Goal: Task Accomplishment & Management: Manage account settings

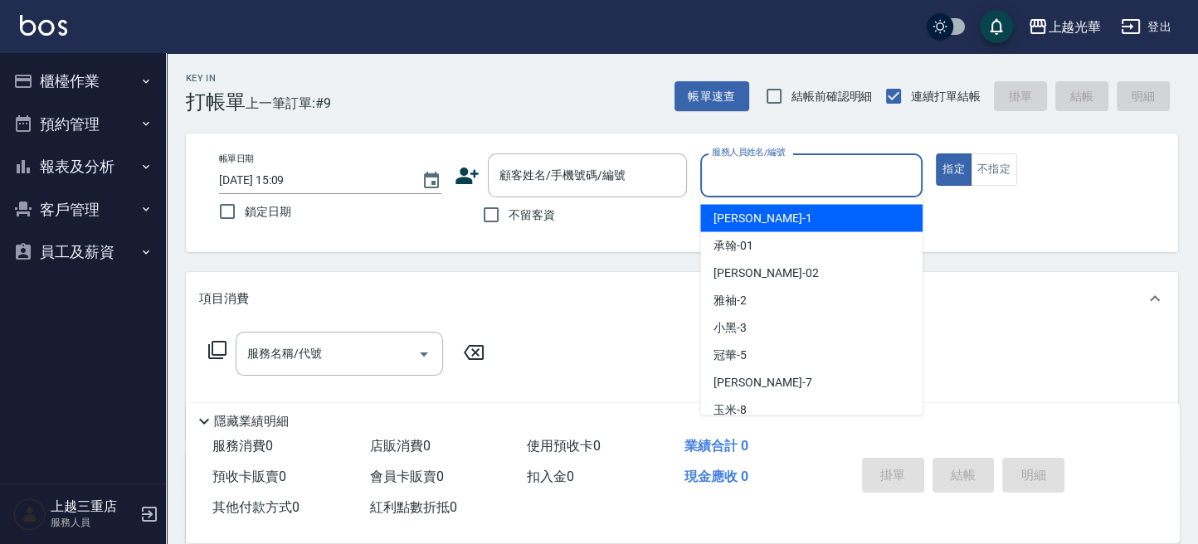
click at [764, 182] on input "服務人員姓名/編號" at bounding box center [811, 175] width 207 height 29
type input "小紫-7"
type button "true"
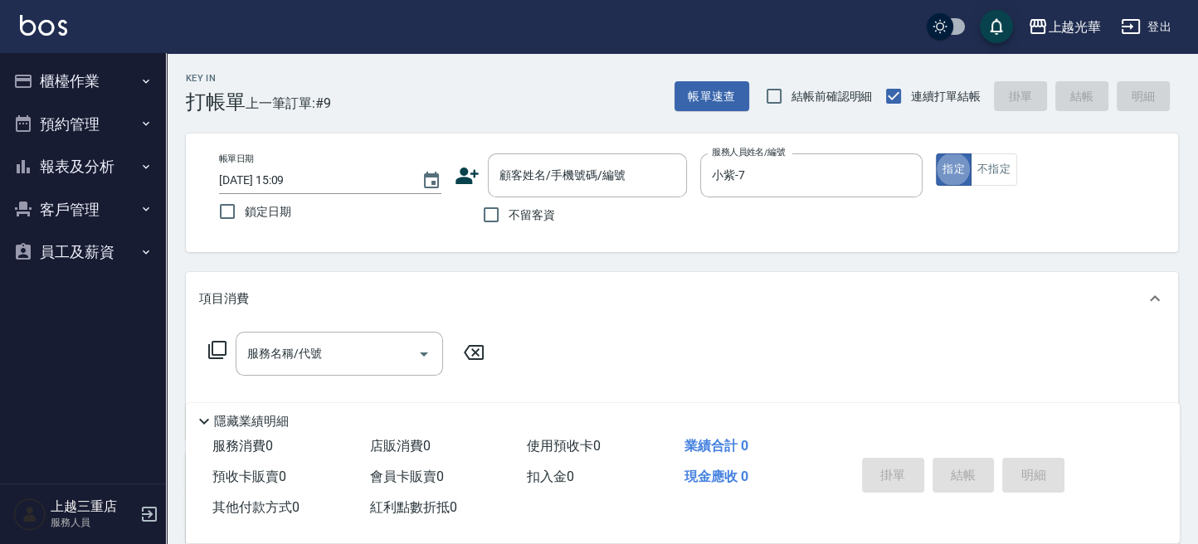
drag, startPoint x: 961, startPoint y: 165, endPoint x: 528, endPoint y: 243, distance: 440.8
click at [956, 167] on button "指定" at bounding box center [954, 169] width 36 height 32
drag, startPoint x: 503, startPoint y: 215, endPoint x: 425, endPoint y: 280, distance: 101.9
click at [499, 217] on input "不留客資" at bounding box center [491, 214] width 35 height 35
checkbox input "true"
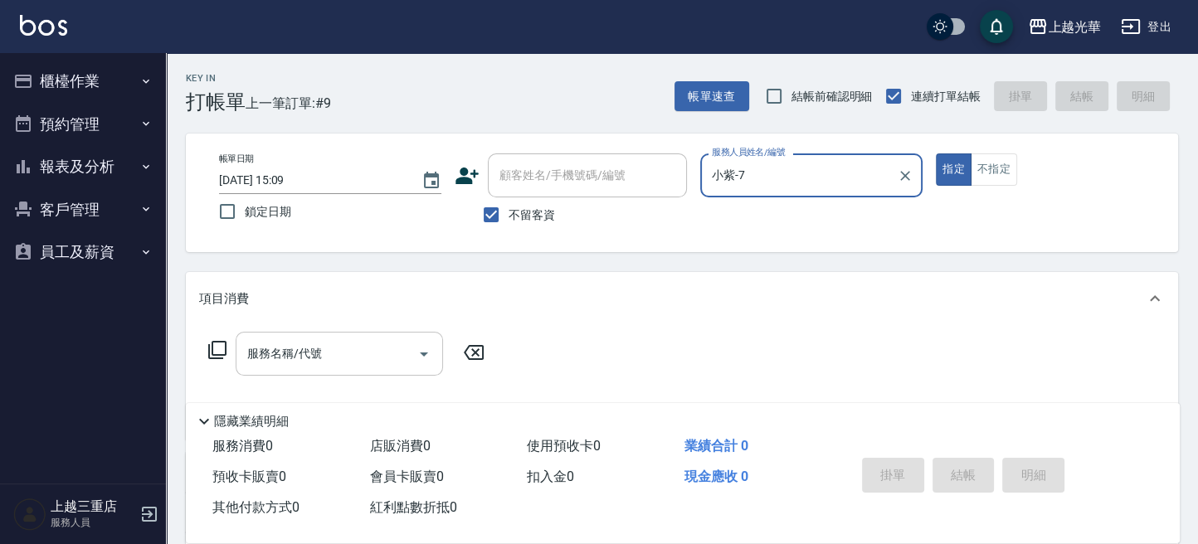
click at [368, 355] on input "服務名稱/代號" at bounding box center [327, 353] width 168 height 29
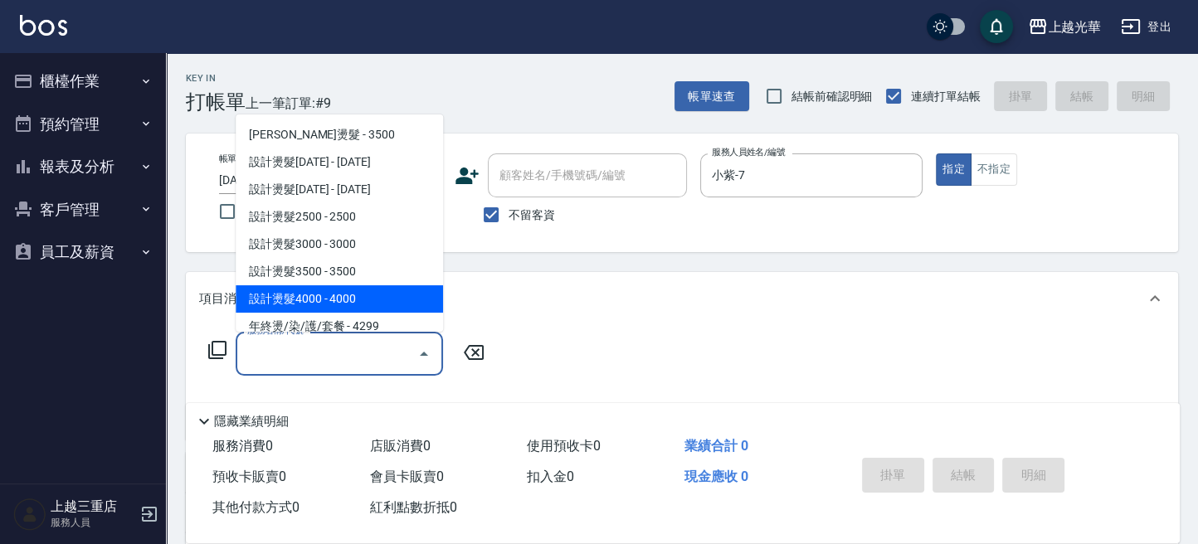
scroll to position [221, 0]
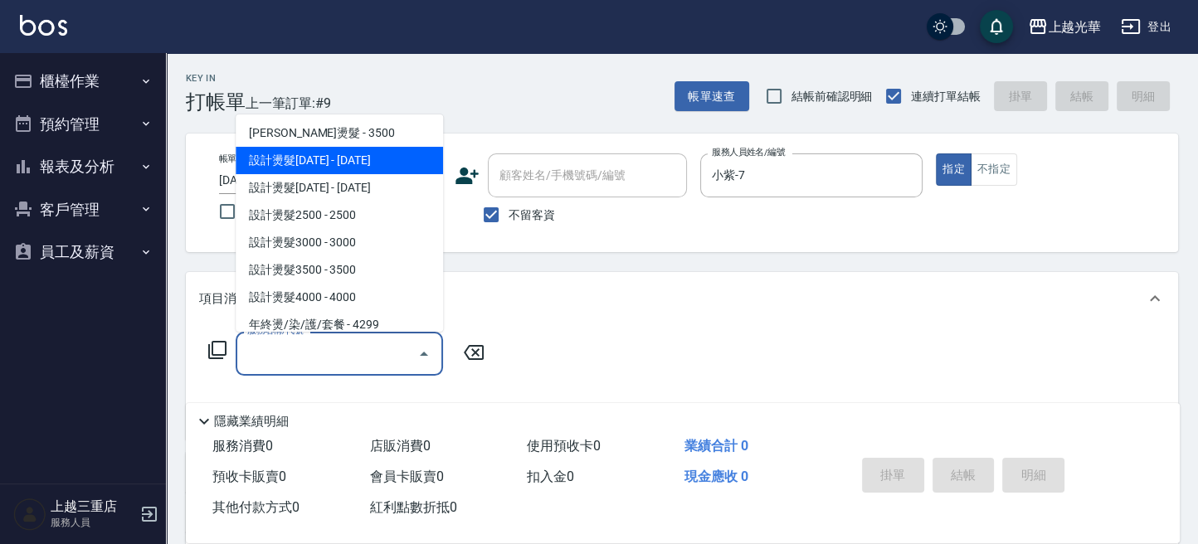
drag, startPoint x: 395, startPoint y: 147, endPoint x: 463, endPoint y: 243, distance: 117.8
click at [395, 148] on span "設計燙髮1500 - 1500" at bounding box center [339, 160] width 207 height 27
type input "設計燙髮1500(305)"
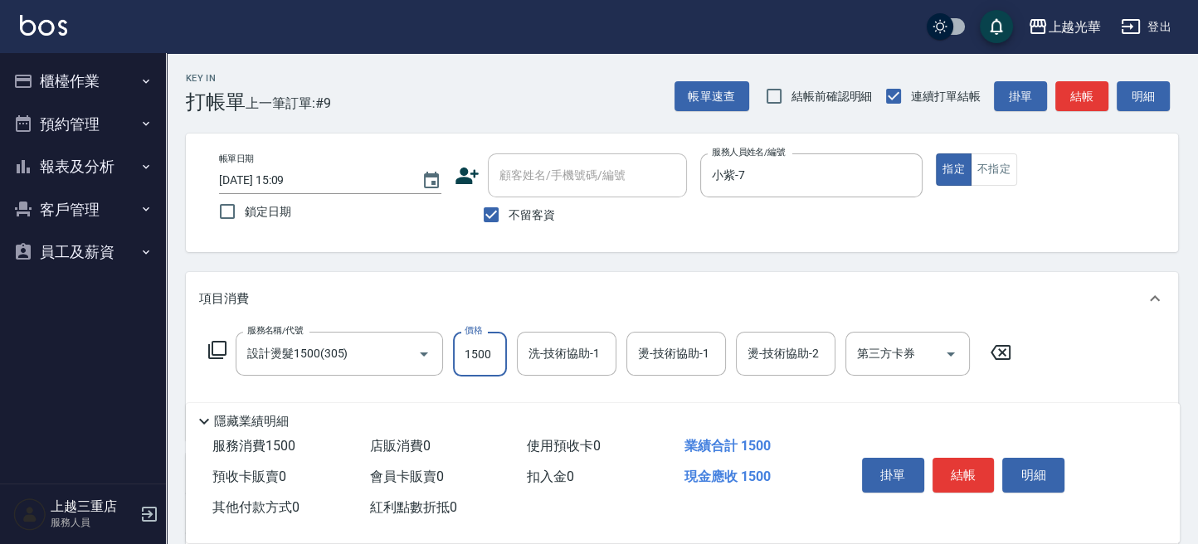
click at [481, 350] on input "1500" at bounding box center [480, 354] width 54 height 45
type input "888"
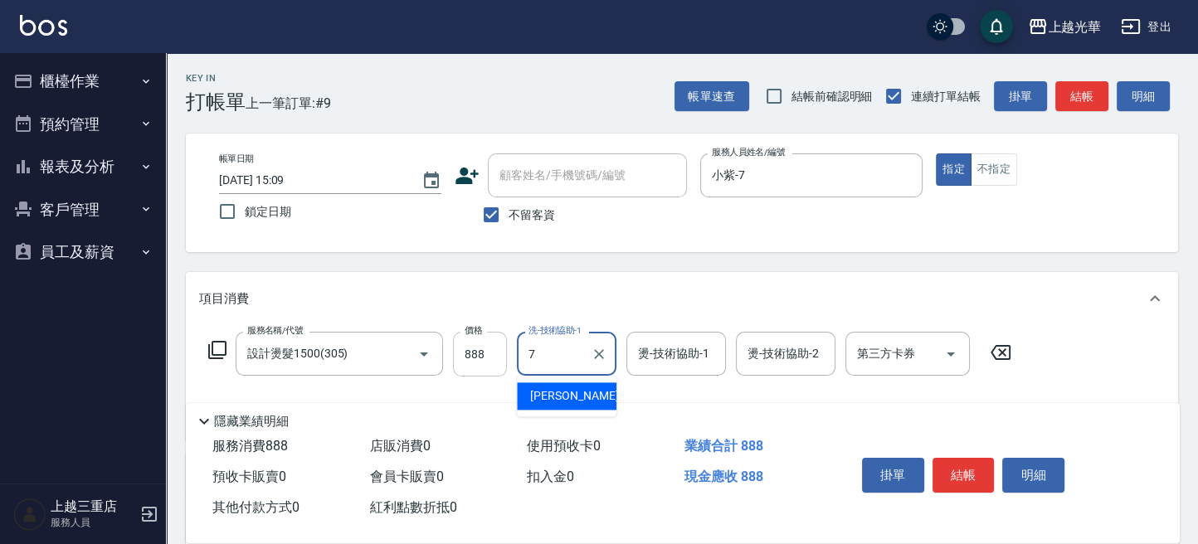
type input "小紫-7"
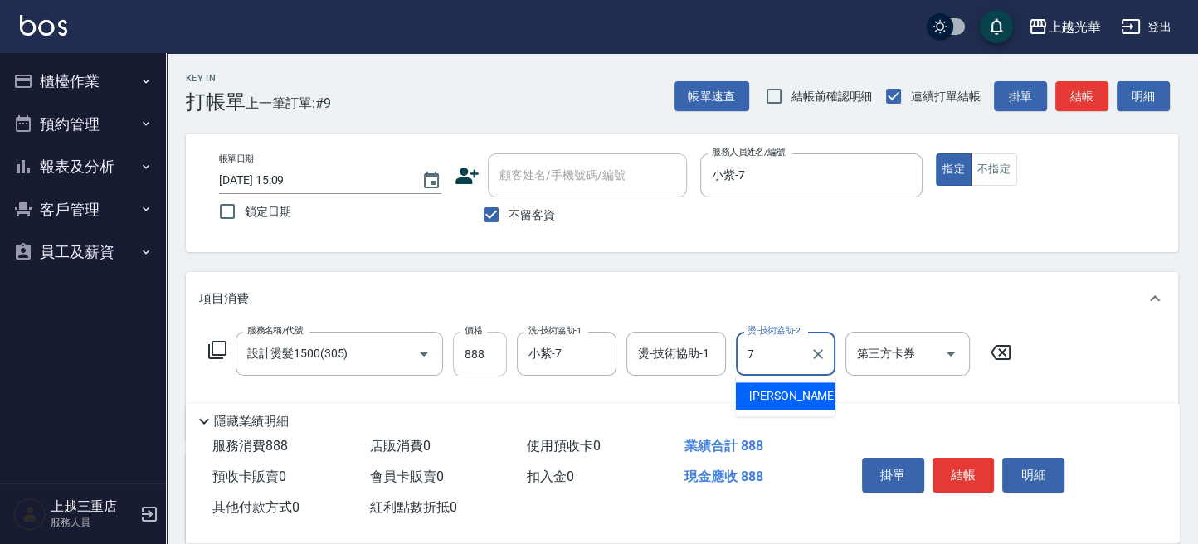
type input "小紫-7"
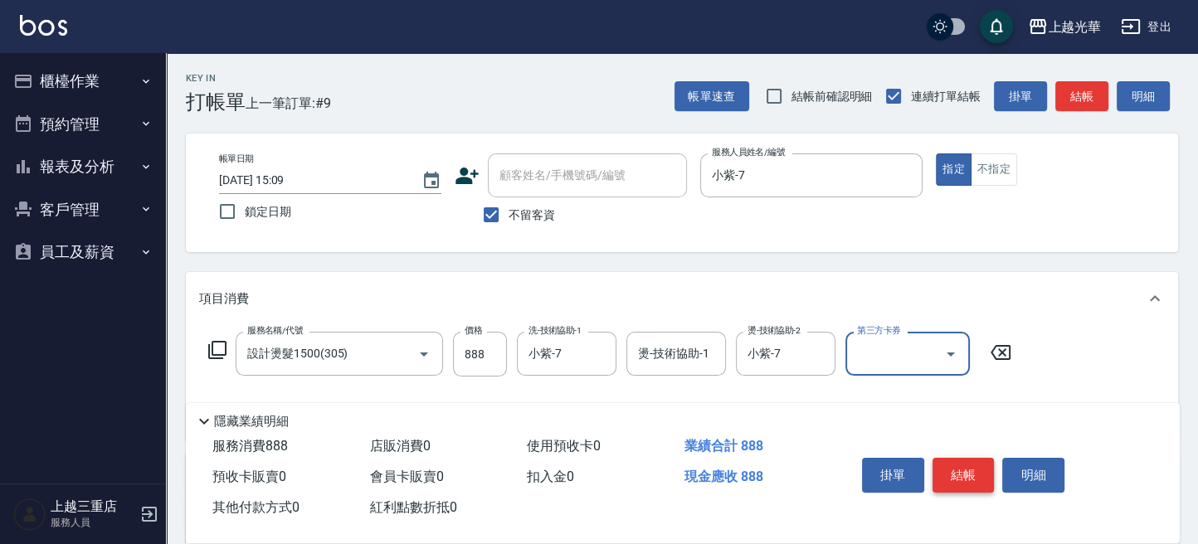
click at [956, 459] on button "結帳" at bounding box center [963, 475] width 62 height 35
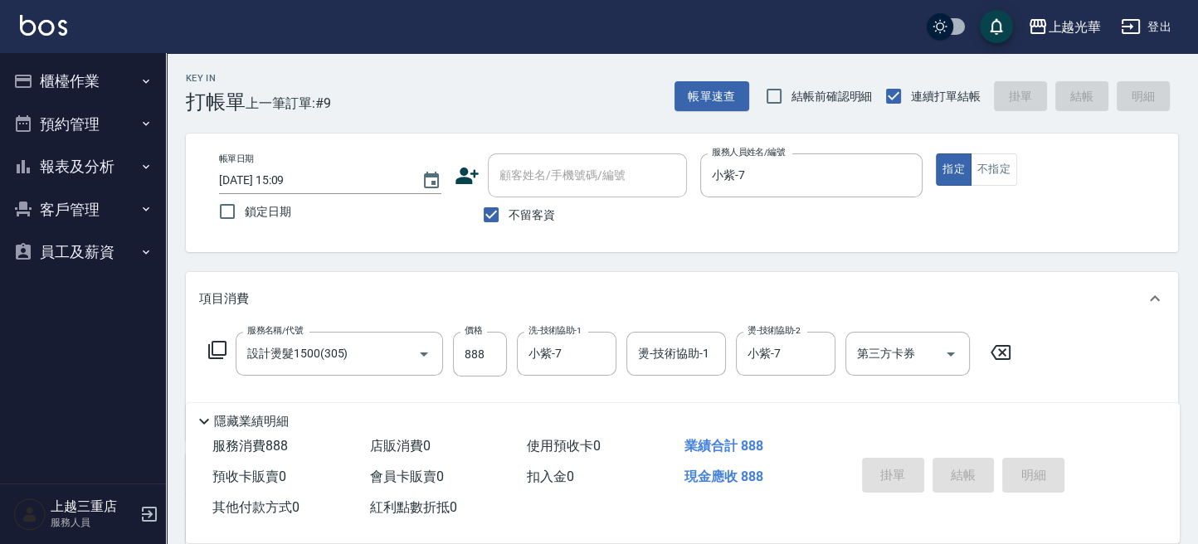
type input "2025/09/26 16:05"
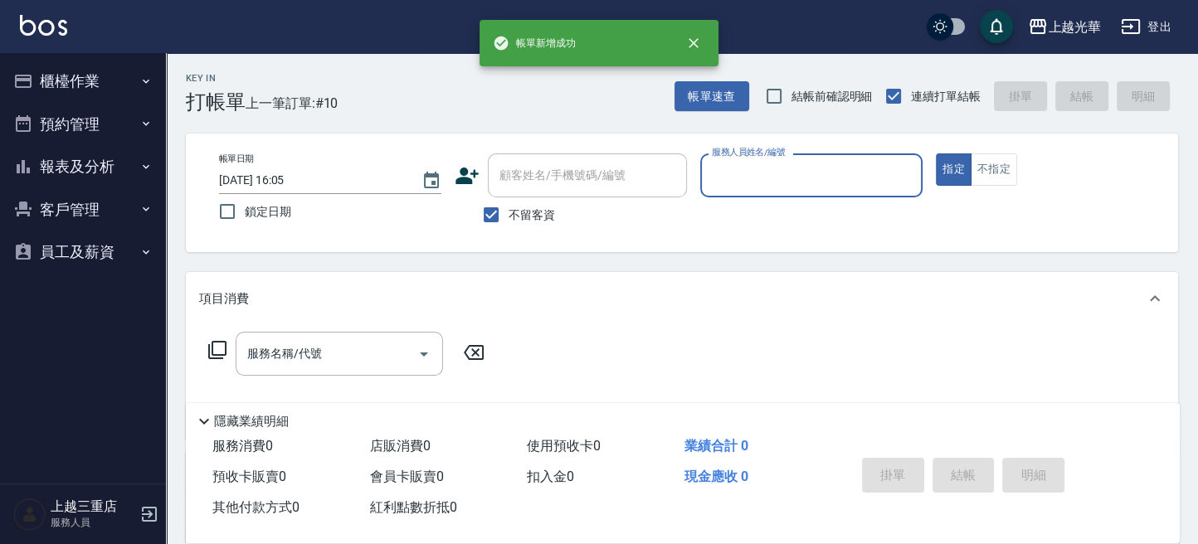
click at [124, 180] on button "報表及分析" at bounding box center [83, 166] width 153 height 43
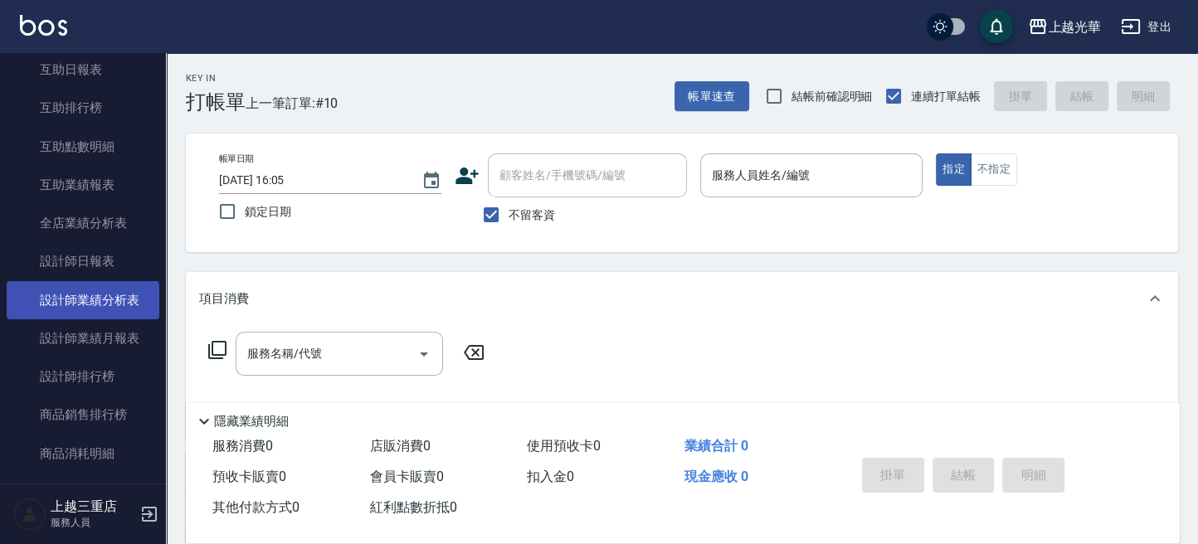
click at [126, 293] on link "設計師業績分析表" at bounding box center [83, 300] width 153 height 38
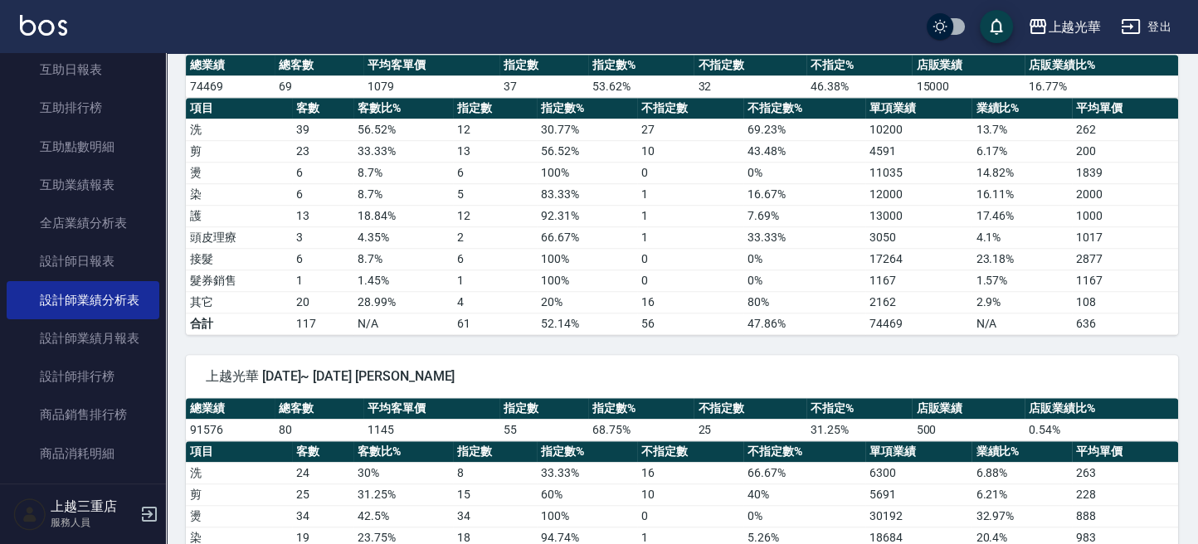
scroll to position [1216, 0]
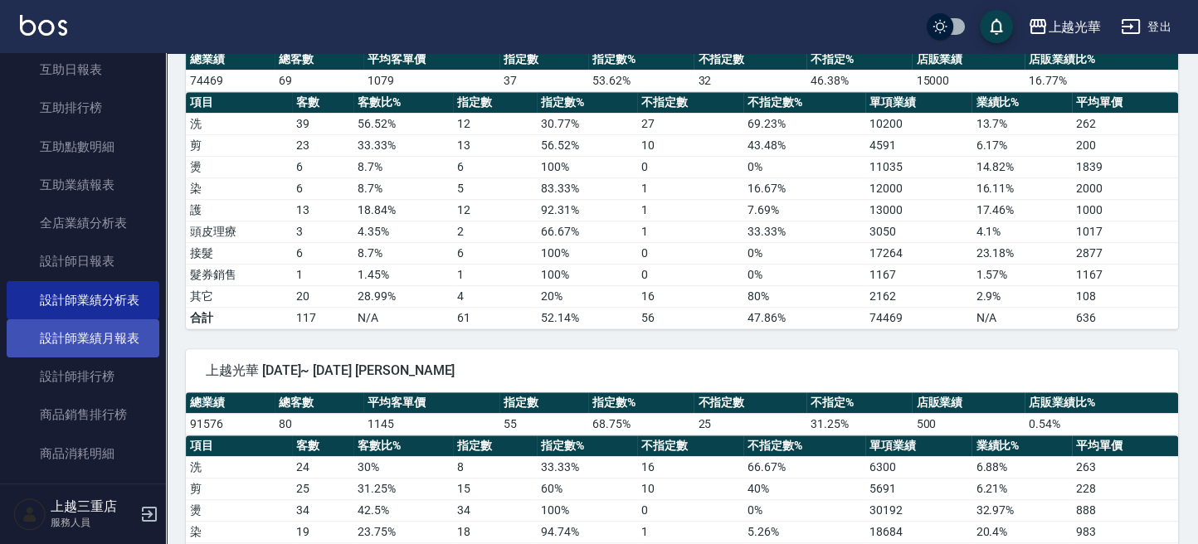
click at [100, 337] on link "設計師業績月報表" at bounding box center [83, 338] width 153 height 38
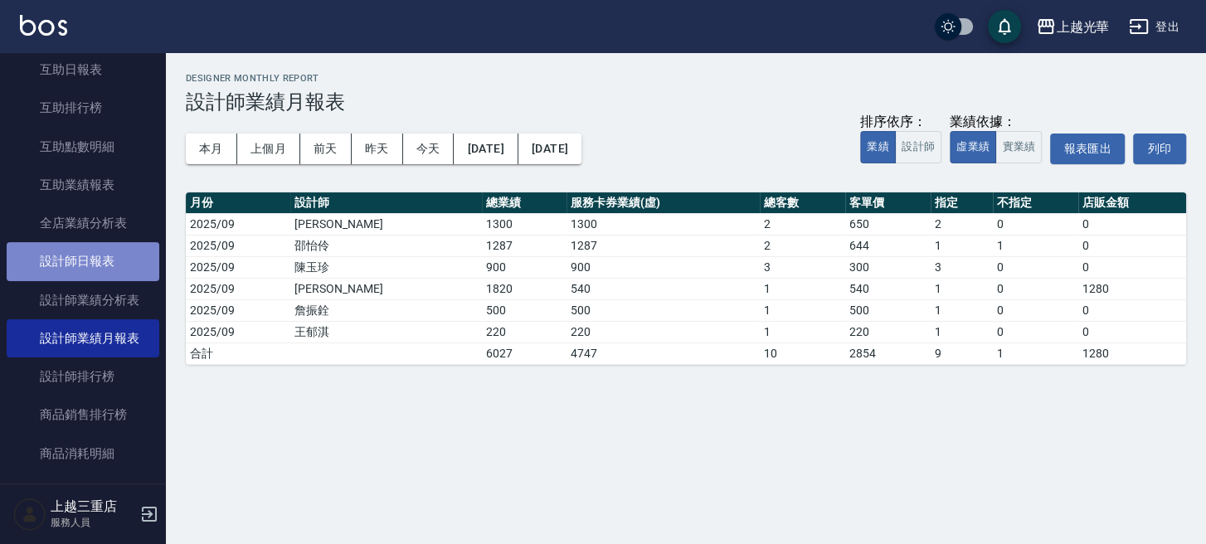
click at [98, 260] on link "設計師日報表" at bounding box center [83, 261] width 153 height 38
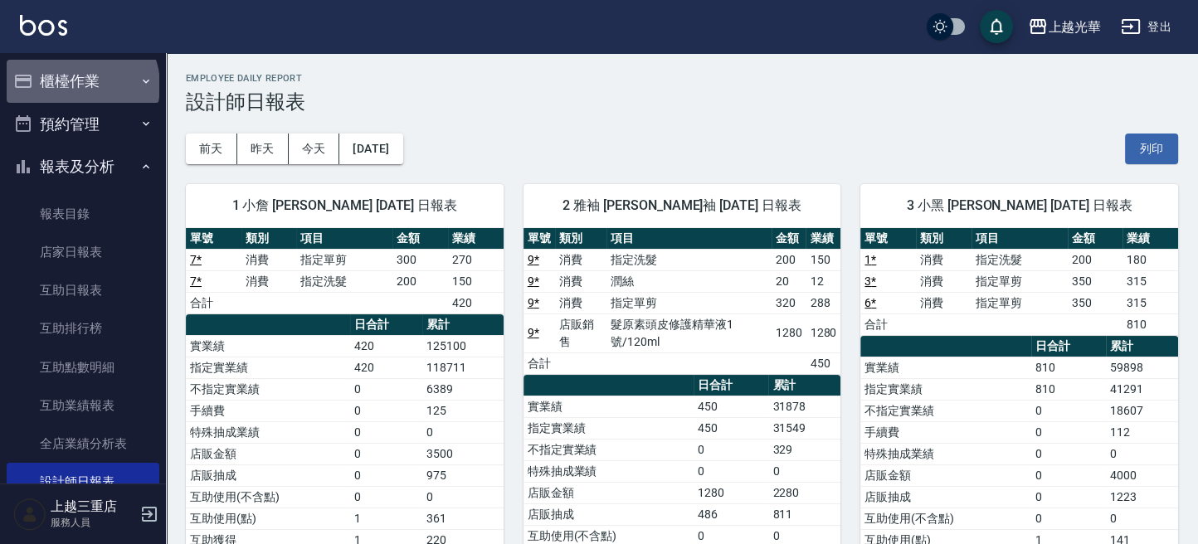
click at [80, 85] on button "櫃檯作業" at bounding box center [83, 81] width 153 height 43
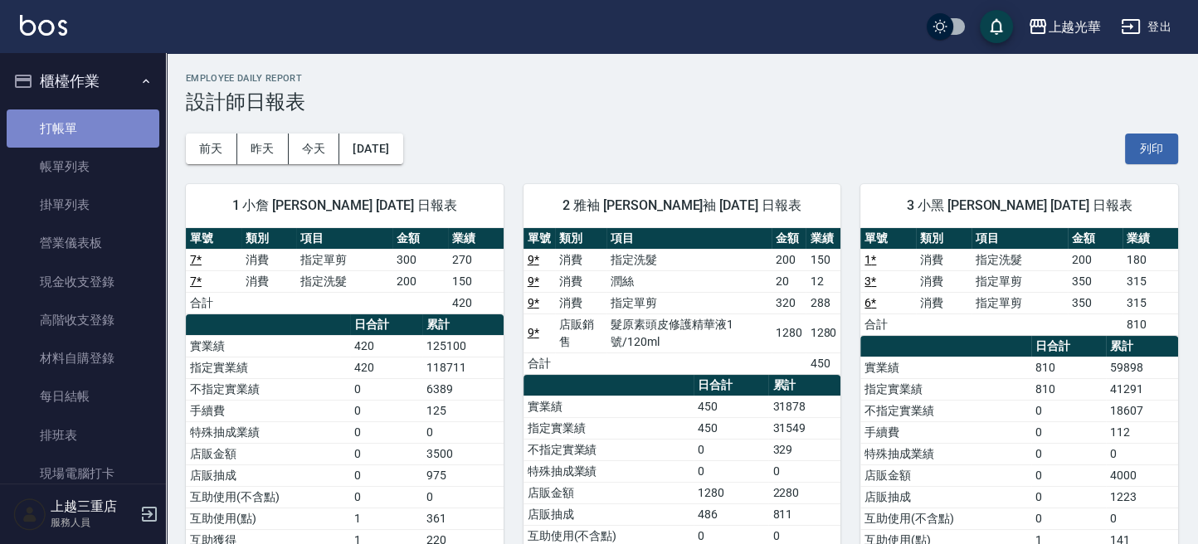
click at [83, 119] on link "打帳單" at bounding box center [83, 129] width 153 height 38
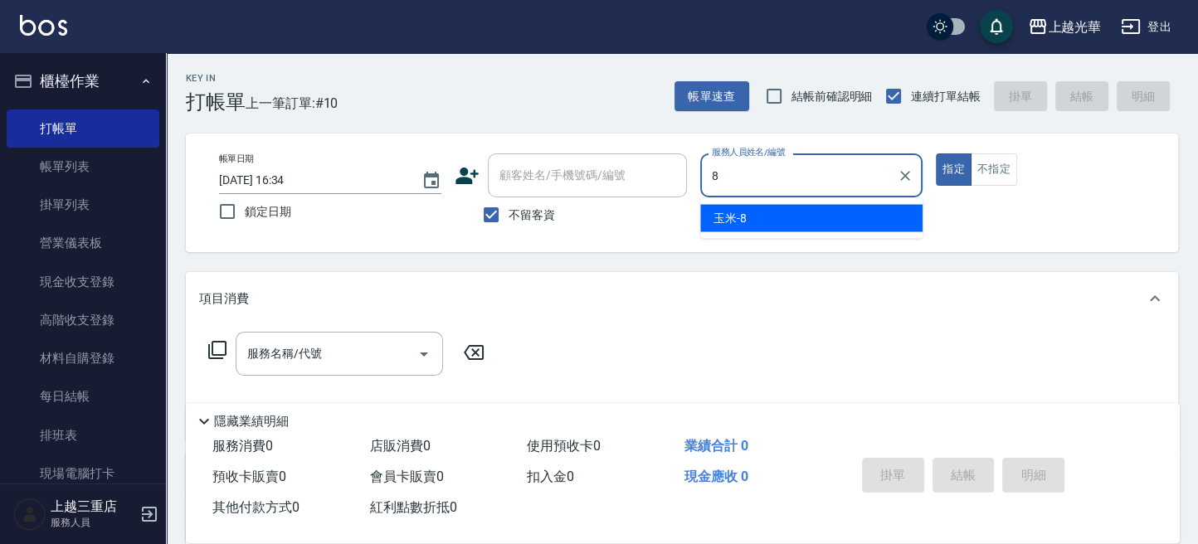
type input "玉米-8"
type button "true"
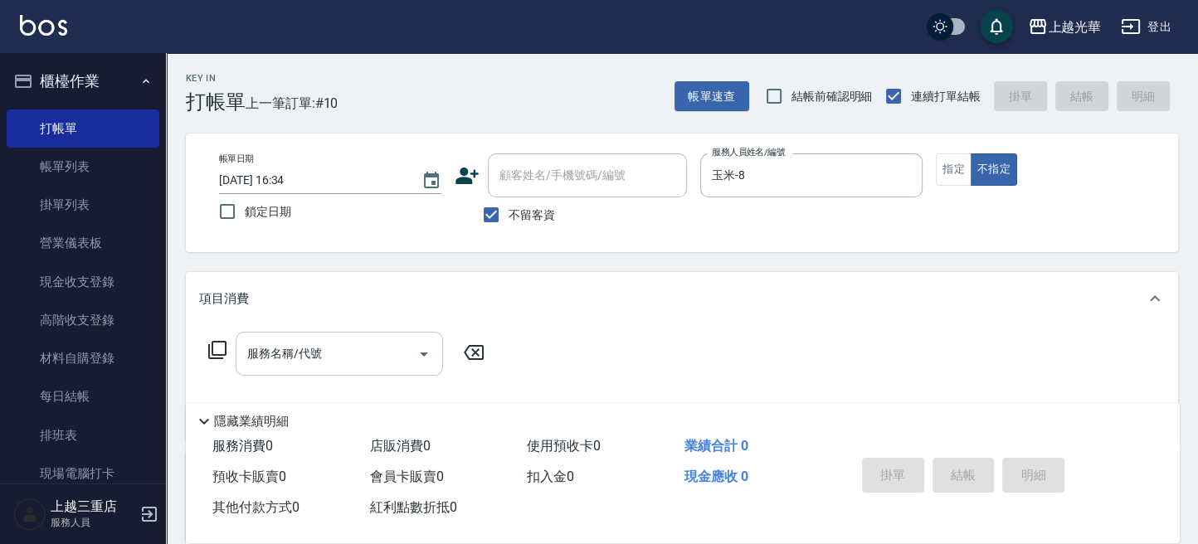
click at [273, 357] on input "服務名稱/代號" at bounding box center [327, 353] width 168 height 29
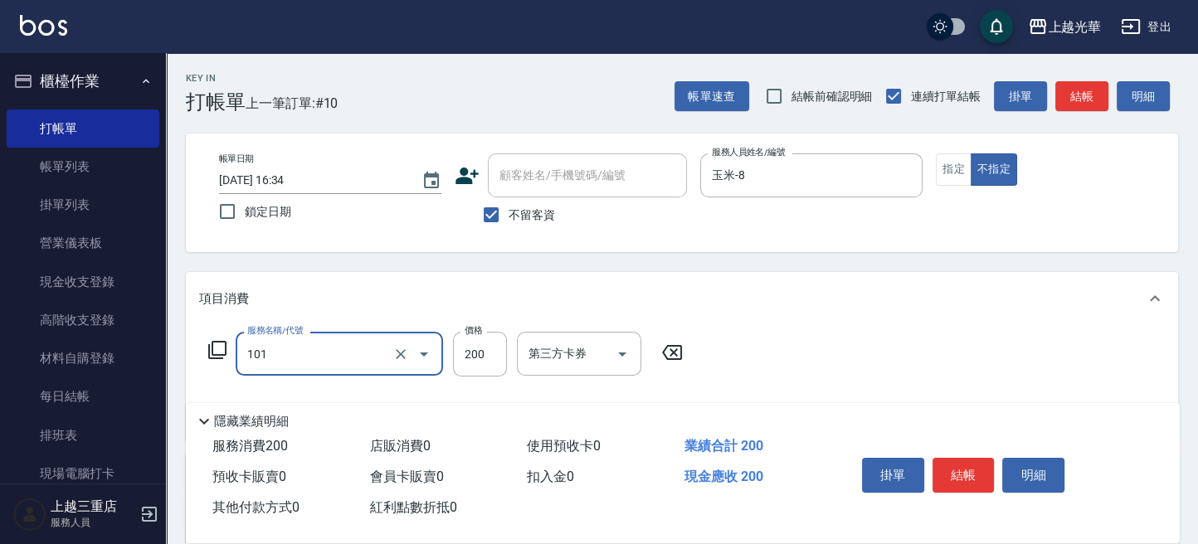
type input "不指定洗髮(101)"
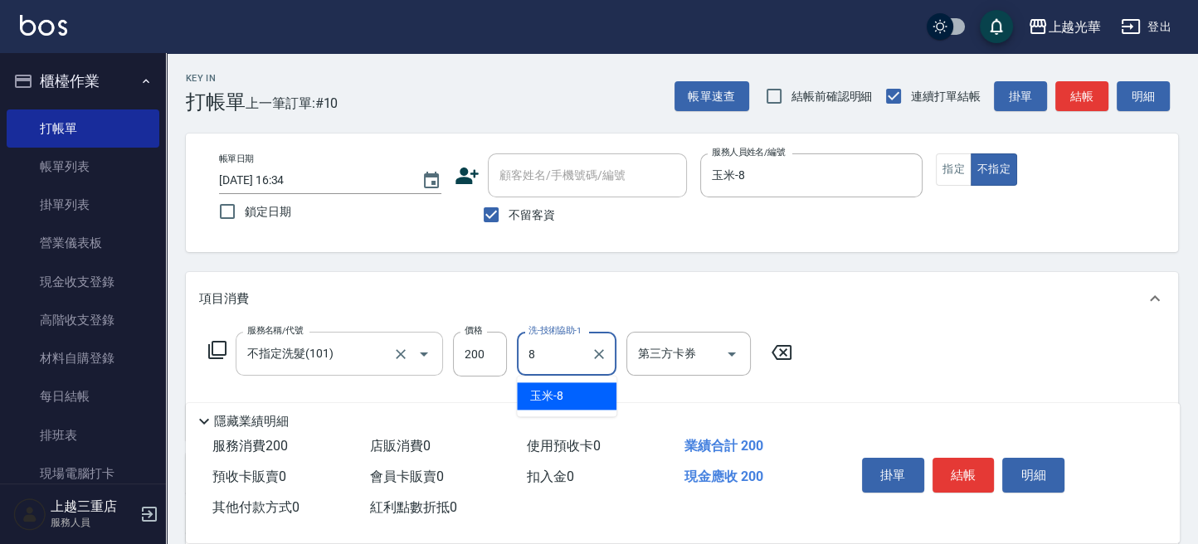
type input "玉米-8"
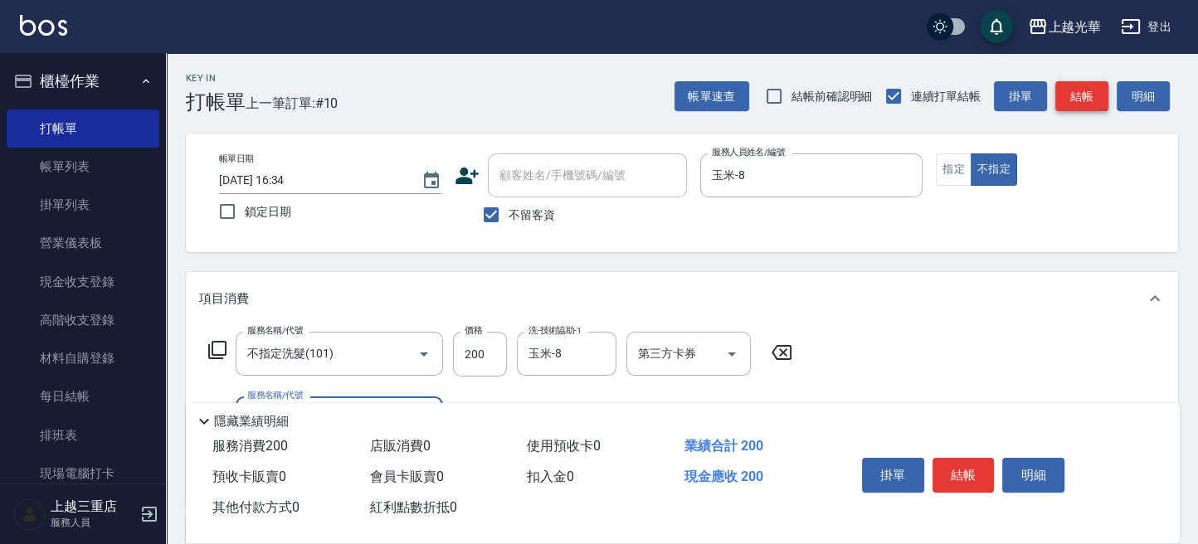
click at [1098, 98] on button "結帳" at bounding box center [1081, 96] width 53 height 31
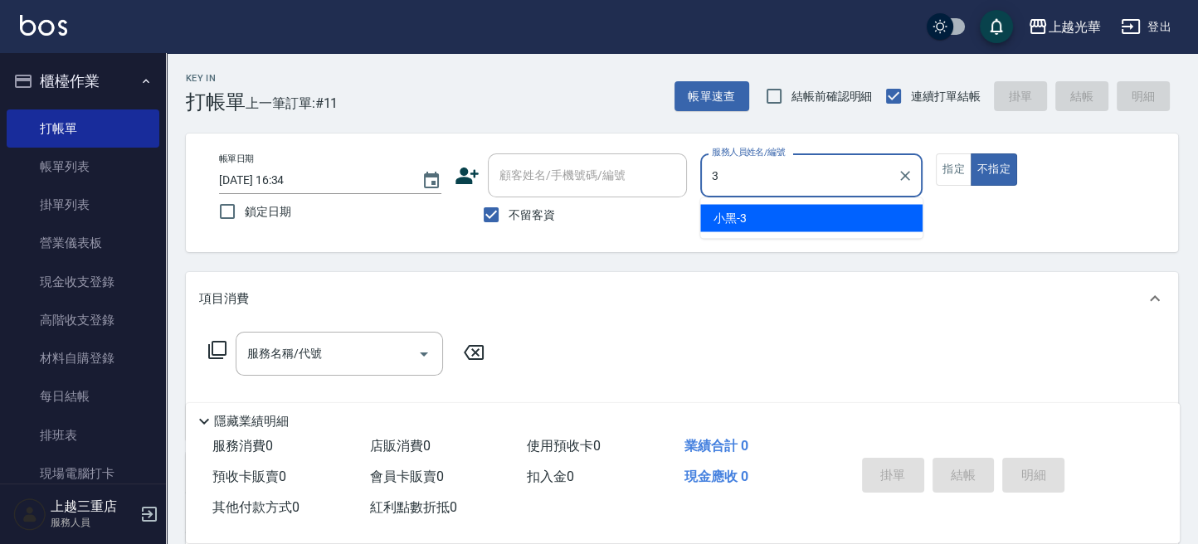
type input "小黑-3"
type button "false"
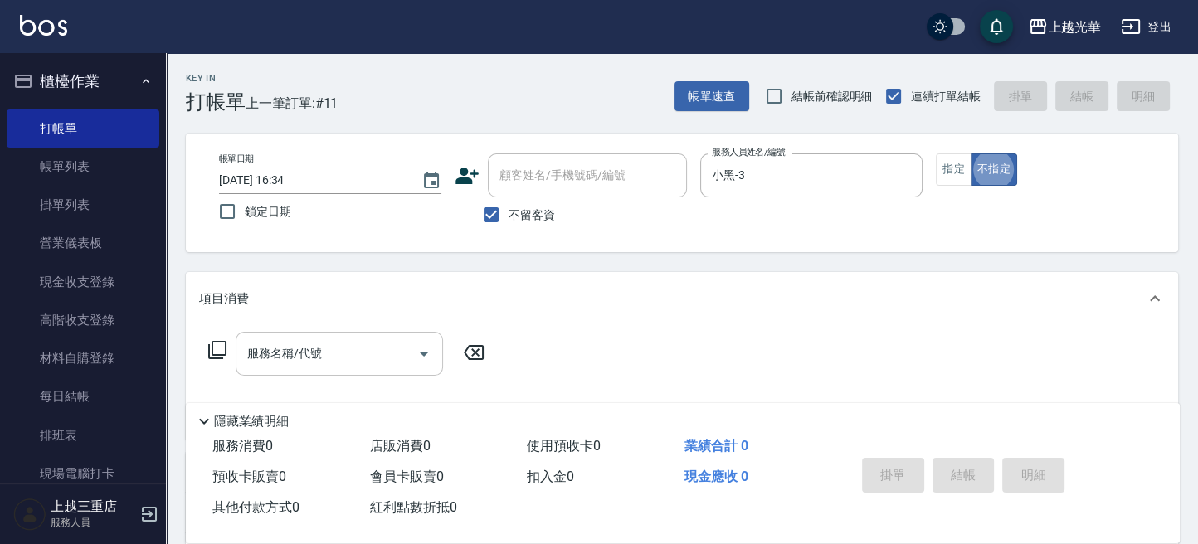
click at [291, 343] on input "服務名稱/代號" at bounding box center [327, 353] width 168 height 29
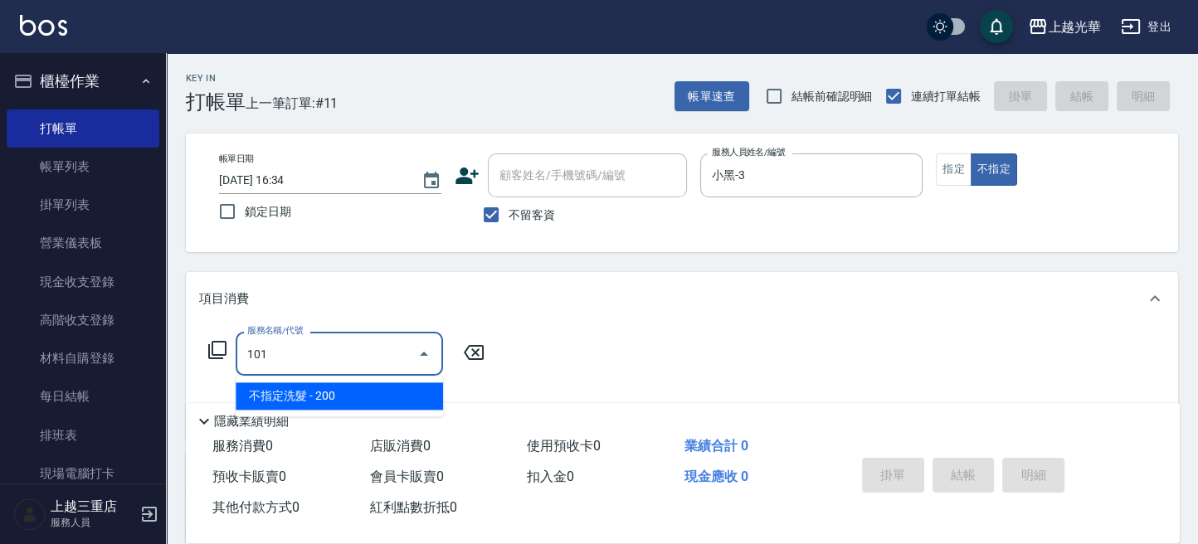
type input "不指定洗髮(101)"
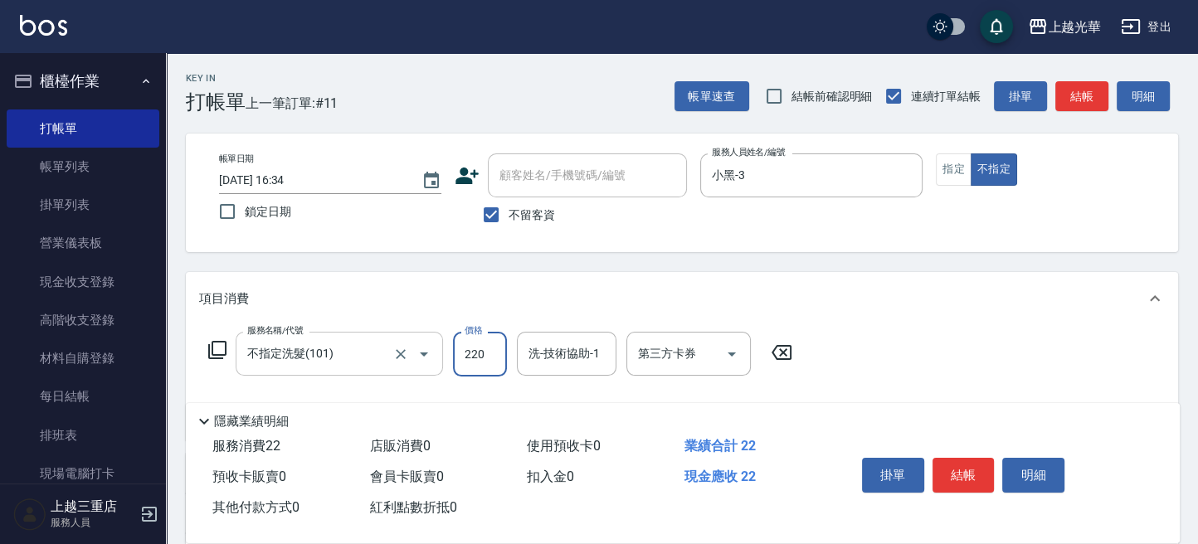
type input "220"
type input "小黑-3"
click at [979, 458] on button "結帳" at bounding box center [963, 475] width 62 height 35
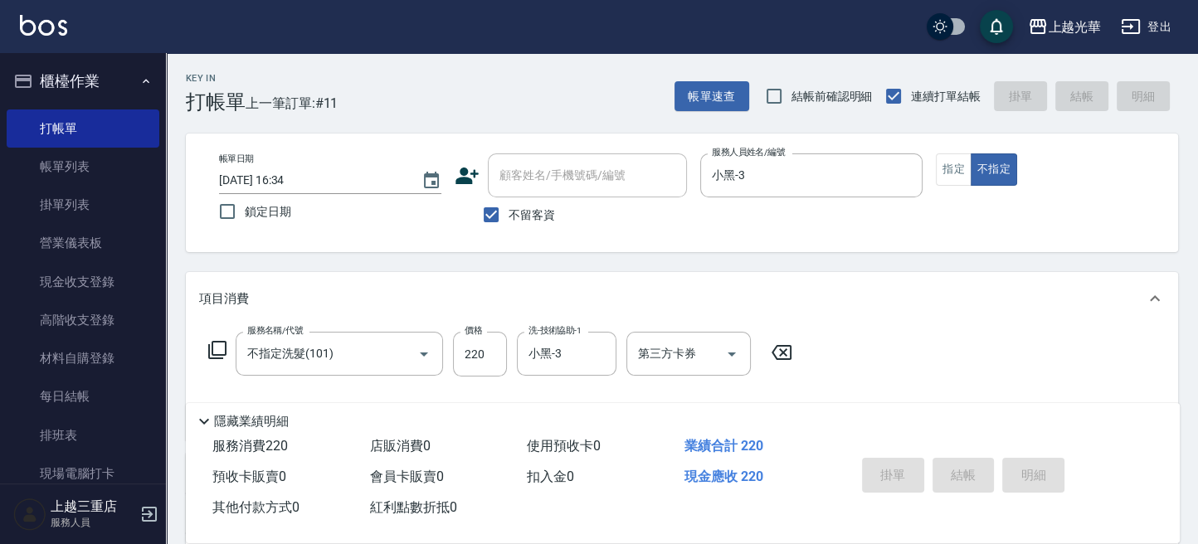
type input "2025/09/26 16:39"
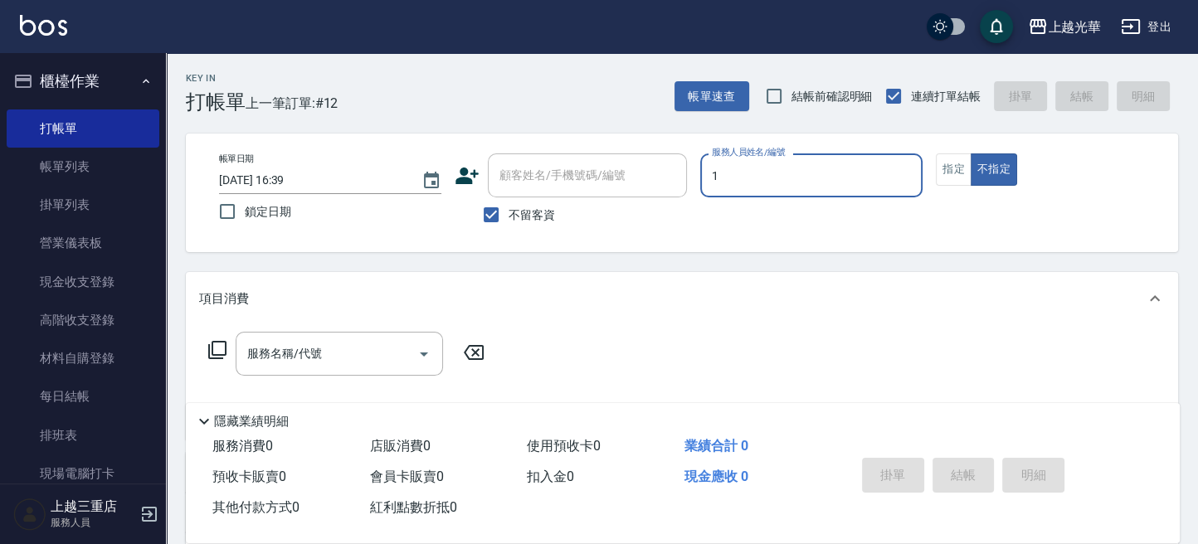
type input "小詹-1"
click at [961, 163] on button "指定" at bounding box center [954, 169] width 36 height 32
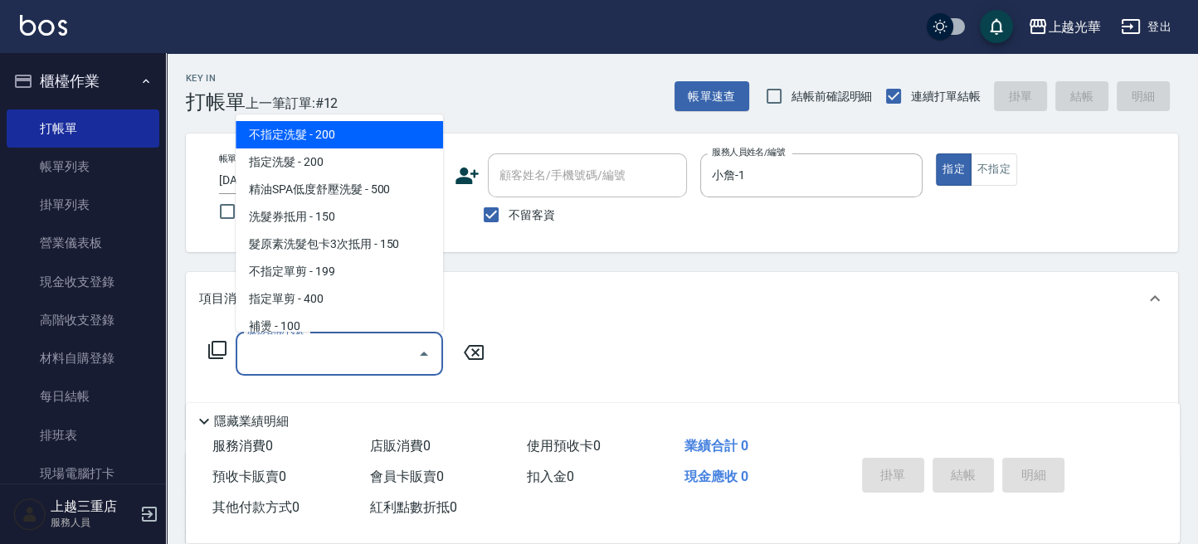
click at [332, 367] on input "服務名稱/代號" at bounding box center [327, 353] width 168 height 29
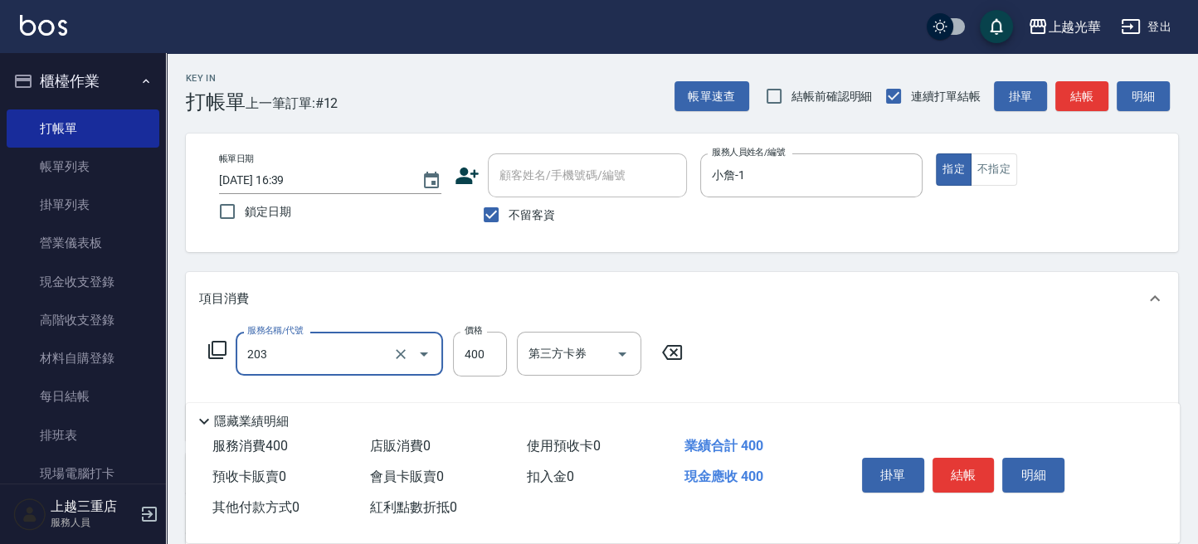
type input "指定單剪(203)"
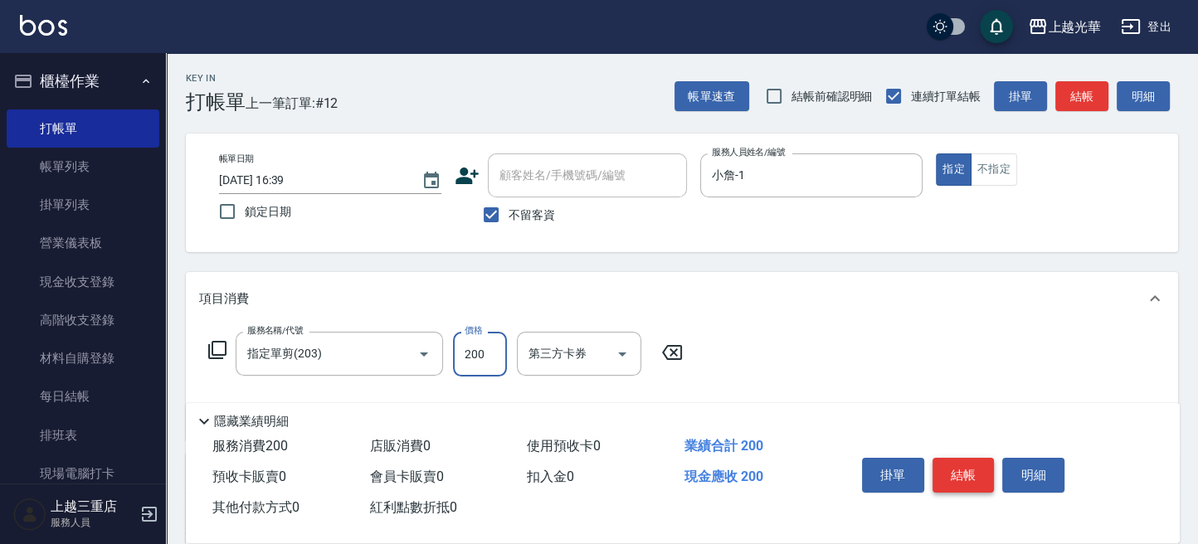
type input "200"
click at [972, 481] on button "結帳" at bounding box center [963, 475] width 62 height 35
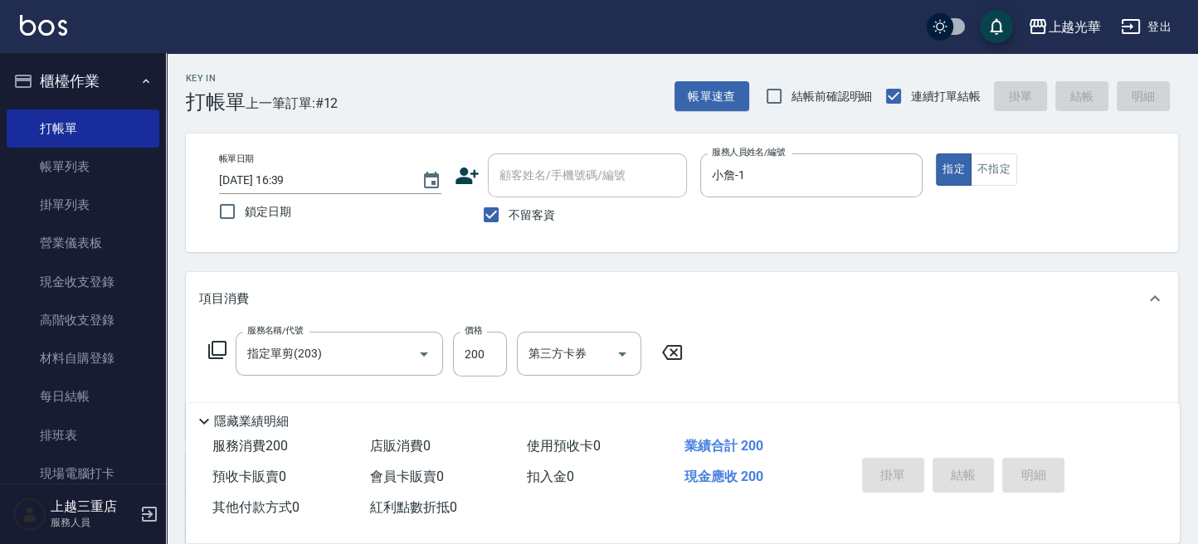
type input "2025/09/26 16:55"
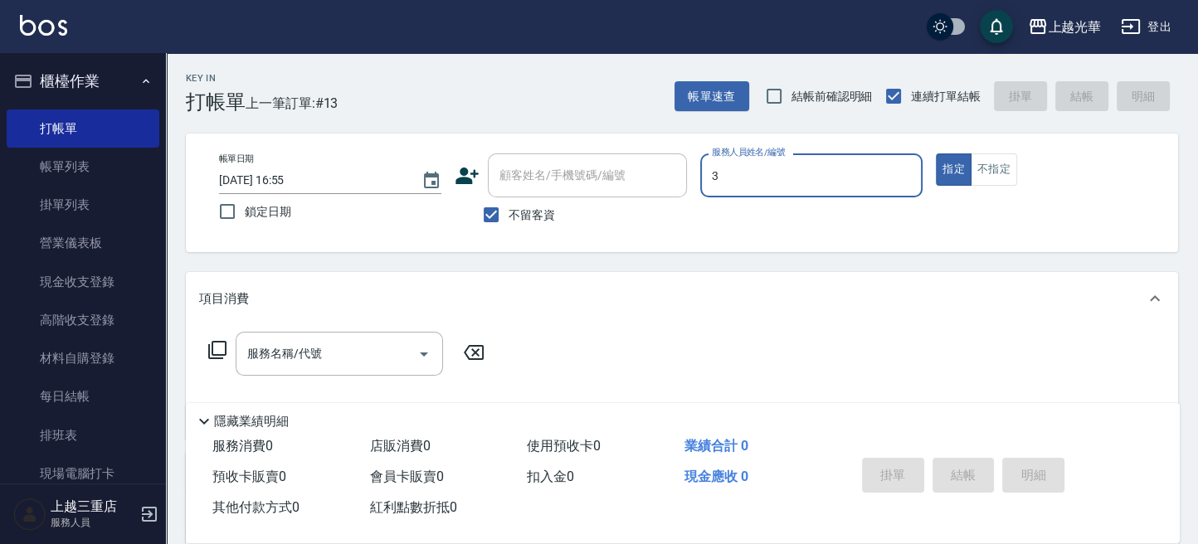
type input "小黑-3"
click at [1005, 174] on button "不指定" at bounding box center [994, 169] width 46 height 32
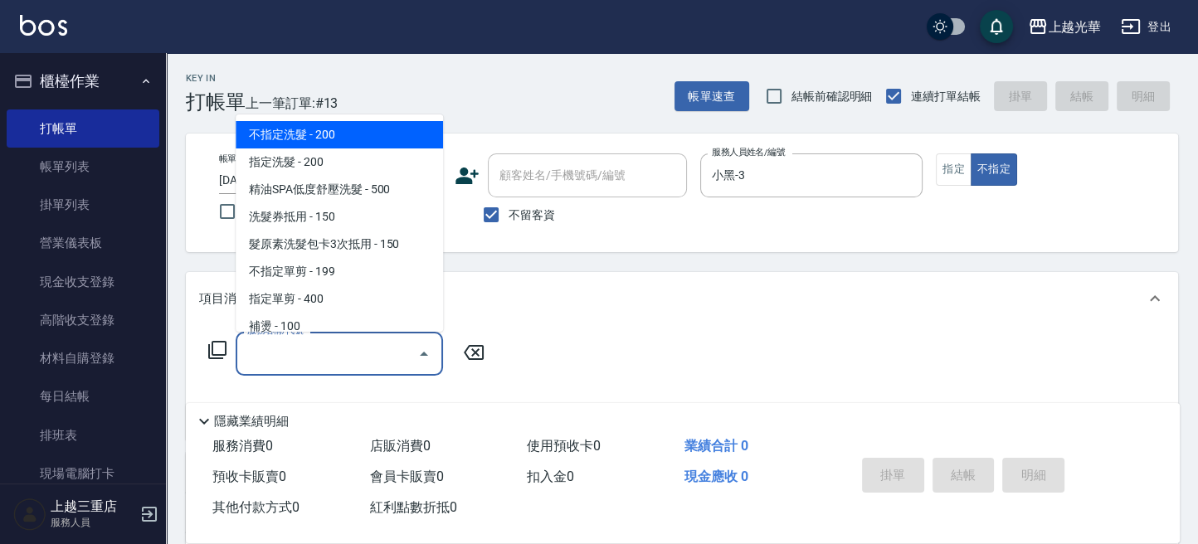
click at [359, 343] on input "服務名稱/代號" at bounding box center [327, 353] width 168 height 29
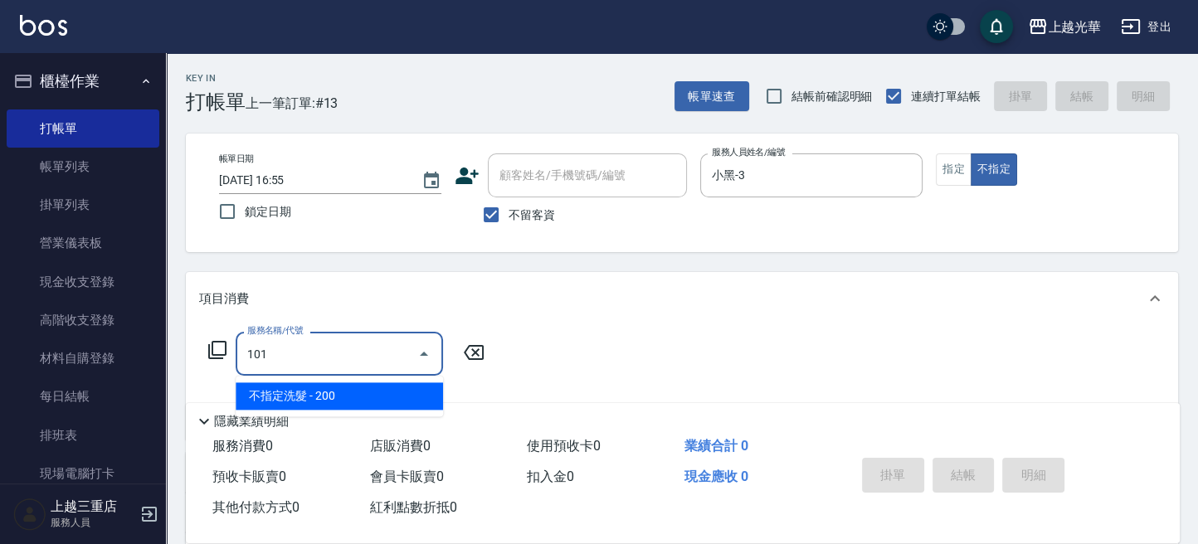
type input "不指定洗髮(101)"
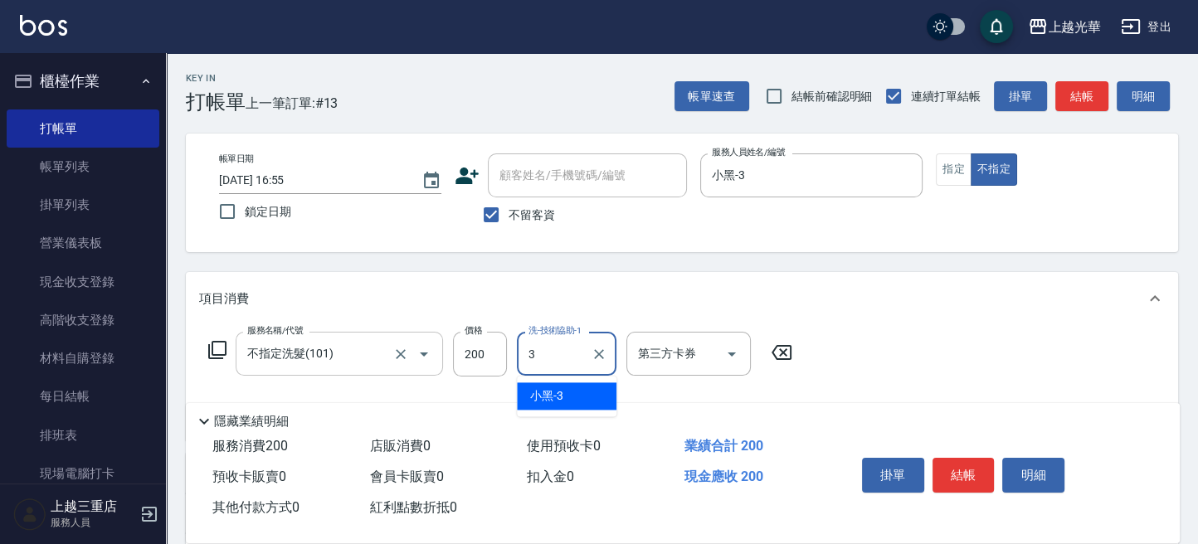
type input "小黑-3"
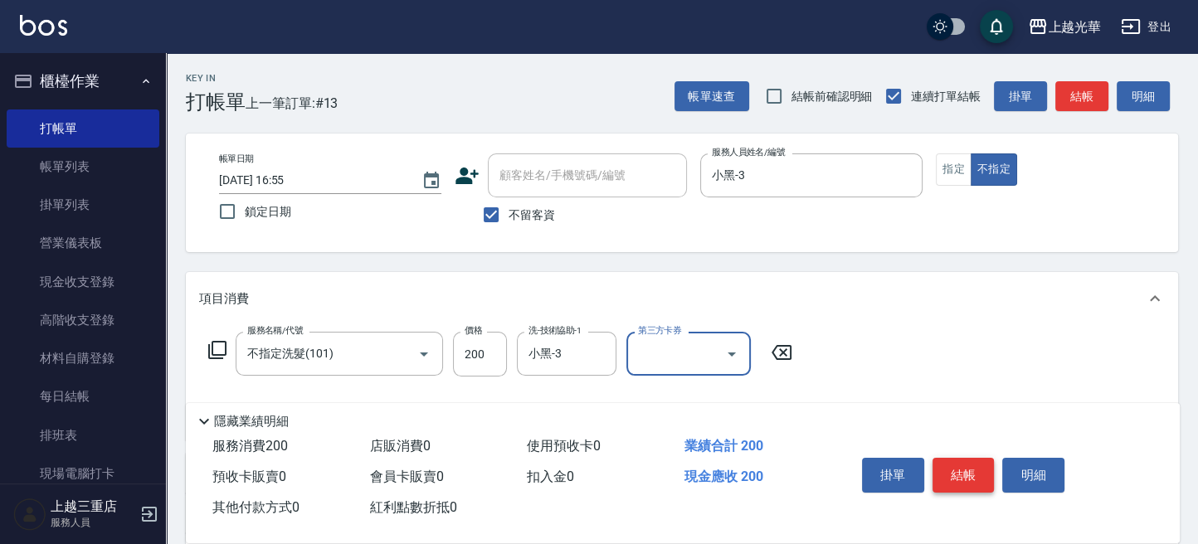
click at [979, 468] on button "結帳" at bounding box center [963, 475] width 62 height 35
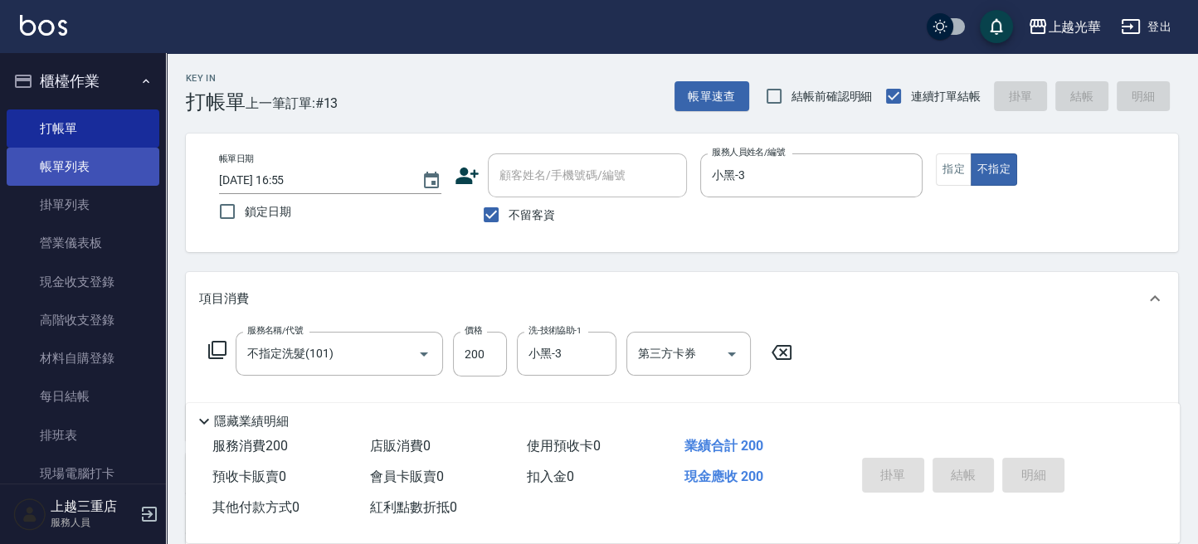
click at [56, 168] on link "帳單列表" at bounding box center [83, 167] width 153 height 38
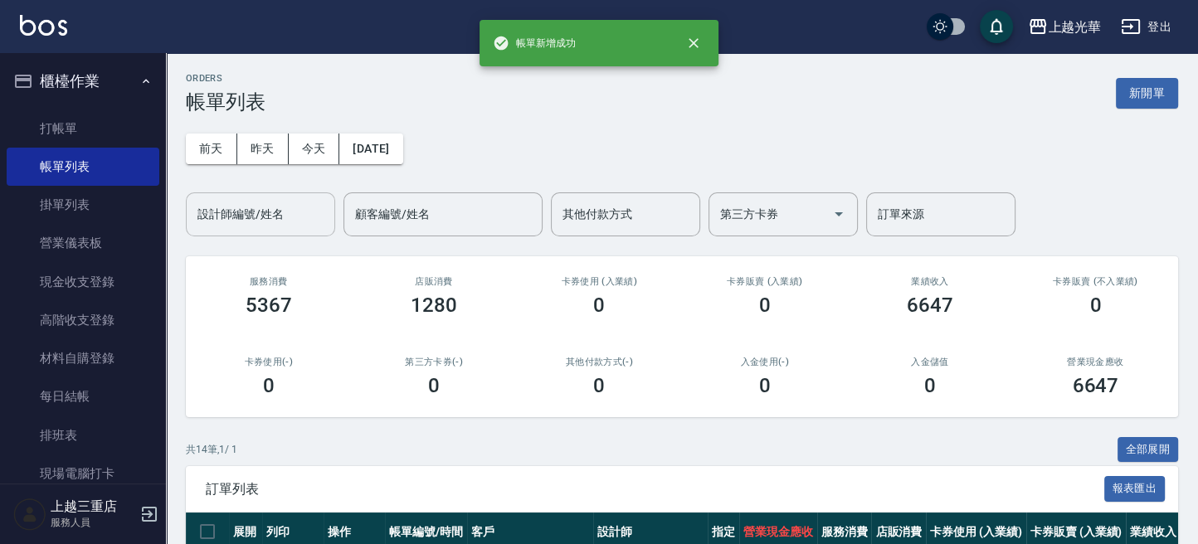
click at [282, 212] on input "設計師編號/姓名" at bounding box center [260, 214] width 134 height 29
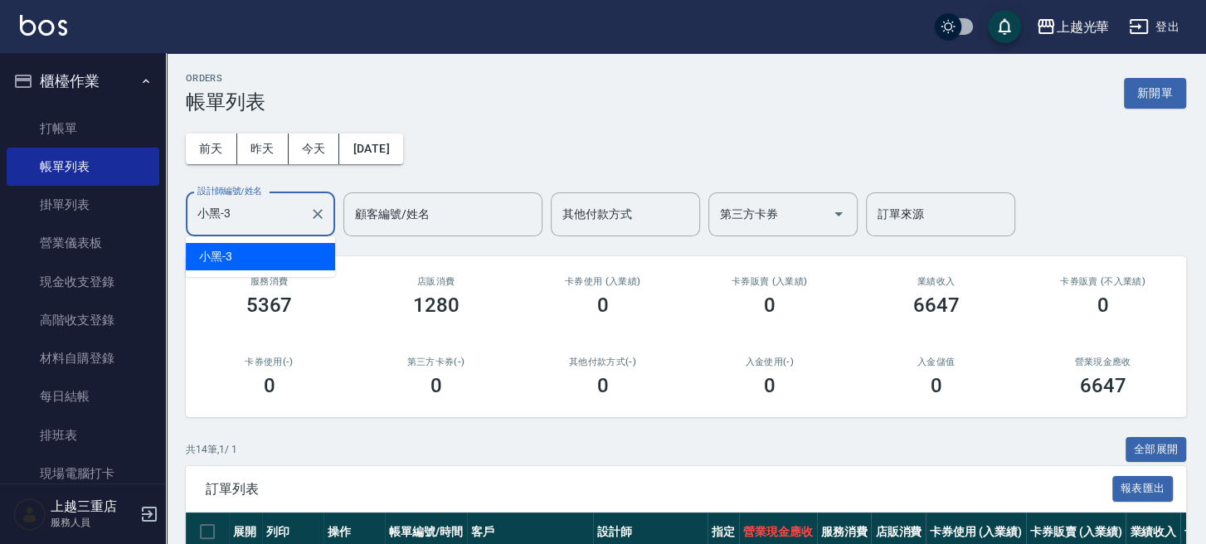
type input "小黑-3"
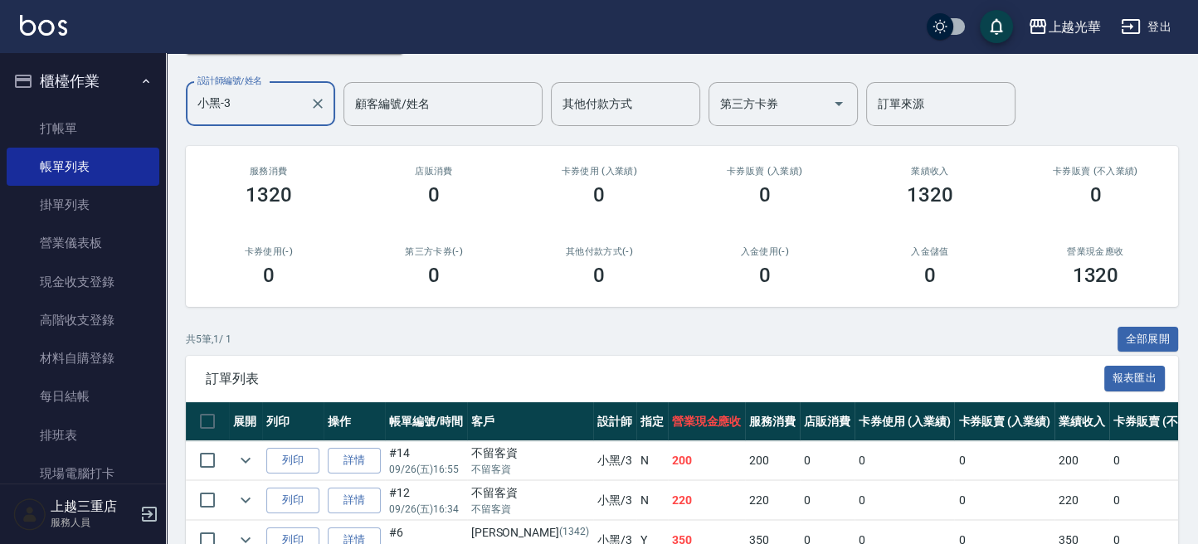
scroll to position [285, 0]
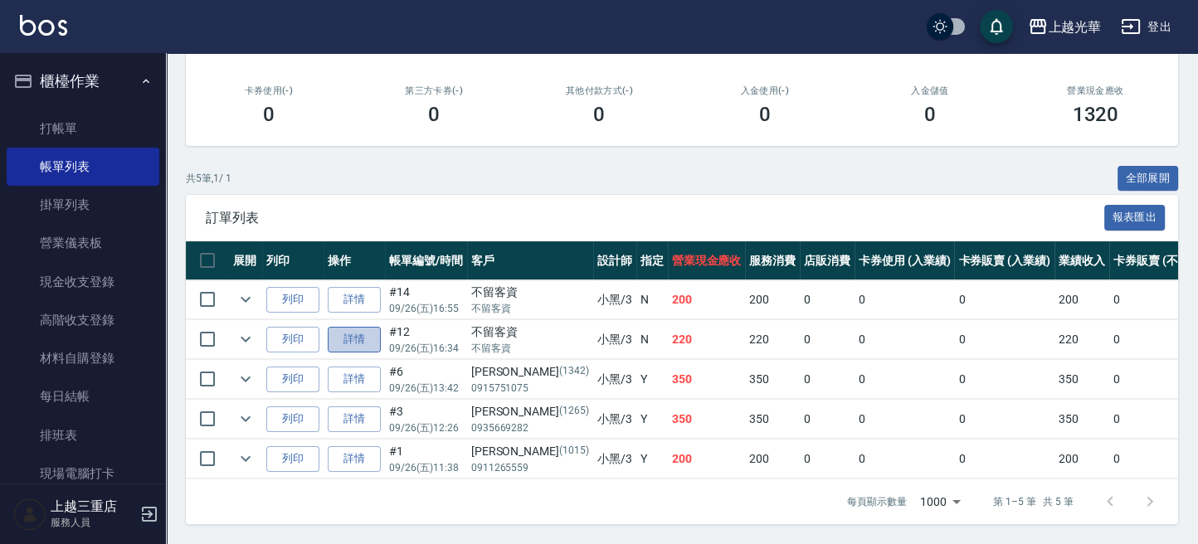
click at [367, 327] on link "詳情" at bounding box center [354, 340] width 53 height 26
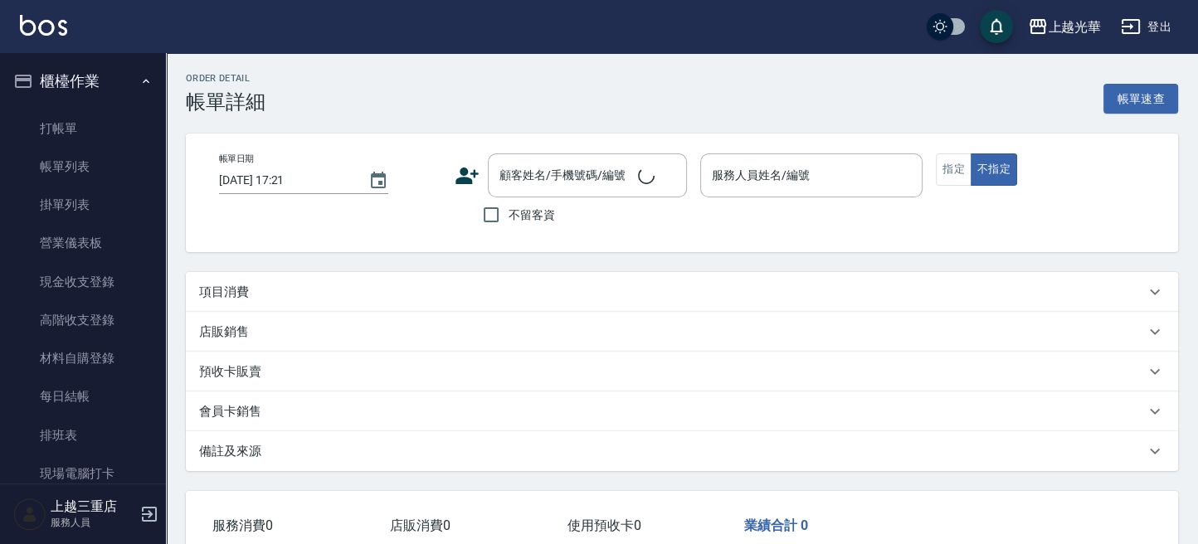
type input "2025/09/26 16:34"
checkbox input "true"
type input "小黑-3"
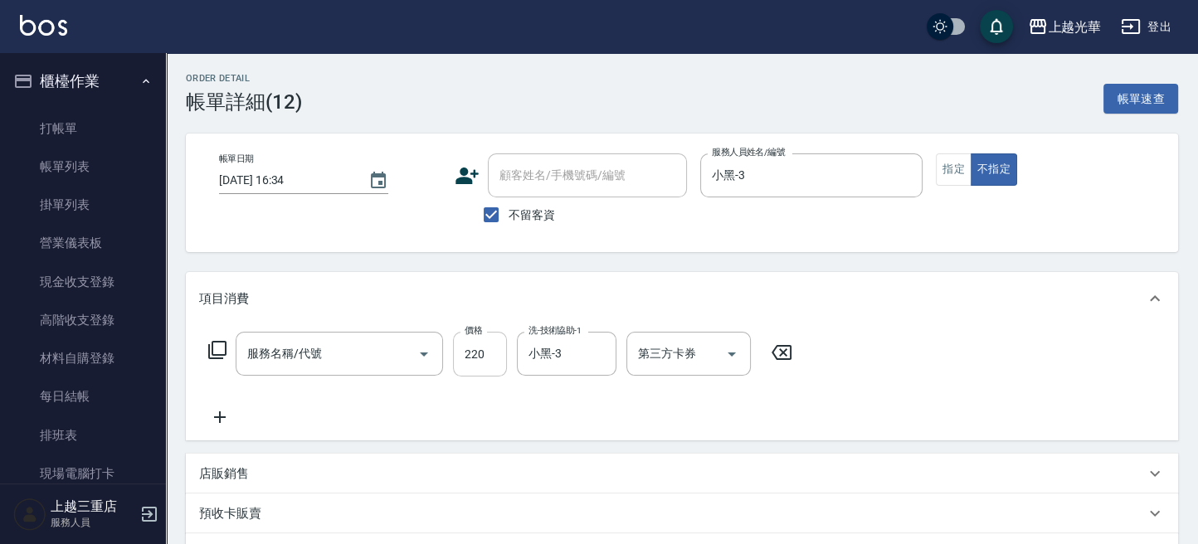
type input "不指定洗髮(101)"
type input "200"
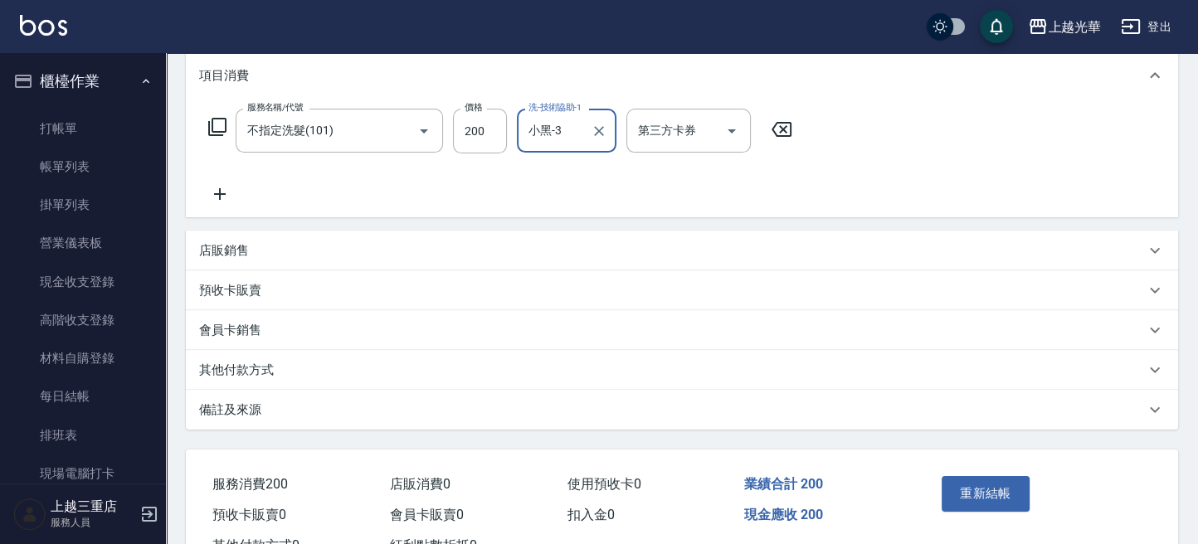
scroll to position [285, 0]
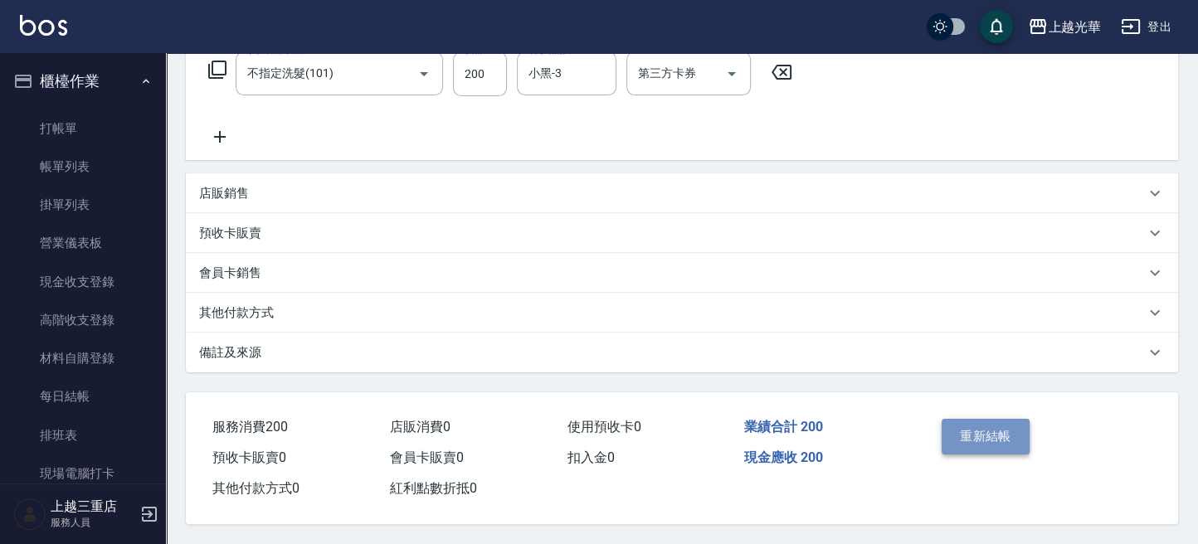
click at [987, 436] on button "重新結帳" at bounding box center [986, 436] width 88 height 35
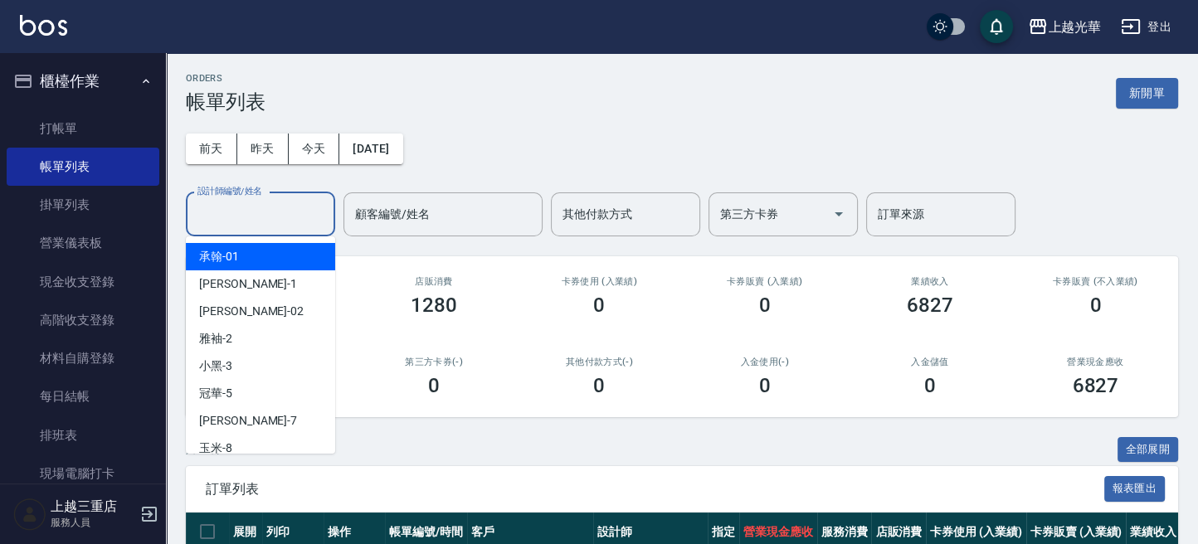
click at [280, 225] on input "設計師編號/姓名" at bounding box center [260, 214] width 134 height 29
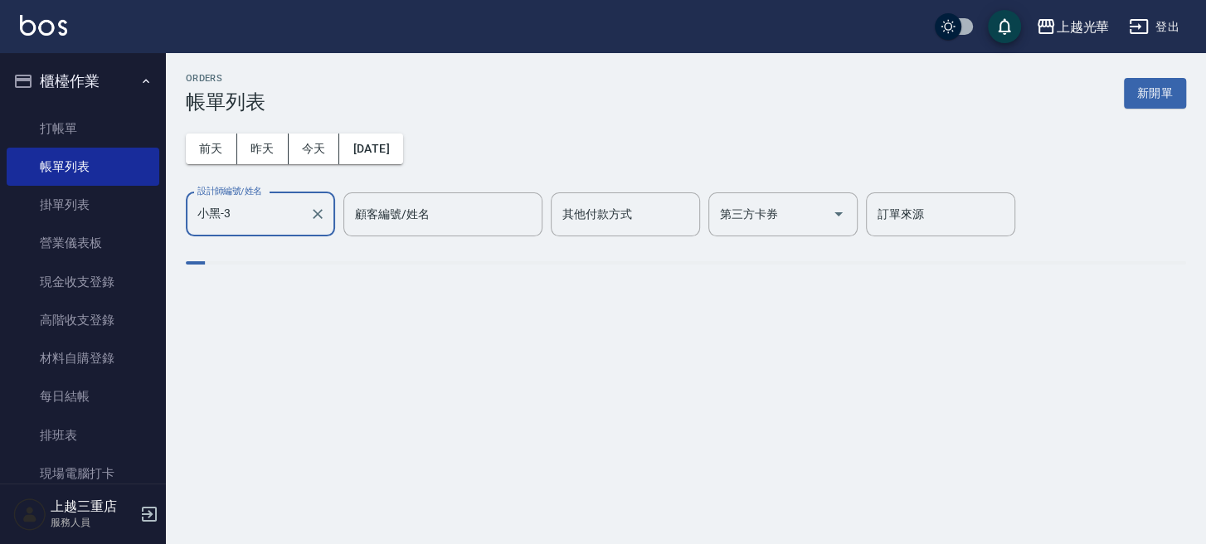
type input "小黑-3"
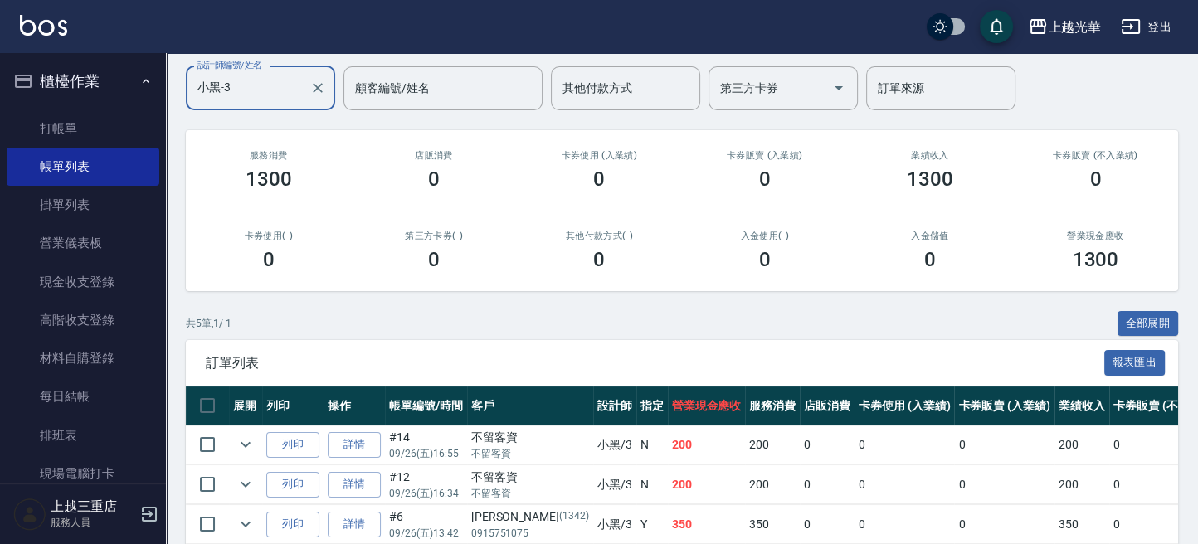
scroll to position [221, 0]
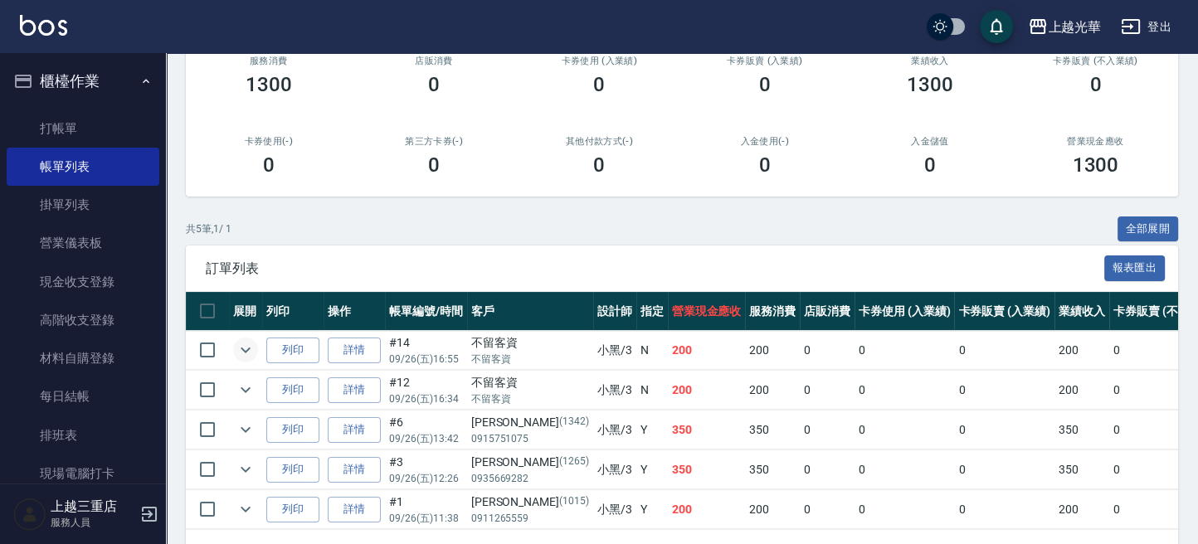
click at [243, 343] on icon "expand row" at bounding box center [246, 350] width 20 height 20
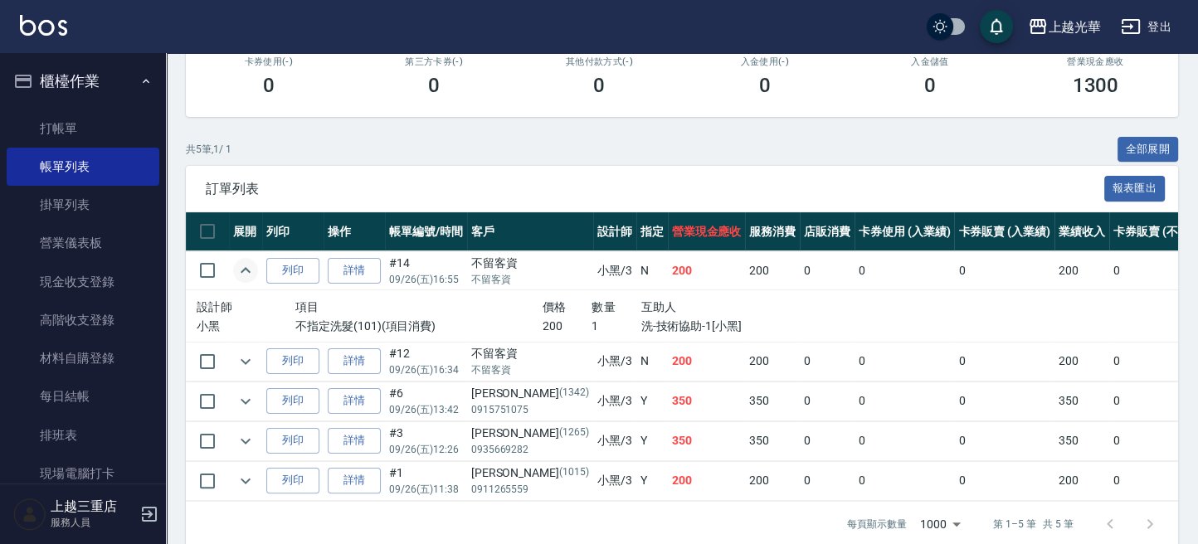
scroll to position [332, 0]
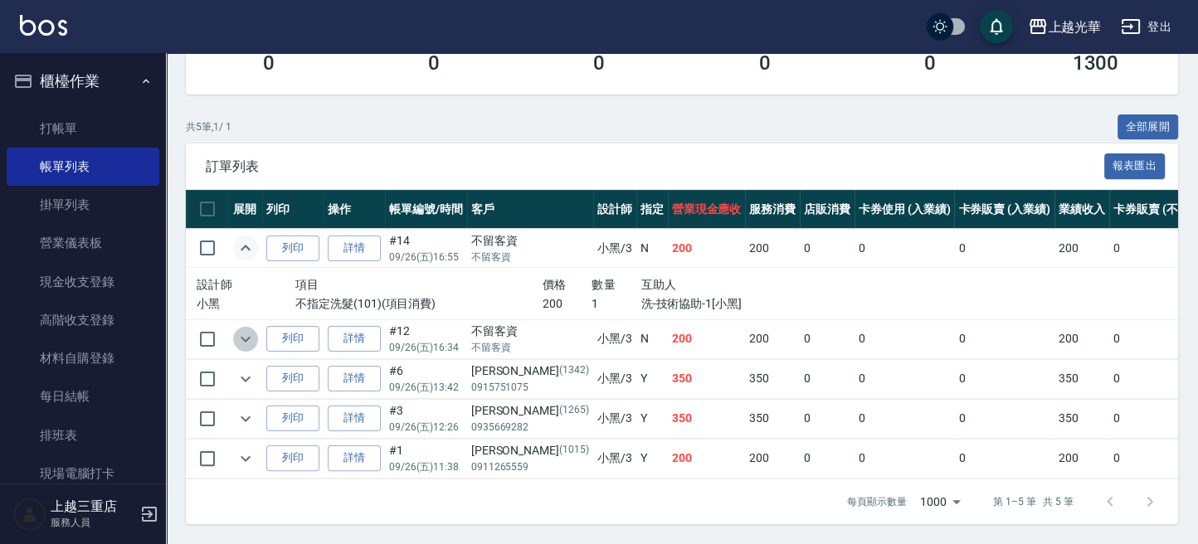
click at [239, 334] on icon "expand row" at bounding box center [246, 339] width 20 height 20
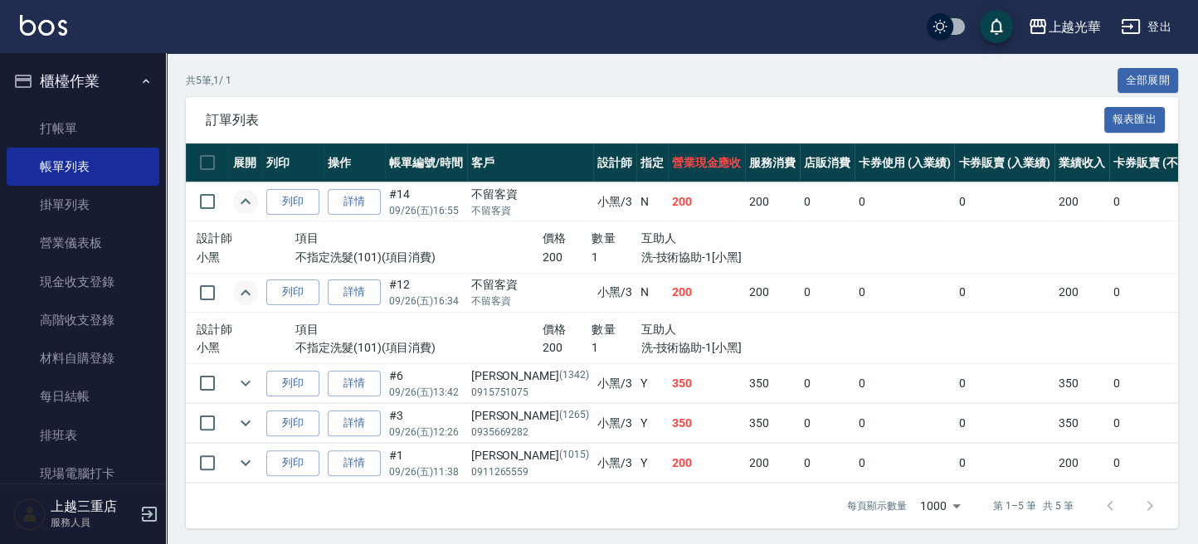
scroll to position [387, 0]
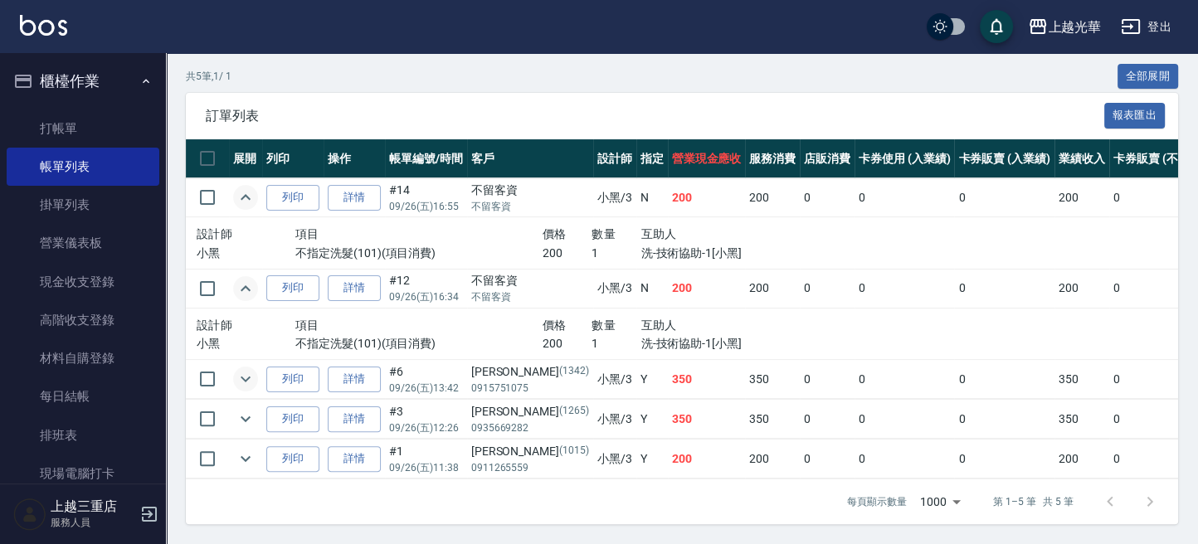
click at [241, 369] on icon "expand row" at bounding box center [246, 379] width 20 height 20
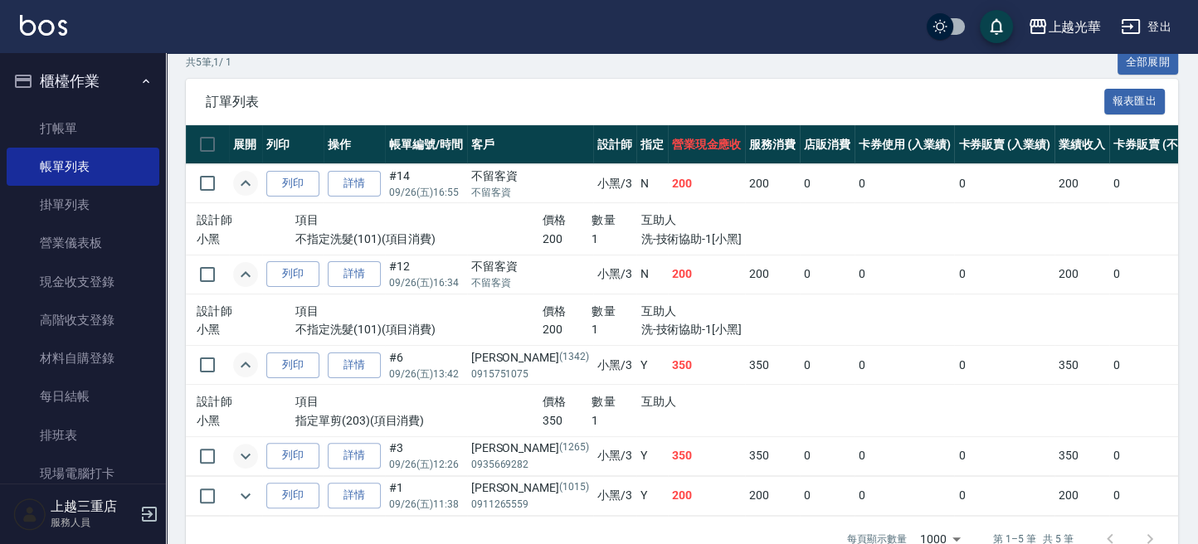
click at [249, 455] on icon "expand row" at bounding box center [246, 456] width 20 height 20
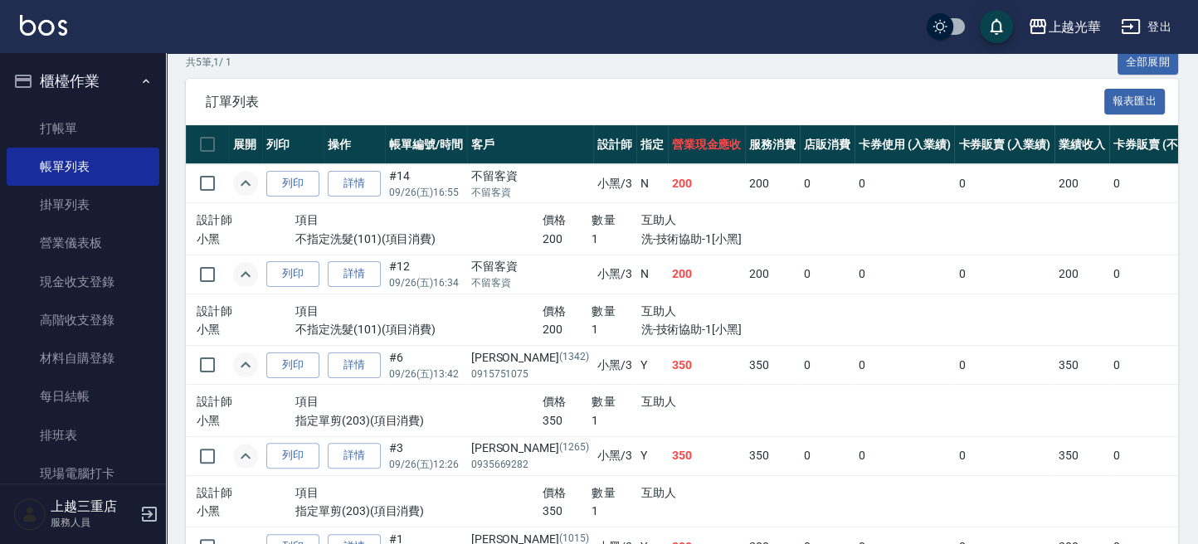
scroll to position [489, 0]
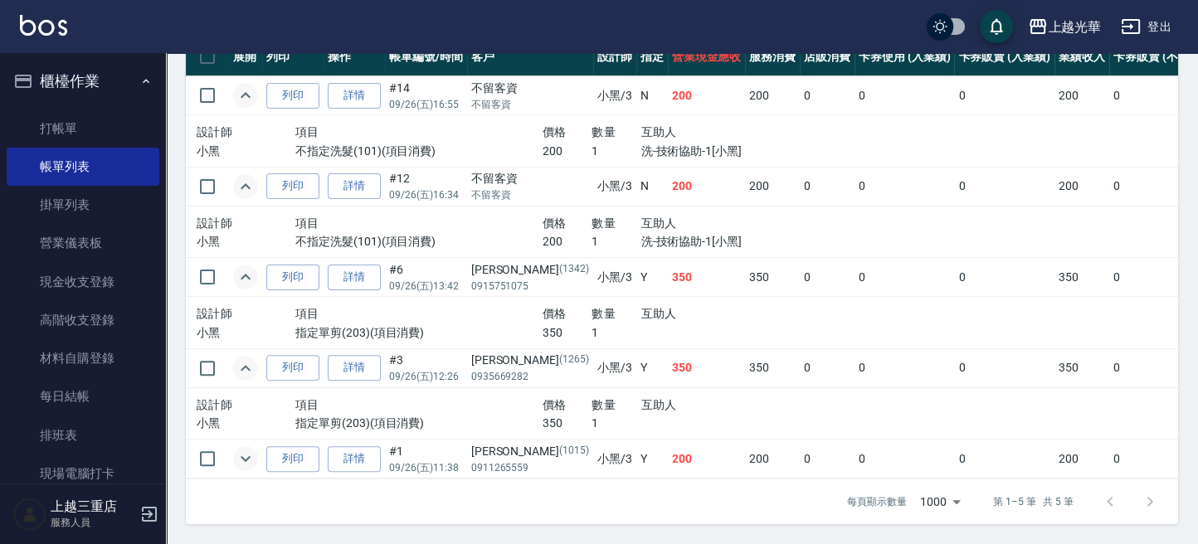
click at [249, 449] on icon "expand row" at bounding box center [246, 459] width 20 height 20
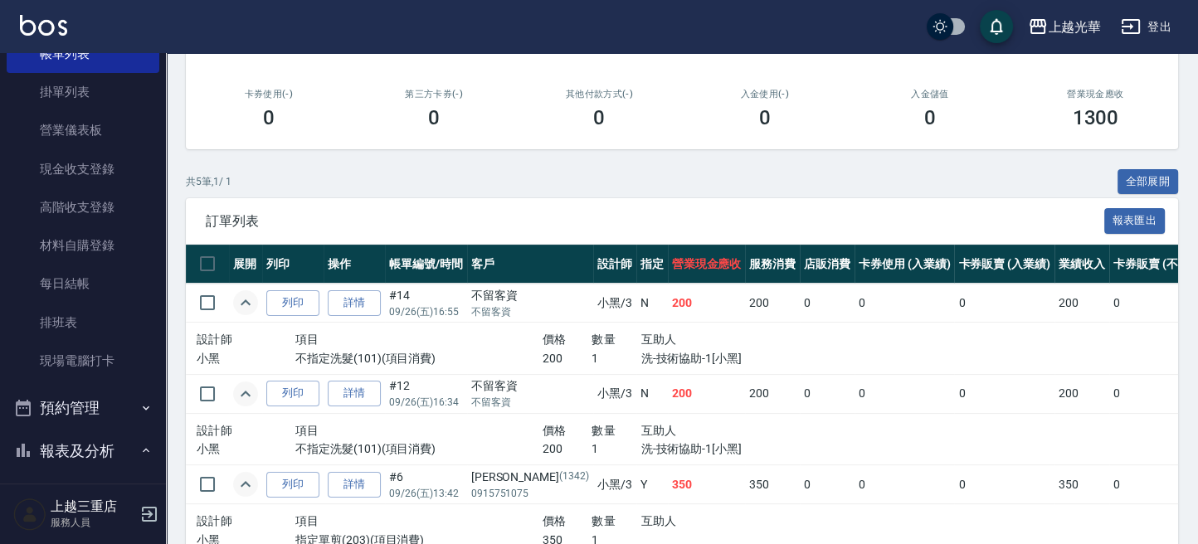
scroll to position [221, 0]
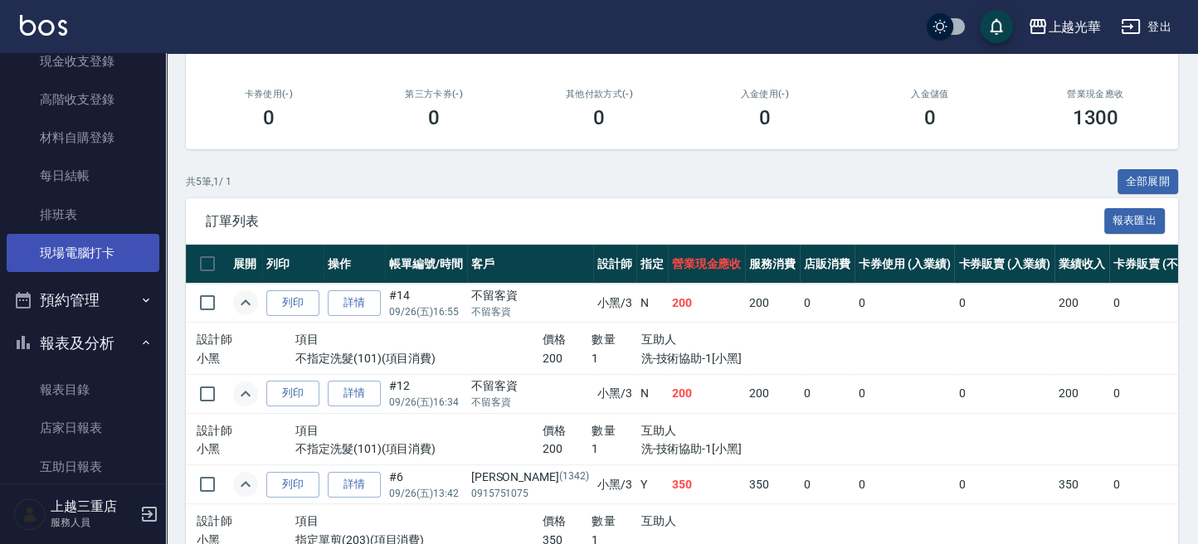
click at [114, 254] on link "現場電腦打卡" at bounding box center [83, 253] width 153 height 38
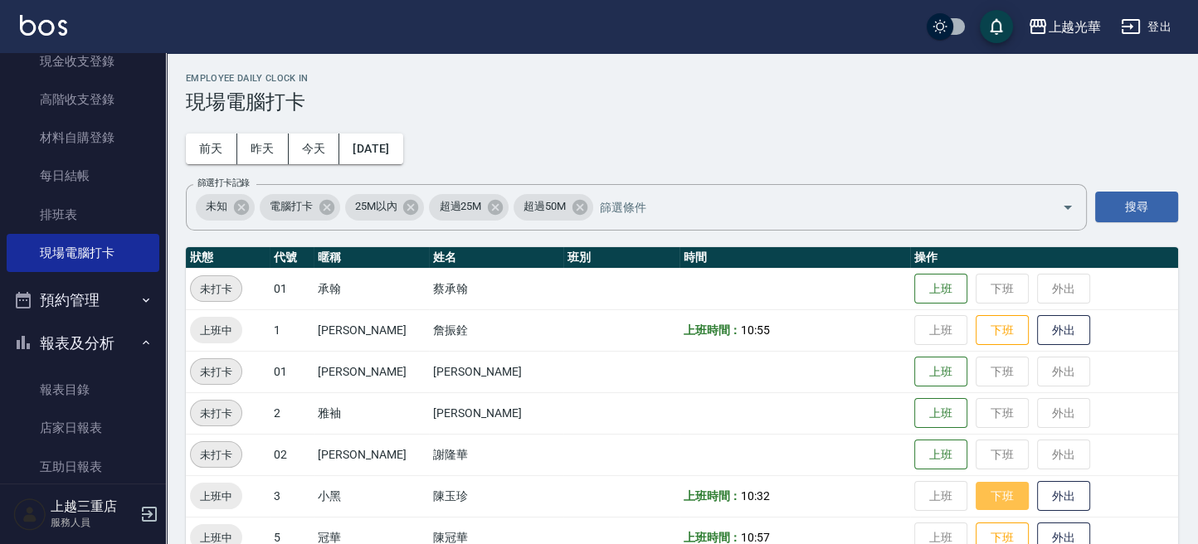
click at [1000, 500] on button "下班" at bounding box center [1002, 496] width 53 height 29
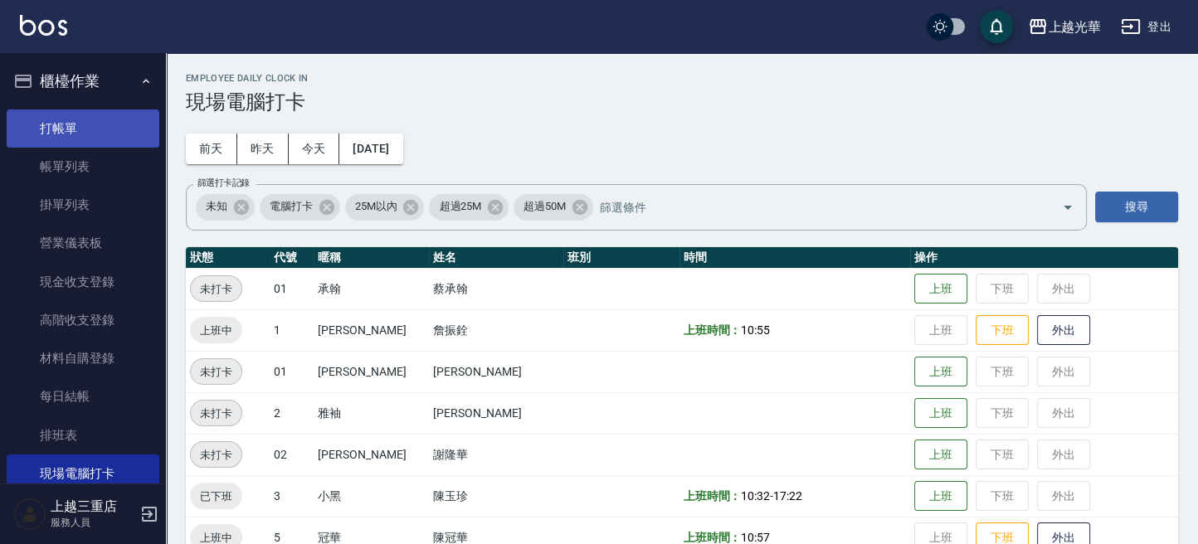
click at [94, 133] on link "打帳單" at bounding box center [83, 129] width 153 height 38
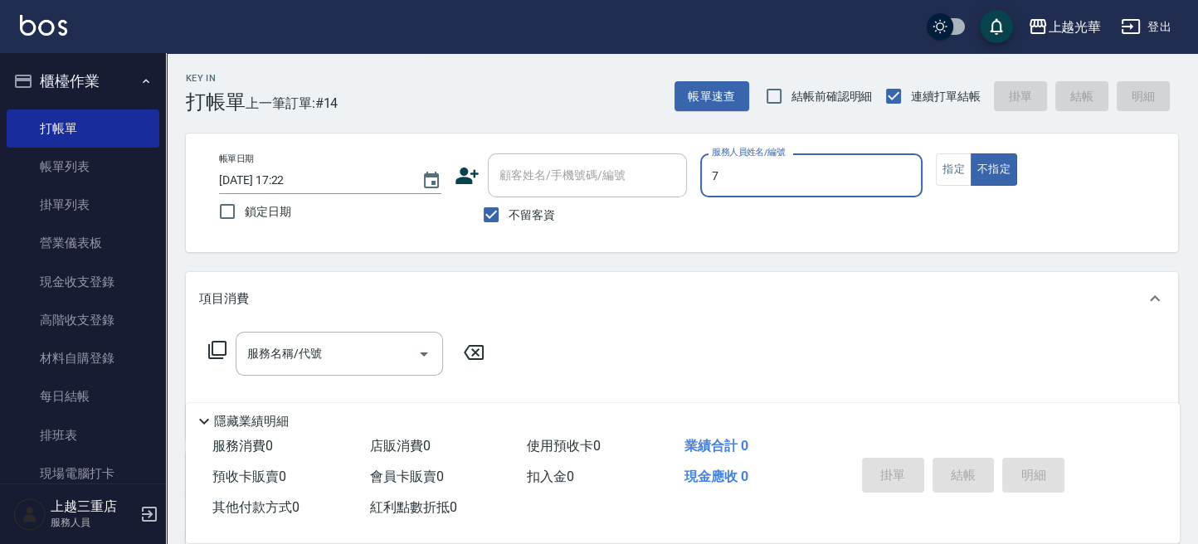
type input "小紫-7"
type button "false"
drag, startPoint x: 1000, startPoint y: 160, endPoint x: 767, endPoint y: 324, distance: 285.4
click at [1001, 163] on button "不指定" at bounding box center [994, 169] width 46 height 32
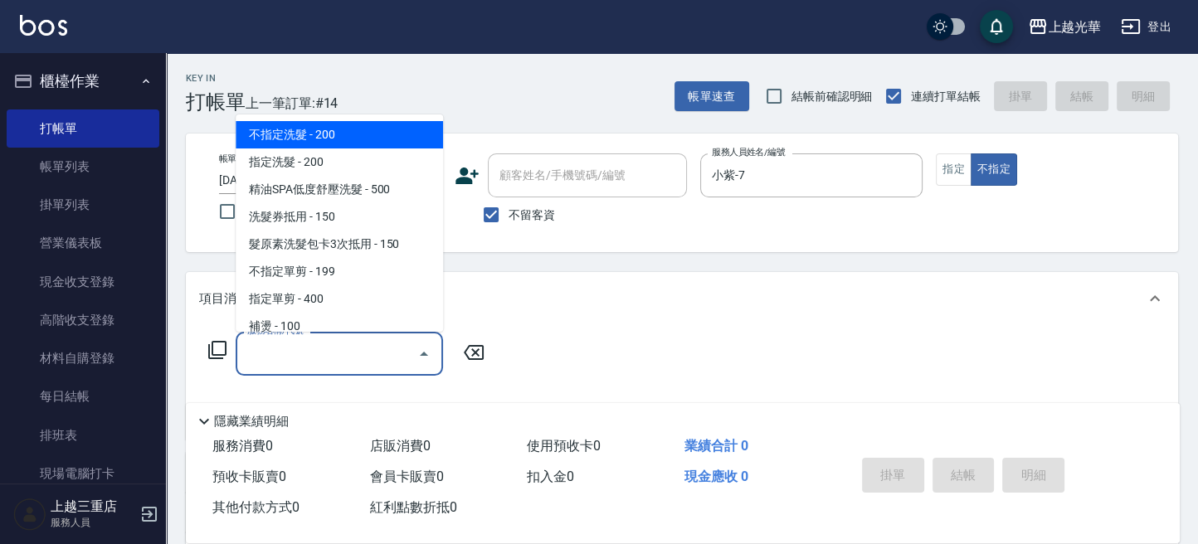
click at [282, 339] on div "服務名稱/代號 服務名稱/代號" at bounding box center [339, 354] width 207 height 44
click at [348, 129] on span "不指定洗髮 - 200" at bounding box center [339, 134] width 207 height 27
type input "不指定洗髮(101)"
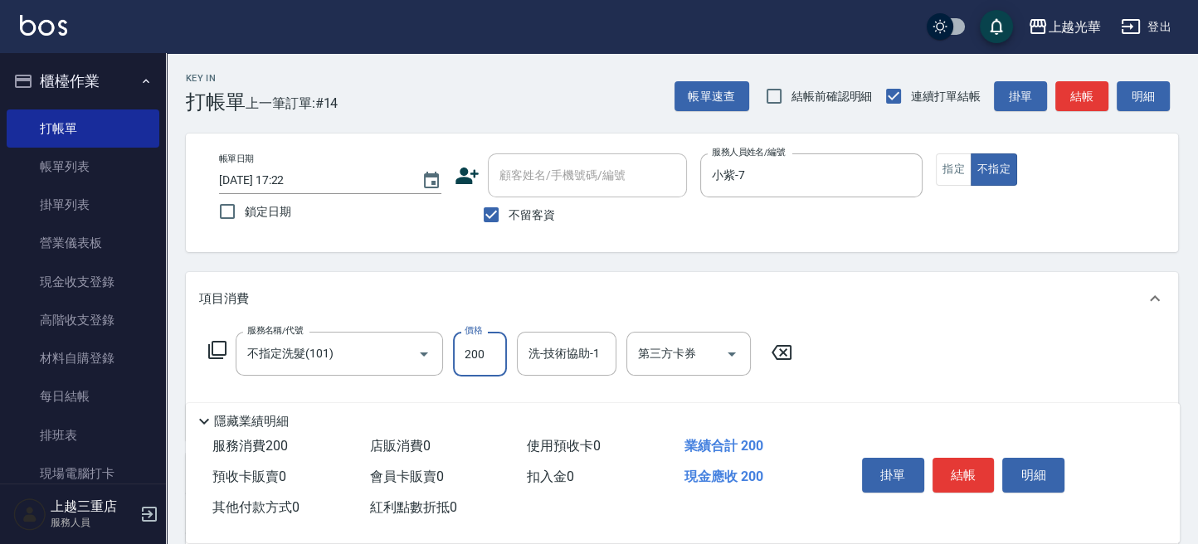
click at [472, 357] on input "200" at bounding box center [480, 354] width 54 height 45
type input "300"
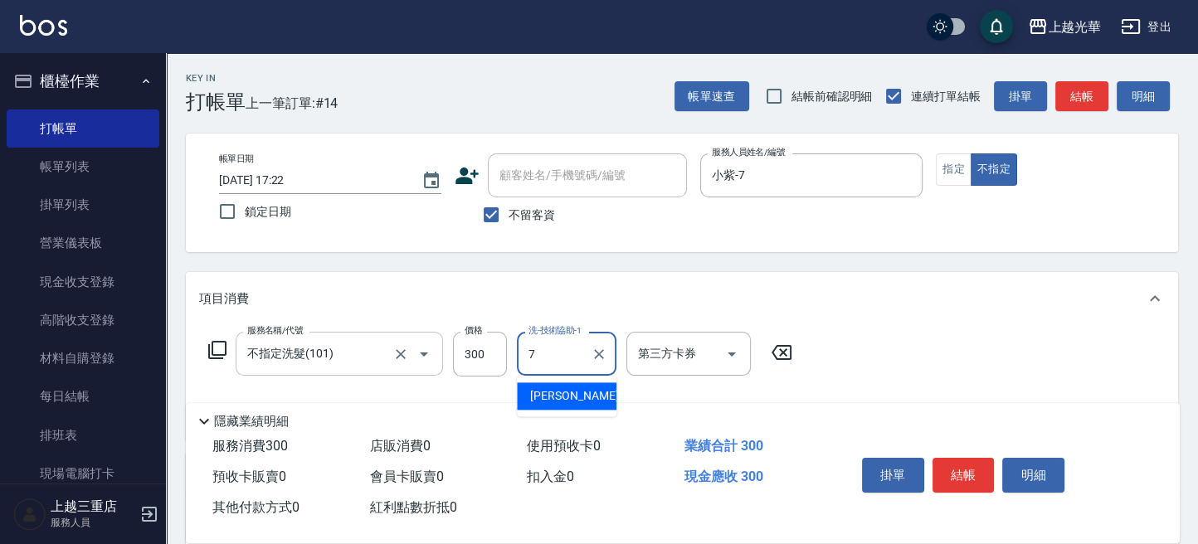
type input "小紫-7"
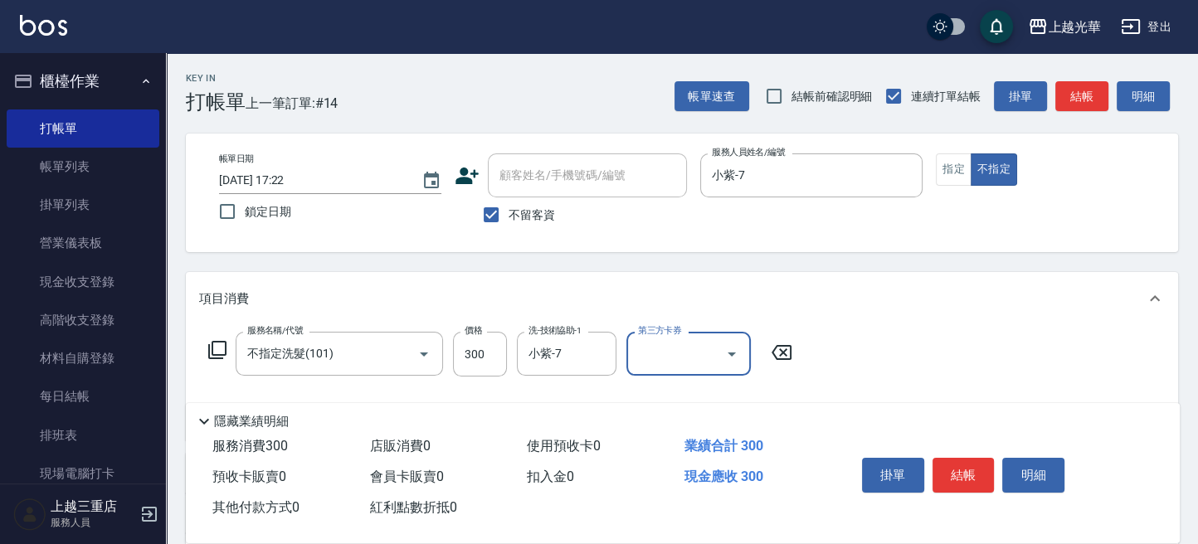
click at [1076, 325] on div "項目消費" at bounding box center [682, 298] width 992 height 53
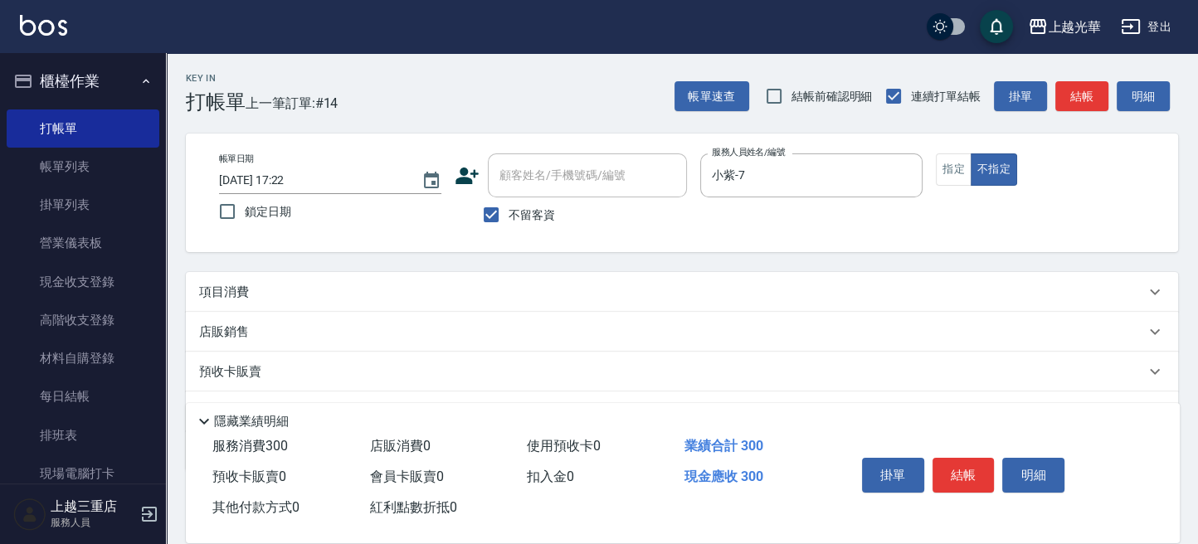
click at [1068, 289] on div "項目消費" at bounding box center [672, 292] width 946 height 17
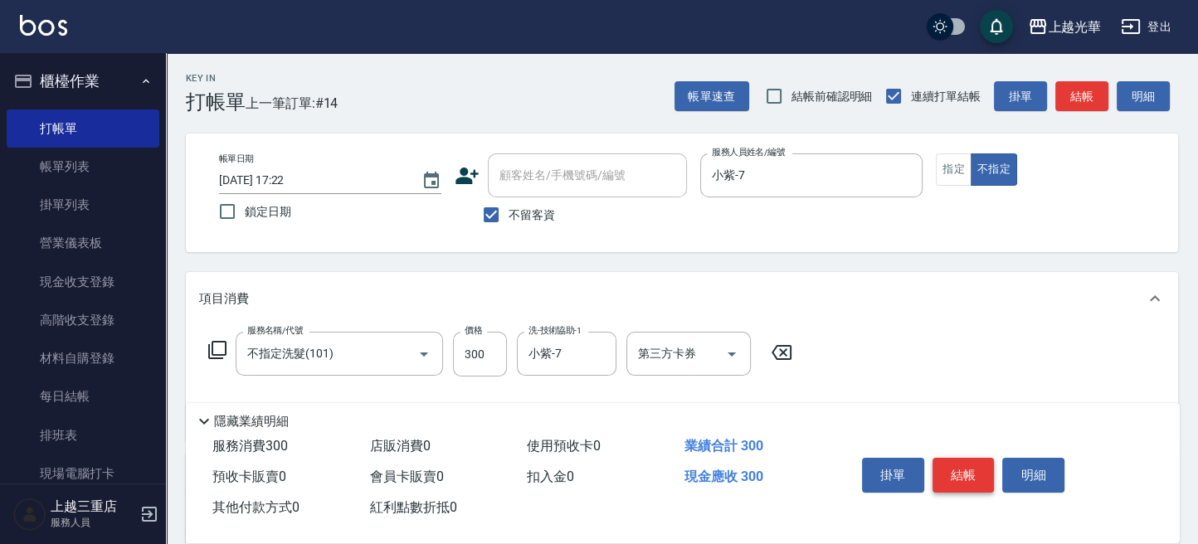
click at [951, 461] on button "結帳" at bounding box center [963, 475] width 62 height 35
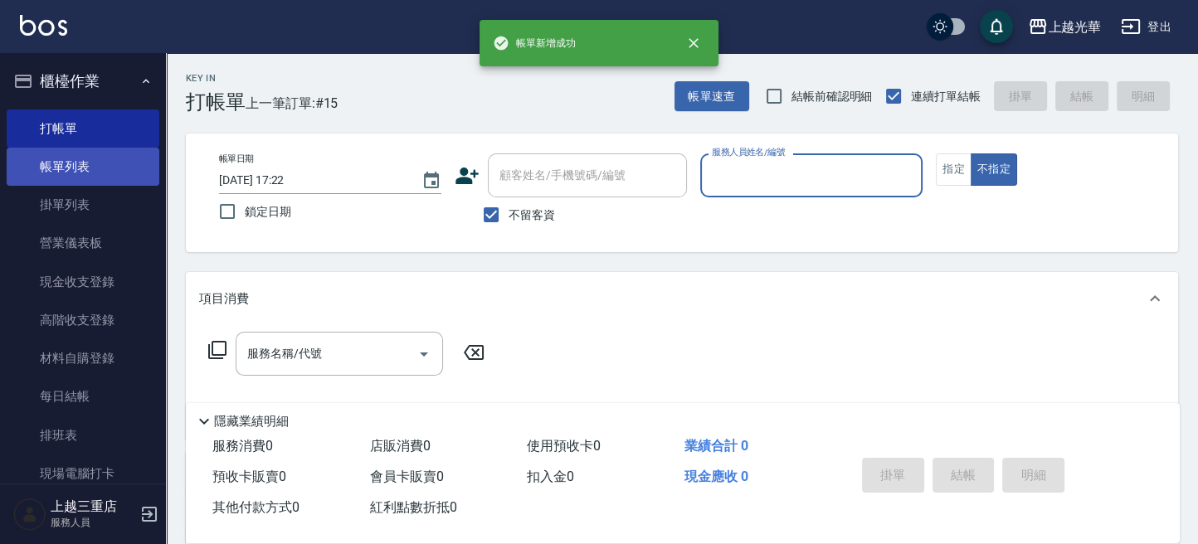
click at [71, 148] on link "帳單列表" at bounding box center [83, 167] width 153 height 38
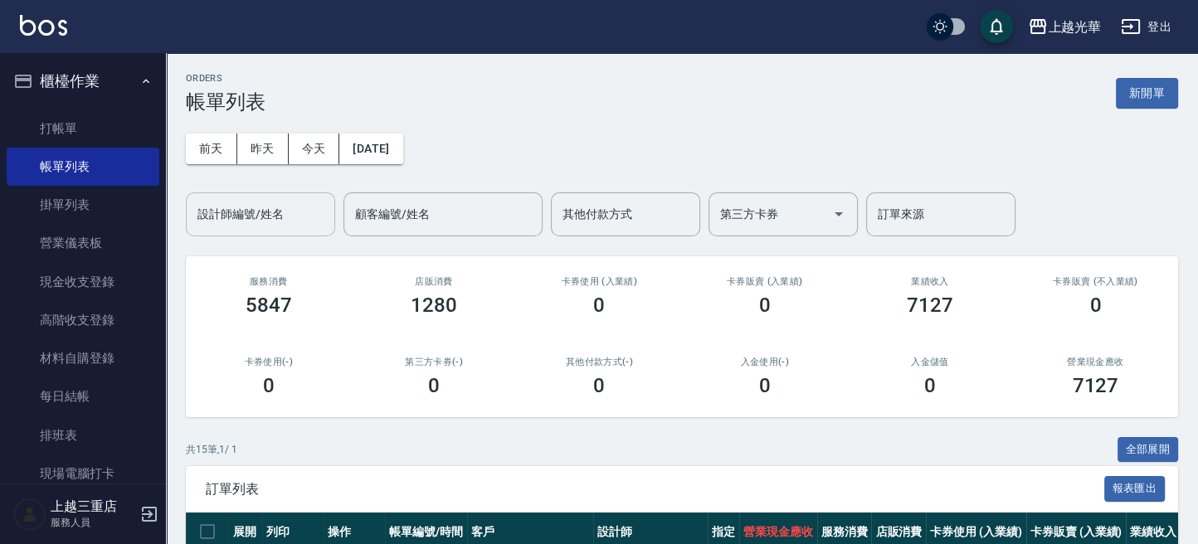
drag, startPoint x: 273, startPoint y: 224, endPoint x: 287, endPoint y: 225, distance: 14.1
click at [275, 225] on input "設計師編號/姓名" at bounding box center [260, 214] width 134 height 29
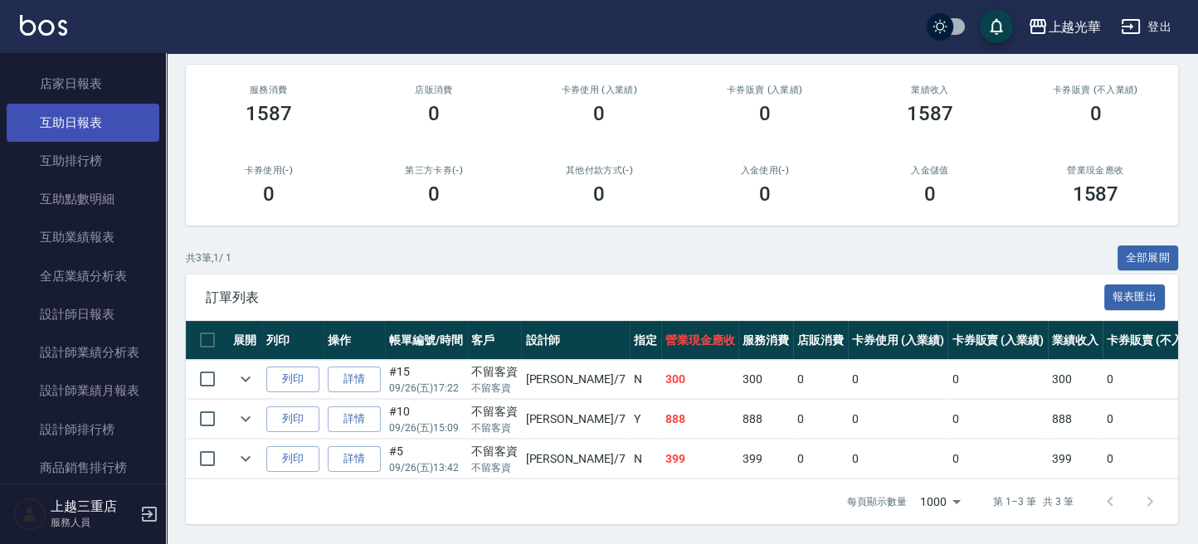
scroll to position [664, 0]
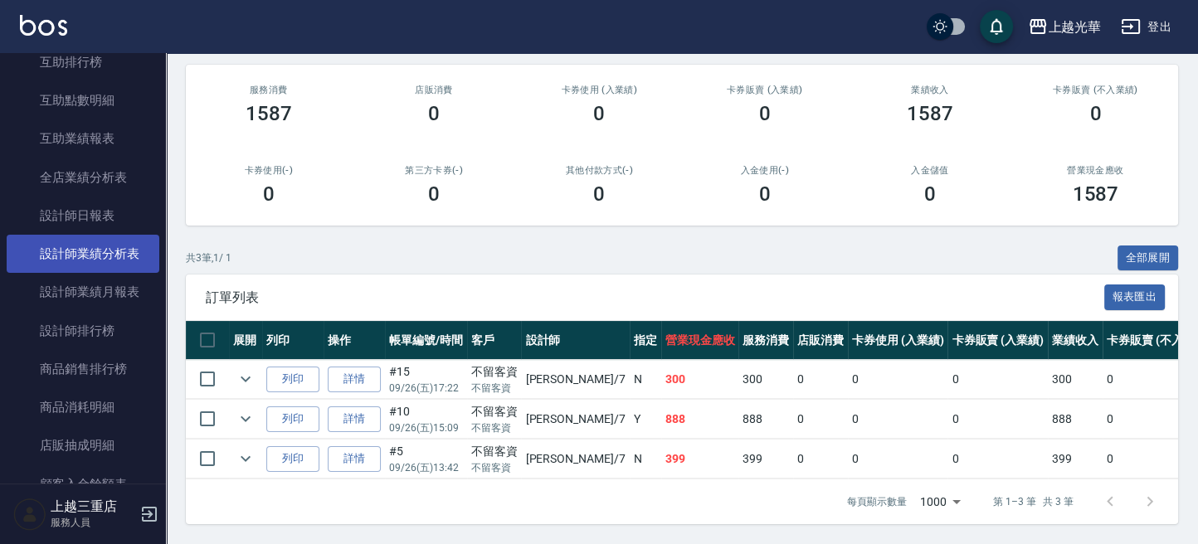
type input "小紫-7"
click at [100, 249] on link "設計師業績分析表" at bounding box center [83, 254] width 153 height 38
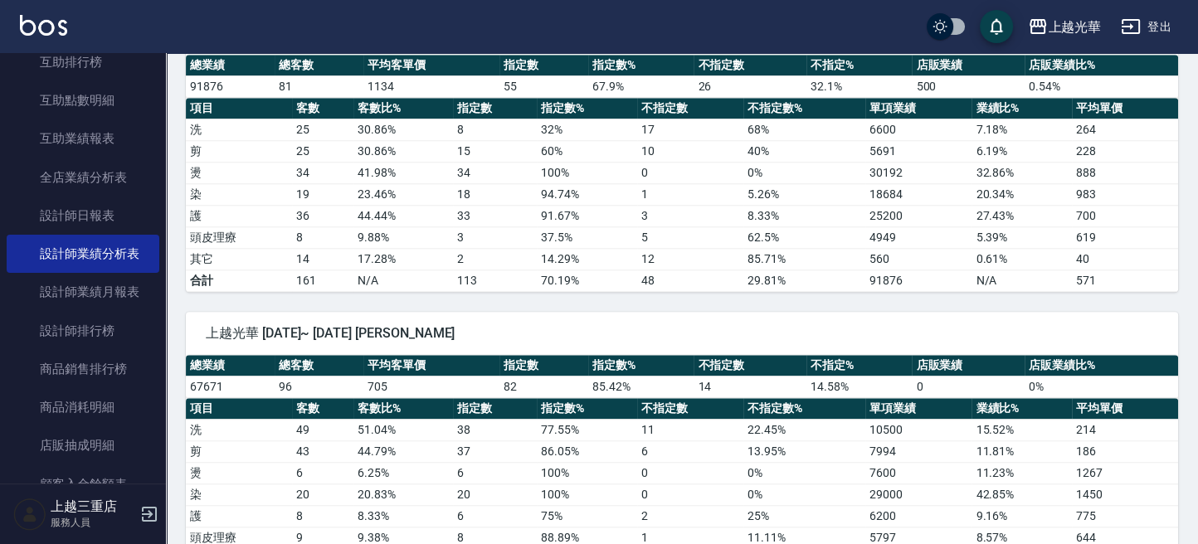
scroll to position [1438, 0]
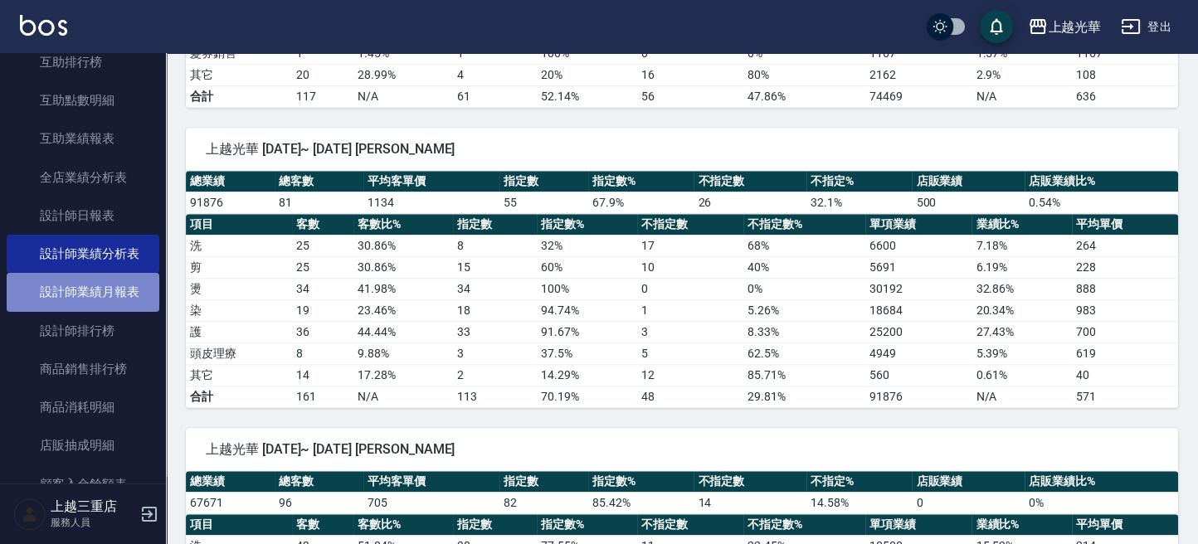
click at [109, 295] on link "設計師業績月報表" at bounding box center [83, 292] width 153 height 38
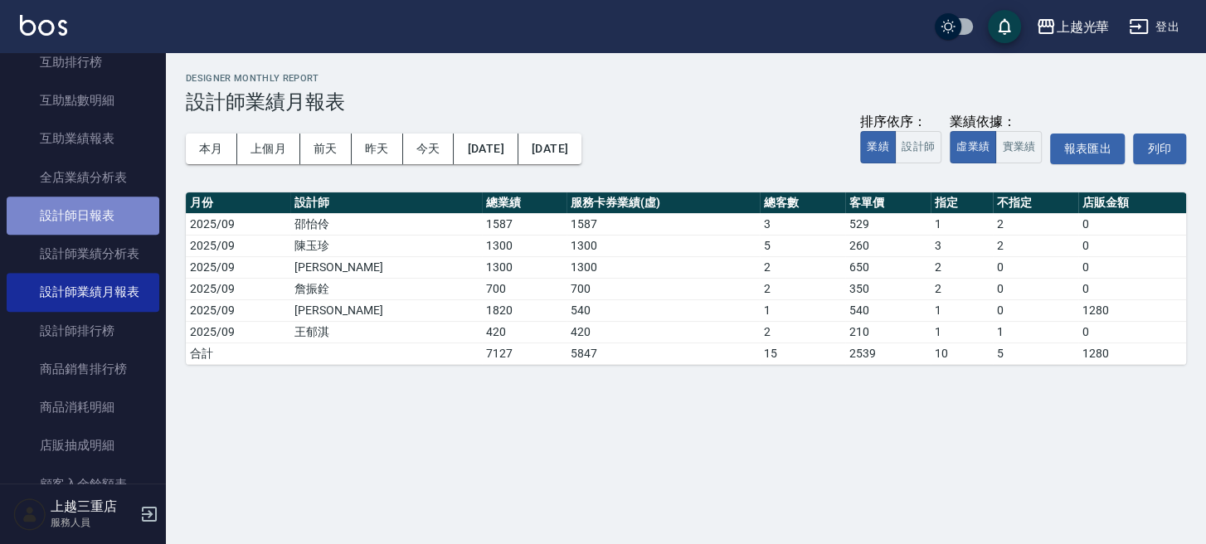
click at [114, 216] on link "設計師日報表" at bounding box center [83, 216] width 153 height 38
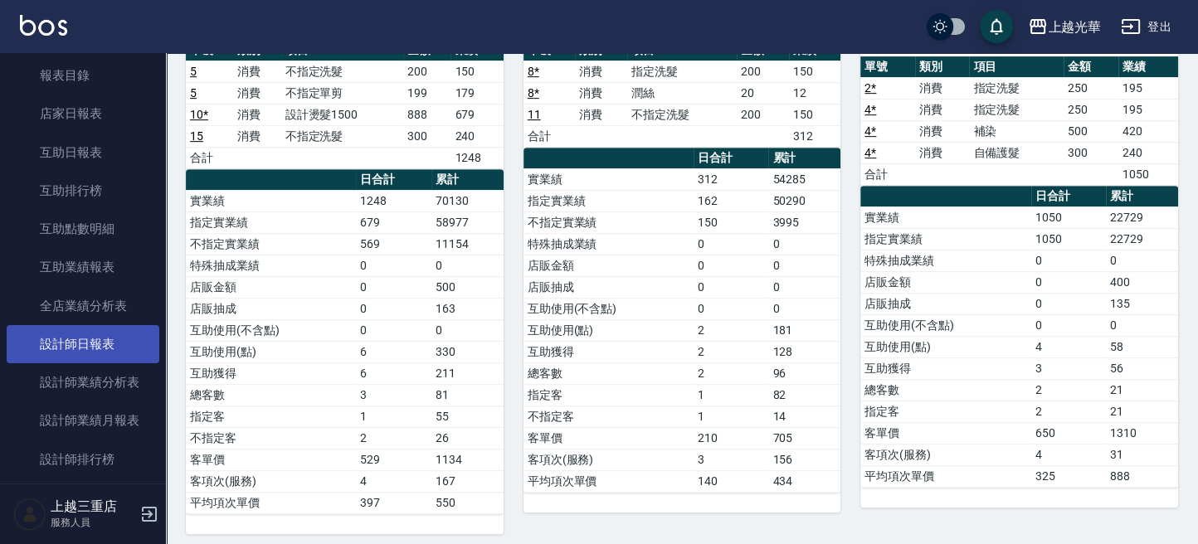
scroll to position [664, 0]
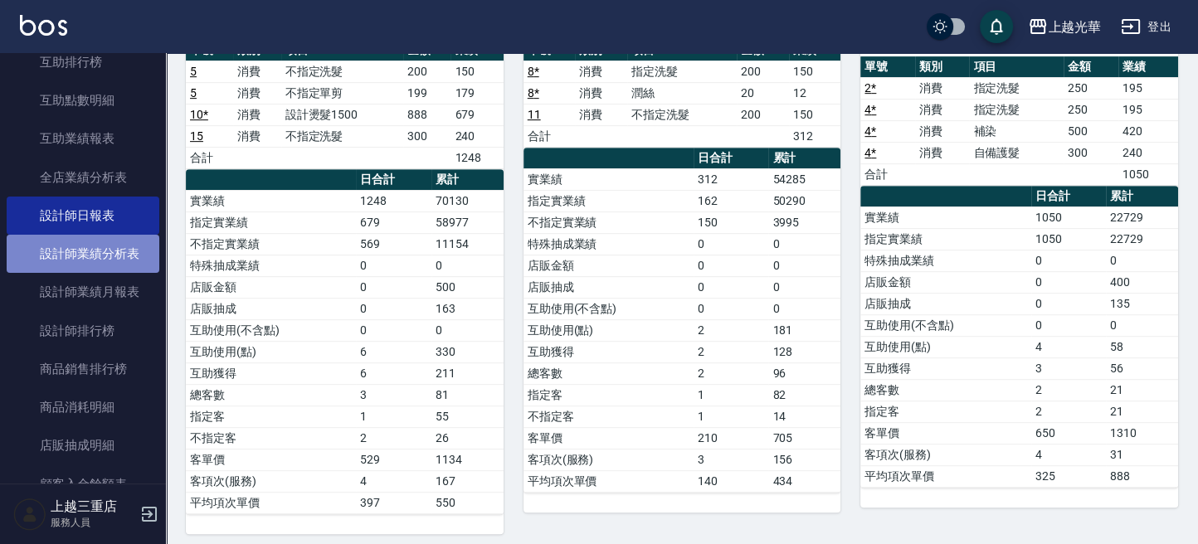
click at [130, 264] on link "設計師業績分析表" at bounding box center [83, 254] width 153 height 38
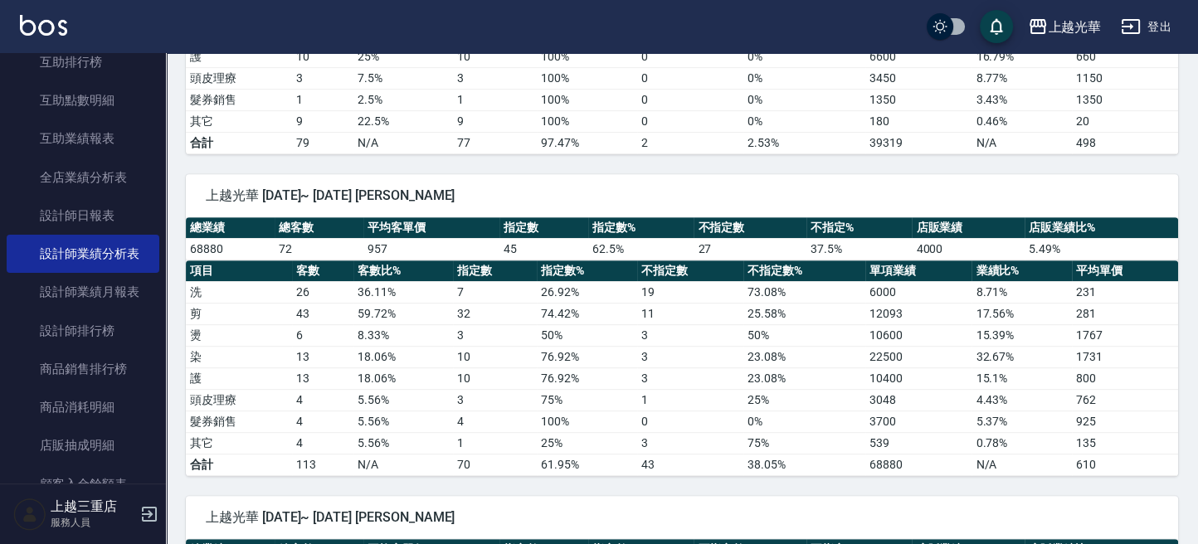
scroll to position [664, 0]
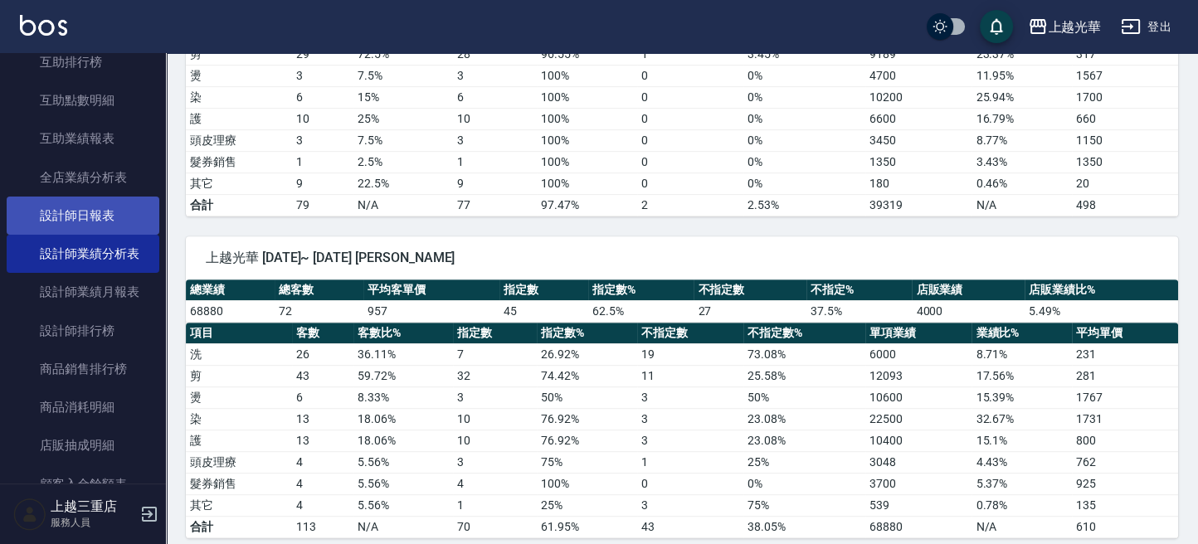
click at [104, 206] on link "設計師日報表" at bounding box center [83, 216] width 153 height 38
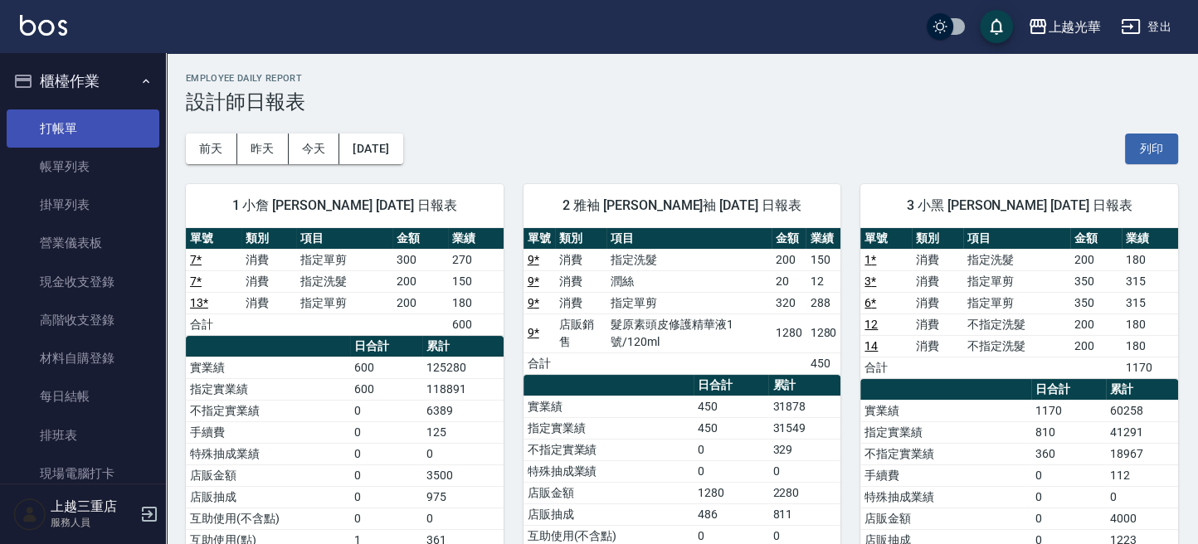
click at [91, 116] on link "打帳單" at bounding box center [83, 129] width 153 height 38
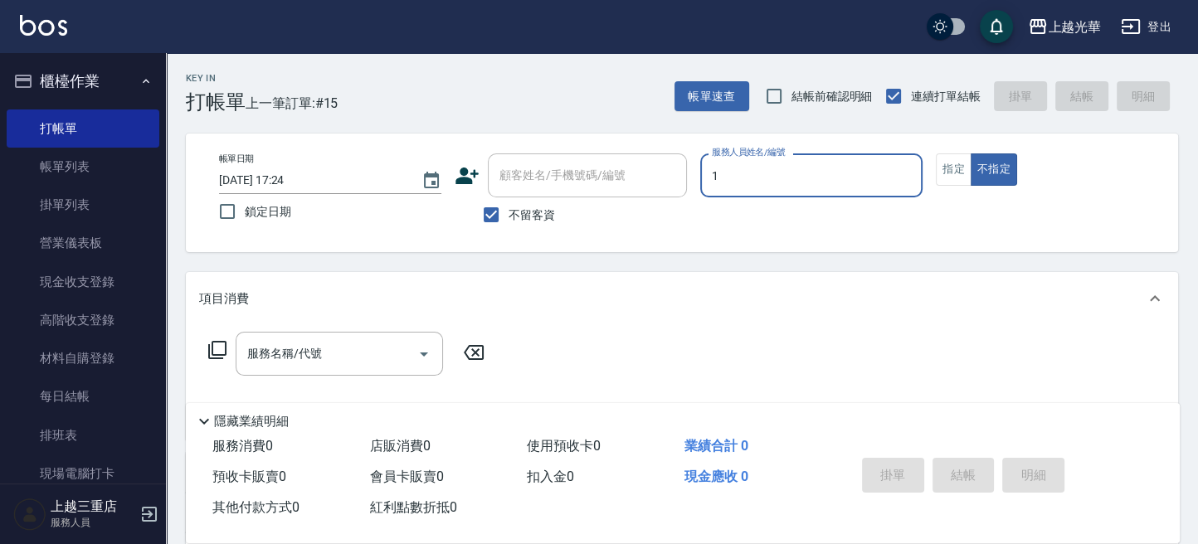
type input "1"
type button "false"
type input "小詹-1"
click at [951, 177] on button "指定" at bounding box center [954, 169] width 36 height 32
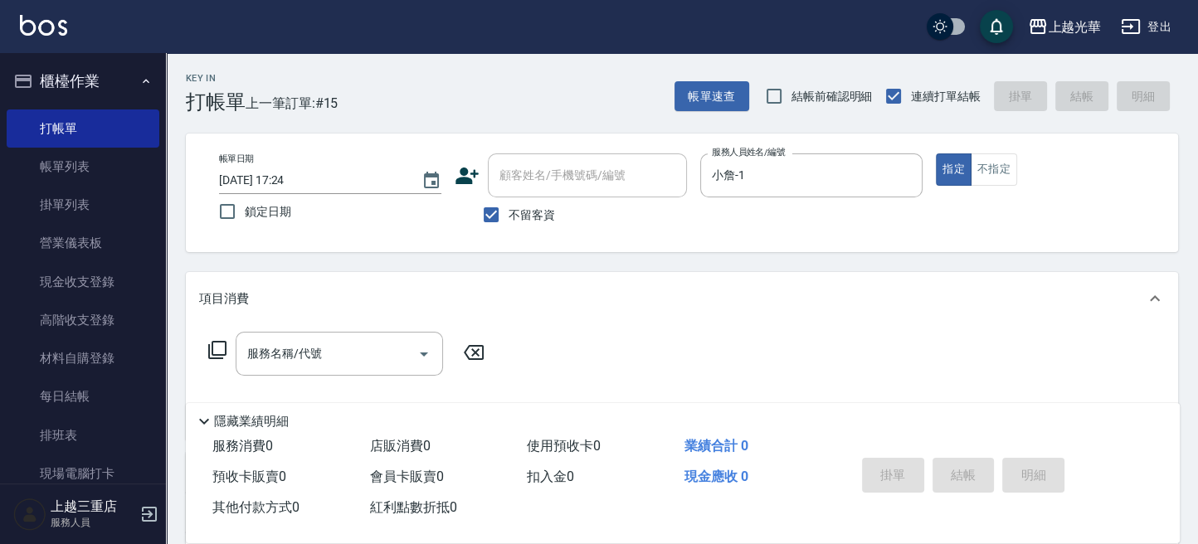
drag, startPoint x: 353, startPoint y: 370, endPoint x: 446, endPoint y: 368, distance: 93.8
click at [351, 369] on div "服務名稱/代號" at bounding box center [339, 354] width 207 height 44
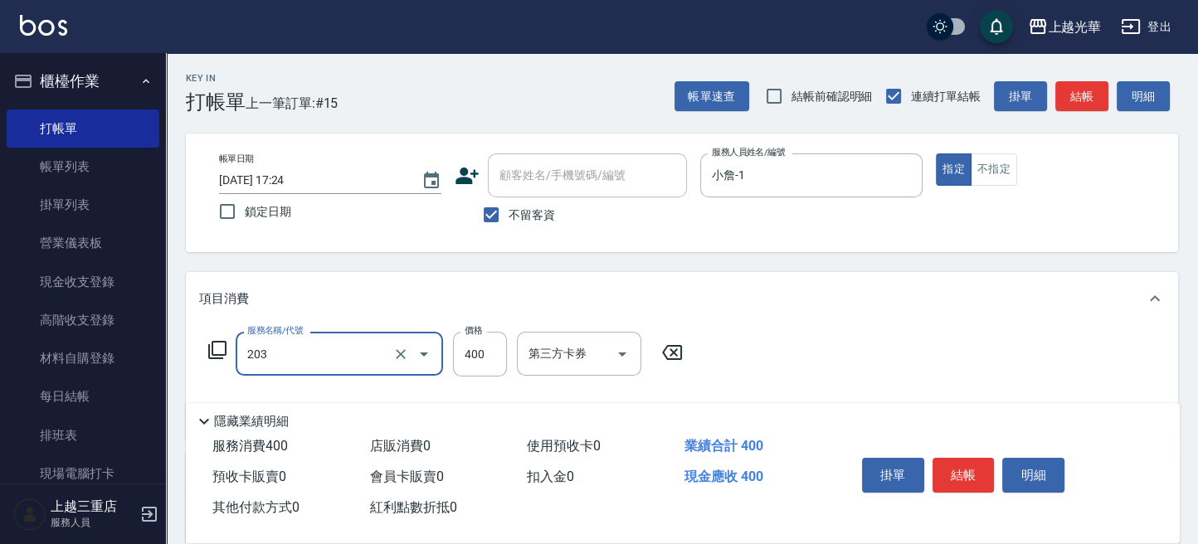
type input "指定單剪(203)"
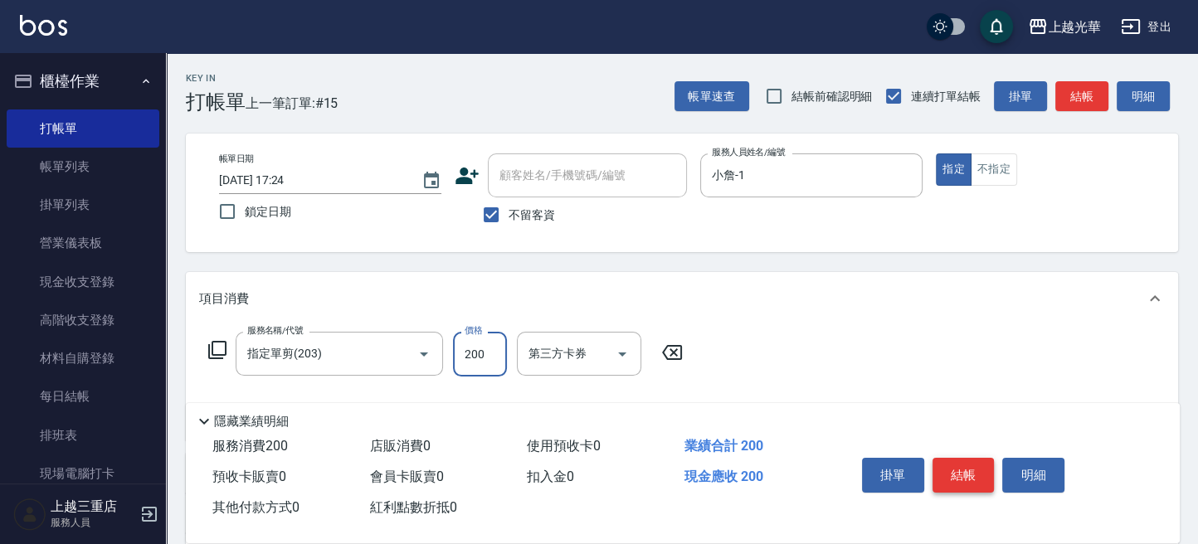
type input "200"
click at [967, 462] on button "結帳" at bounding box center [963, 475] width 62 height 35
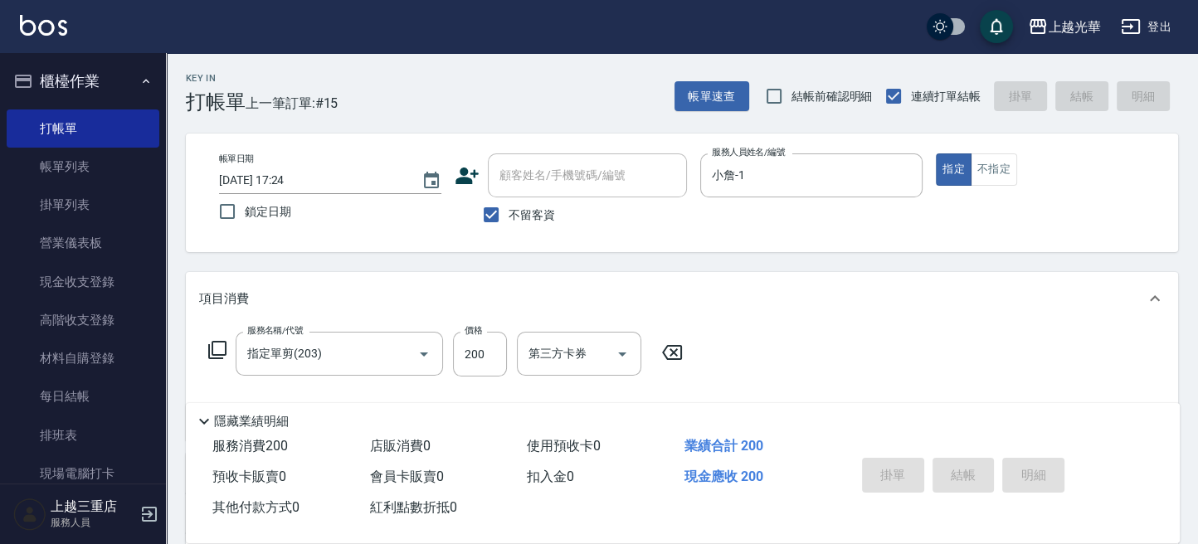
type input "2025/09/26 17:28"
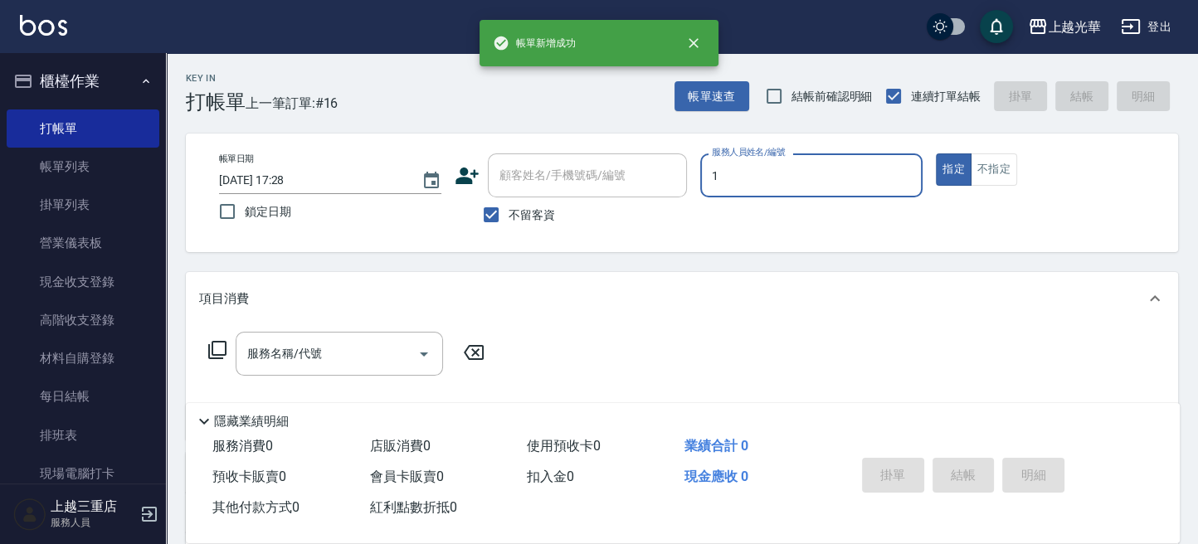
type input "1"
type button "true"
type input "小詹-1"
click at [220, 357] on icon at bounding box center [217, 350] width 20 height 20
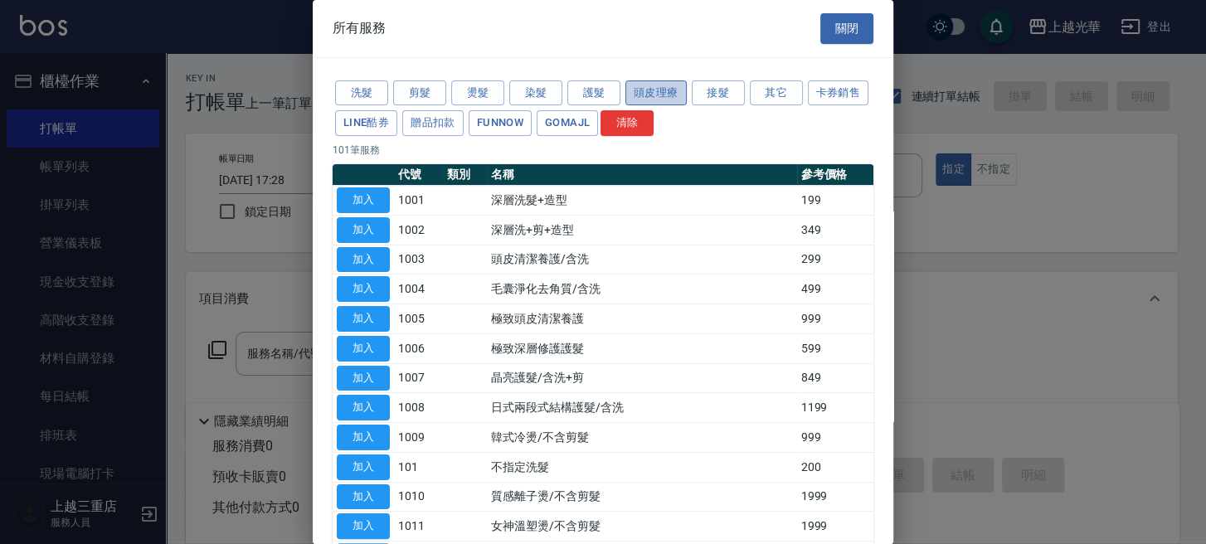
click at [655, 87] on button "頭皮理療" at bounding box center [655, 93] width 61 height 26
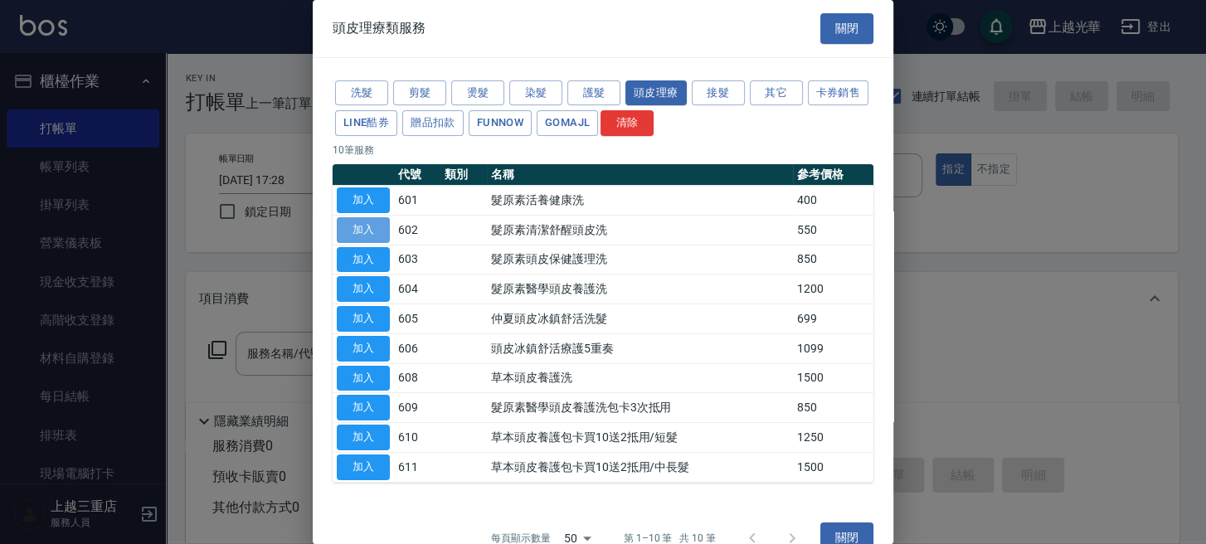
click at [361, 227] on button "加入" at bounding box center [363, 230] width 53 height 26
type input "髮原素清潔舒醒頭皮洗(602)"
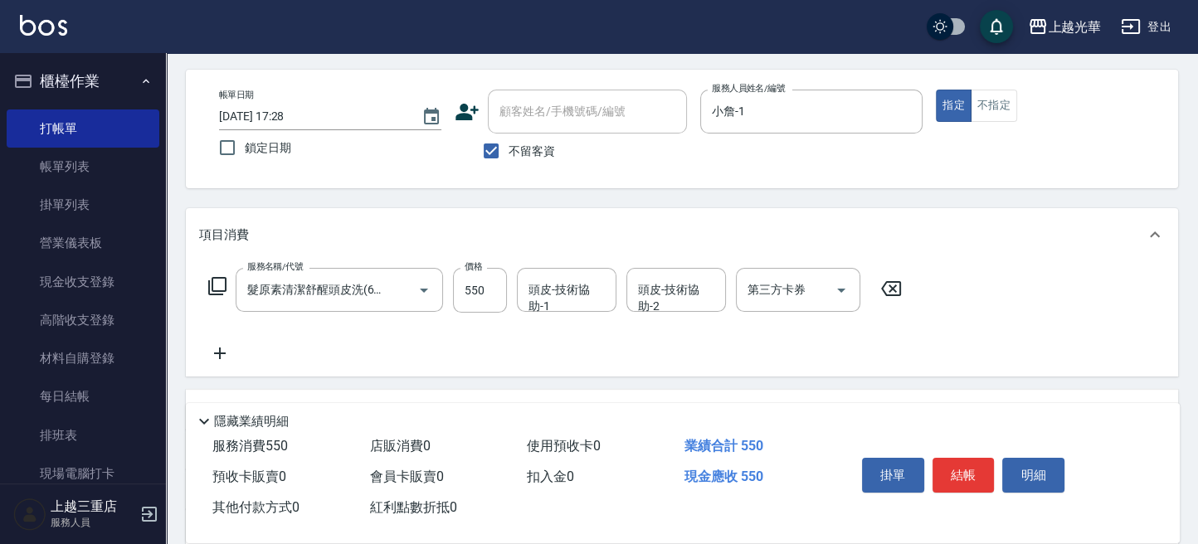
scroll to position [110, 0]
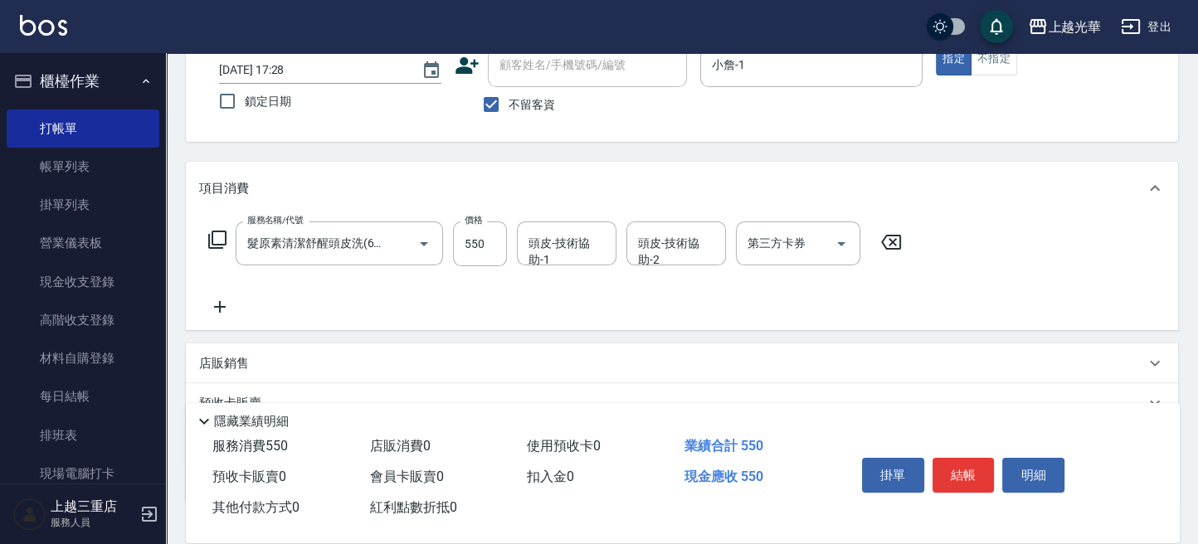
click at [199, 305] on icon at bounding box center [219, 307] width 41 height 20
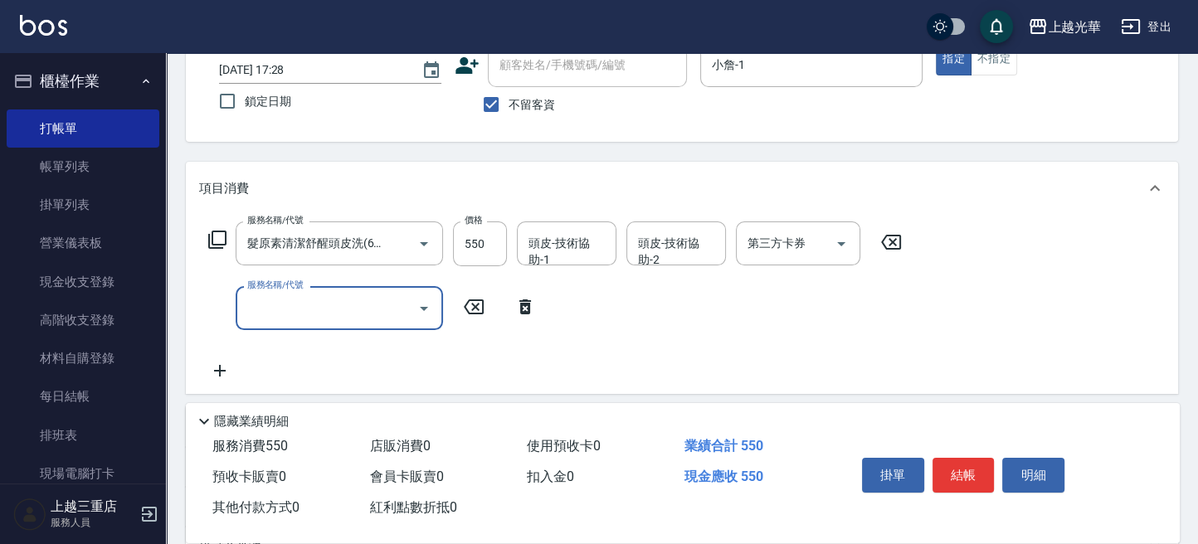
scroll to position [0, 0]
type input "潤絲(801)"
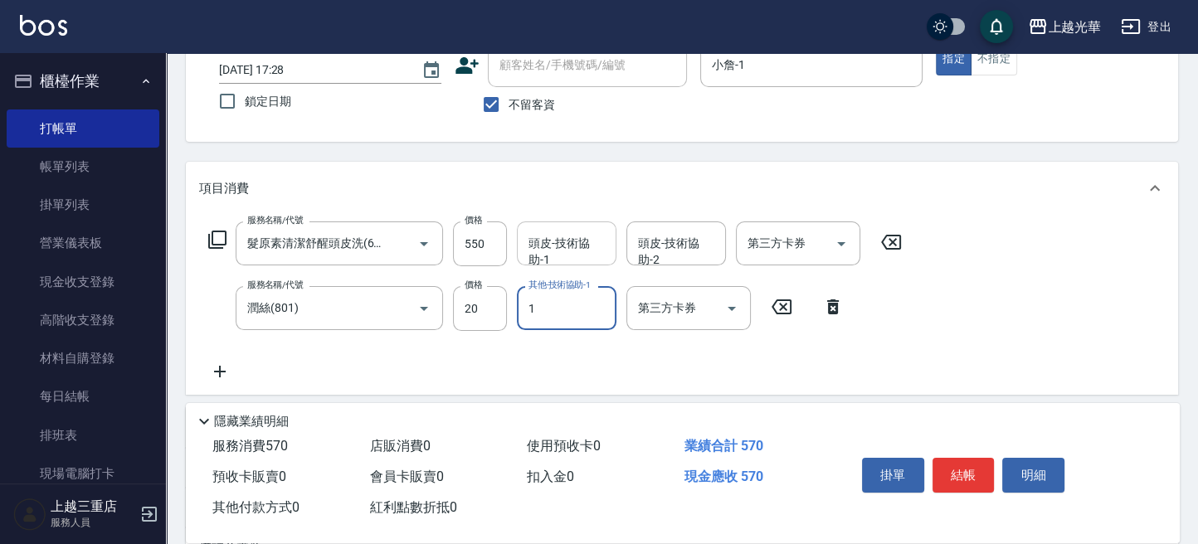
type input "小詹-1"
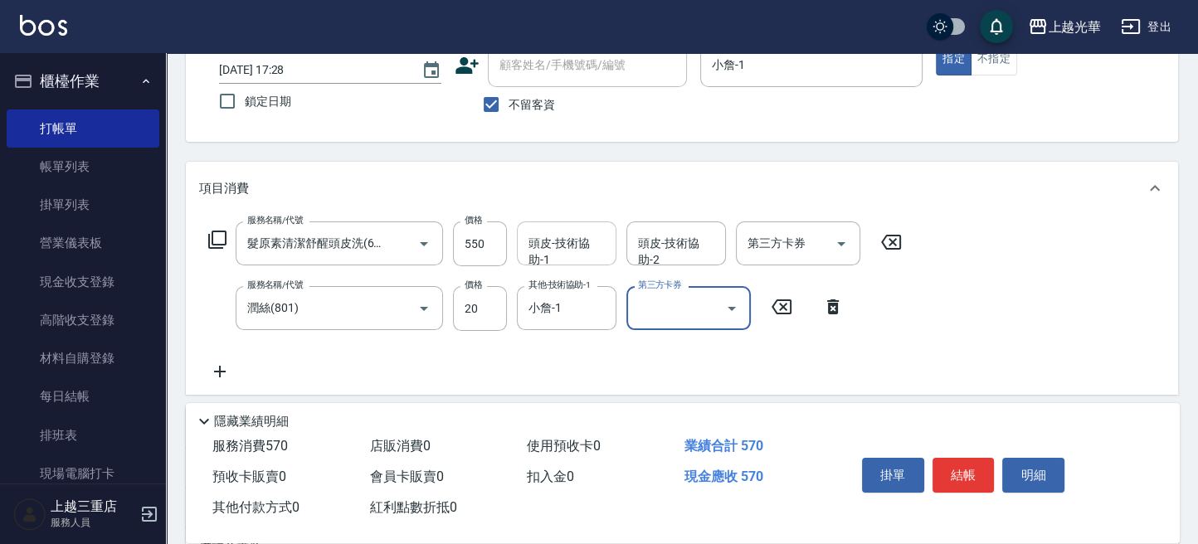
click at [554, 247] on input "頭皮-技術協助-1" at bounding box center [566, 243] width 85 height 29
type input "小詹-1"
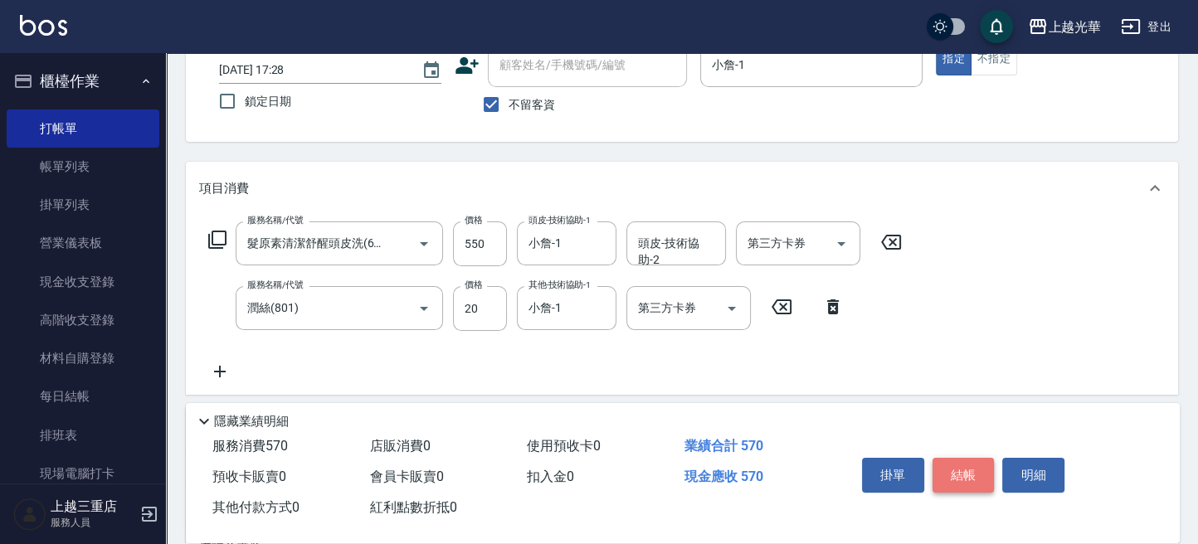
click at [966, 466] on button "結帳" at bounding box center [963, 475] width 62 height 35
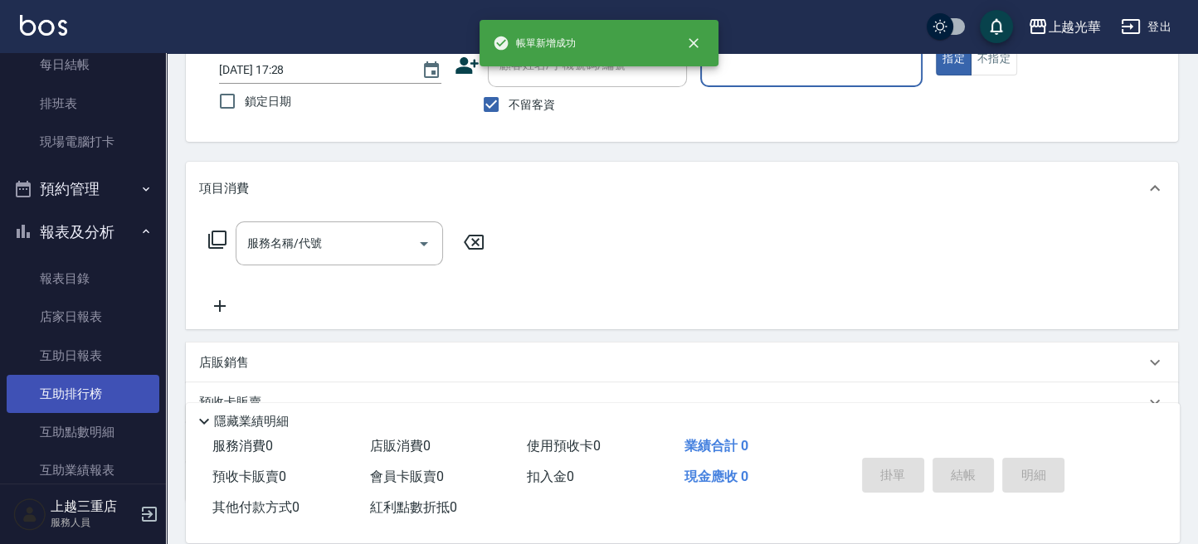
scroll to position [664, 0]
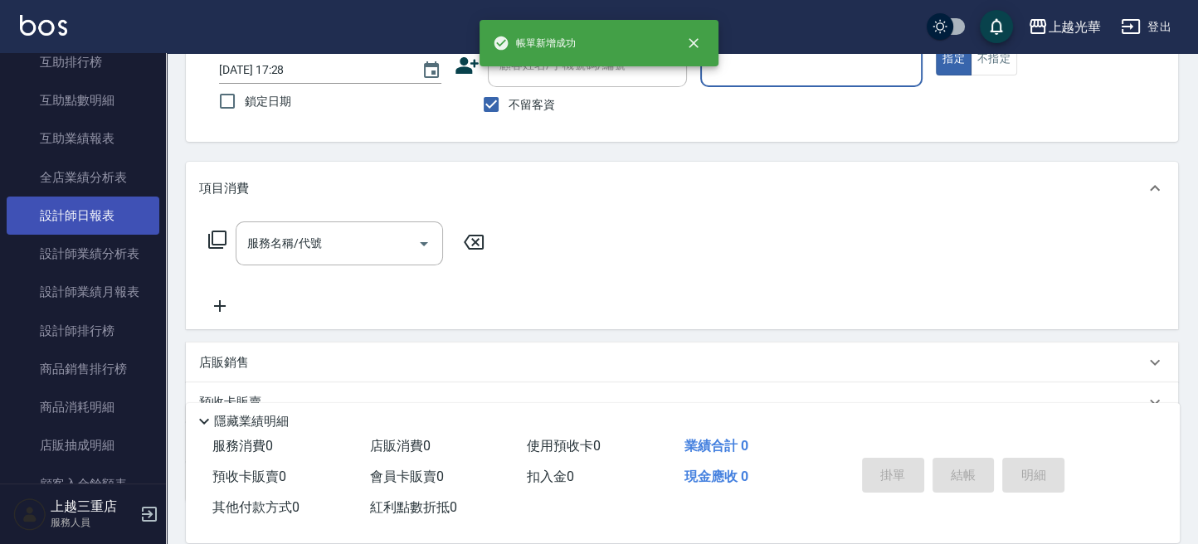
click at [110, 221] on link "設計師日報表" at bounding box center [83, 216] width 153 height 38
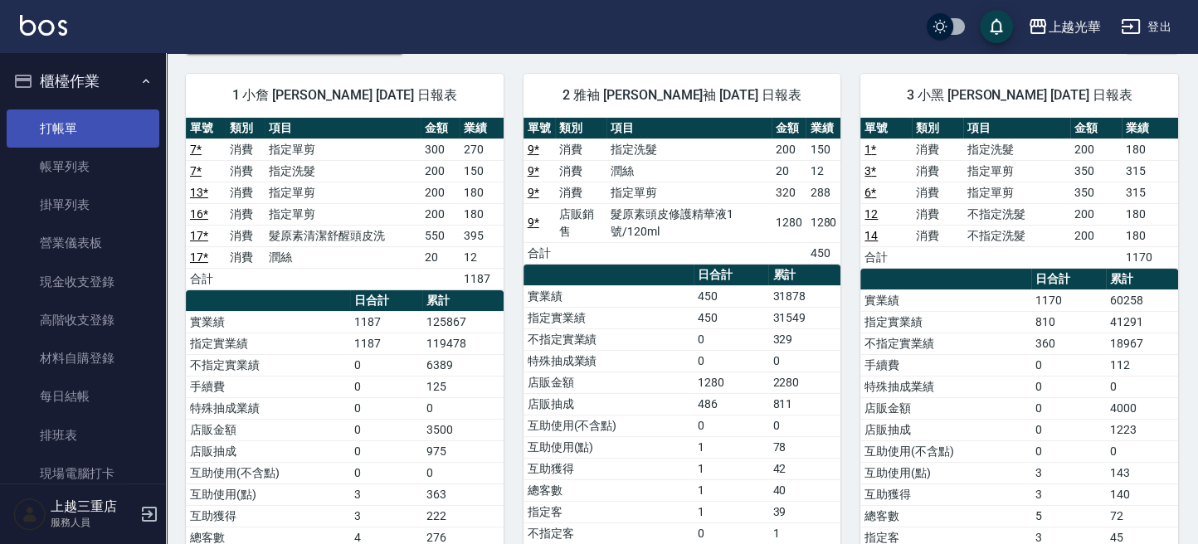
click at [89, 120] on link "打帳單" at bounding box center [83, 129] width 153 height 38
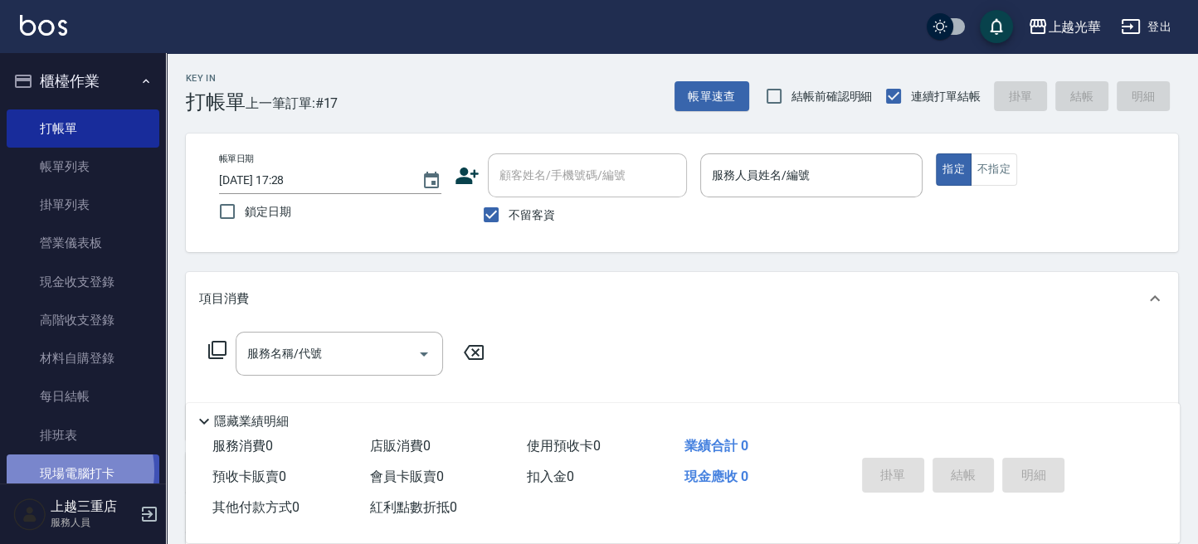
click at [56, 471] on link "現場電腦打卡" at bounding box center [83, 474] width 153 height 38
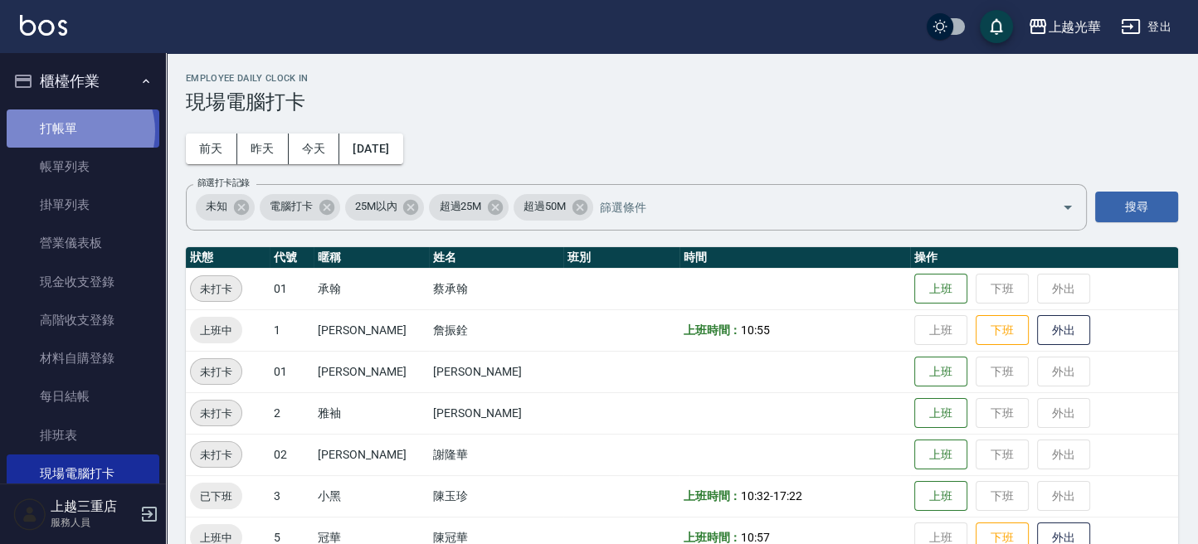
click at [71, 131] on link "打帳單" at bounding box center [83, 129] width 153 height 38
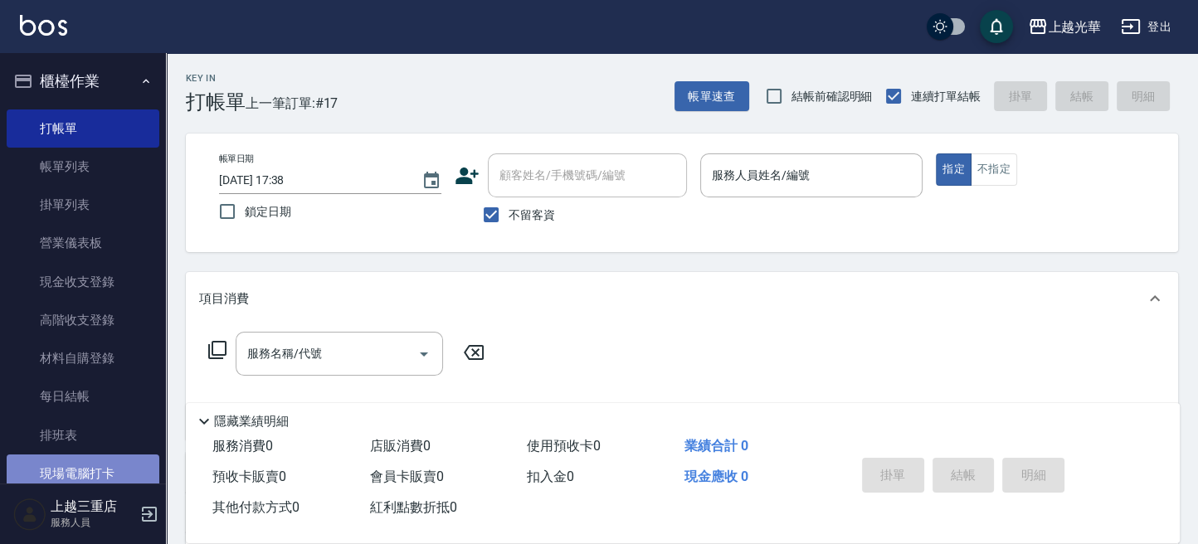
click at [101, 479] on link "現場電腦打卡" at bounding box center [83, 474] width 153 height 38
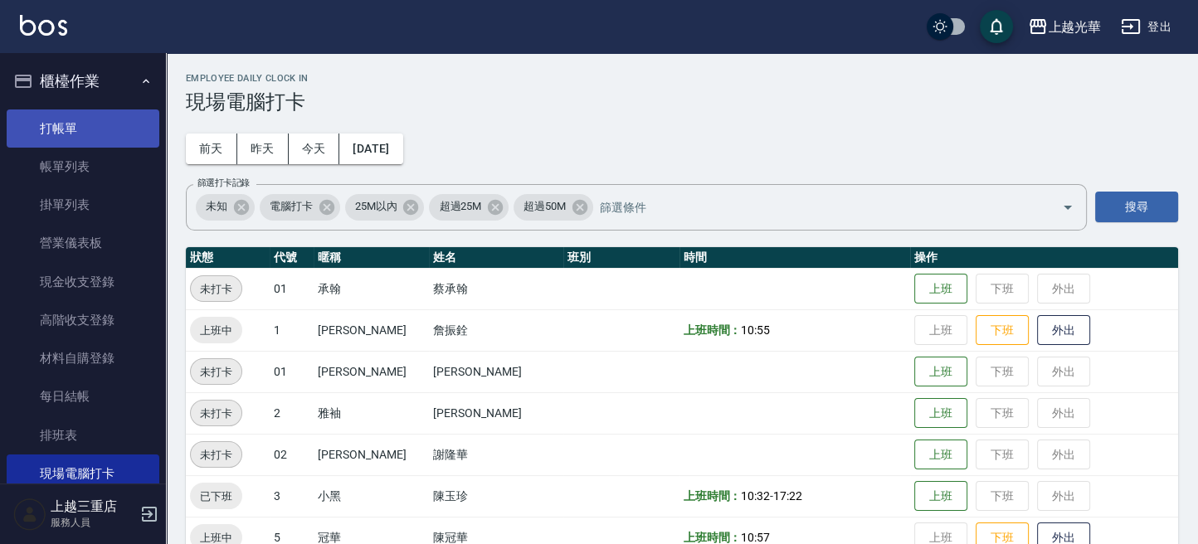
click at [83, 118] on link "打帳單" at bounding box center [83, 129] width 153 height 38
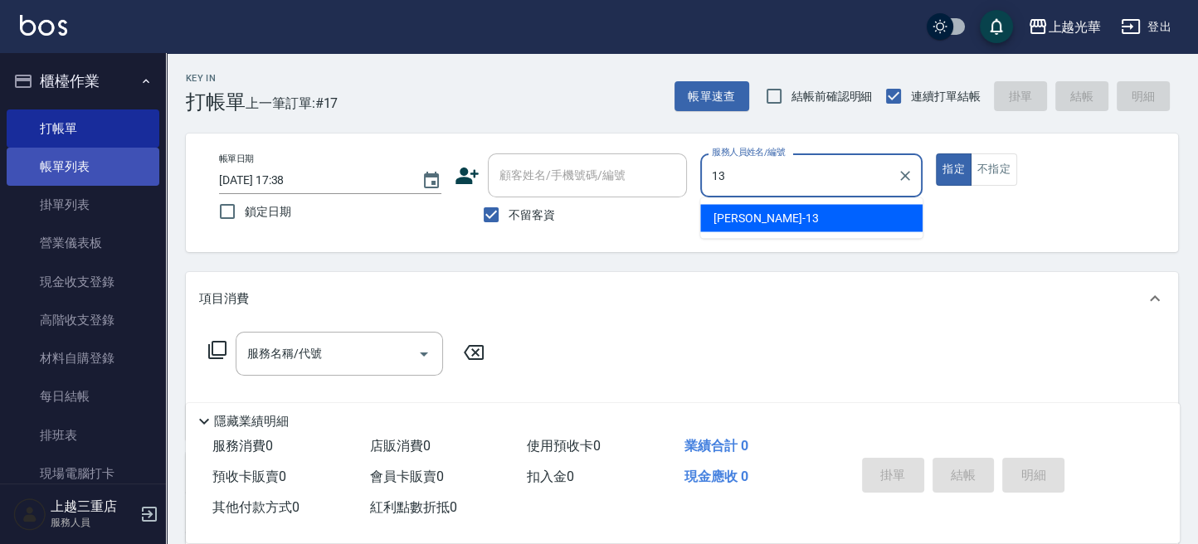
type input "玉華-13"
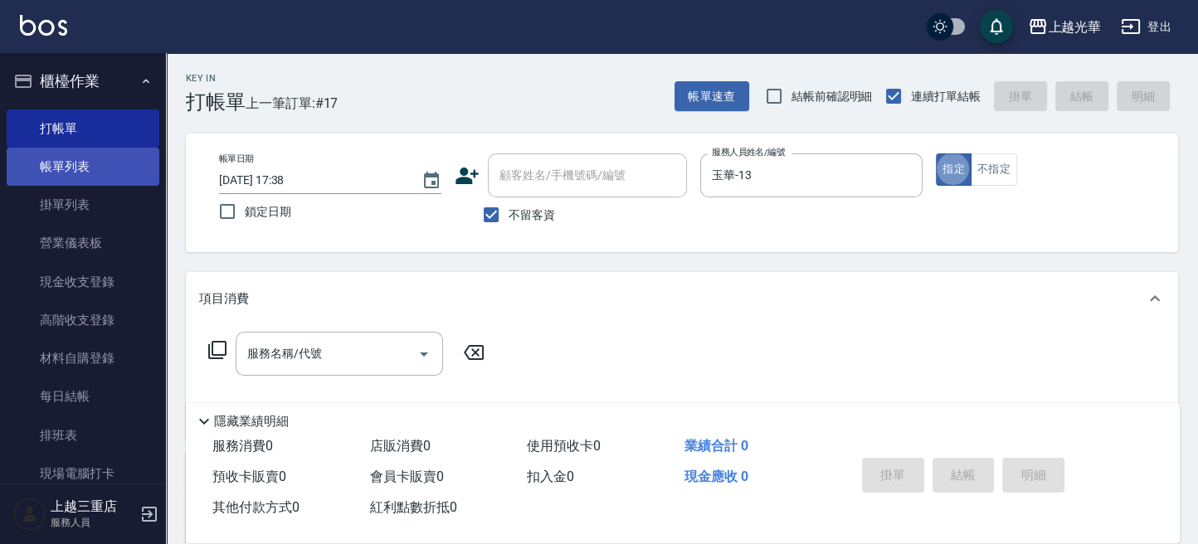
type button "true"
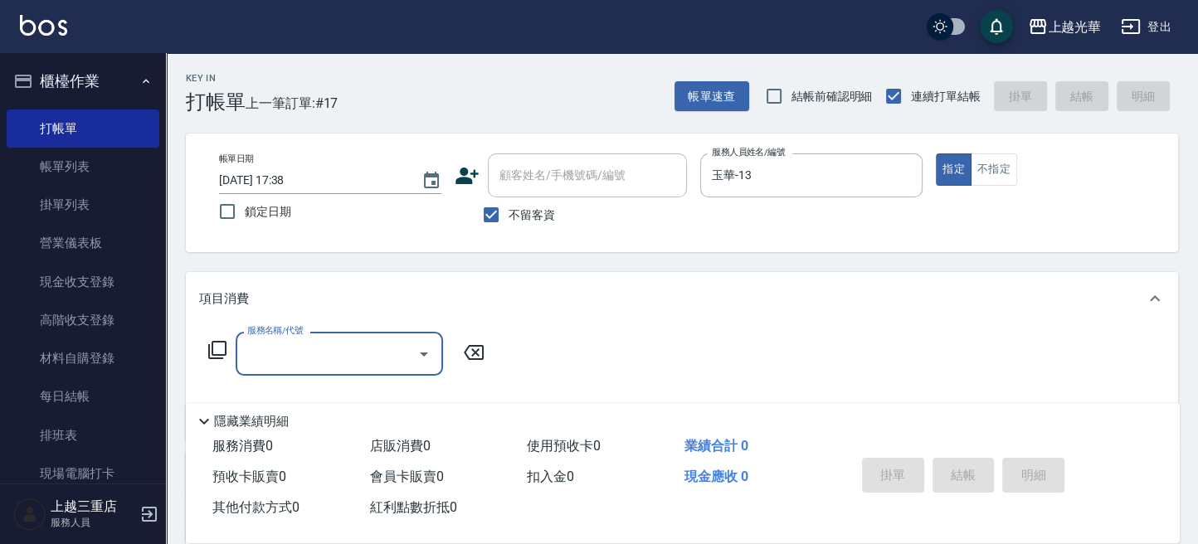
click at [218, 348] on icon at bounding box center [217, 350] width 20 height 20
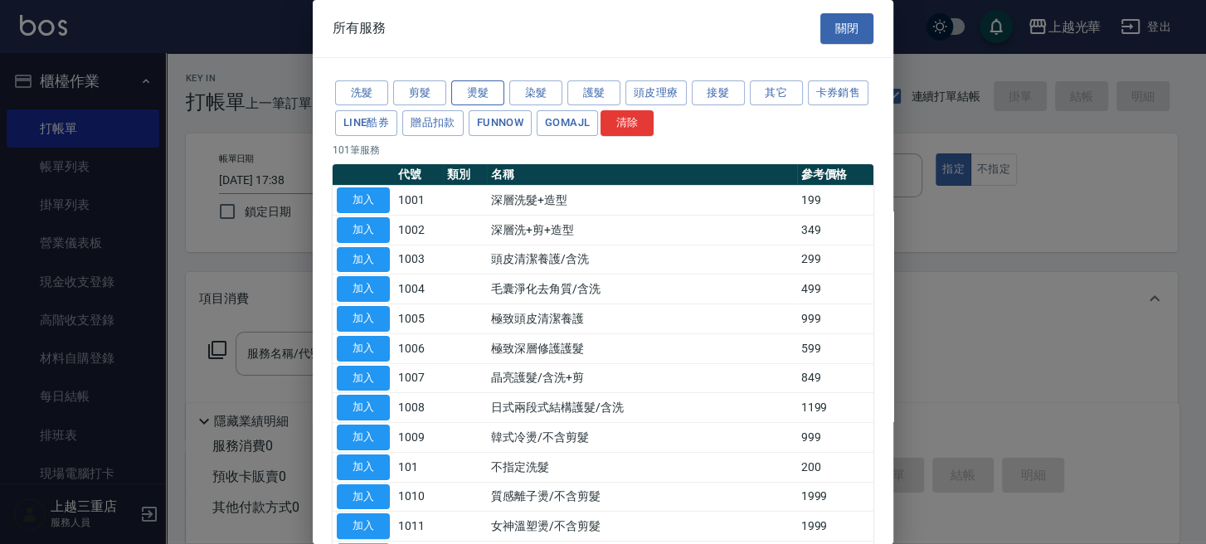
click at [473, 97] on button "燙髮" at bounding box center [477, 93] width 53 height 26
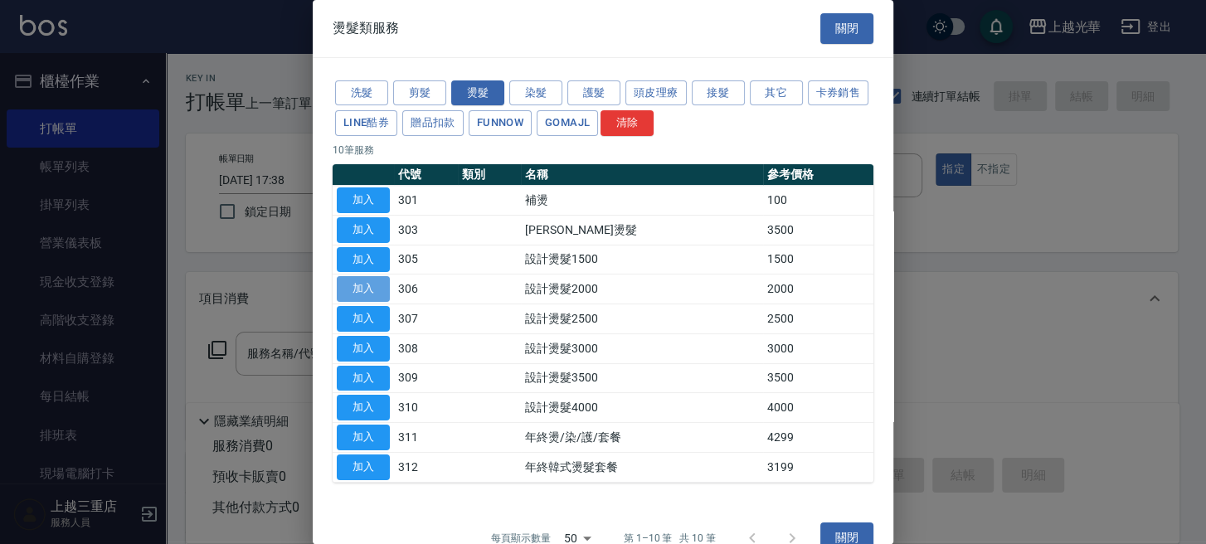
click at [360, 289] on button "加入" at bounding box center [363, 289] width 53 height 26
type input "設計燙髮2000(306)"
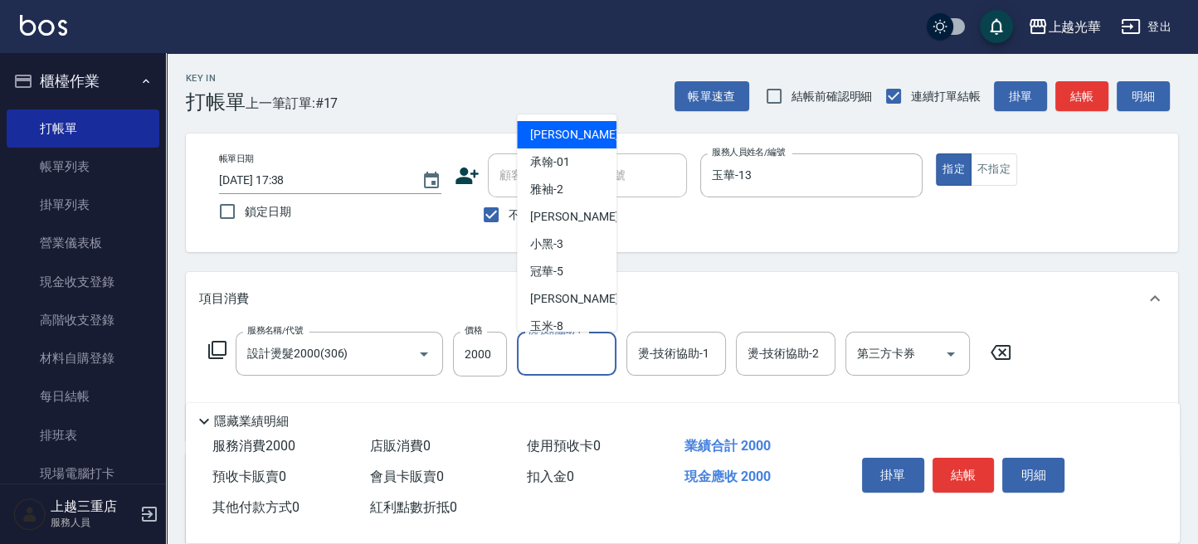
click at [562, 347] on input "洗-技術協助-1" at bounding box center [566, 353] width 85 height 29
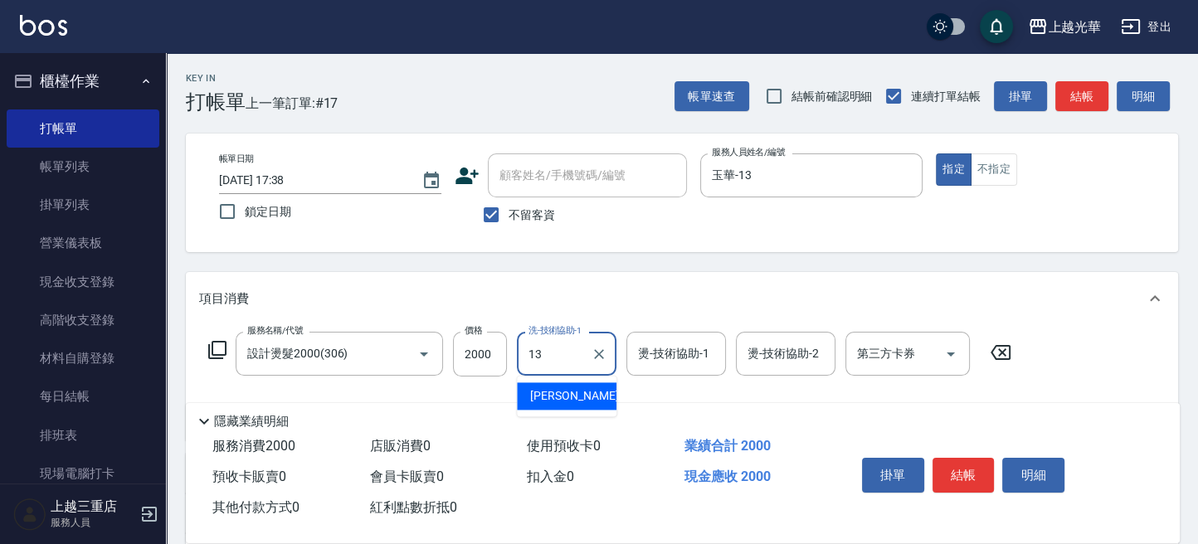
type input "玉華-13"
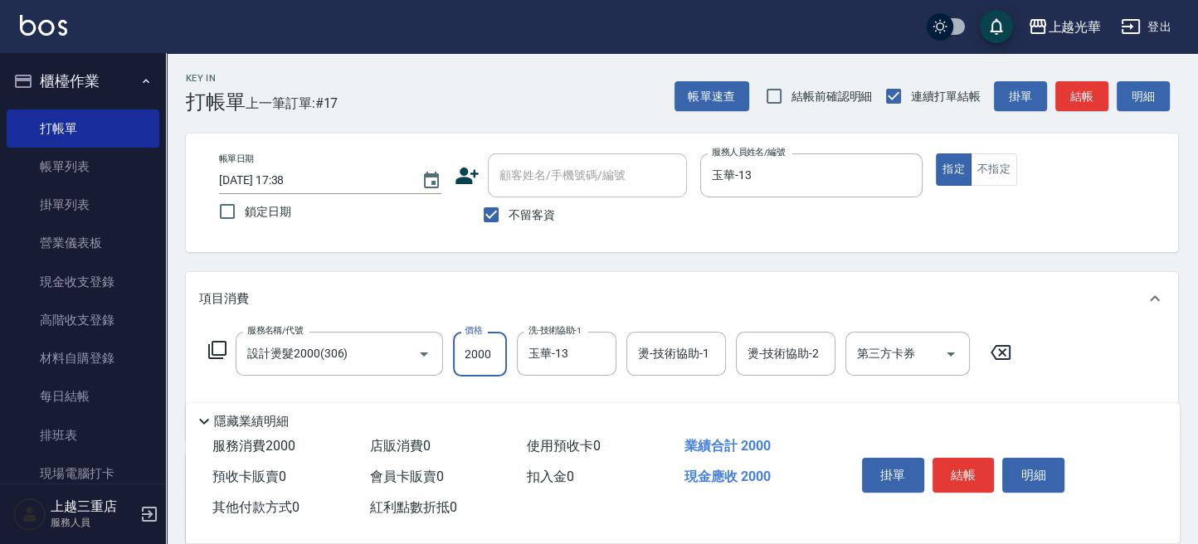
drag, startPoint x: 477, startPoint y: 357, endPoint x: 488, endPoint y: 359, distance: 11.1
click at [478, 357] on input "2000" at bounding box center [480, 354] width 54 height 45
type input "2300"
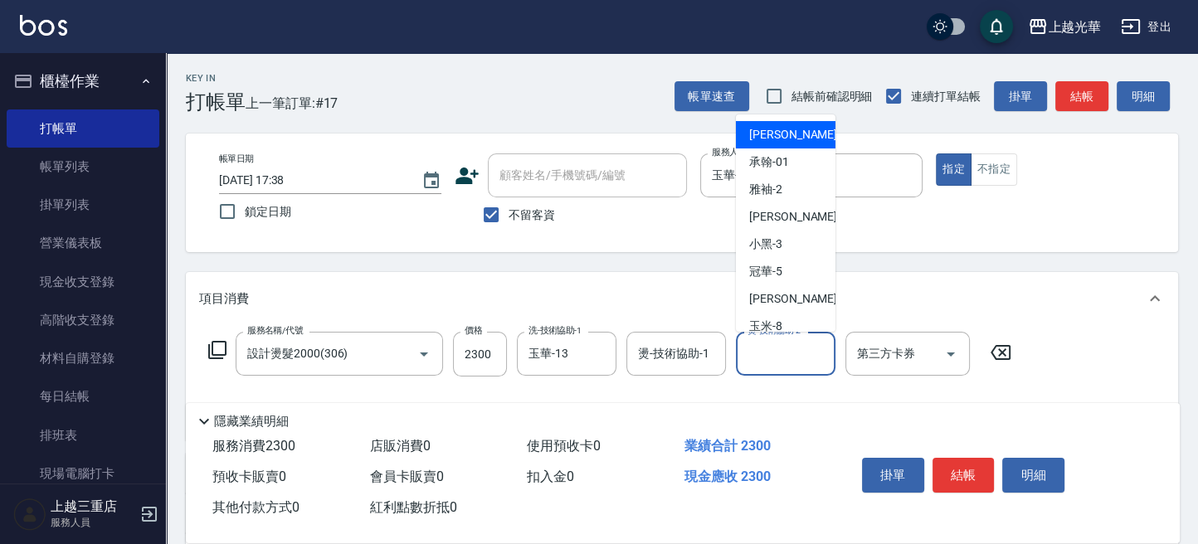
drag, startPoint x: 761, startPoint y: 358, endPoint x: 748, endPoint y: 357, distance: 12.6
click at [760, 358] on input "燙-技術協助-2" at bounding box center [785, 353] width 85 height 29
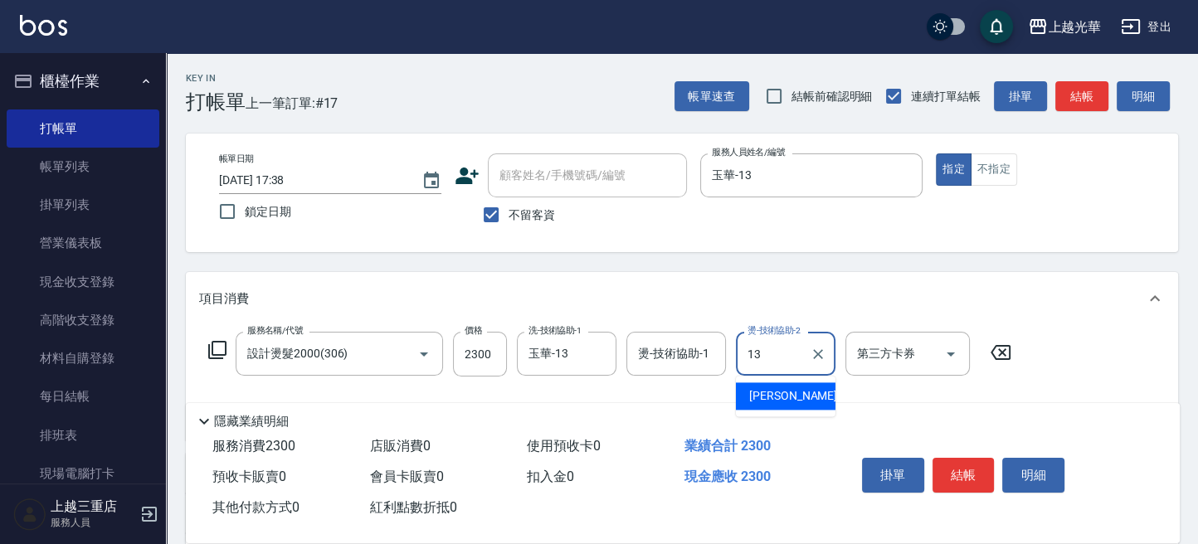
type input "玉華-13"
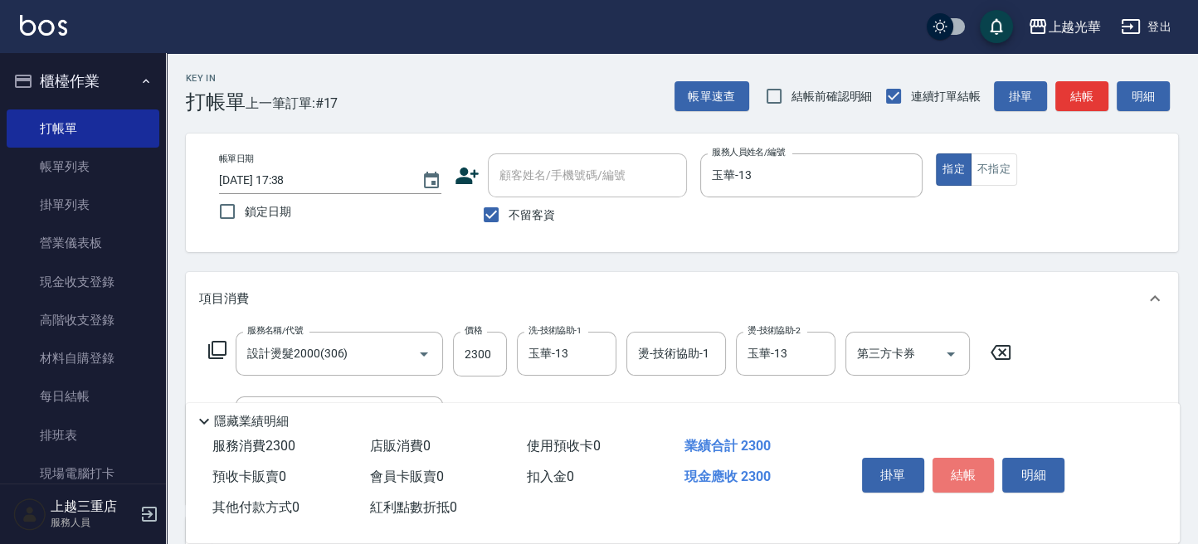
click at [957, 465] on button "結帳" at bounding box center [963, 475] width 62 height 35
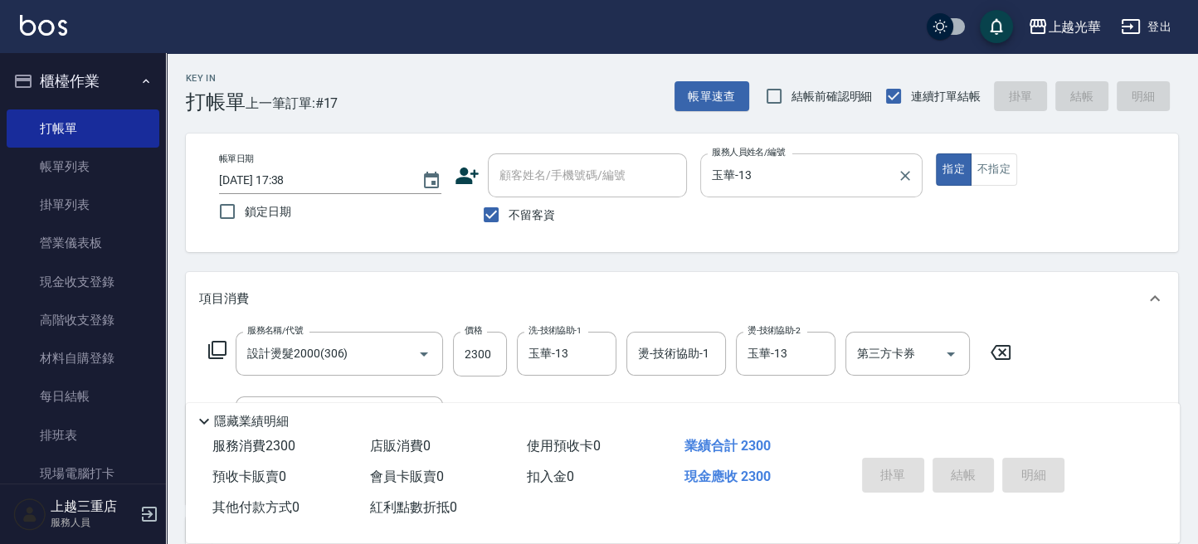
type input "2025/09/26 17:42"
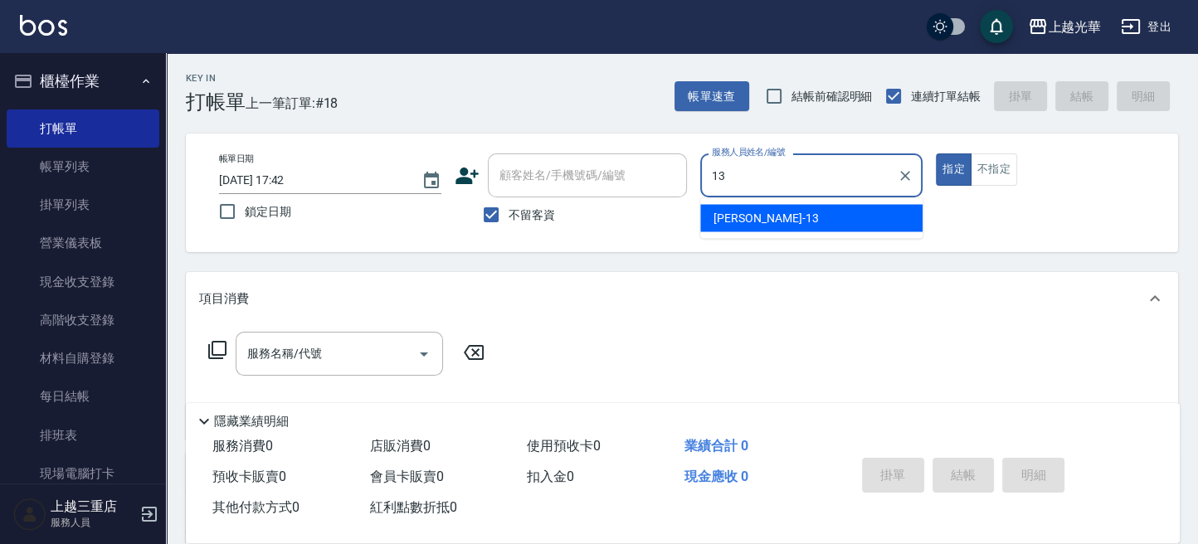
type input "玉華-13"
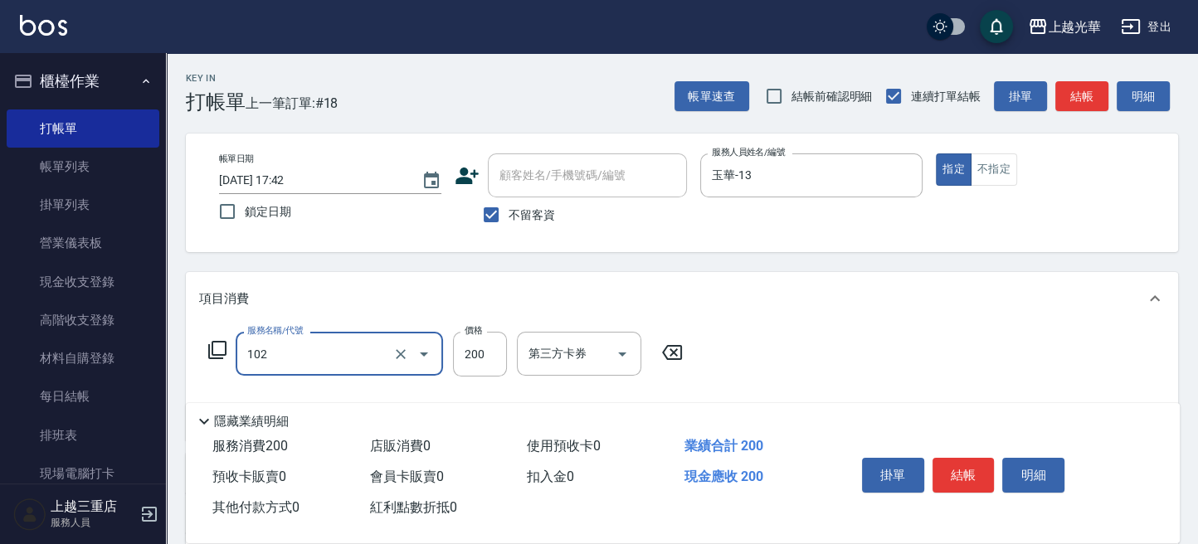
type input "指定洗髮(102)"
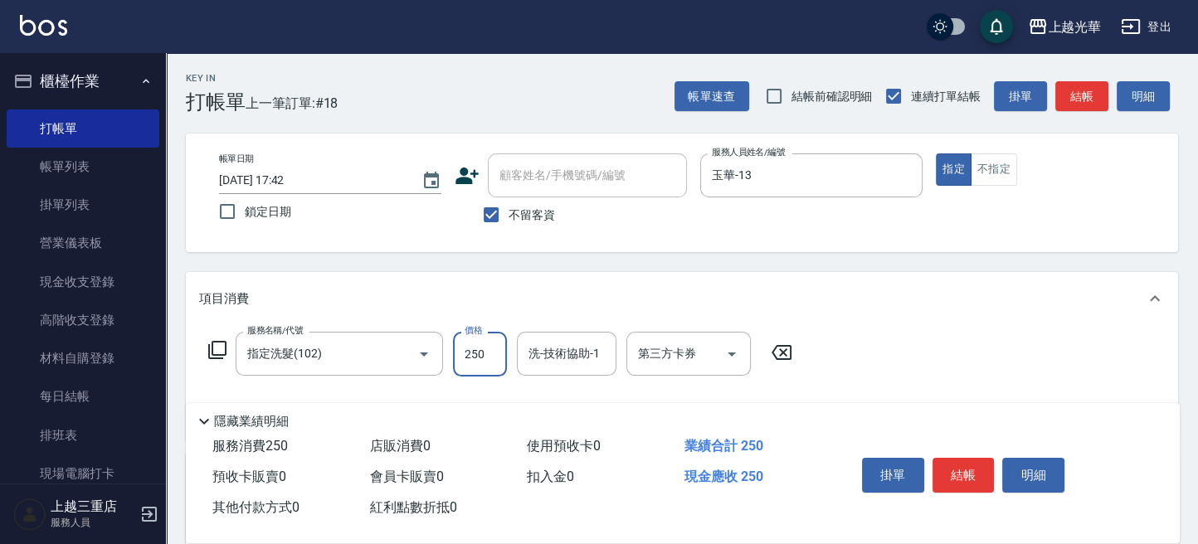
type input "250"
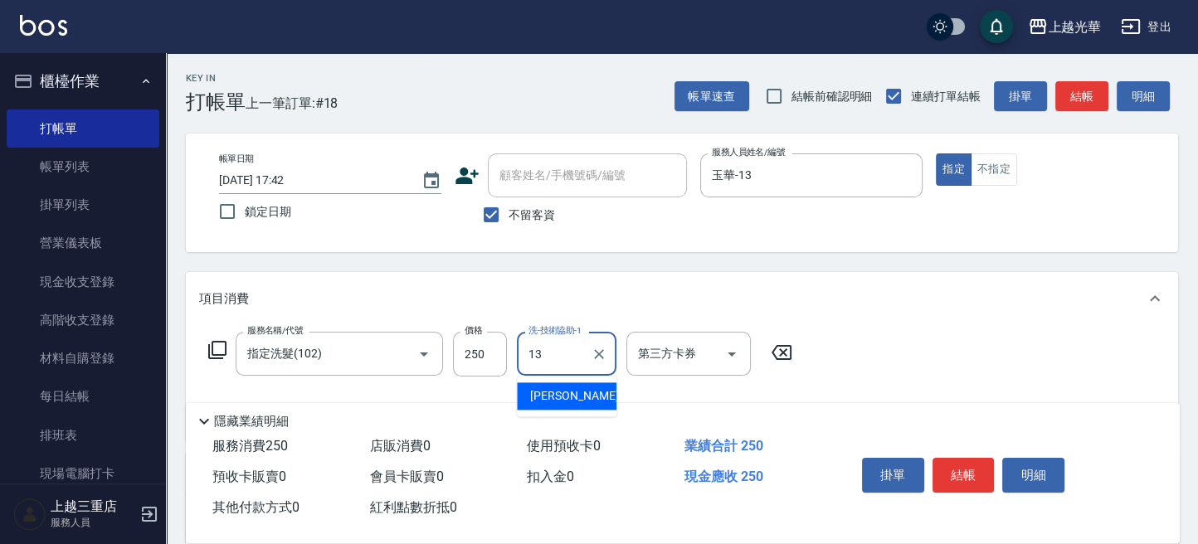
type input "玉華-13"
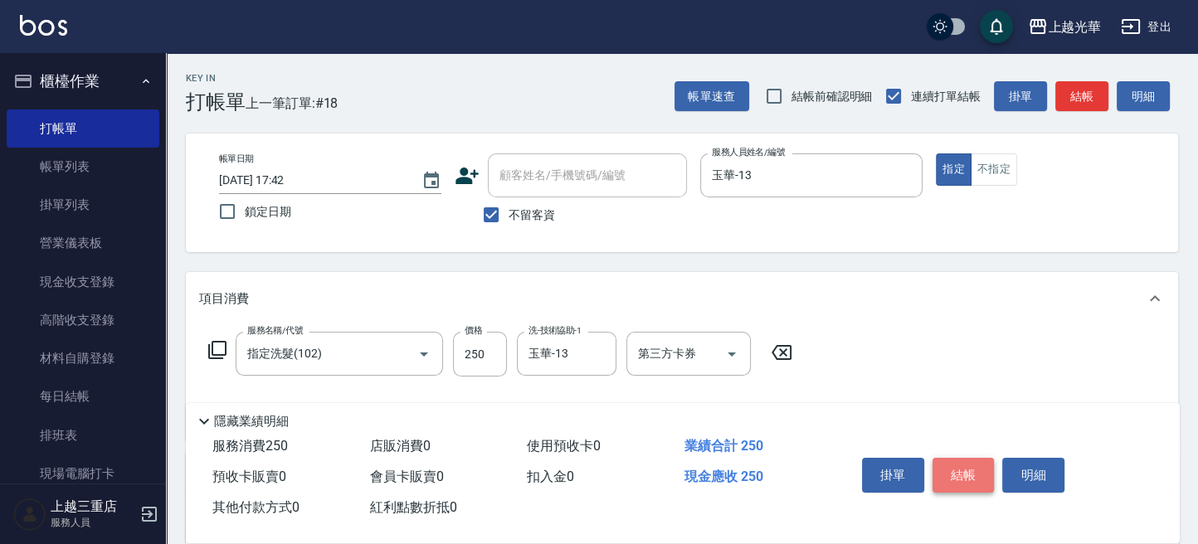
click at [946, 475] on button "結帳" at bounding box center [963, 475] width 62 height 35
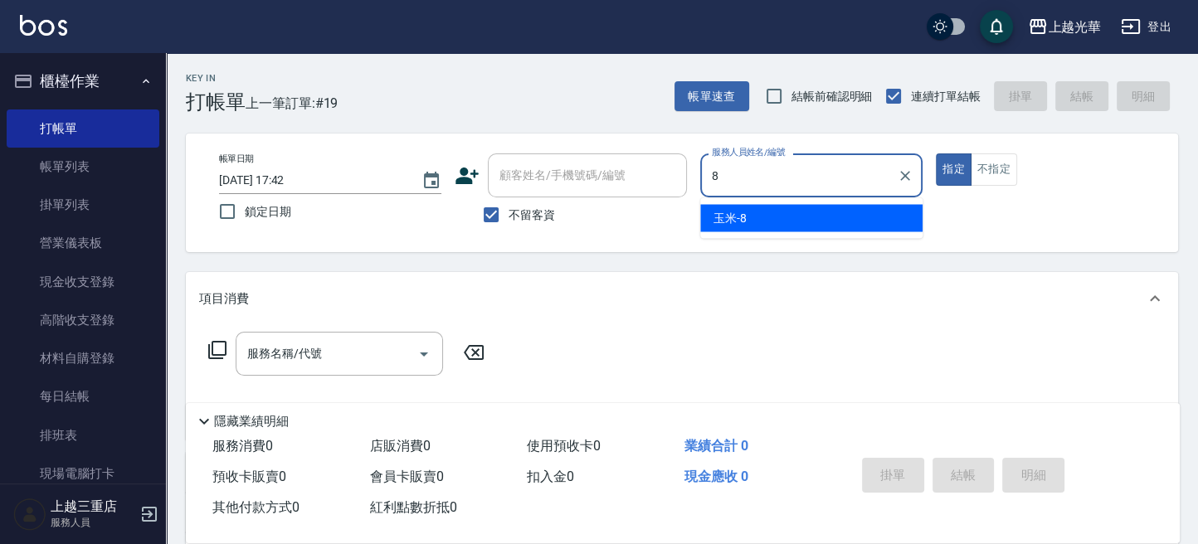
type input "玉米-8"
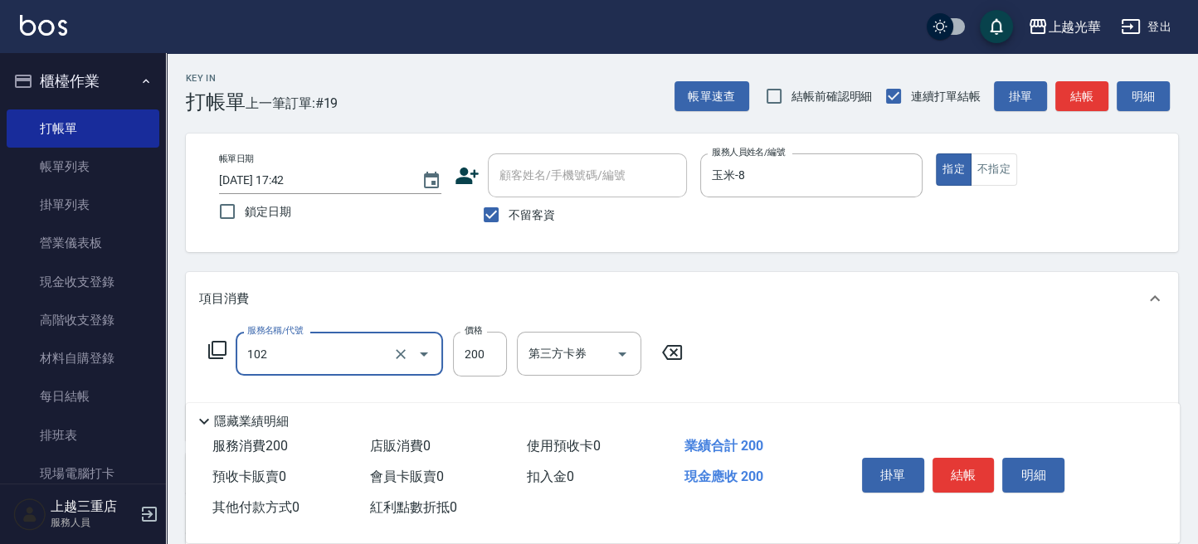
type input "指定洗髮(102)"
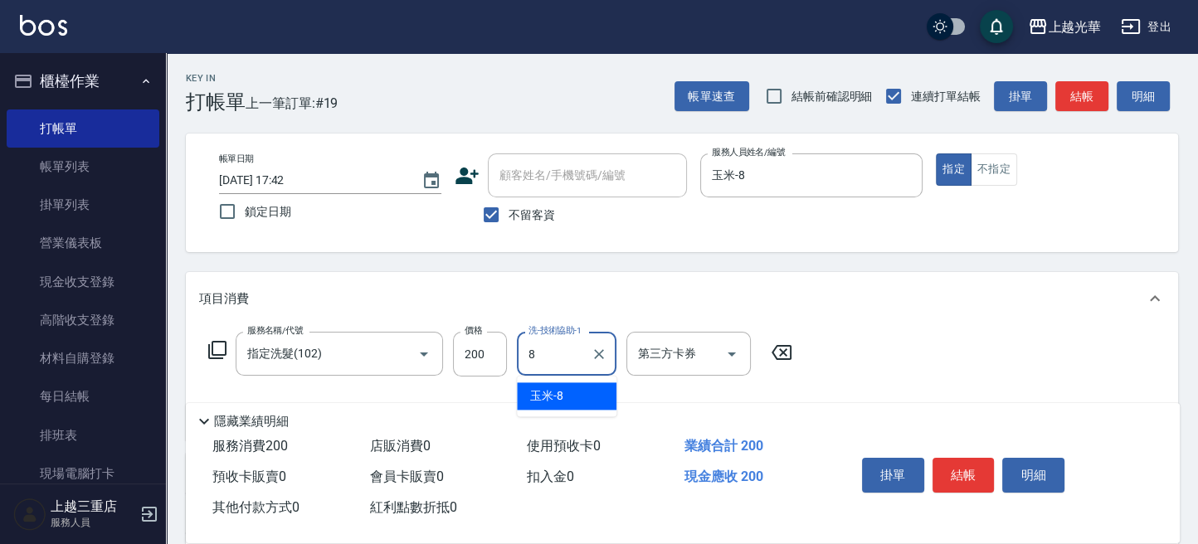
type input "玉米-8"
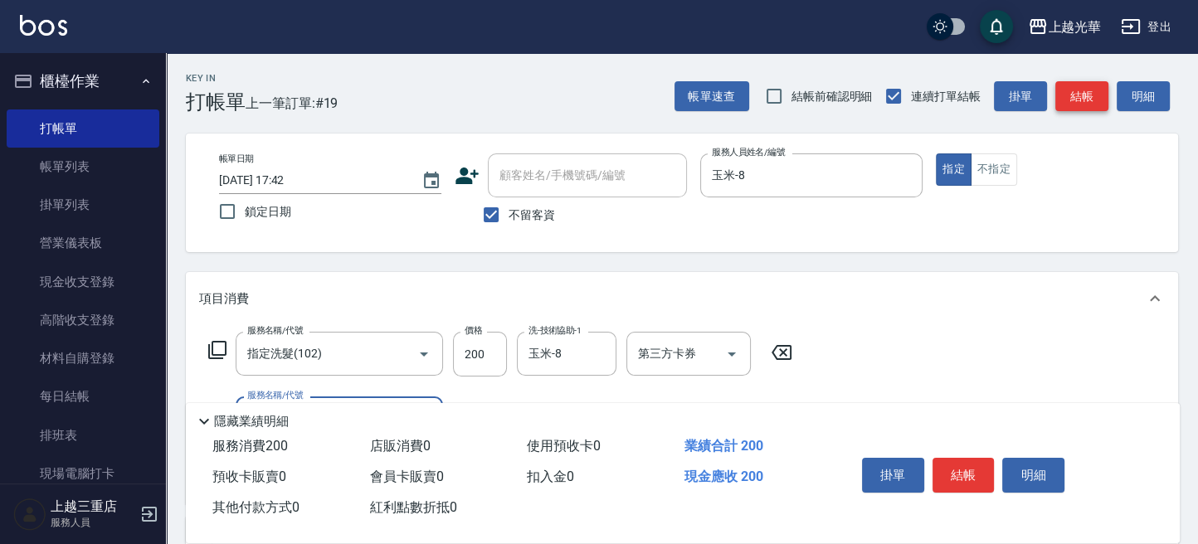
click at [1064, 104] on button "結帳" at bounding box center [1081, 96] width 53 height 31
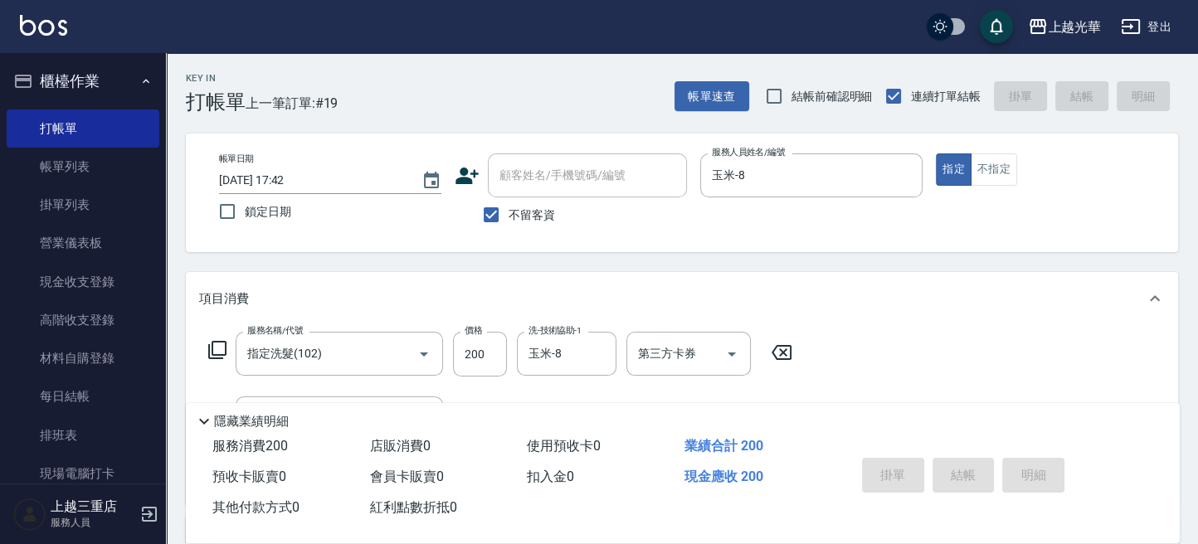
type input "2025/09/26 17:55"
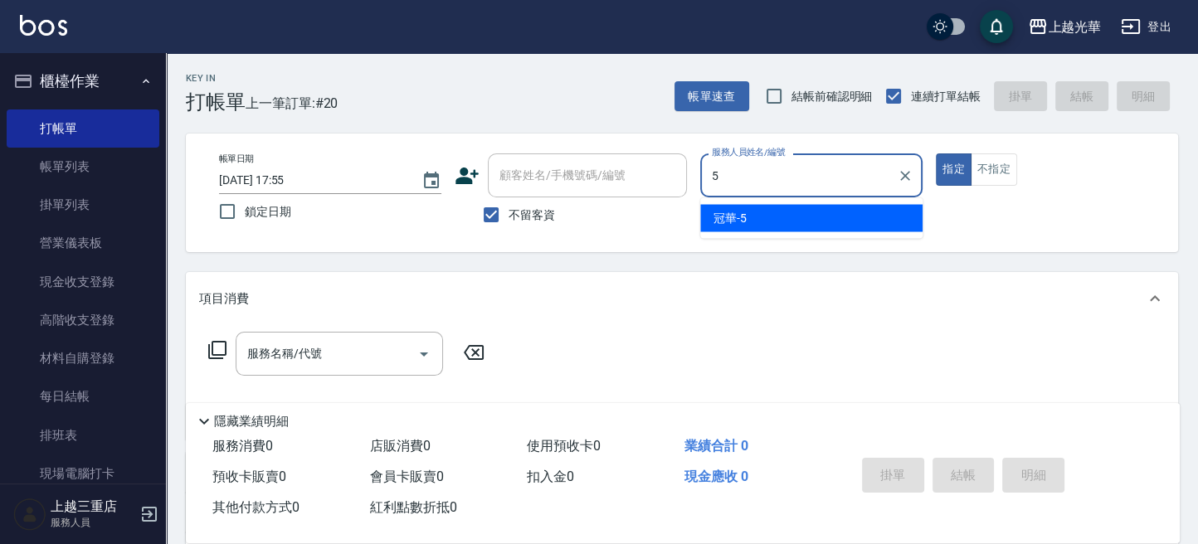
type input "冠華-5"
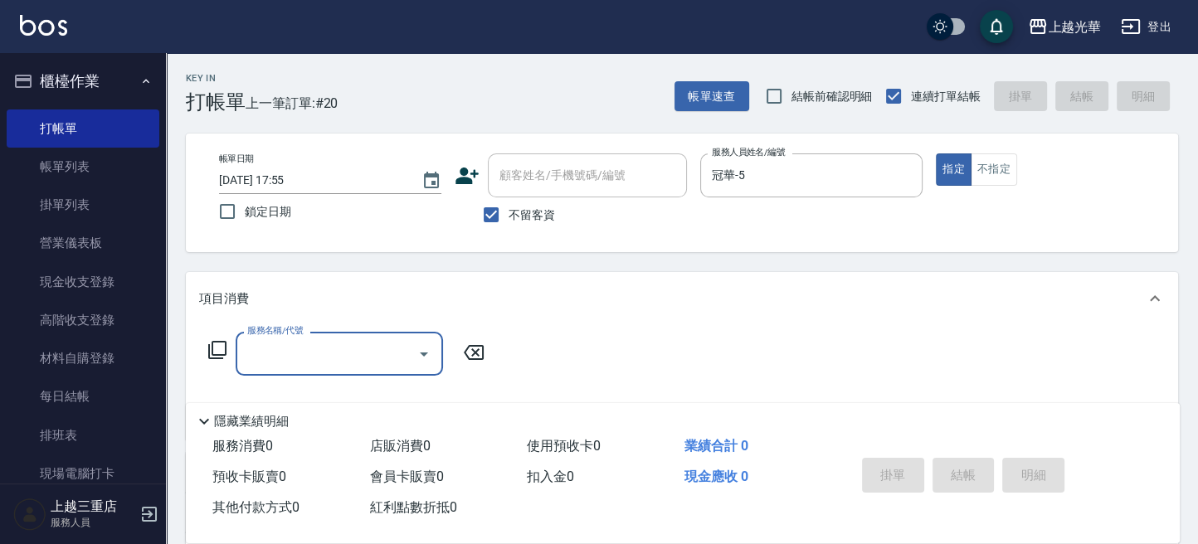
scroll to position [221, 0]
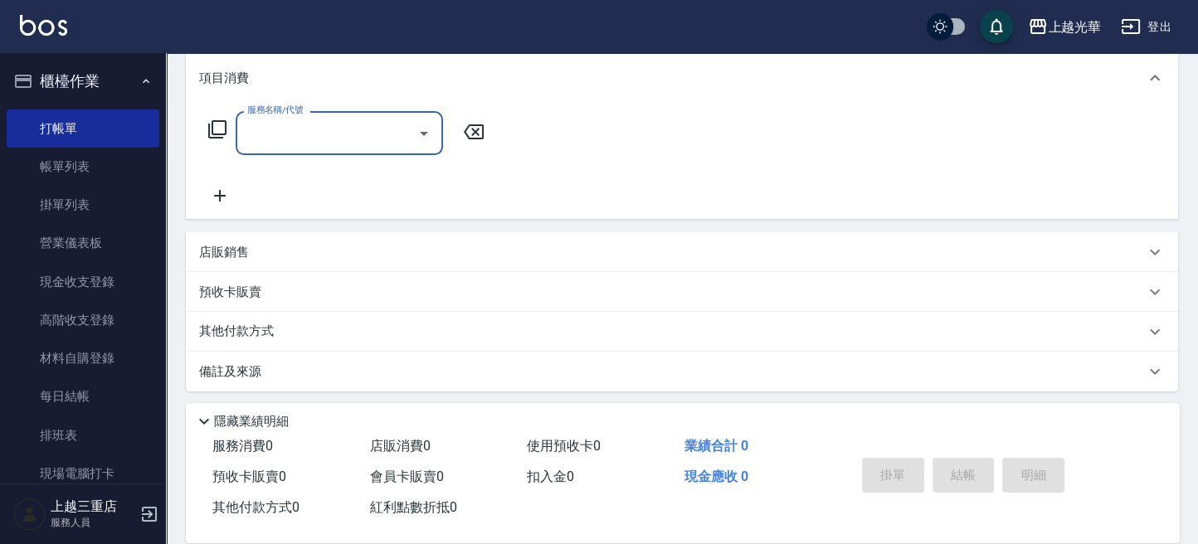
click at [271, 250] on div "店販銷售" at bounding box center [672, 252] width 946 height 17
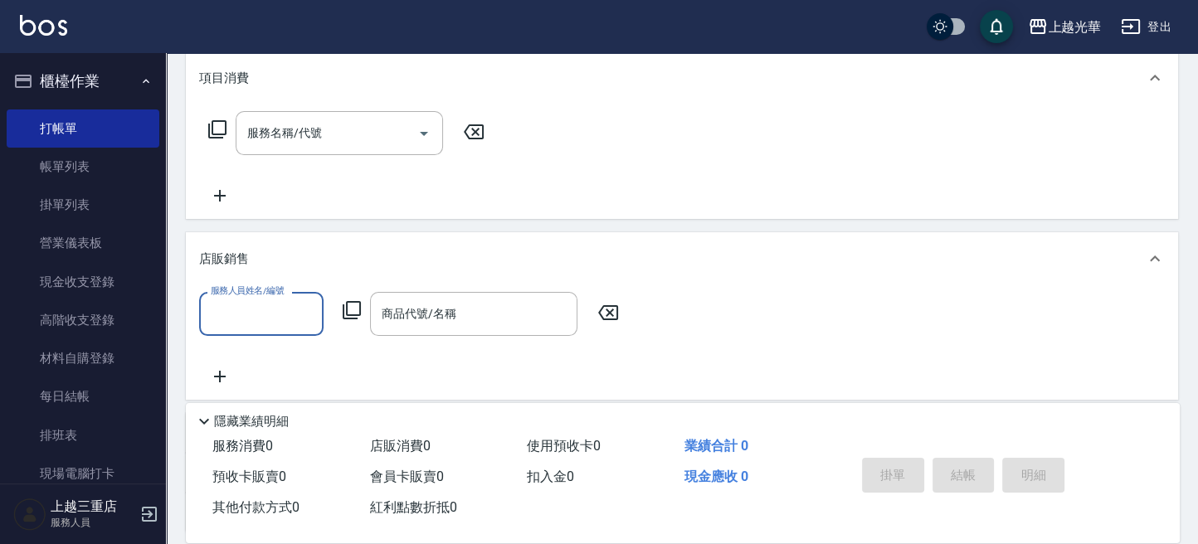
scroll to position [0, 0]
drag, startPoint x: 278, startPoint y: 314, endPoint x: 297, endPoint y: 322, distance: 20.8
click at [278, 317] on input "服務人員姓名/編號" at bounding box center [262, 313] width 110 height 29
type input "冠華-5"
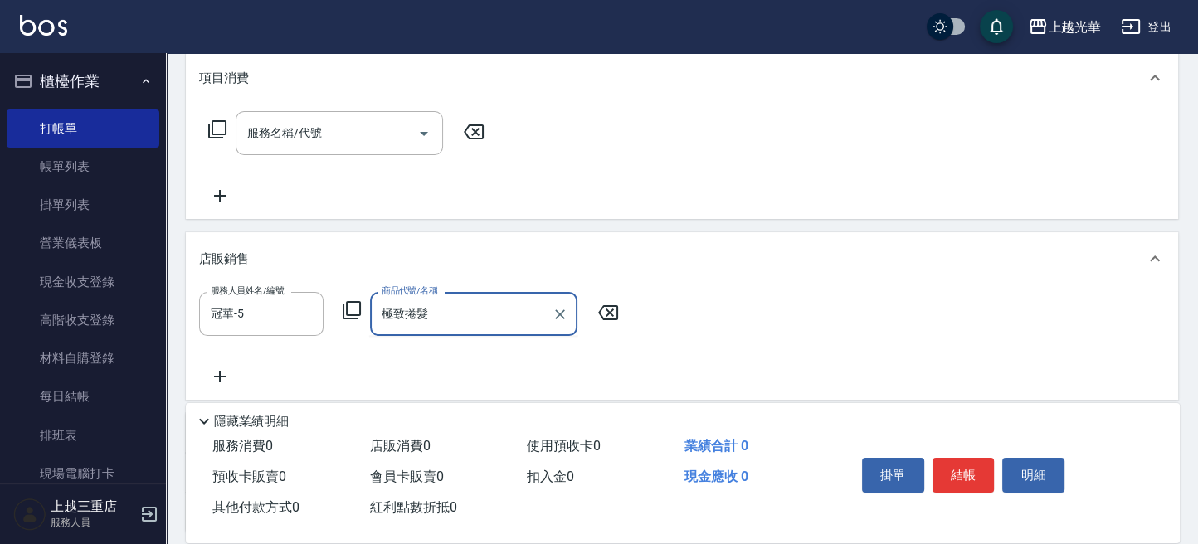
drag, startPoint x: 407, startPoint y: 311, endPoint x: 344, endPoint y: 322, distance: 64.0
click at [348, 322] on div "服務人員姓名/編號 冠華-5 服務人員姓名/編號 商品代號/名稱 極致捲髮 商品代號/名稱" at bounding box center [414, 314] width 430 height 44
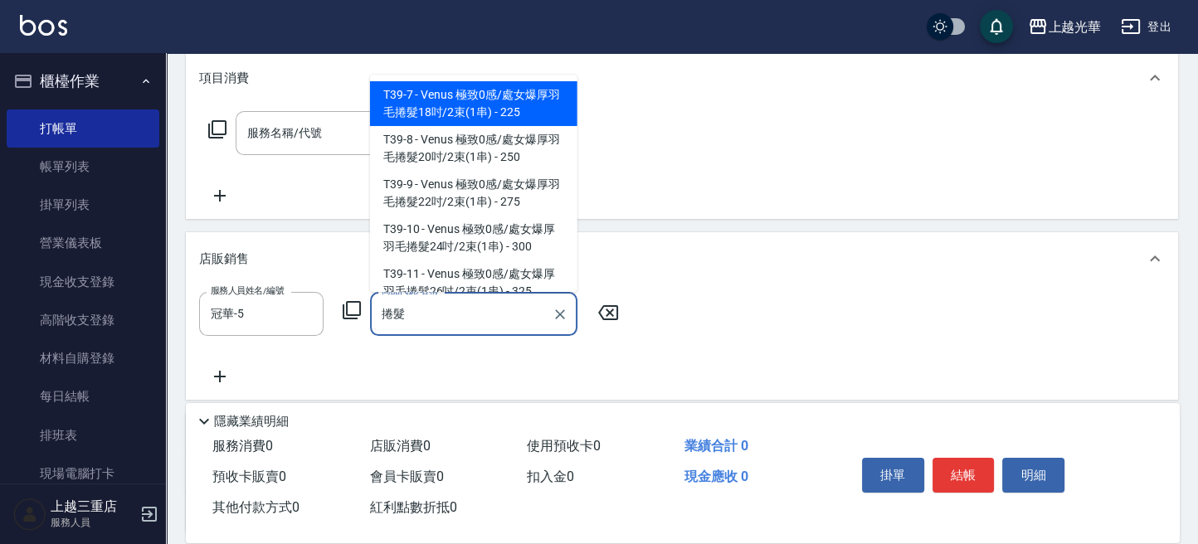
click at [519, 105] on span "T39-7 - Venus 極致0感/處女爆厚羽毛捲髮18吋/2束(1串) - 225" at bounding box center [473, 103] width 207 height 45
type input "Venus 極致0感/處女爆厚羽毛捲髮18吋/2束(1串)"
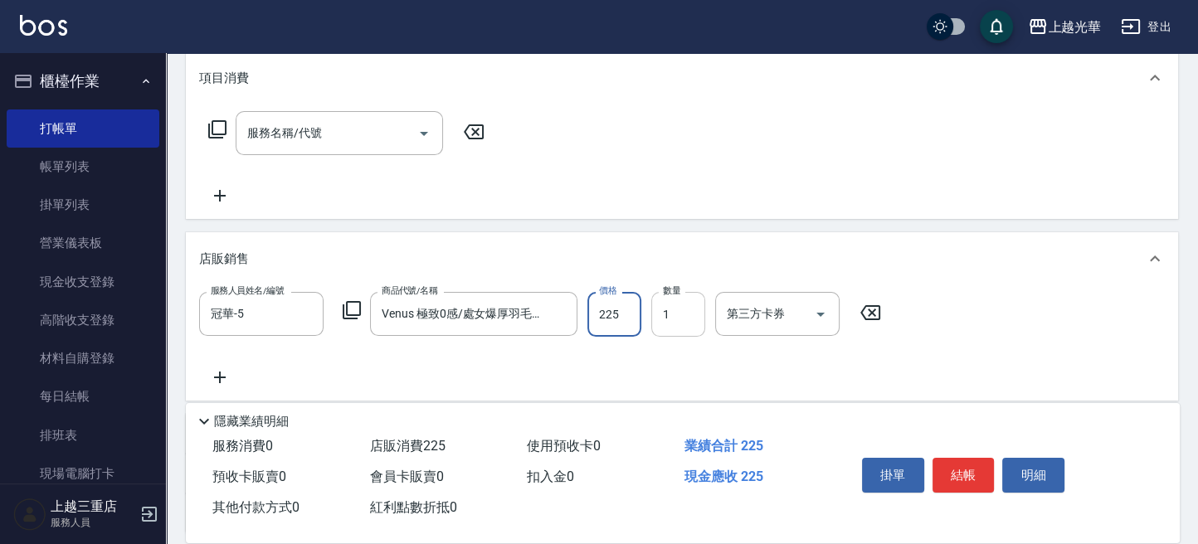
click at [665, 316] on input "1" at bounding box center [678, 314] width 54 height 45
type input "40"
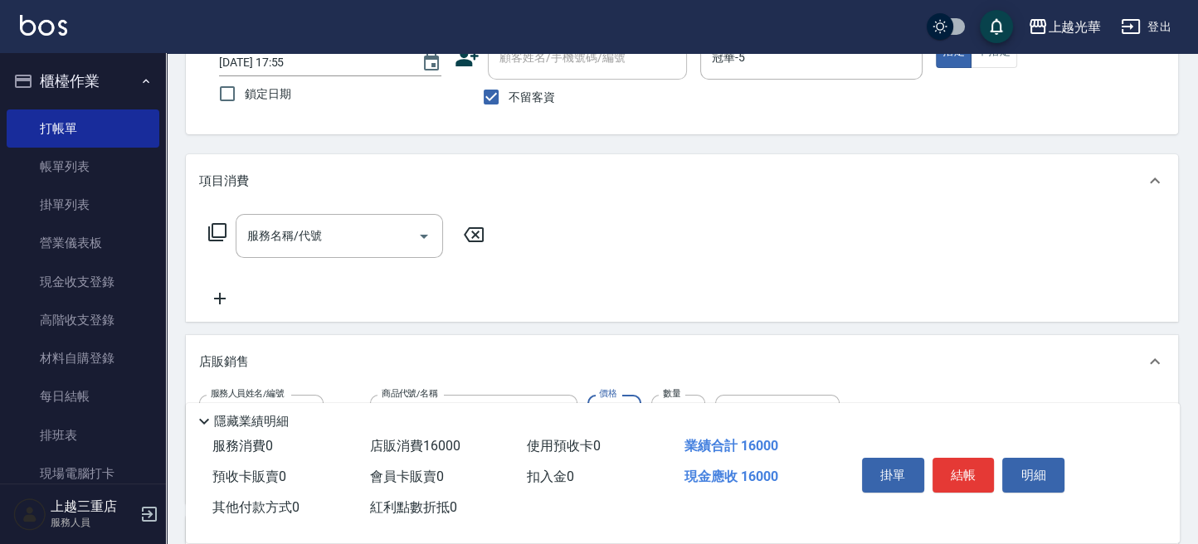
scroll to position [221, 0]
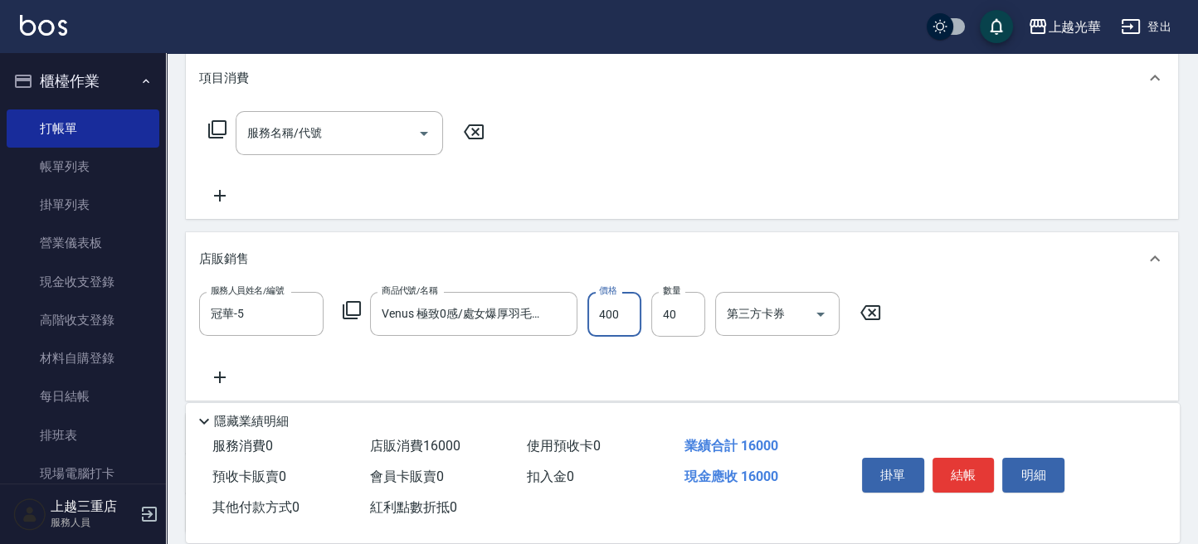
type input "400"
click at [222, 377] on icon at bounding box center [220, 378] width 12 height 12
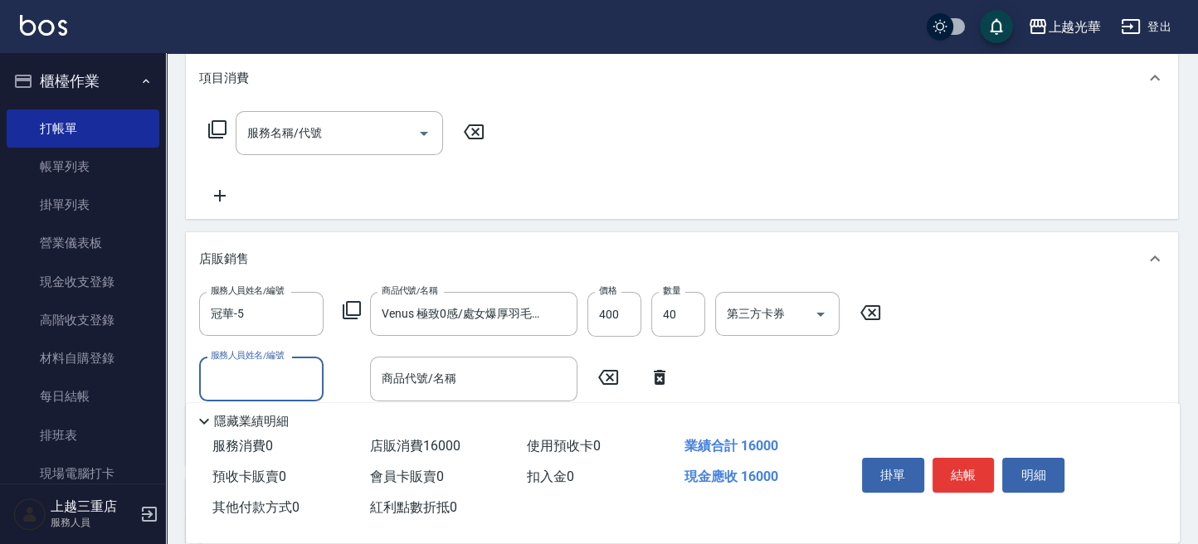
click at [257, 365] on input "服務人員姓名/編號" at bounding box center [262, 378] width 110 height 29
type input "冠華-5"
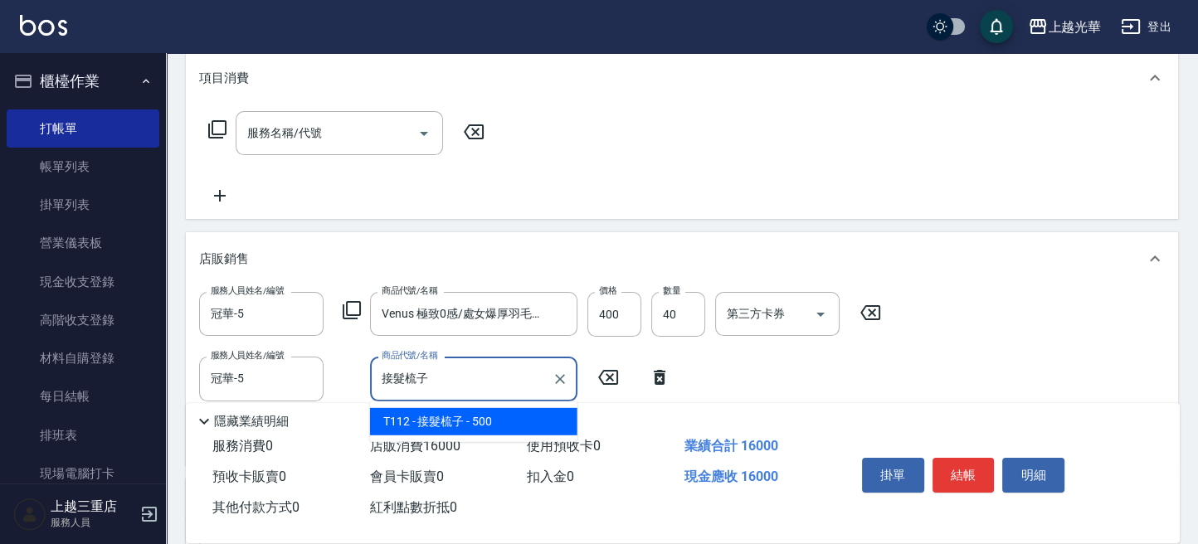
click at [456, 428] on span "T112 - 接髮梳子 - 500" at bounding box center [473, 421] width 207 height 27
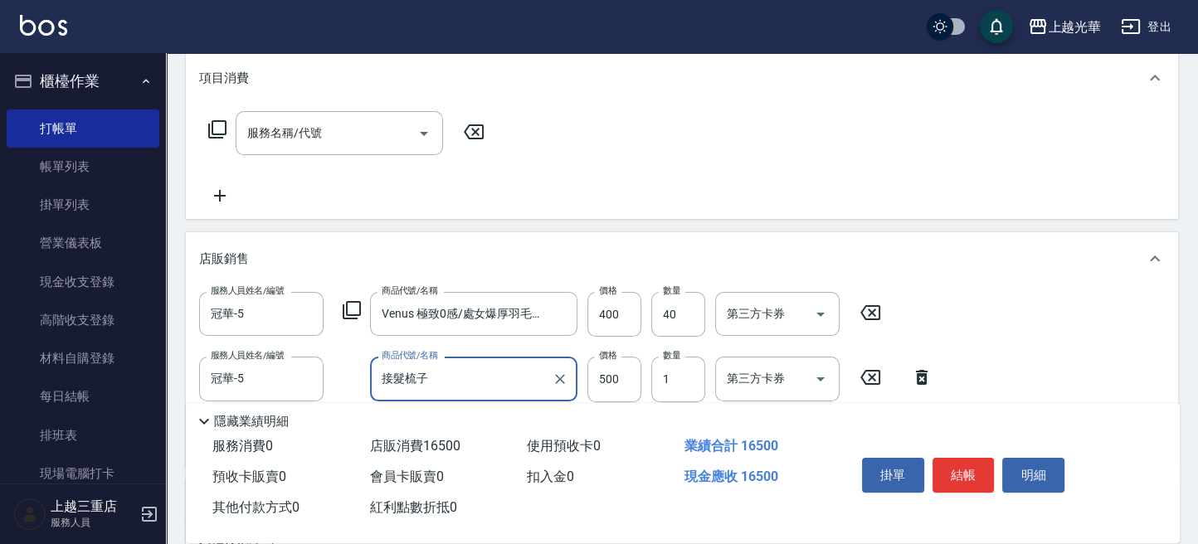
type input "接髮梳子"
click at [977, 322] on div "服務人員姓名/編號 冠華-5 服務人員姓名/編號 商品代號/名稱 Venus 極致0感/處女爆厚羽毛捲髮18吋/2束(1串) 商品代號/名稱 價格 400 價…" at bounding box center [682, 372] width 966 height 160
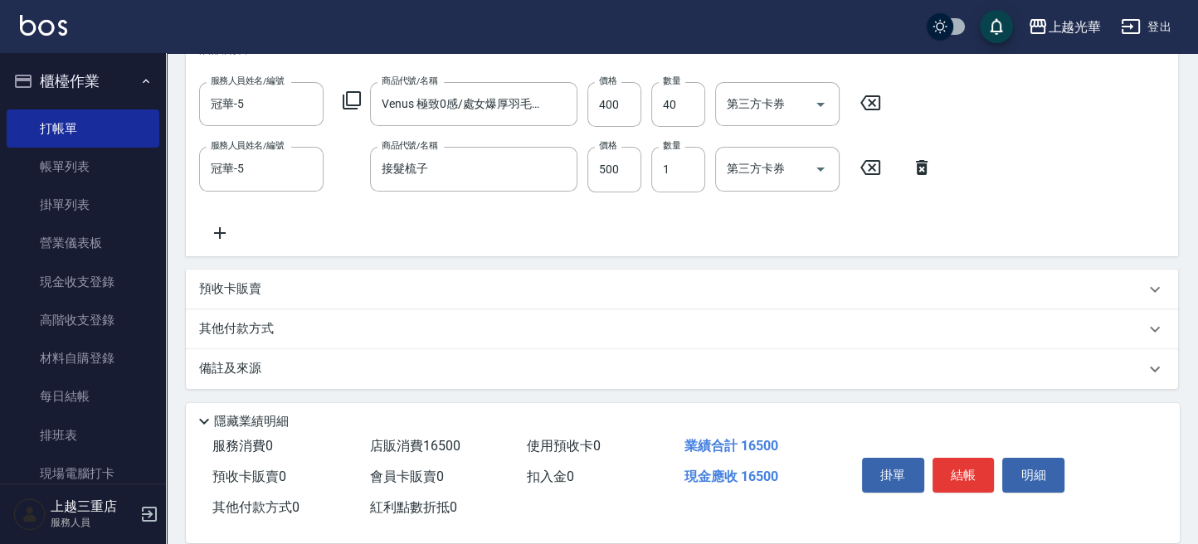
scroll to position [431, 0]
click at [216, 226] on icon at bounding box center [219, 232] width 41 height 20
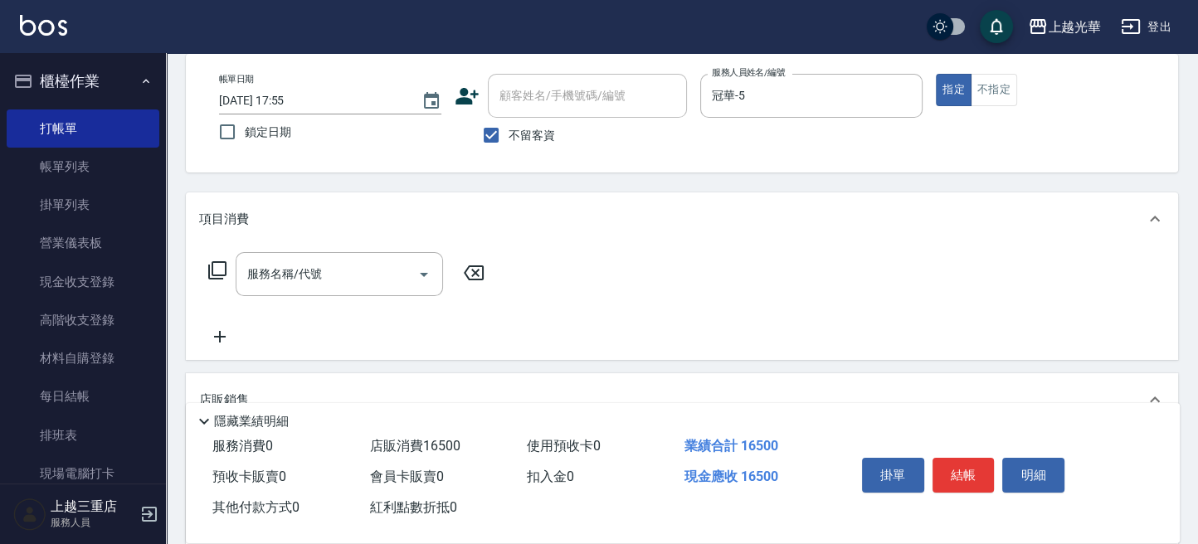
scroll to position [110, 0]
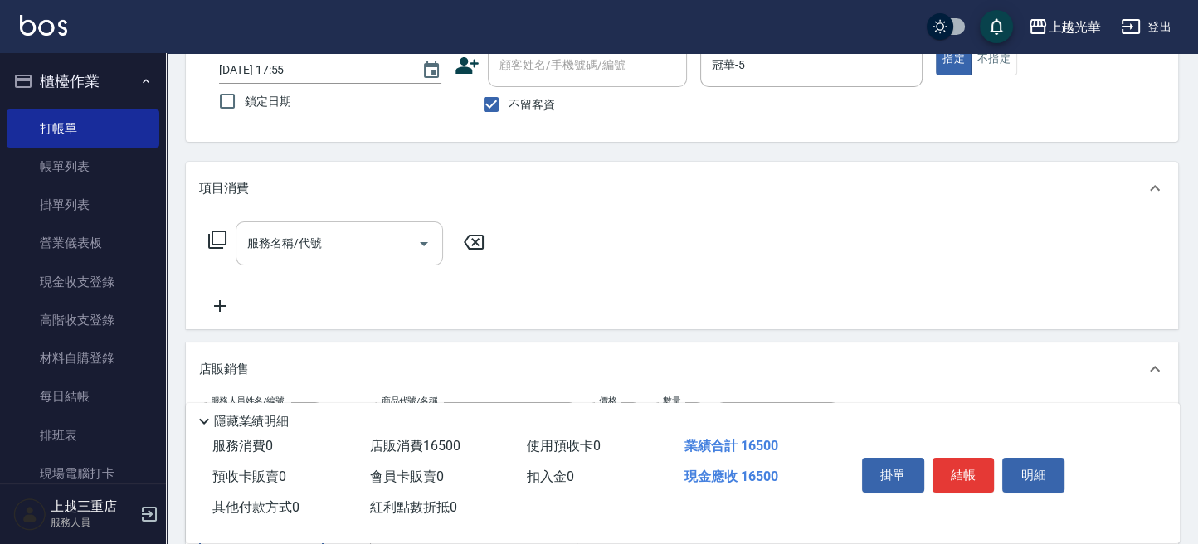
click at [372, 246] on input "服務名稱/代號" at bounding box center [327, 243] width 168 height 29
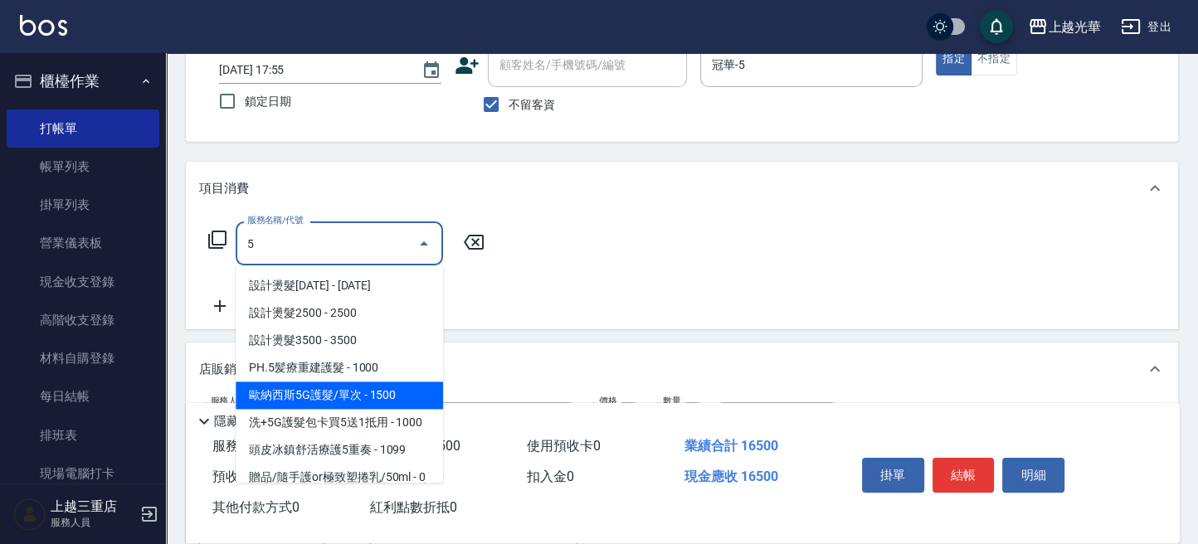
drag, startPoint x: 353, startPoint y: 387, endPoint x: 415, endPoint y: 359, distance: 67.6
click at [358, 387] on span "歐納西斯5G護髮/單次 - 1500" at bounding box center [339, 395] width 207 height 27
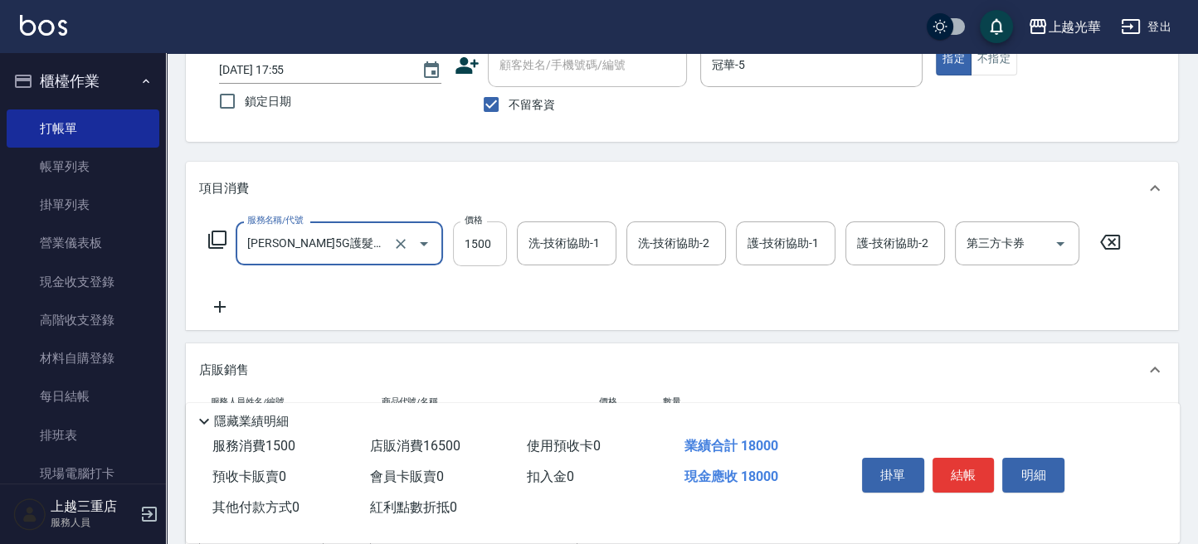
type input "歐納西斯5G護髮/單次(514)"
click at [482, 242] on input "1500" at bounding box center [480, 243] width 54 height 45
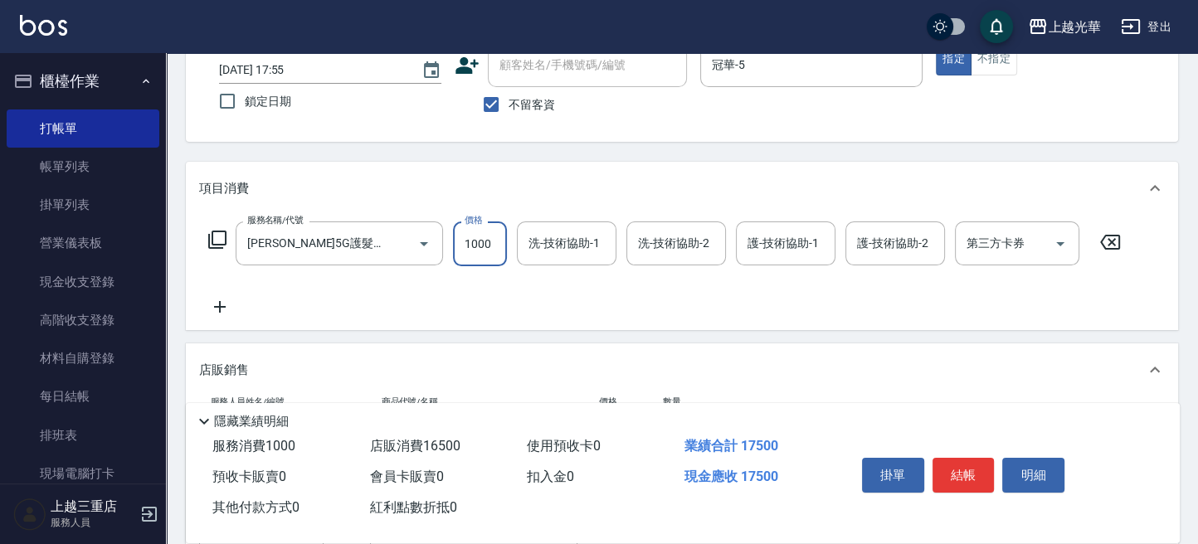
type input "1000"
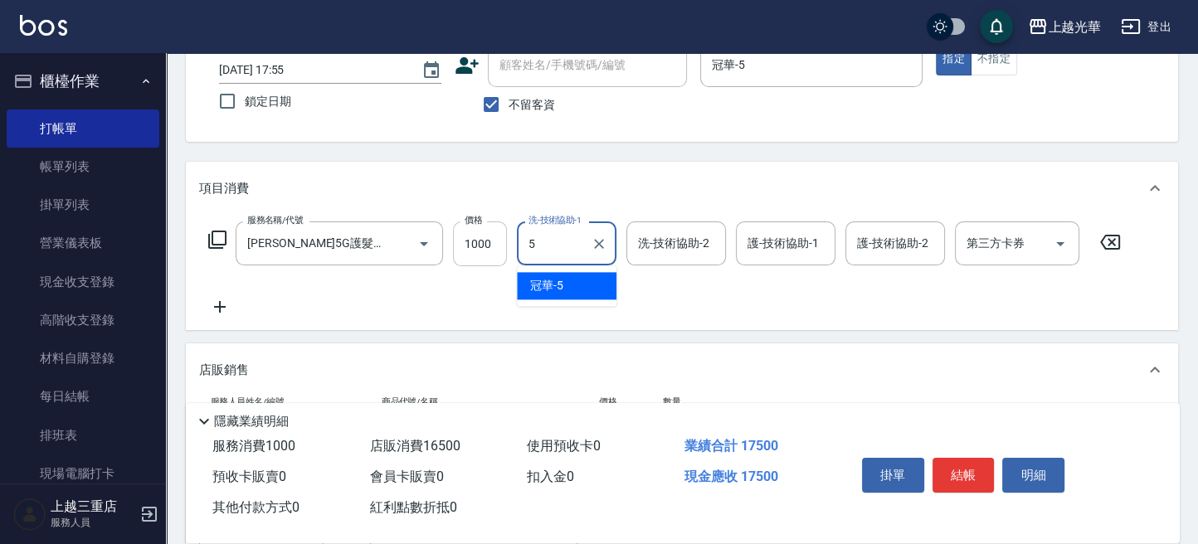
type input "冠華-5"
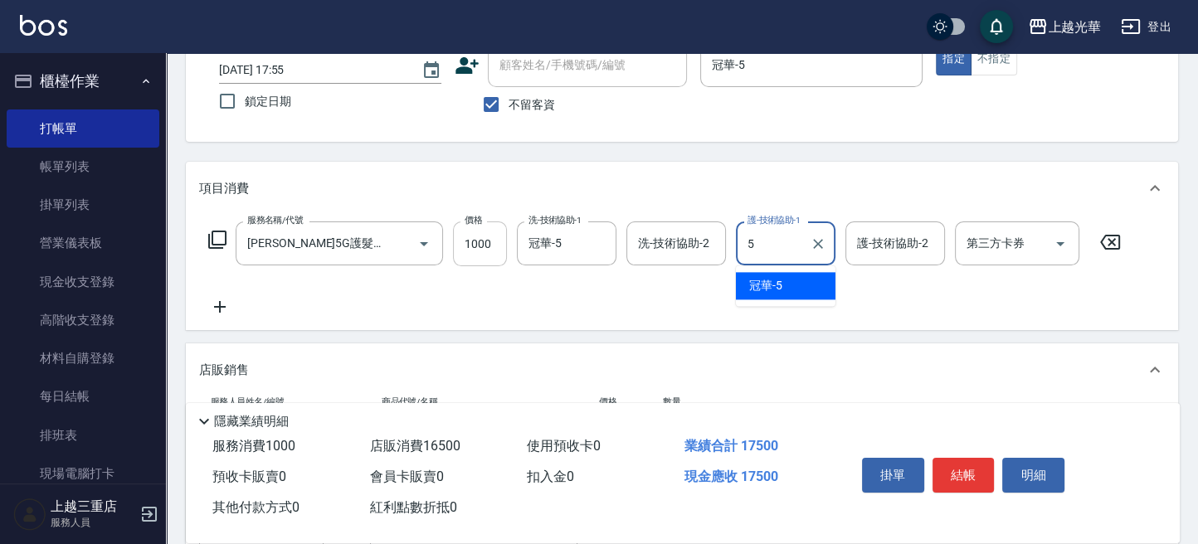
type input "冠華-5"
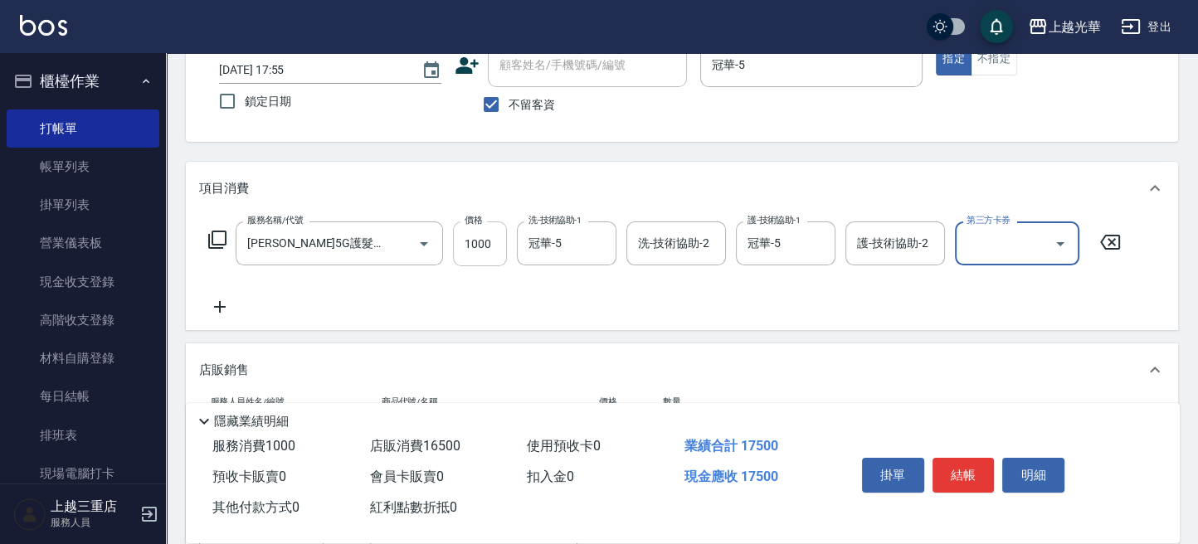
scroll to position [0, 0]
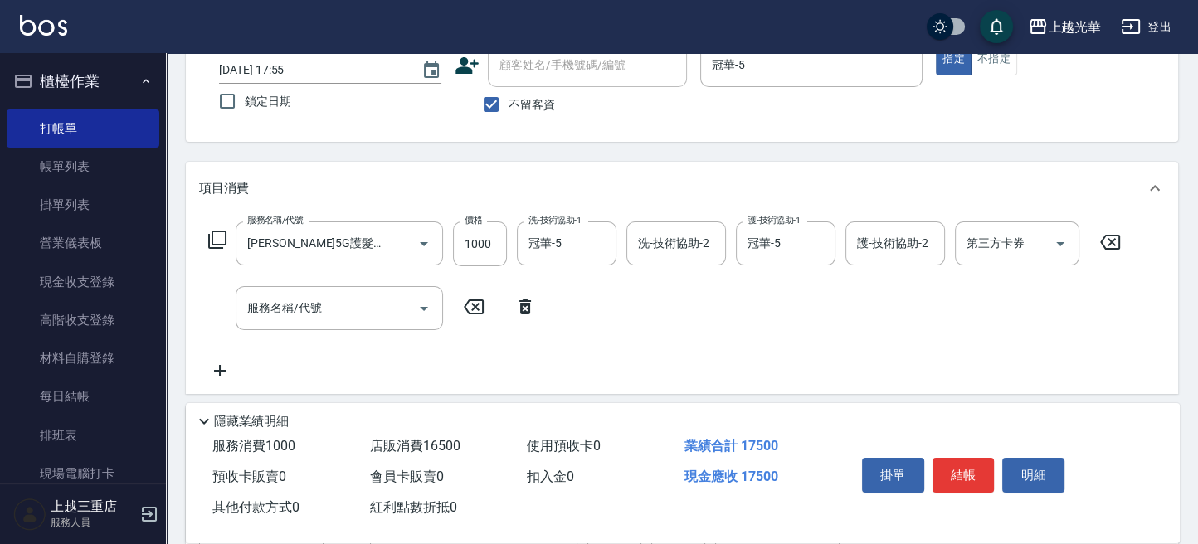
click at [559, 297] on div "服務名稱/代號 歐納西斯5G護髮/單次(514) 服務名稱/代號 價格 1000 價格 洗-技術協助-1 冠華-5 洗-技術協助-1 洗-技術協助-2 洗-技…" at bounding box center [665, 300] width 932 height 159
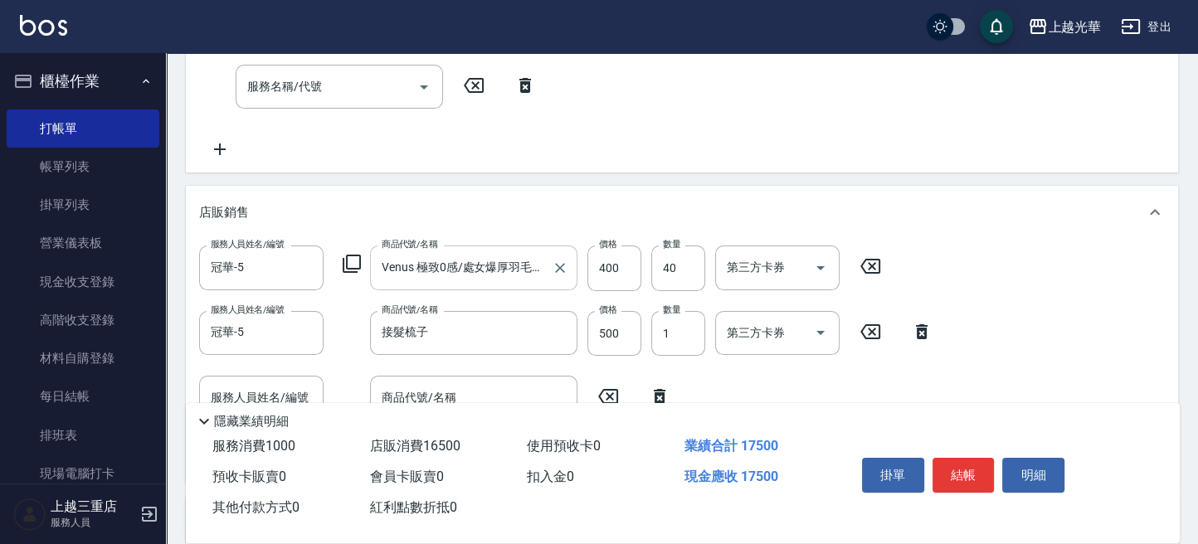
scroll to position [110, 0]
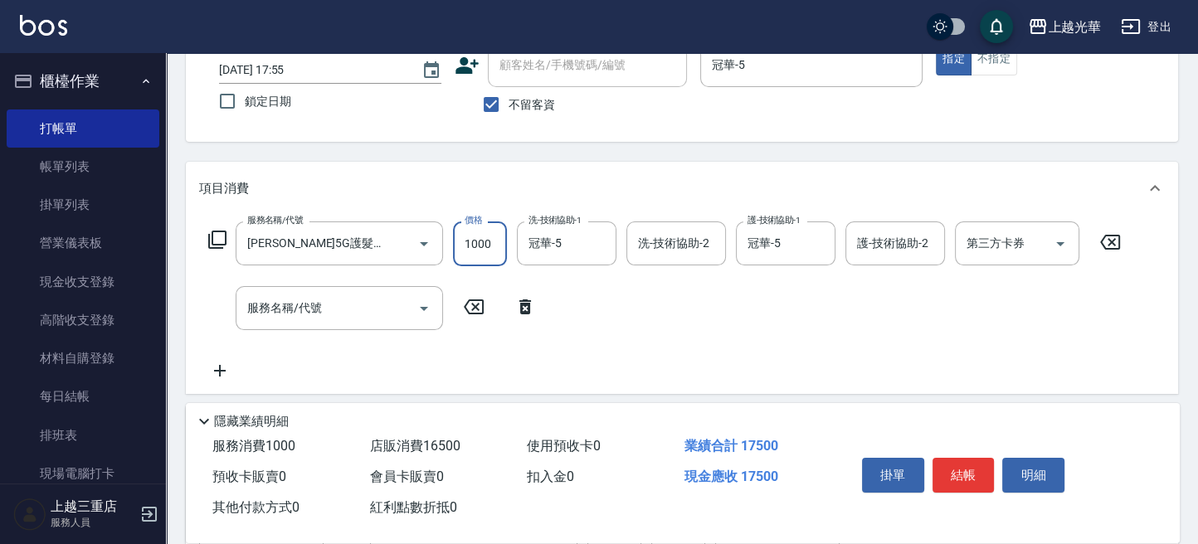
click at [488, 240] on input "1000" at bounding box center [480, 243] width 54 height 45
type input "899"
click at [601, 297] on div "服務名稱/代號 歐納西斯5G護髮/單次(514) 服務名稱/代號 價格 899 價格 洗-技術協助-1 冠華-5 洗-技術協助-1 洗-技術協助-2 洗-技術…" at bounding box center [665, 300] width 932 height 159
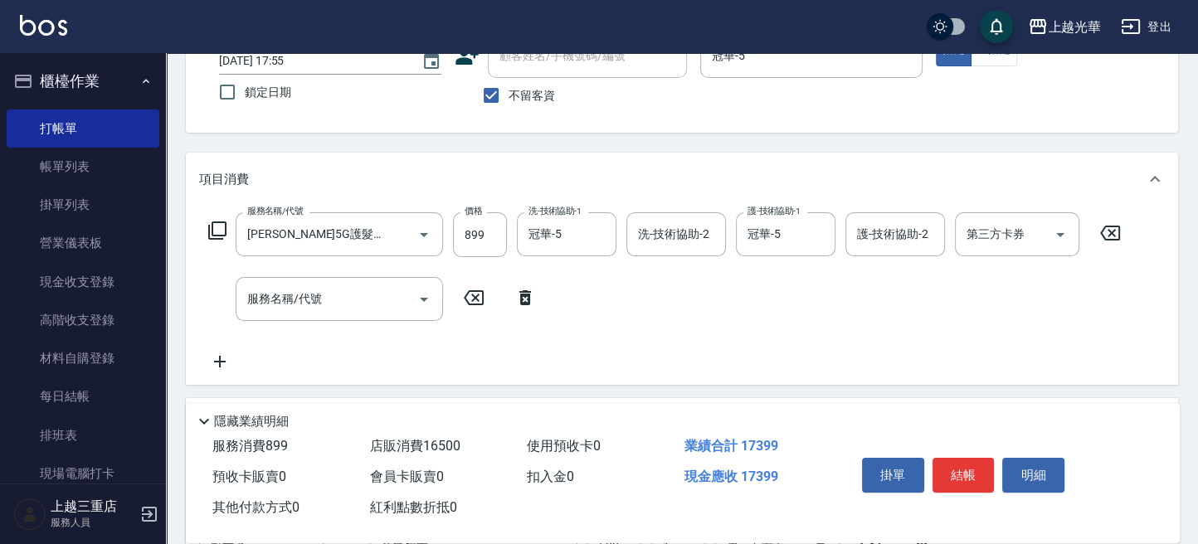
scroll to position [442, 0]
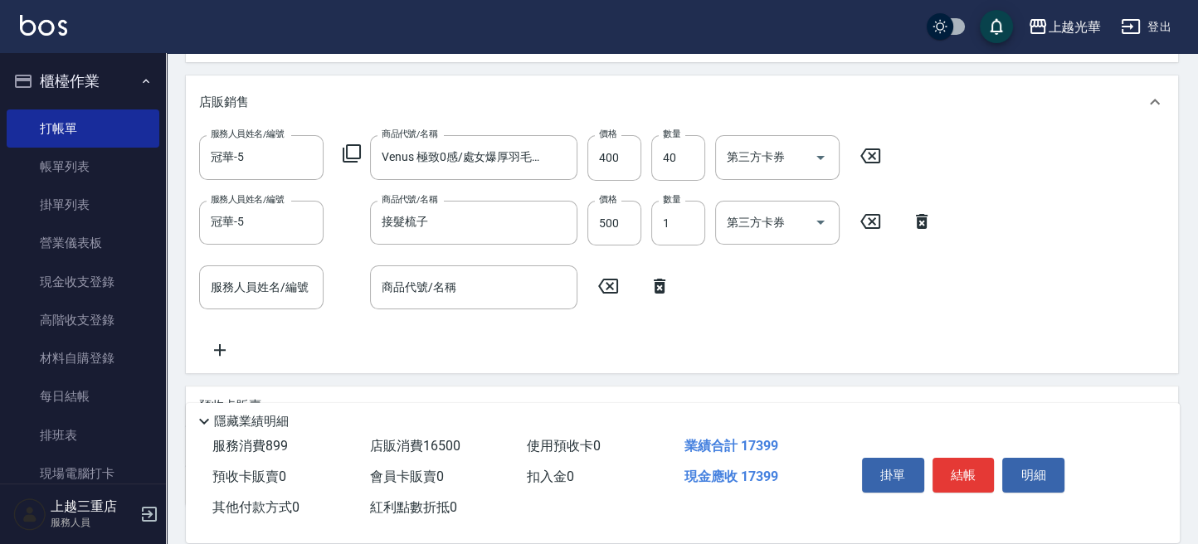
click at [713, 287] on div "服務人員姓名/編號 冠華-5 服務人員姓名/編號 商品代號/名稱 Venus 極致0感/處女爆厚羽毛捲髮18吋/2束(1串) 商品代號/名稱 價格 400 價…" at bounding box center [682, 247] width 966 height 224
click at [660, 285] on icon at bounding box center [659, 286] width 41 height 20
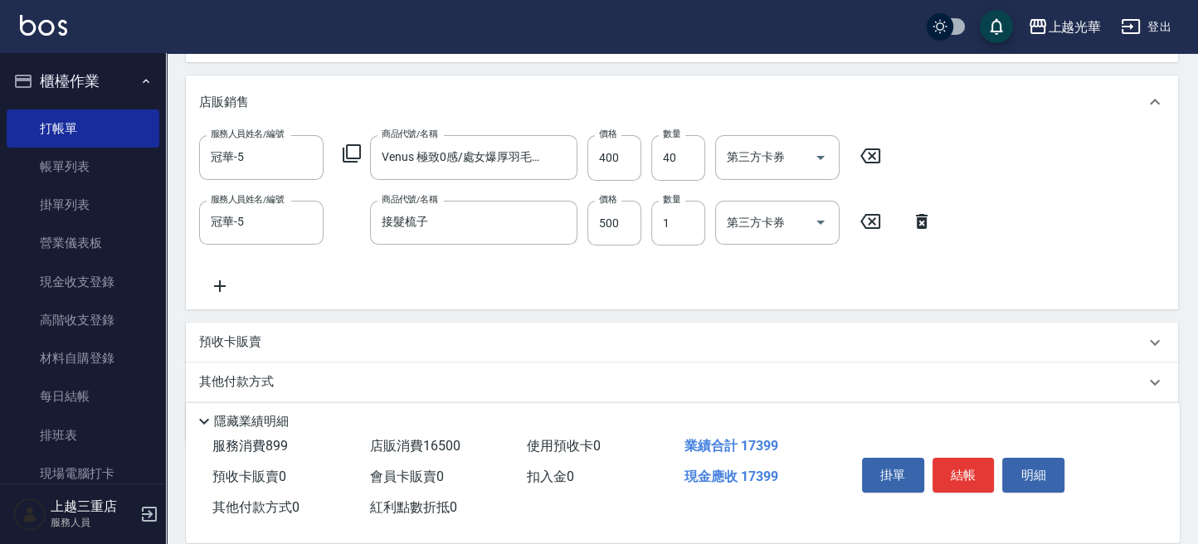
click at [1025, 243] on div "服務人員姓名/編號 冠華-5 服務人員姓名/編號 商品代號/名稱 Venus 極致0感/處女爆厚羽毛捲髮18吋/2束(1串) 商品代號/名稱 價格 400 價…" at bounding box center [682, 215] width 966 height 160
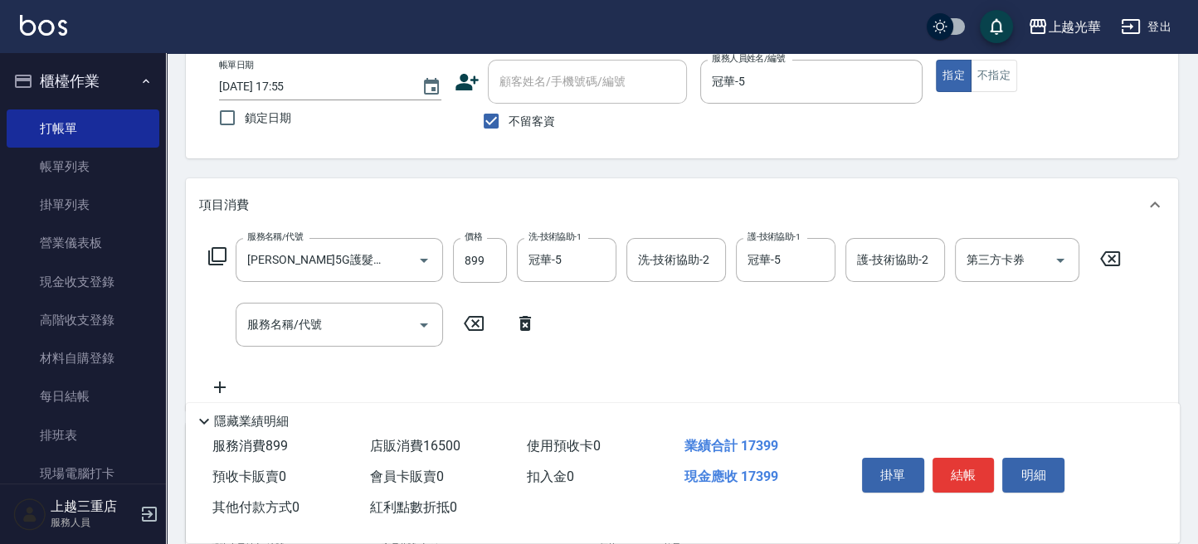
scroll to position [110, 0]
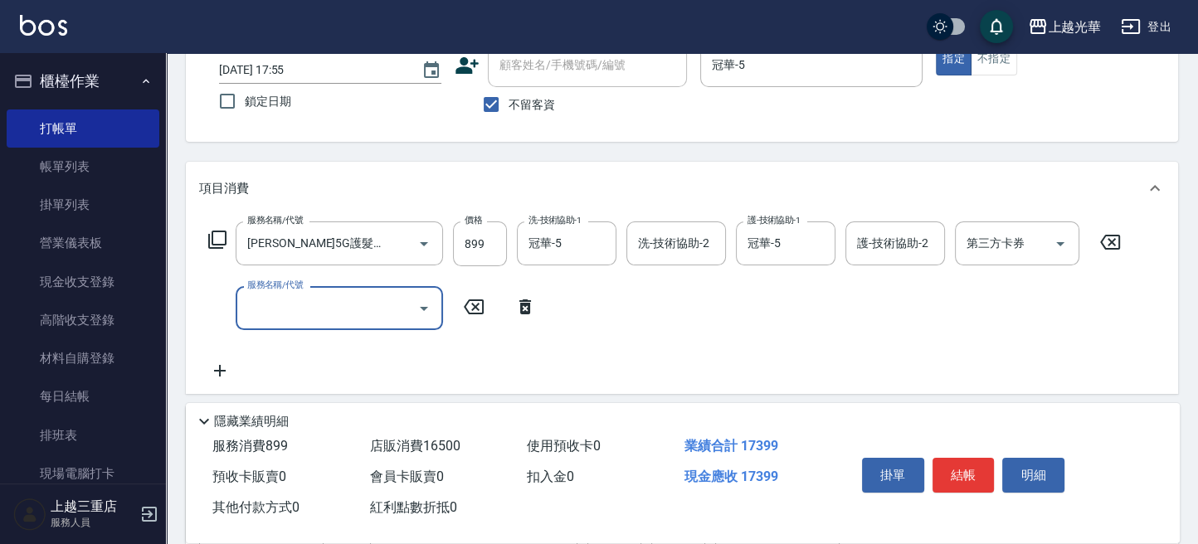
click at [367, 312] on input "服務名稱/代號" at bounding box center [327, 308] width 168 height 29
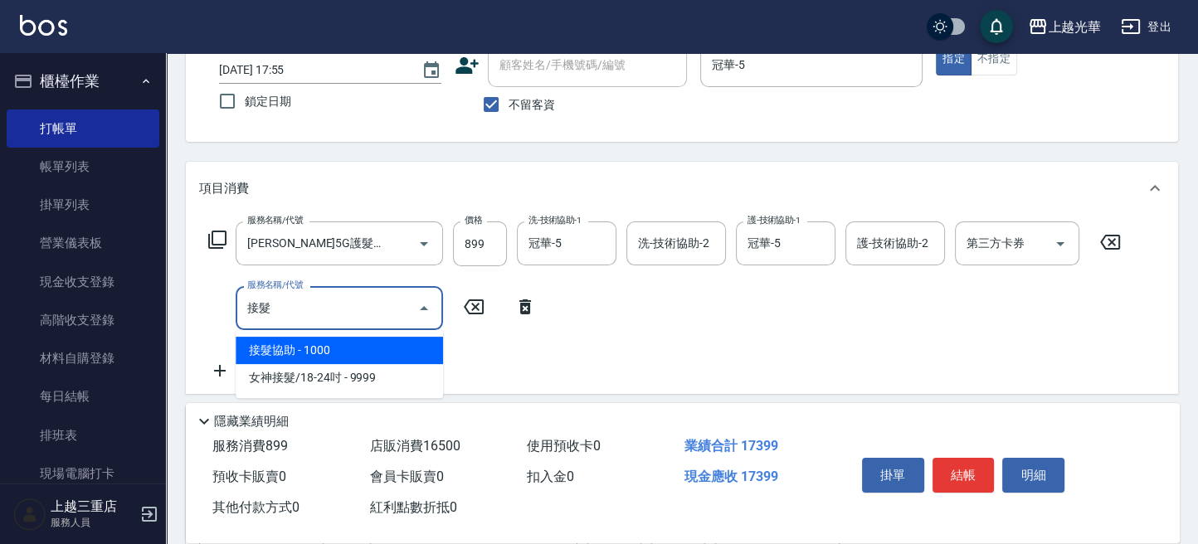
click at [337, 306] on input "接髮" at bounding box center [327, 308] width 168 height 29
type input "接"
click at [320, 346] on span "髮片重整 - 2000" at bounding box center [339, 350] width 207 height 27
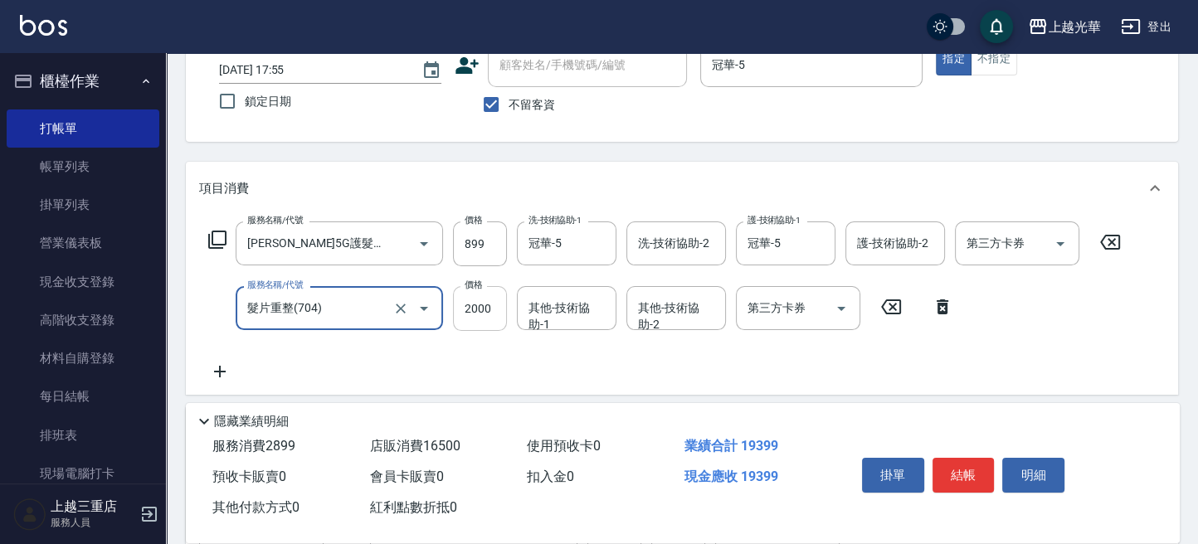
type input "髮片重整(704)"
type input "1000"
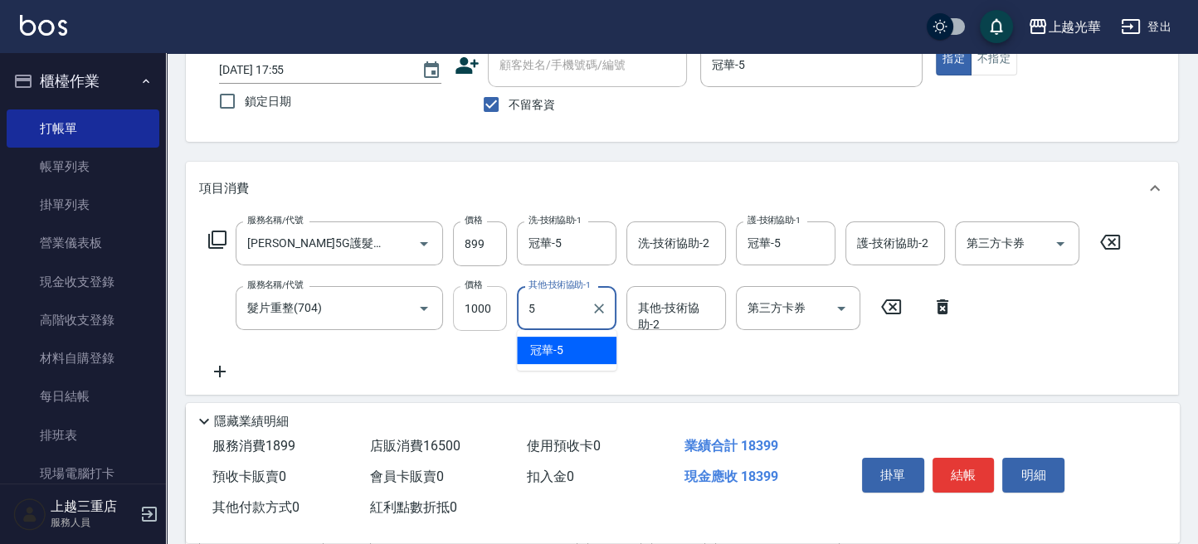
type input "冠華-5"
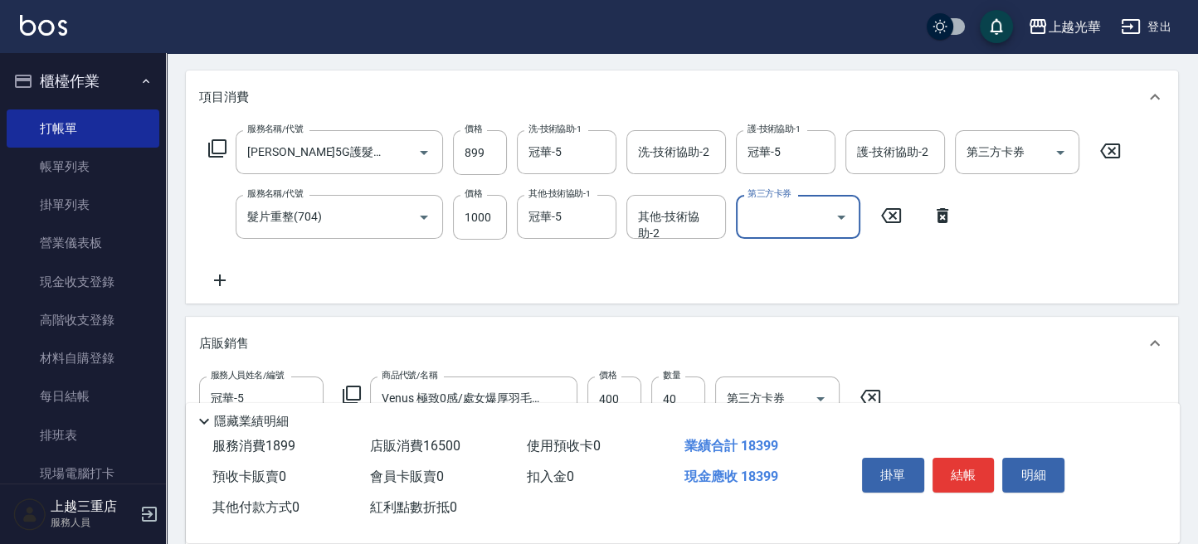
scroll to position [332, 0]
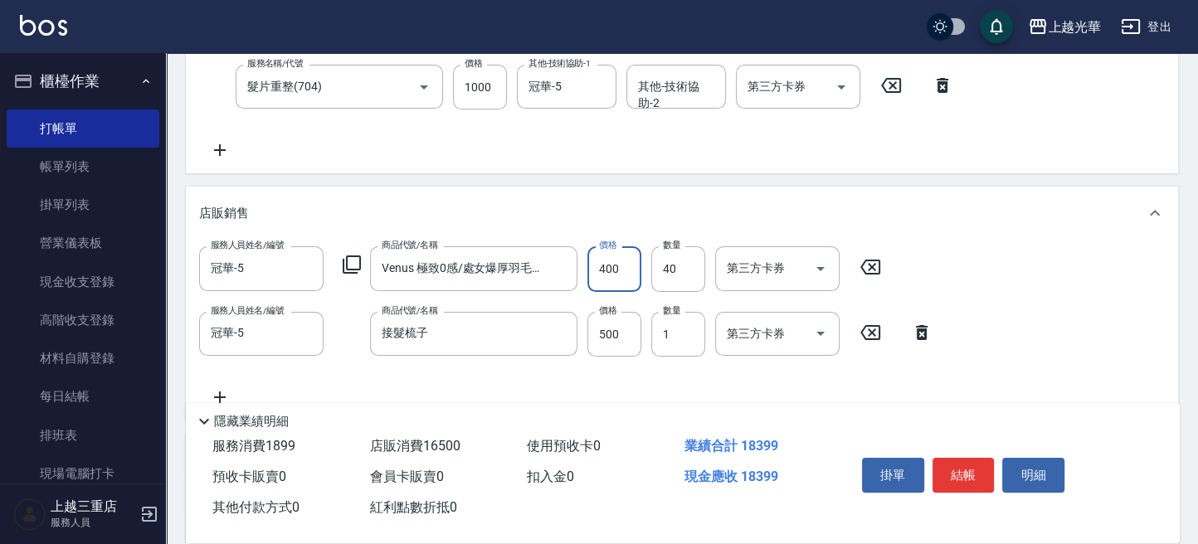
click at [616, 272] on input "400" at bounding box center [614, 268] width 54 height 45
type input "350"
click at [949, 273] on div "服務人員姓名/編號 冠華-5 服務人員姓名/編號 商品代號/名稱 Venus 極致0感/處女爆厚羽毛捲髮18吋/2束(1串) 商品代號/名稱 價格 350 價…" at bounding box center [682, 326] width 966 height 160
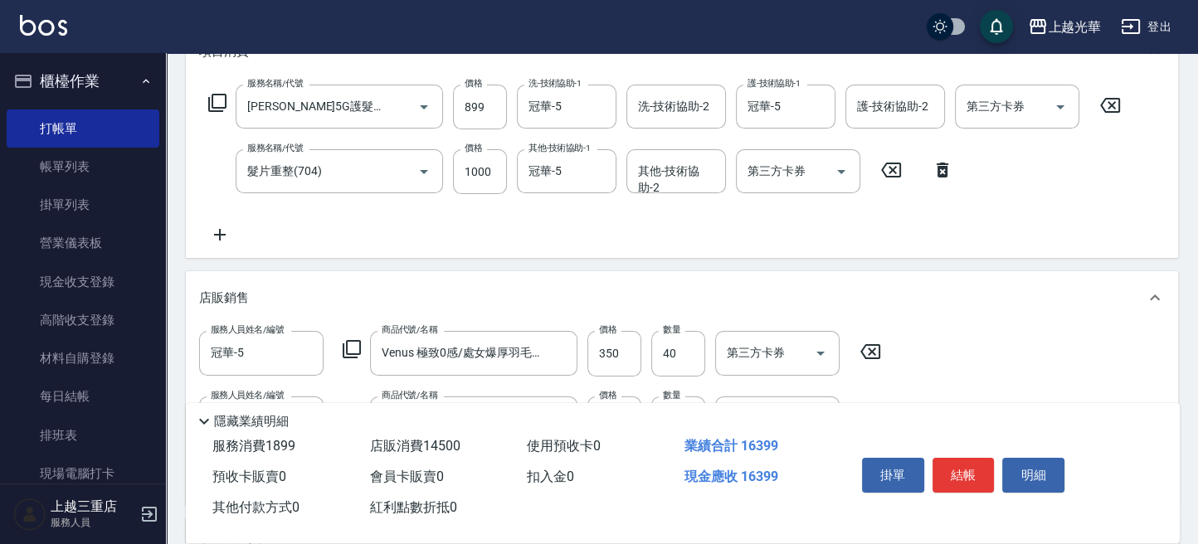
scroll to position [221, 0]
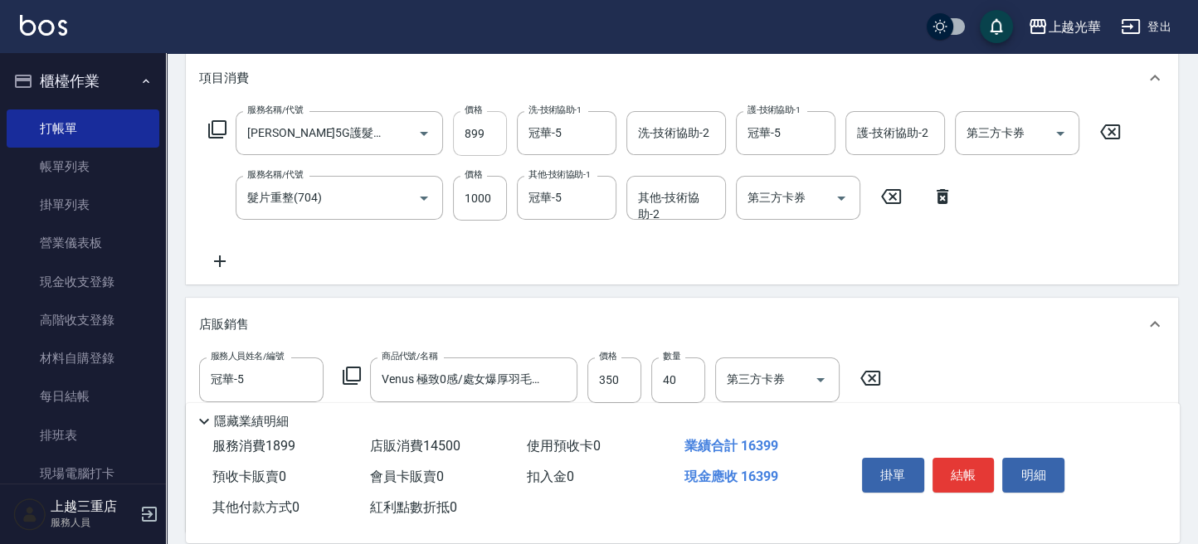
click at [484, 136] on input "899" at bounding box center [480, 133] width 54 height 45
click at [488, 135] on input "899" at bounding box center [480, 133] width 54 height 45
type input "1000"
click at [491, 195] on input "1000" at bounding box center [480, 198] width 54 height 45
click at [469, 251] on div "服務名稱/代號 歐納西斯5G護髮/單次(514) 服務名稱/代號 價格 1000 價格 洗-技術協助-1 冠華-5 洗-技術協助-1 洗-技術協助-2 洗-技…" at bounding box center [665, 191] width 932 height 160
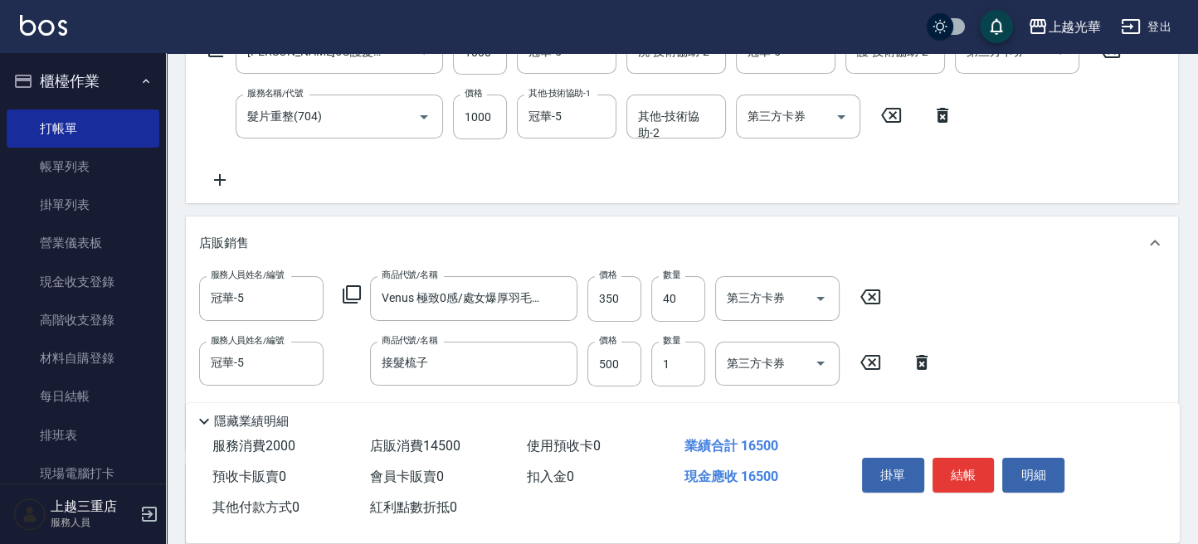
scroll to position [332, 0]
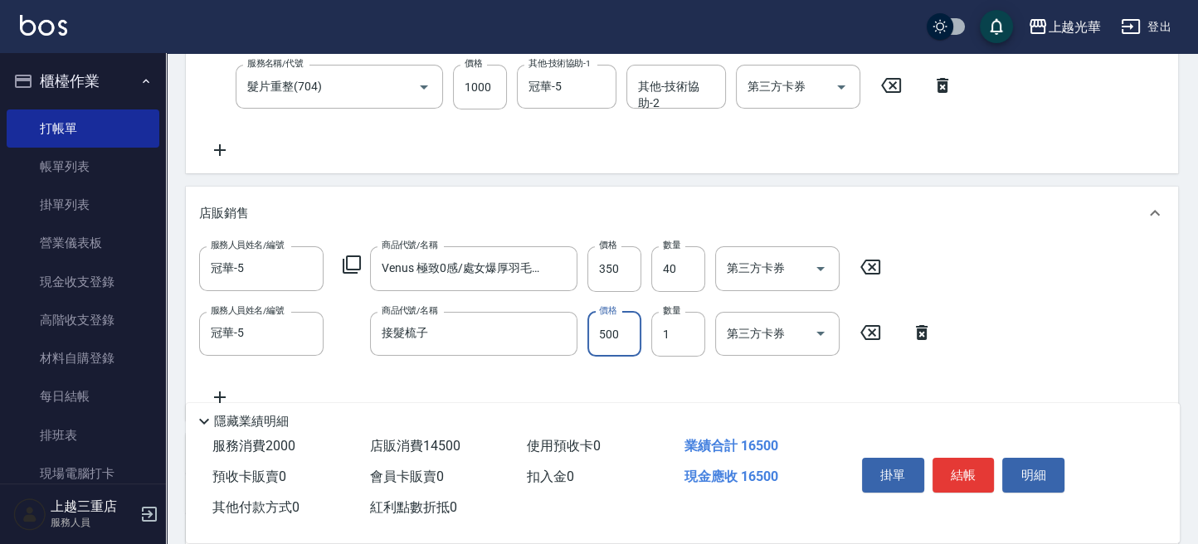
click at [623, 338] on input "500" at bounding box center [614, 334] width 54 height 45
type input "1400"
click at [998, 308] on div "服務人員姓名/編號 冠華-5 服務人員姓名/編號 商品代號/名稱 Venus 極致0感/處女爆厚羽毛捲髮18吋/2束(1串) 商品代號/名稱 價格 350 價…" at bounding box center [682, 326] width 966 height 160
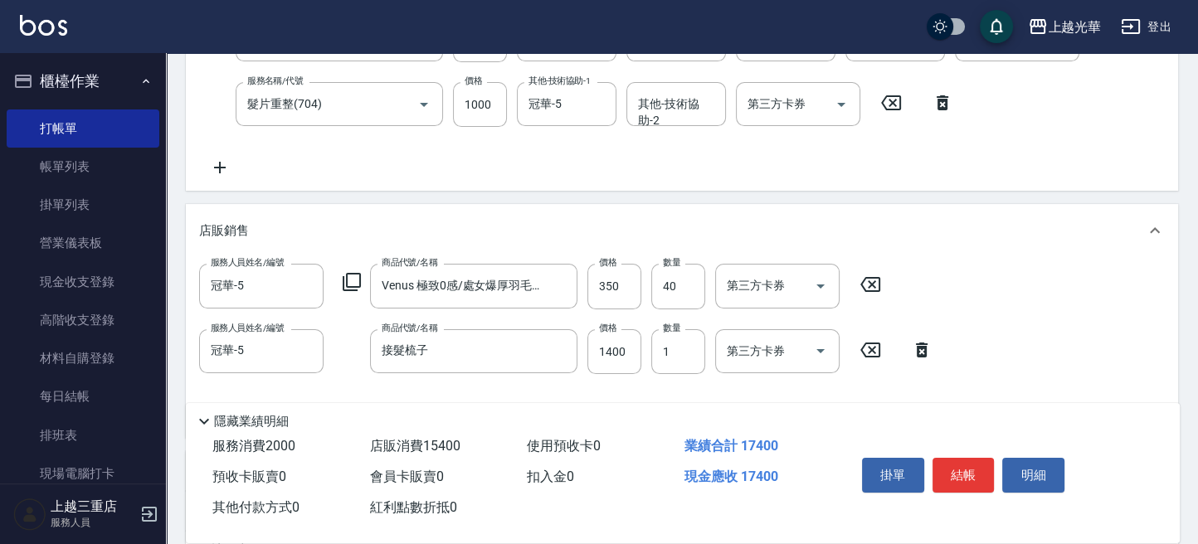
scroll to position [221, 0]
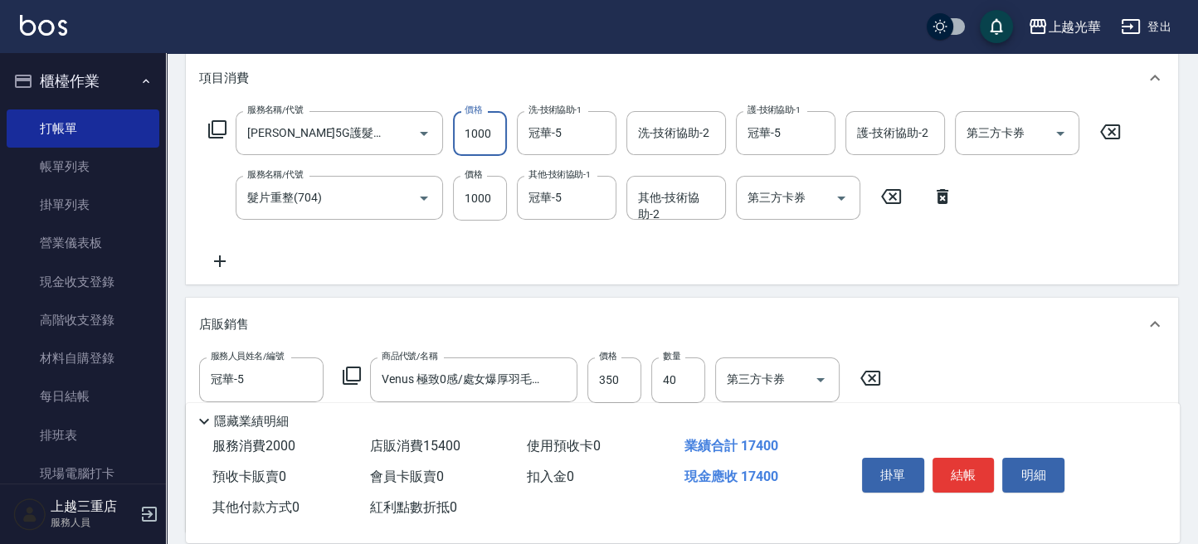
click at [481, 131] on input "1000" at bounding box center [480, 133] width 54 height 45
type input "999"
drag, startPoint x: 1038, startPoint y: 201, endPoint x: 1029, endPoint y: 239, distance: 39.1
click at [1038, 202] on div "服務名稱/代號 歐納西斯5G護髮/單次(514) 服務名稱/代號 價格 999 價格 洗-技術協助-1 冠華-5 洗-技術協助-1 洗-技術協助-2 洗-技術…" at bounding box center [665, 191] width 932 height 160
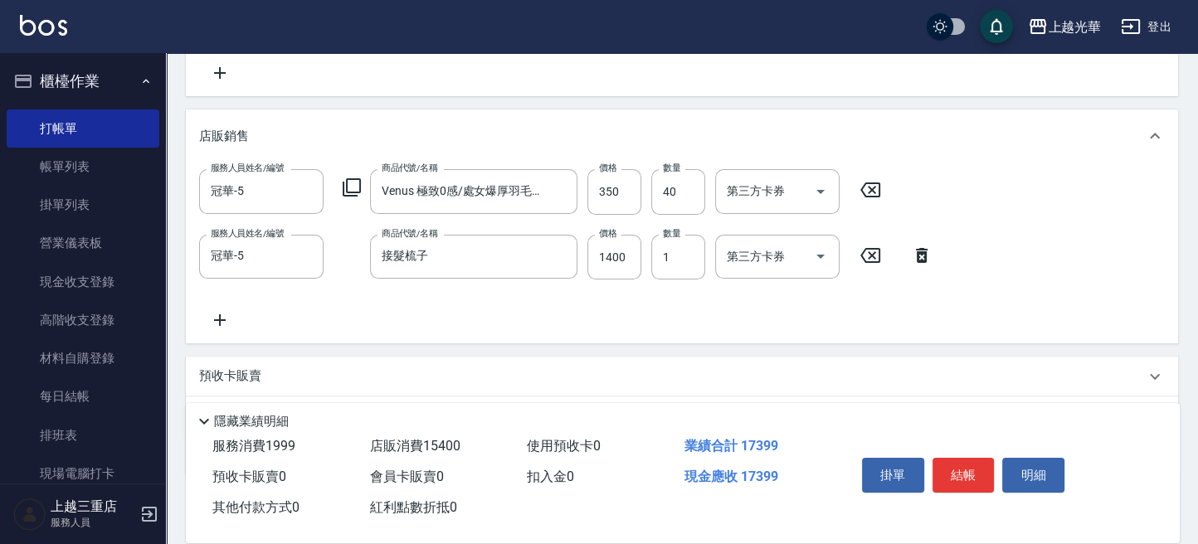
scroll to position [497, 0]
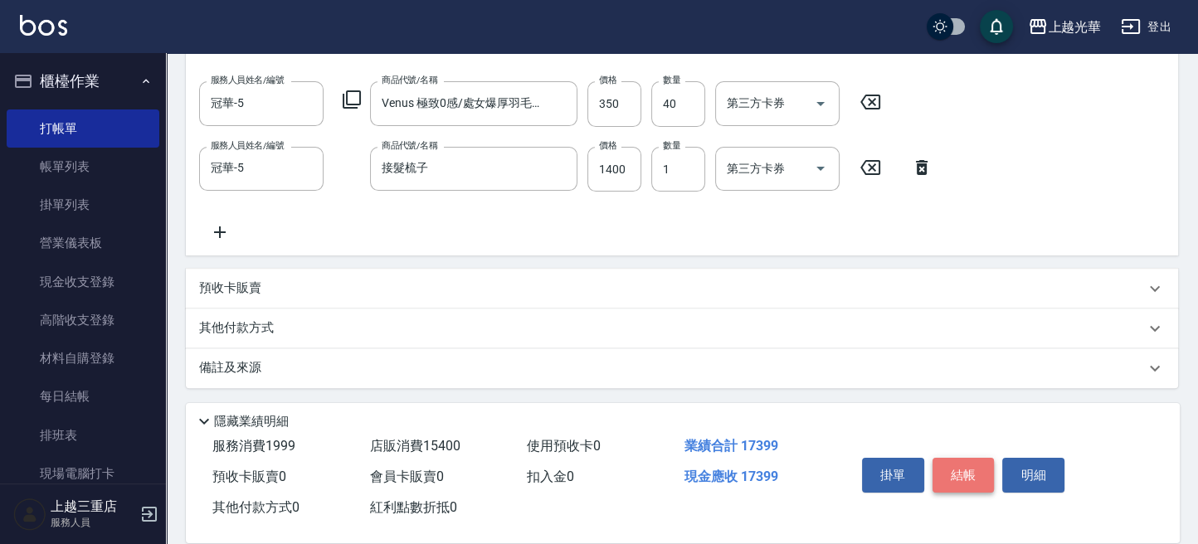
click at [958, 465] on button "結帳" at bounding box center [963, 475] width 62 height 35
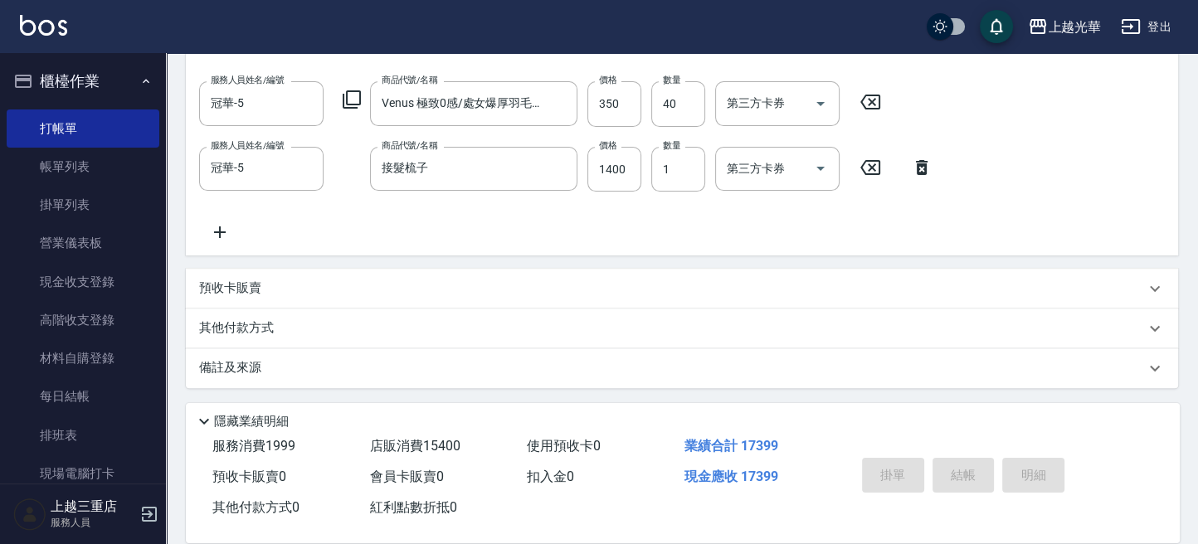
type input "2025/09/26 18:17"
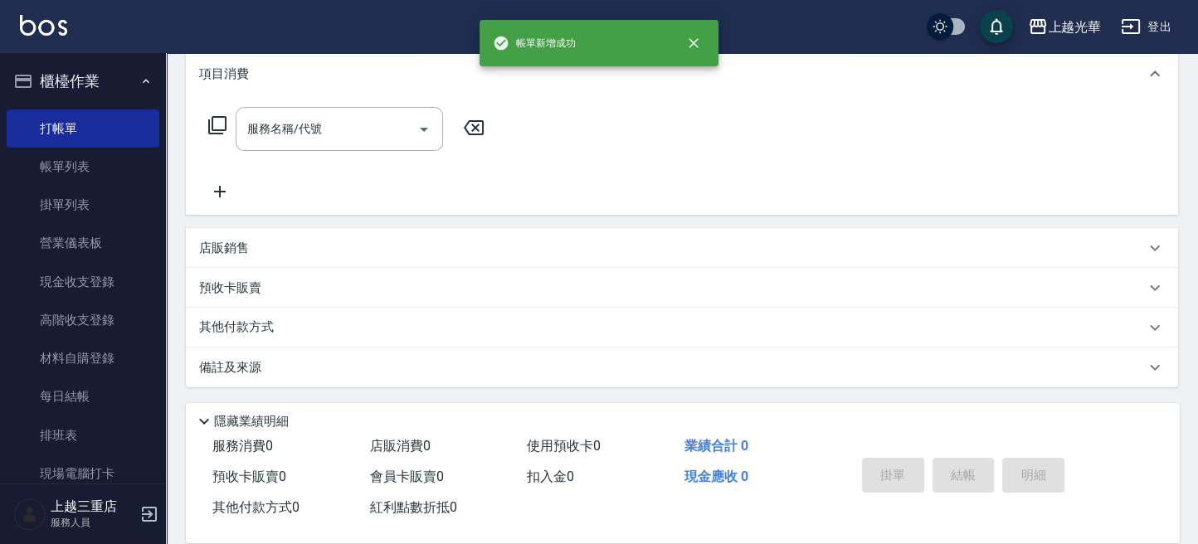
scroll to position [0, 0]
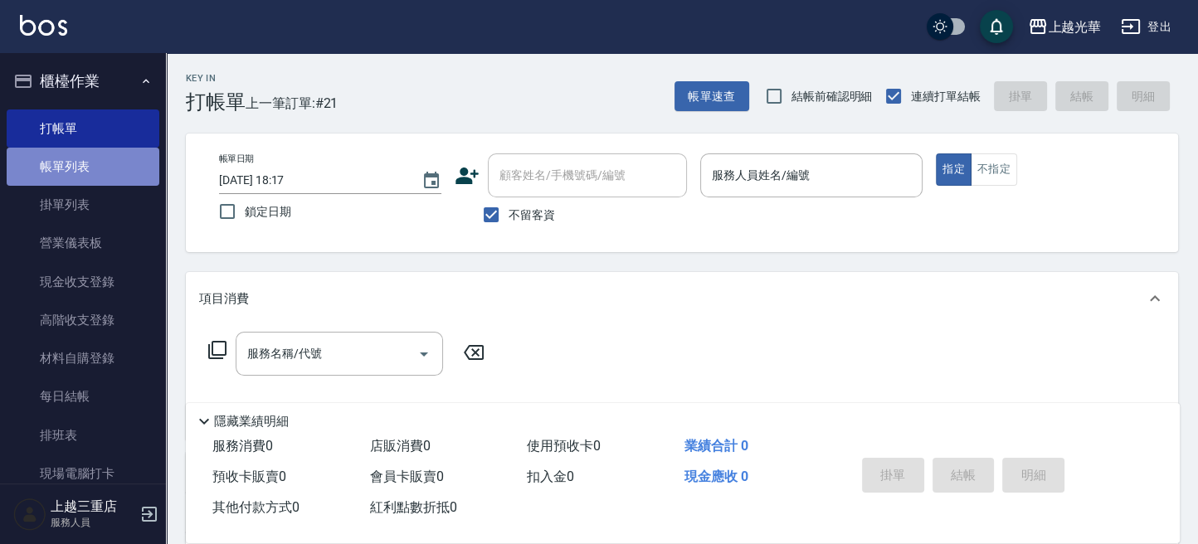
click at [85, 184] on link "帳單列表" at bounding box center [83, 167] width 153 height 38
click at [90, 178] on link "帳單列表" at bounding box center [83, 167] width 153 height 38
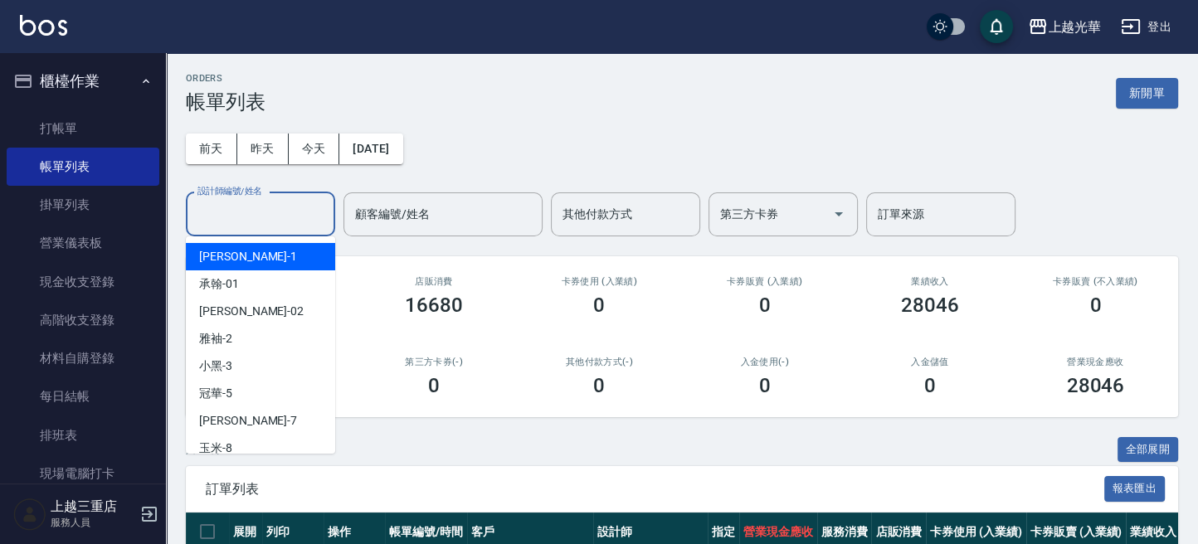
click at [283, 202] on input "設計師編號/姓名" at bounding box center [260, 214] width 134 height 29
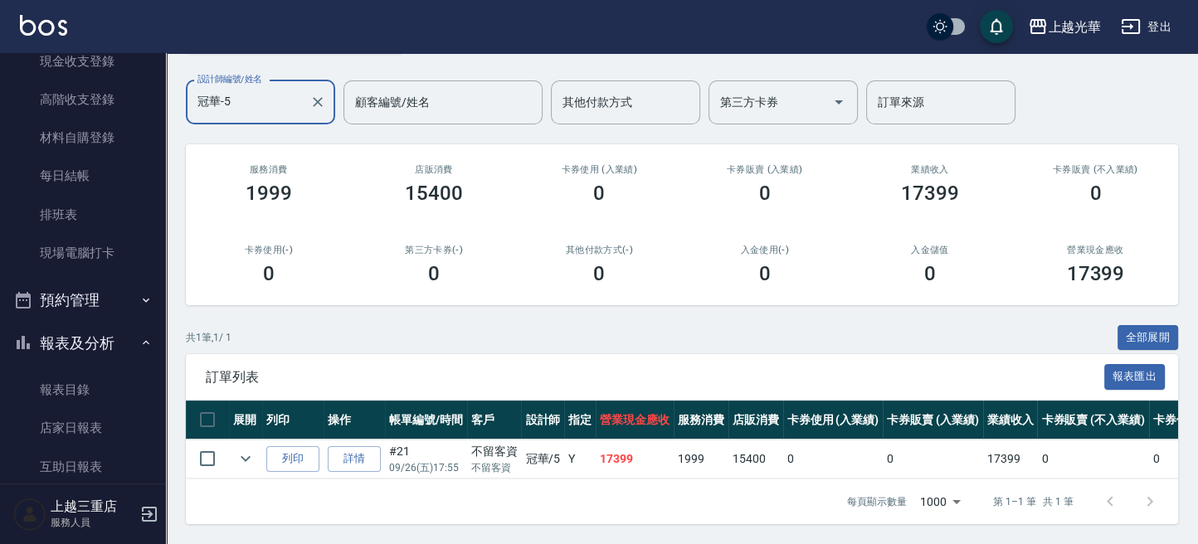
scroll to position [442, 0]
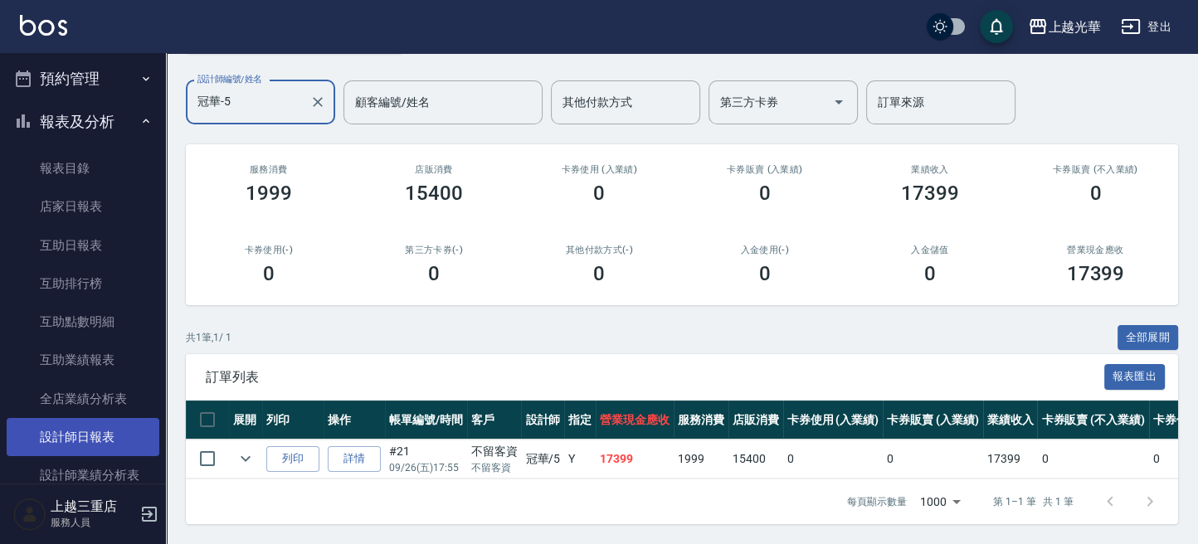
type input "冠華-5"
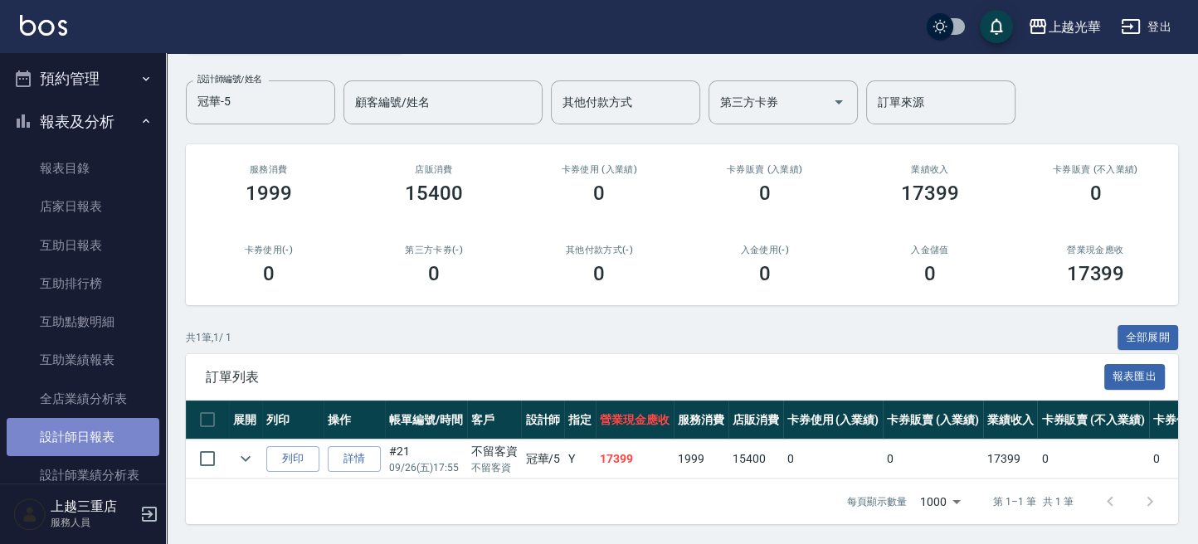
click at [109, 435] on link "設計師日報表" at bounding box center [83, 437] width 153 height 38
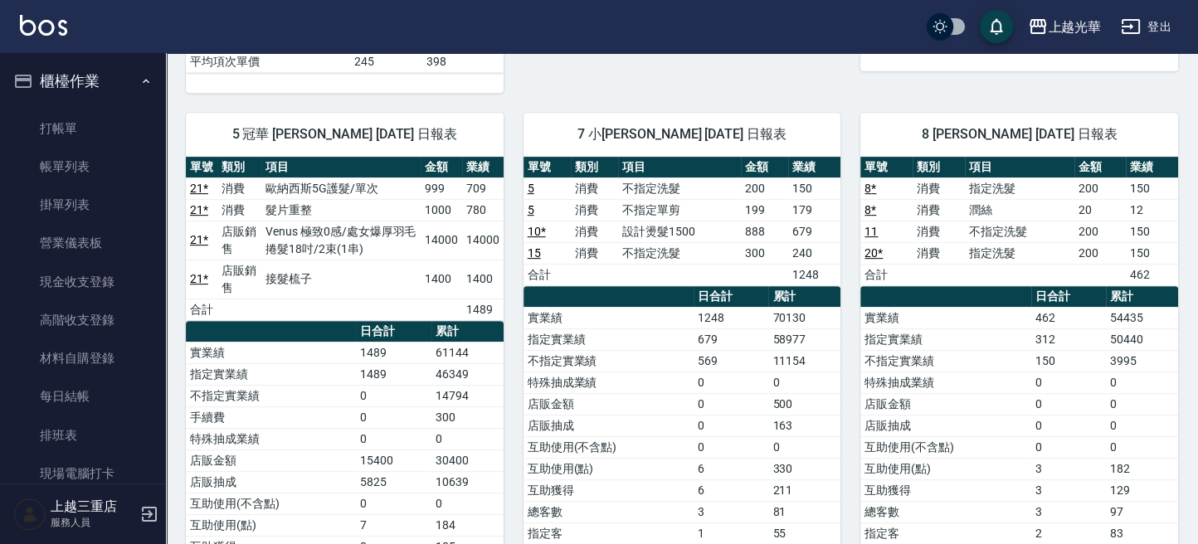
scroll to position [664, 0]
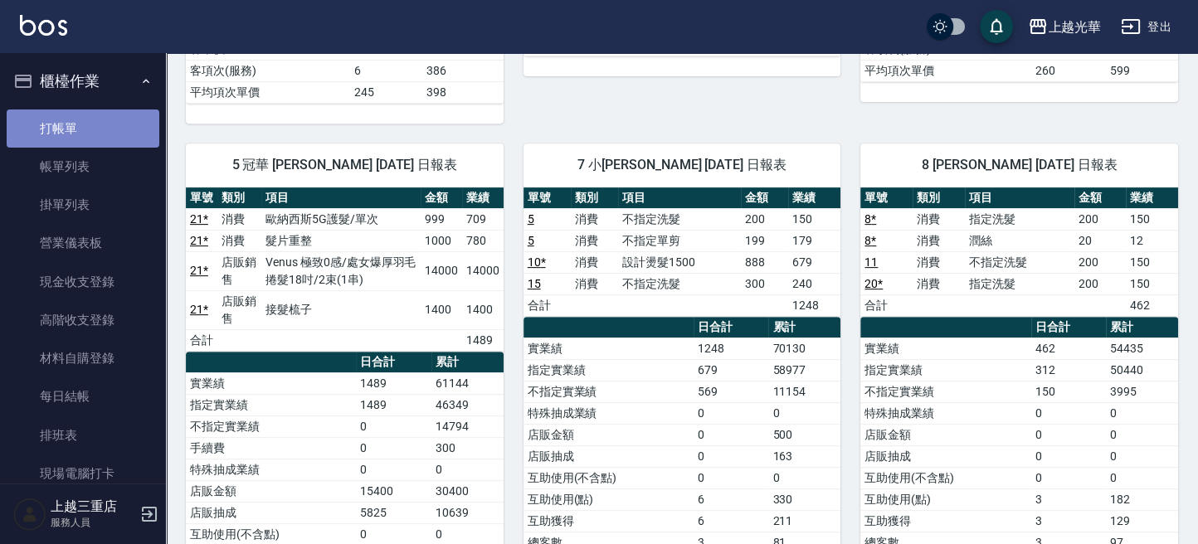
click at [86, 131] on link "打帳單" at bounding box center [83, 129] width 153 height 38
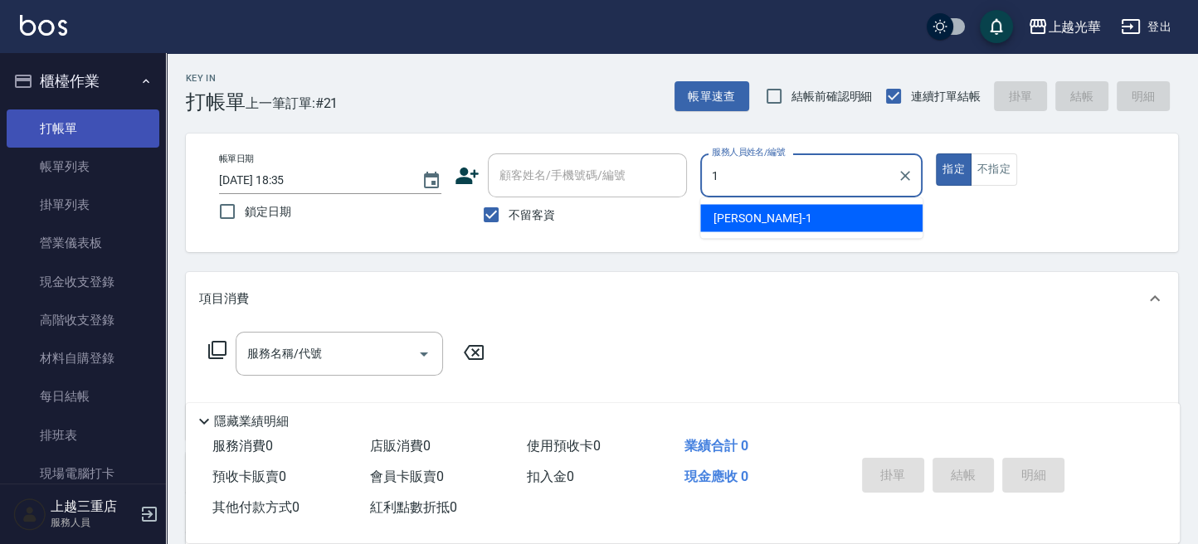
type input "1"
type button "true"
type input "小詹-1"
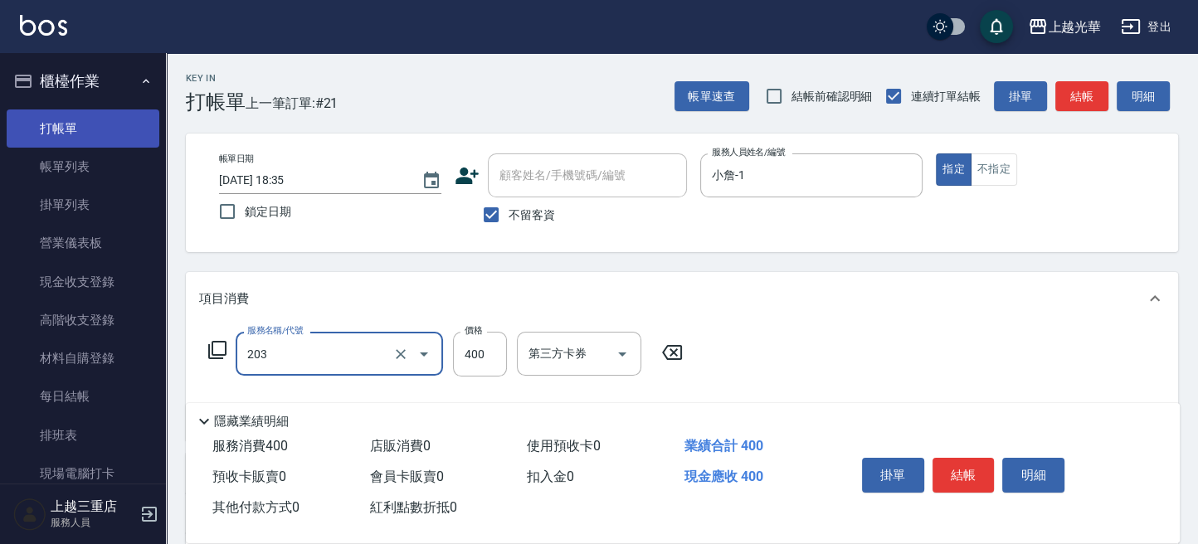
type input "指定單剪(203)"
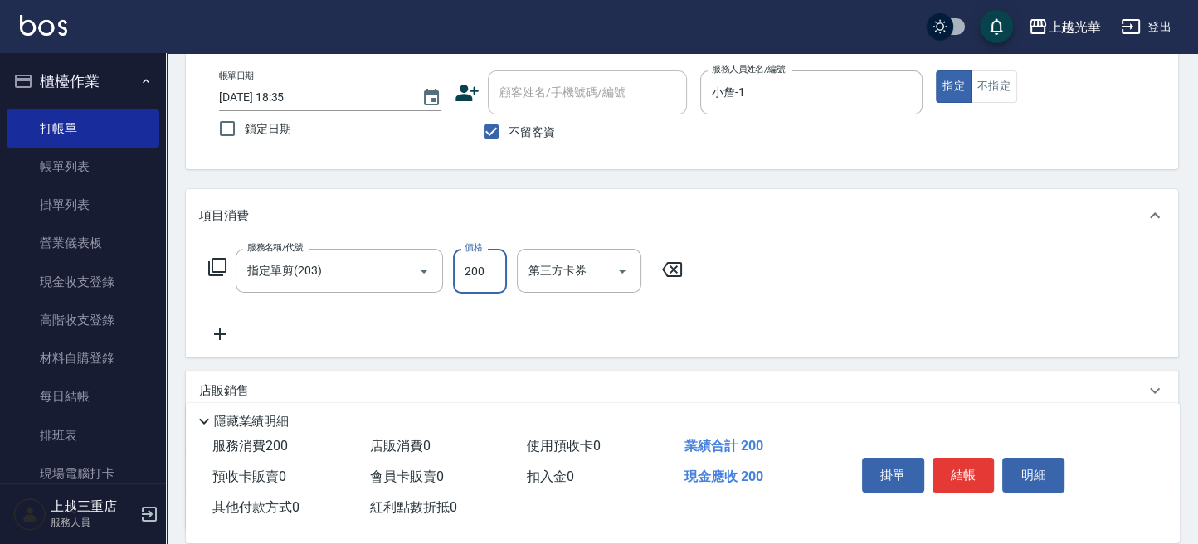
scroll to position [110, 0]
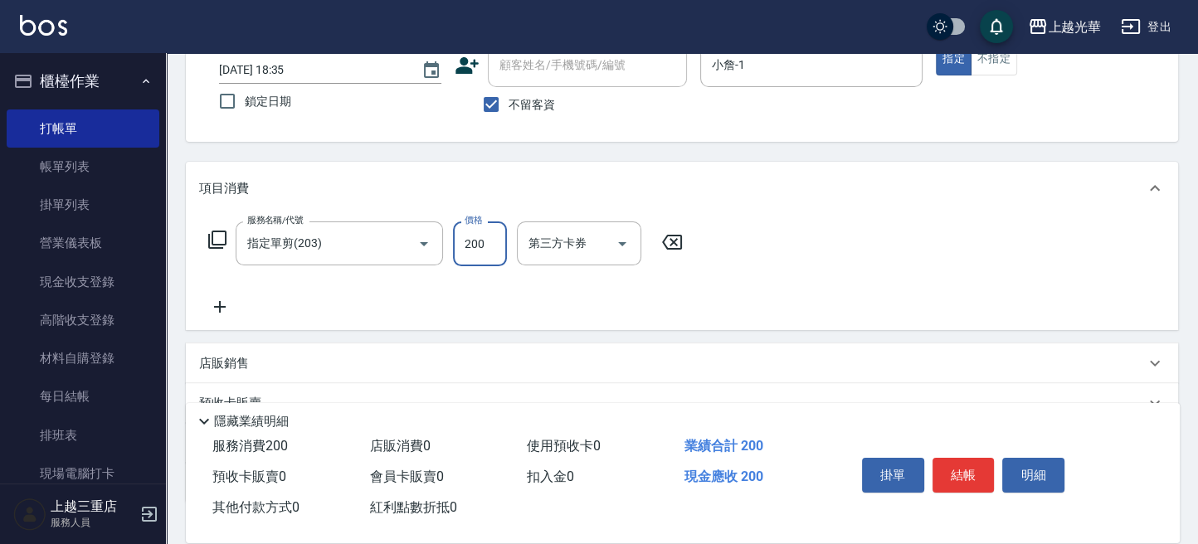
type input "200"
click at [231, 299] on icon at bounding box center [219, 307] width 41 height 20
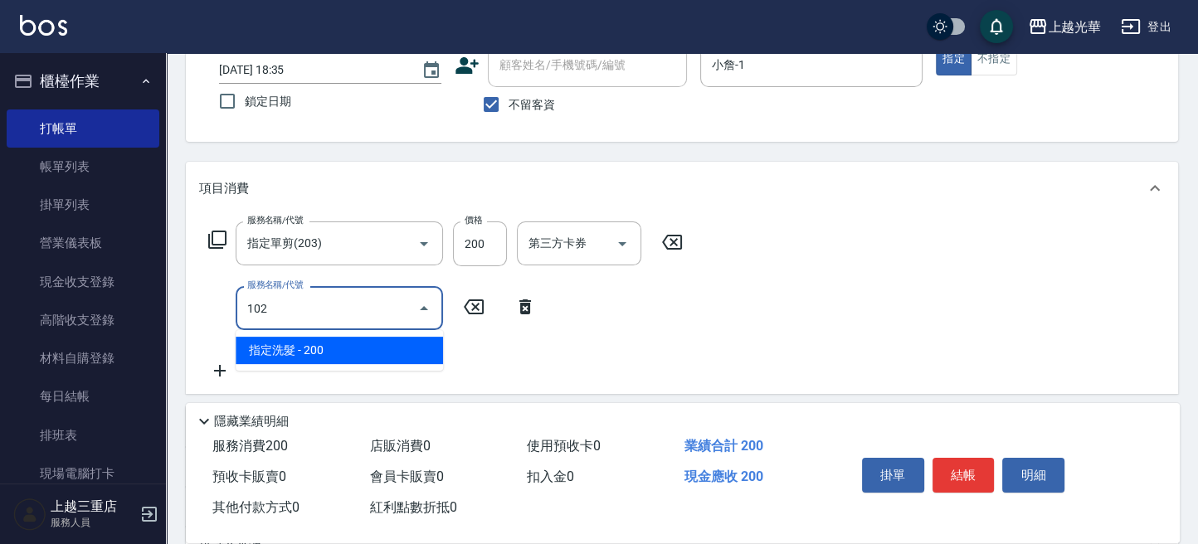
type input "指定洗髮(102)"
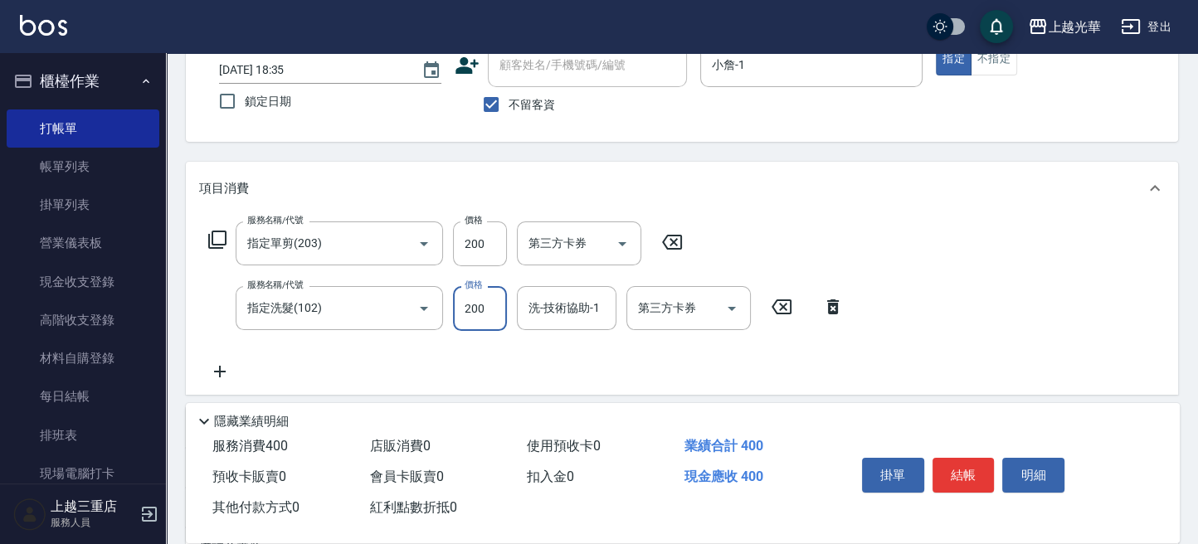
type input "200"
type input "小詹-1"
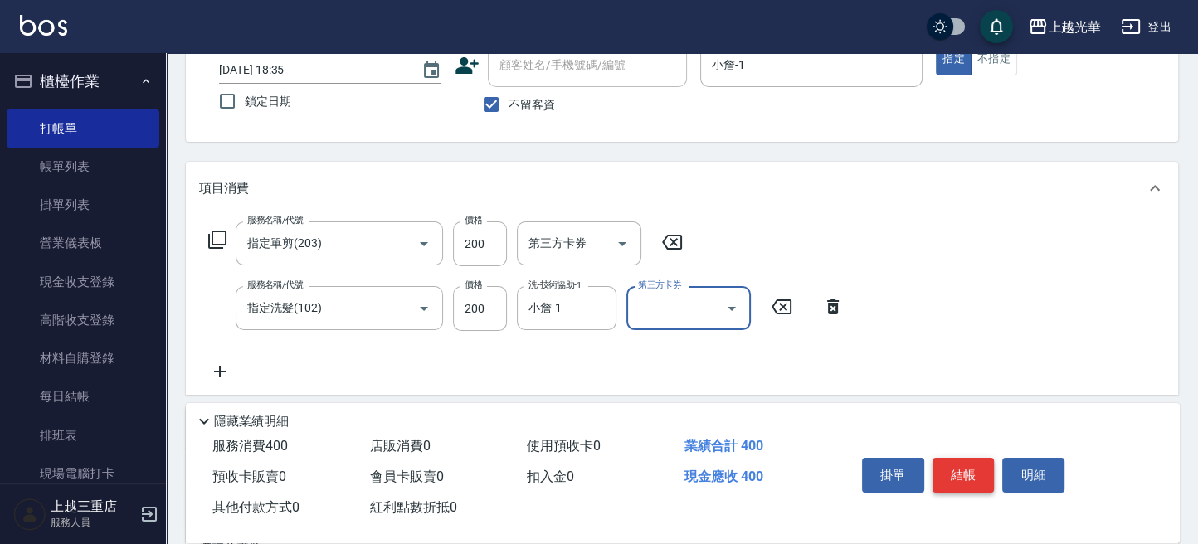
click at [950, 476] on button "結帳" at bounding box center [963, 475] width 62 height 35
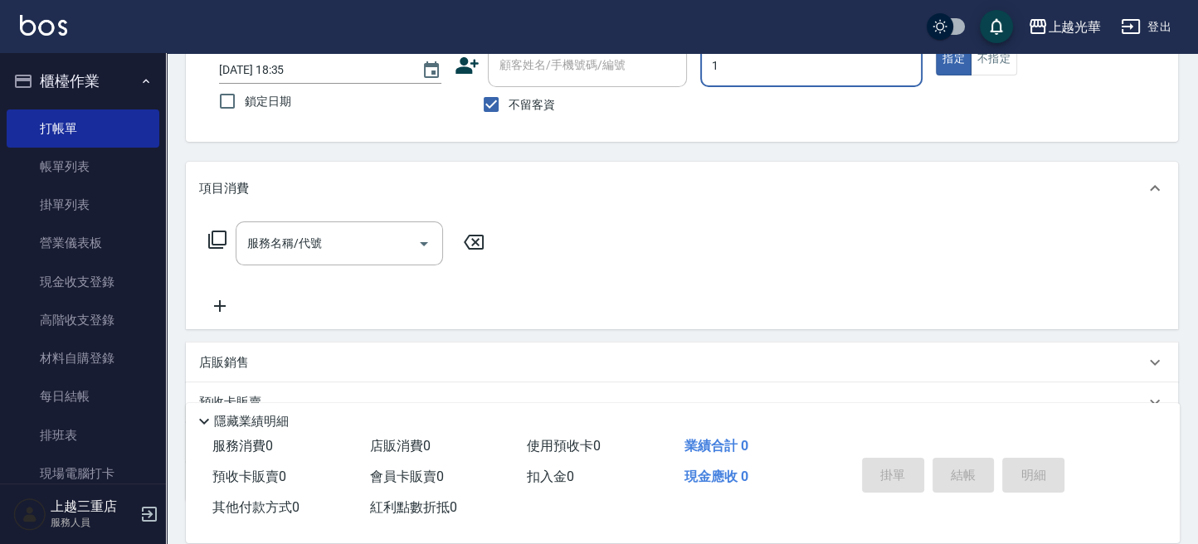
type input "小詹-1"
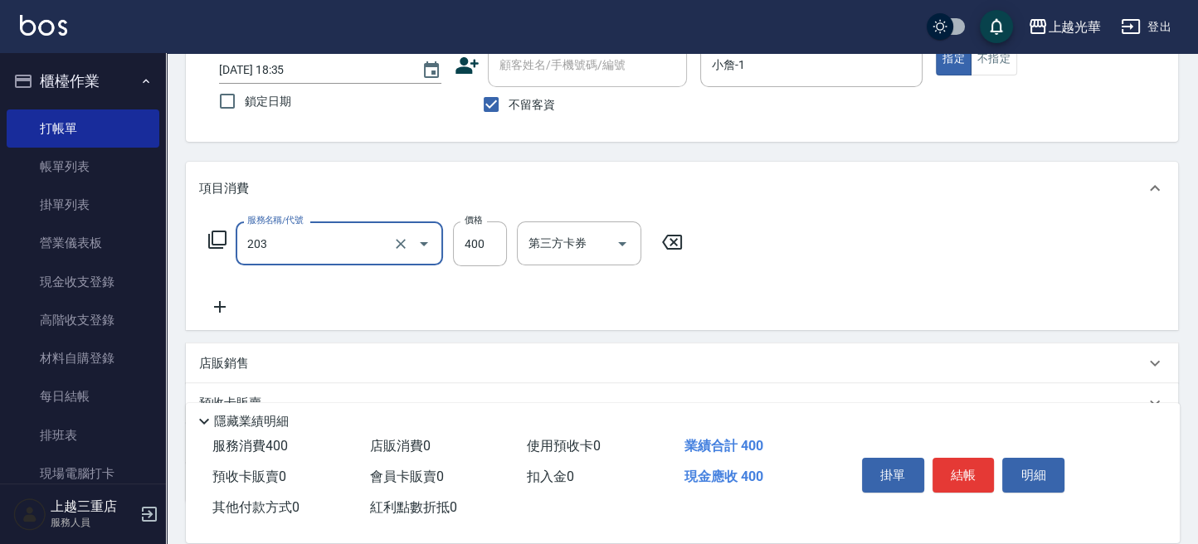
type input "指定單剪(203)"
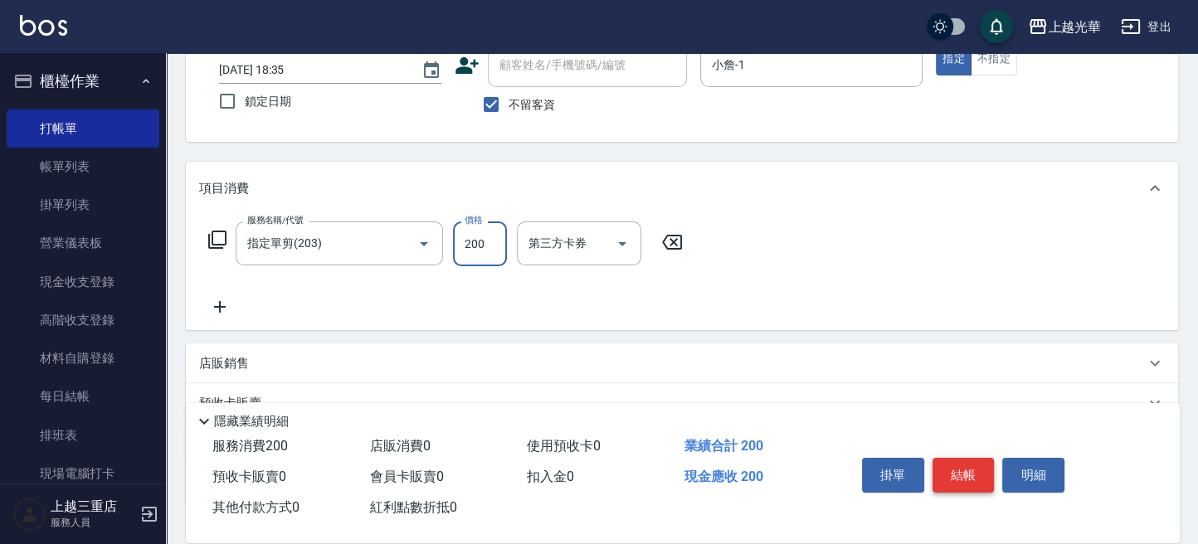
type input "200"
click at [950, 469] on button "結帳" at bounding box center [963, 475] width 62 height 35
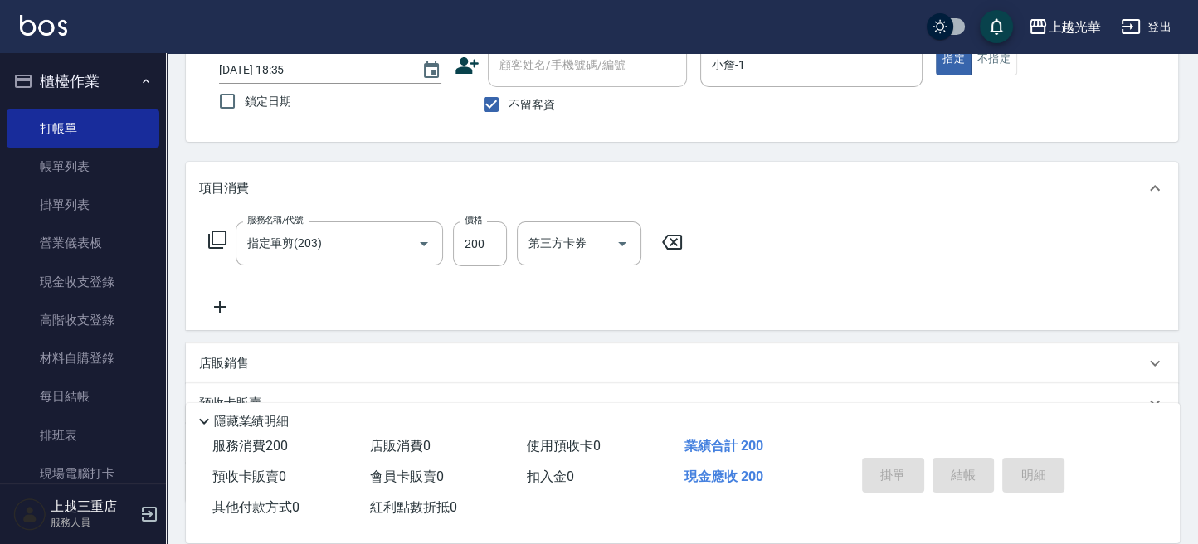
type input "2025/09/26 18:36"
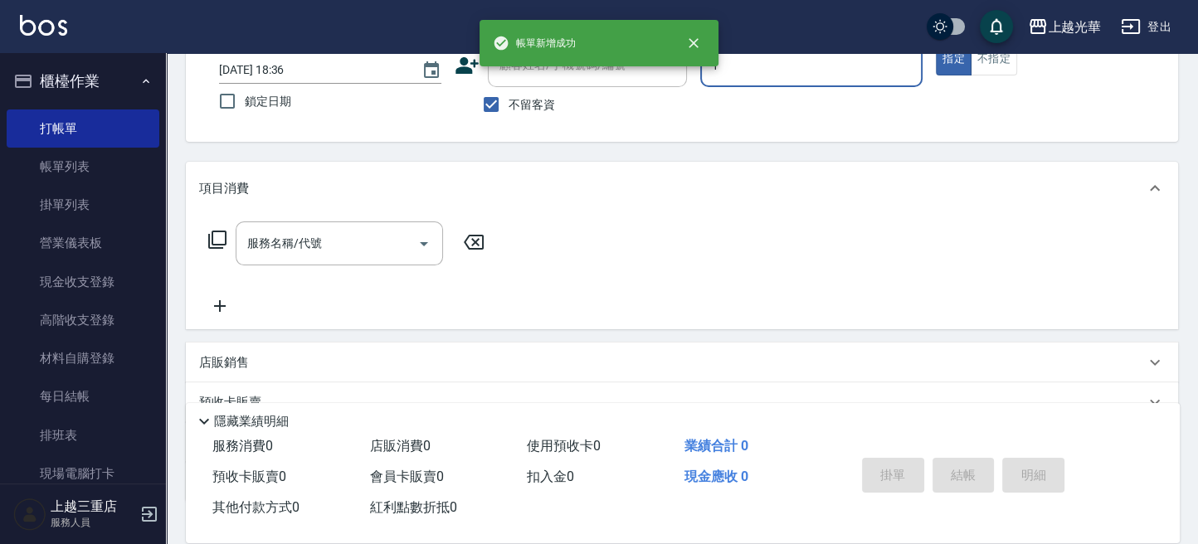
type input "小詹-1"
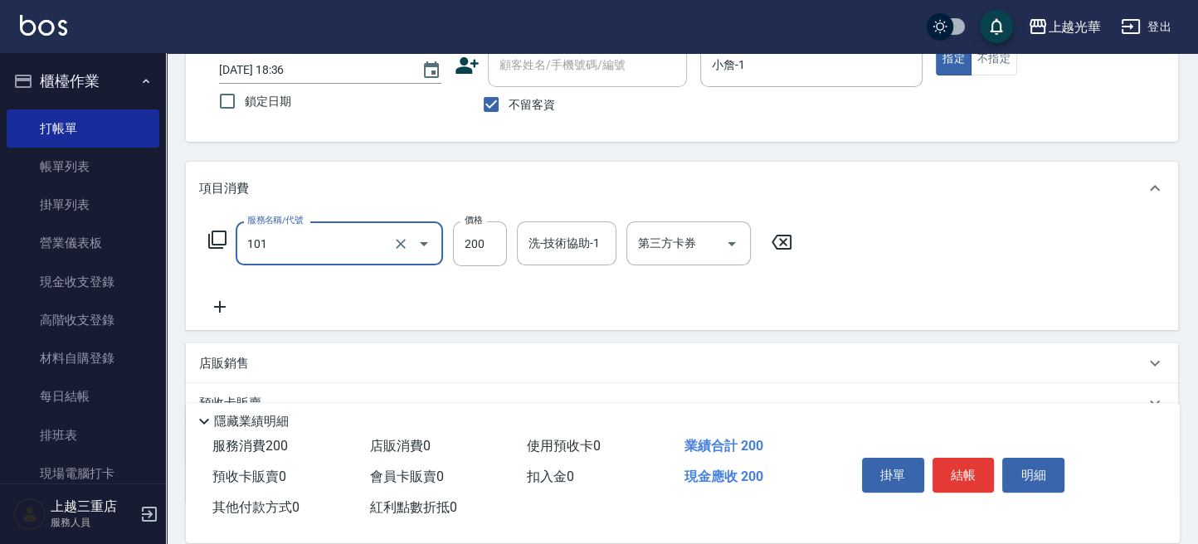
type input "不指定洗髮(101)"
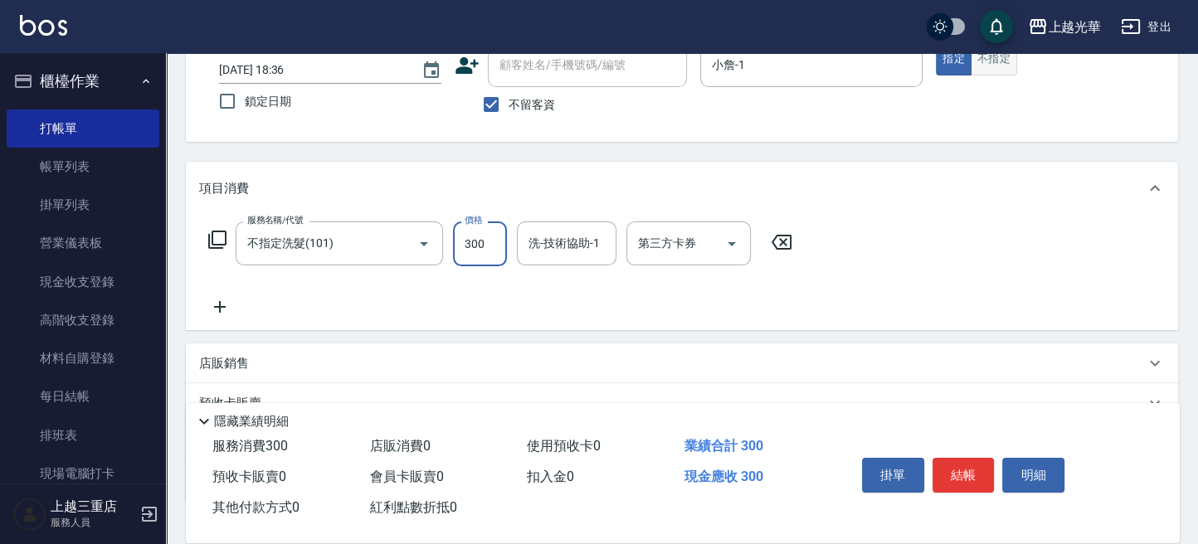
type input "300"
click at [992, 66] on button "不指定" at bounding box center [994, 59] width 46 height 32
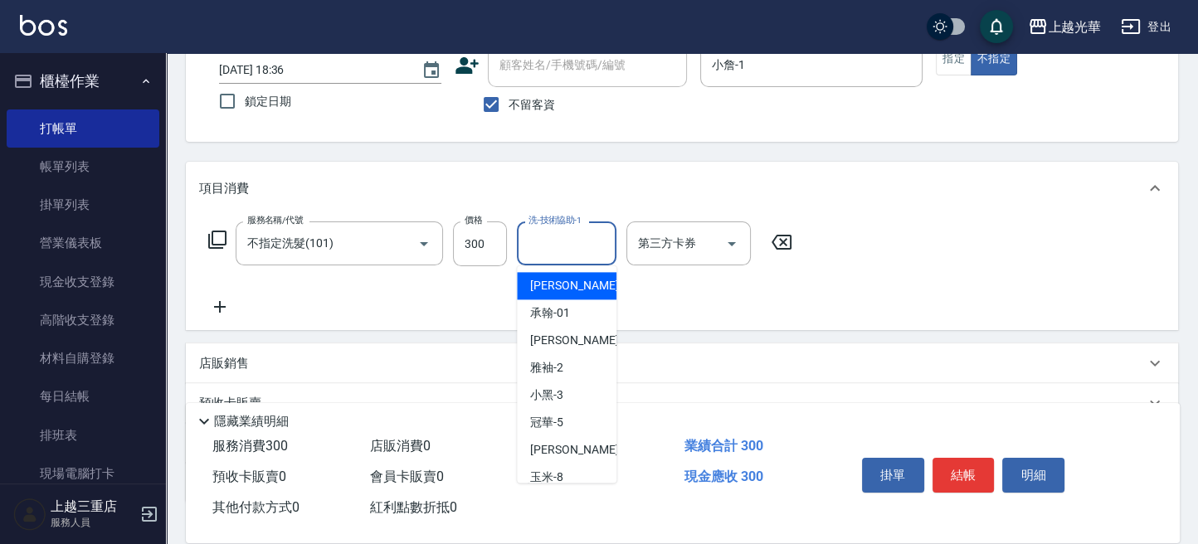
click at [582, 251] on input "洗-技術協助-1" at bounding box center [566, 243] width 85 height 29
type input "8"
type input "小紫-7"
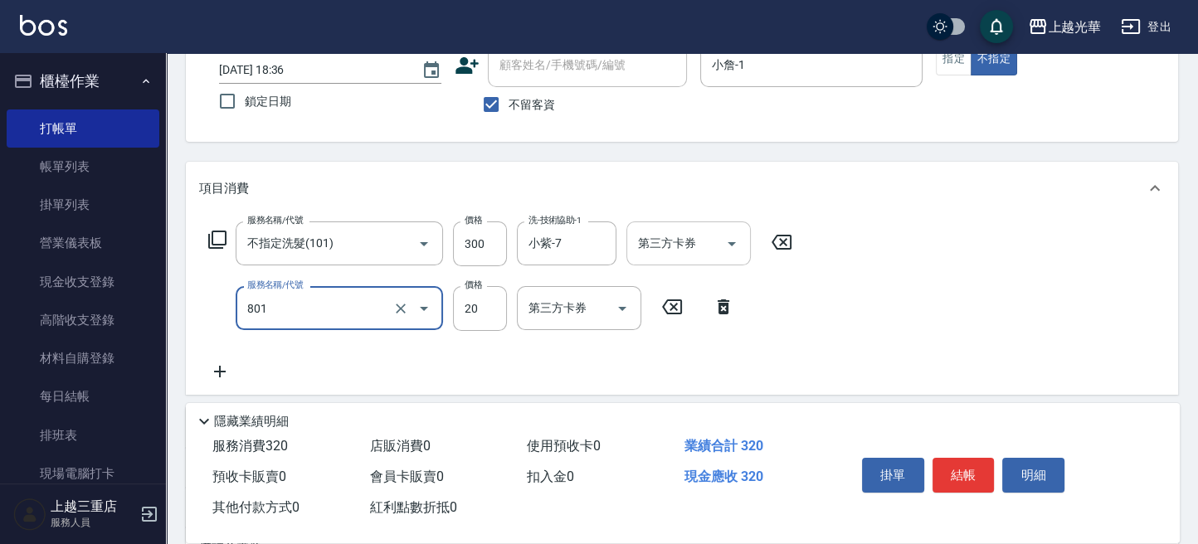
type input "潤絲(801)"
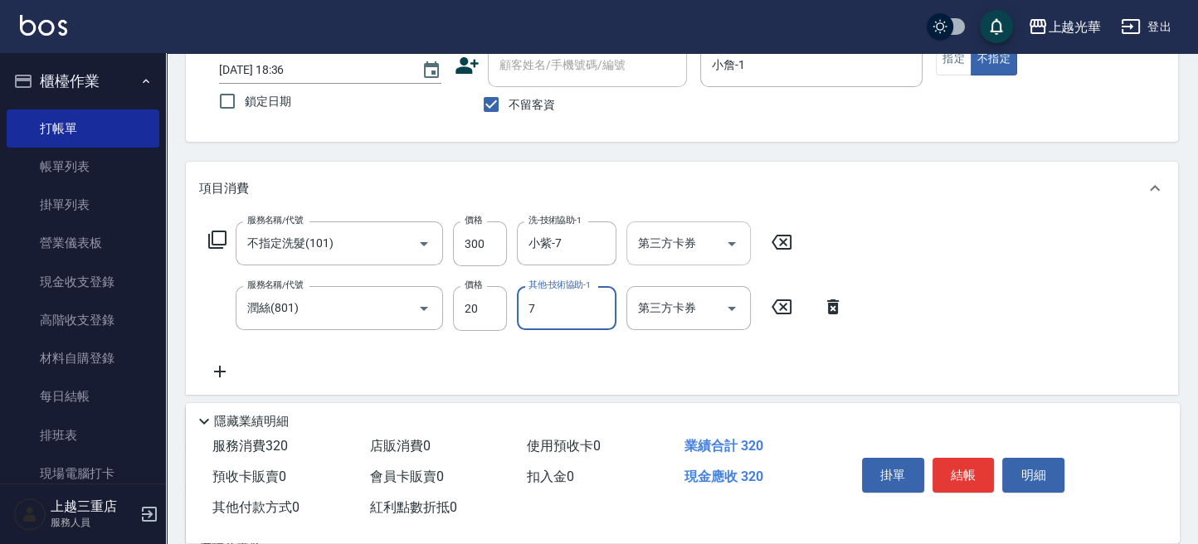
type input "小紫-7"
click at [231, 363] on icon at bounding box center [219, 372] width 41 height 20
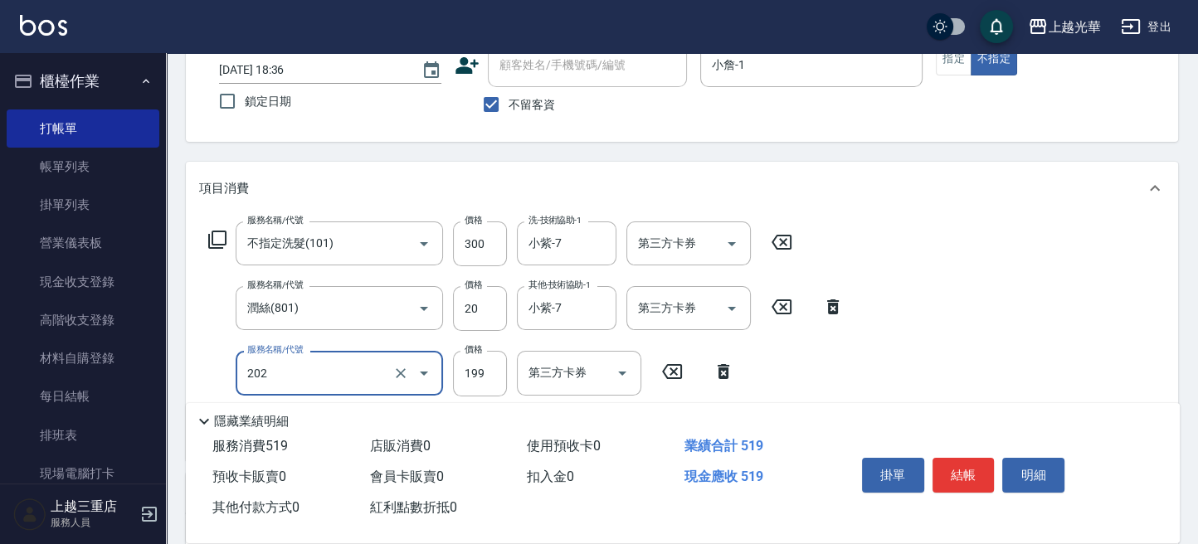
type input "不指定單剪(202)"
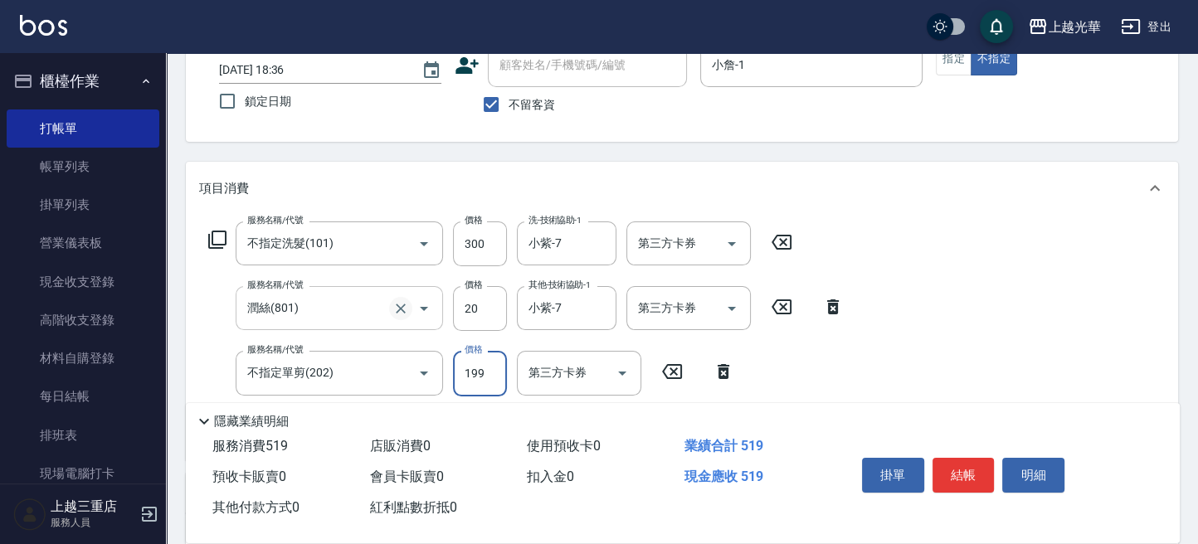
click at [392, 302] on icon "Clear" at bounding box center [400, 308] width 17 height 17
type input "潤絲(801)"
click at [399, 306] on icon "Clear" at bounding box center [401, 309] width 10 height 10
drag, startPoint x: 494, startPoint y: 303, endPoint x: 436, endPoint y: 304, distance: 58.1
click at [436, 304] on div "服務名稱/代號 潤絲(801) 服務名稱/代號 價格 20 價格 其他-技術協助-1 小紫-7 其他-技術協助-1 第三方卡券 第三方卡券" at bounding box center [526, 308] width 655 height 45
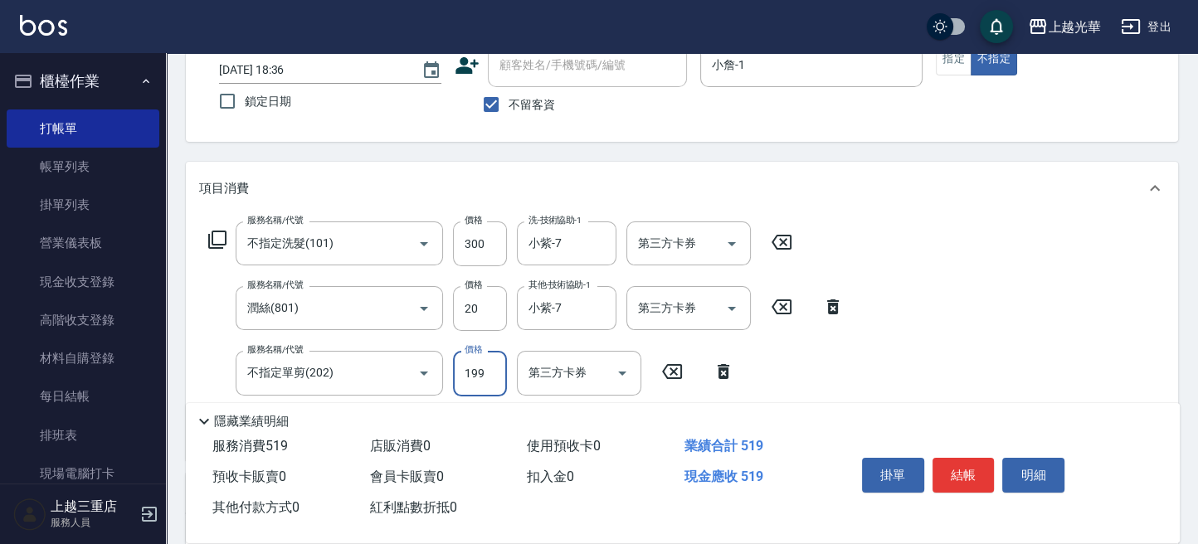
click at [838, 304] on icon at bounding box center [832, 307] width 41 height 20
type input "不指定單剪(202)"
type input "199"
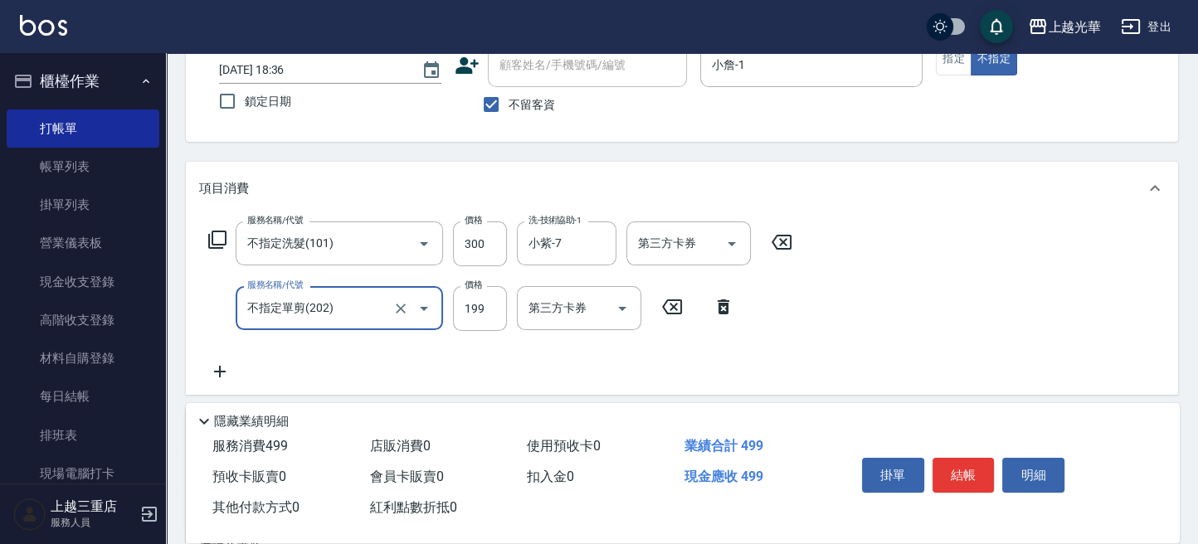
click at [208, 235] on icon at bounding box center [217, 240] width 18 height 18
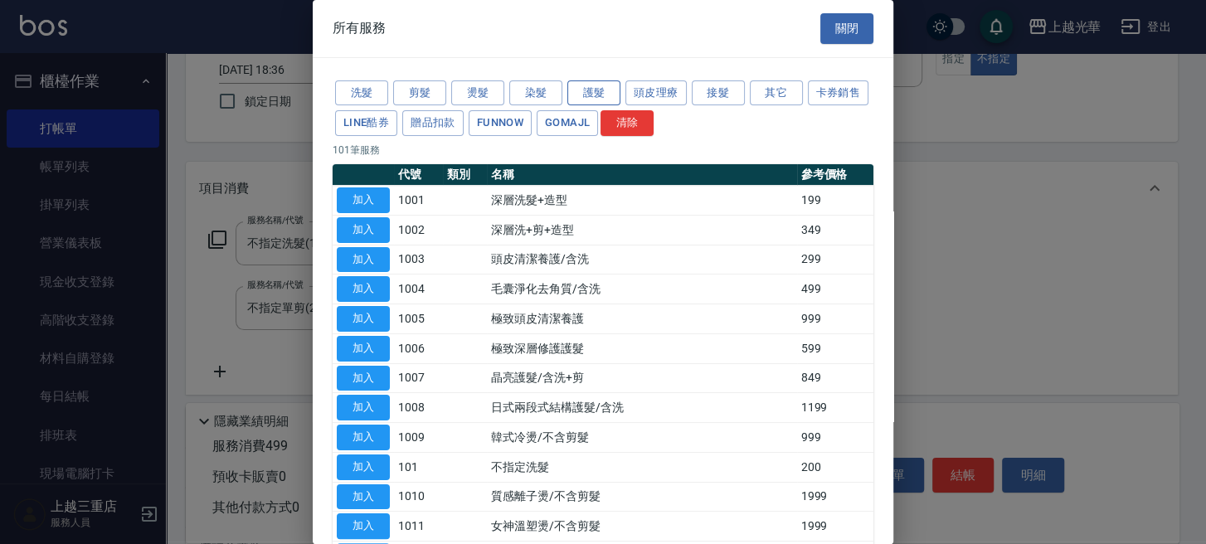
click at [587, 90] on button "護髮" at bounding box center [593, 93] width 53 height 26
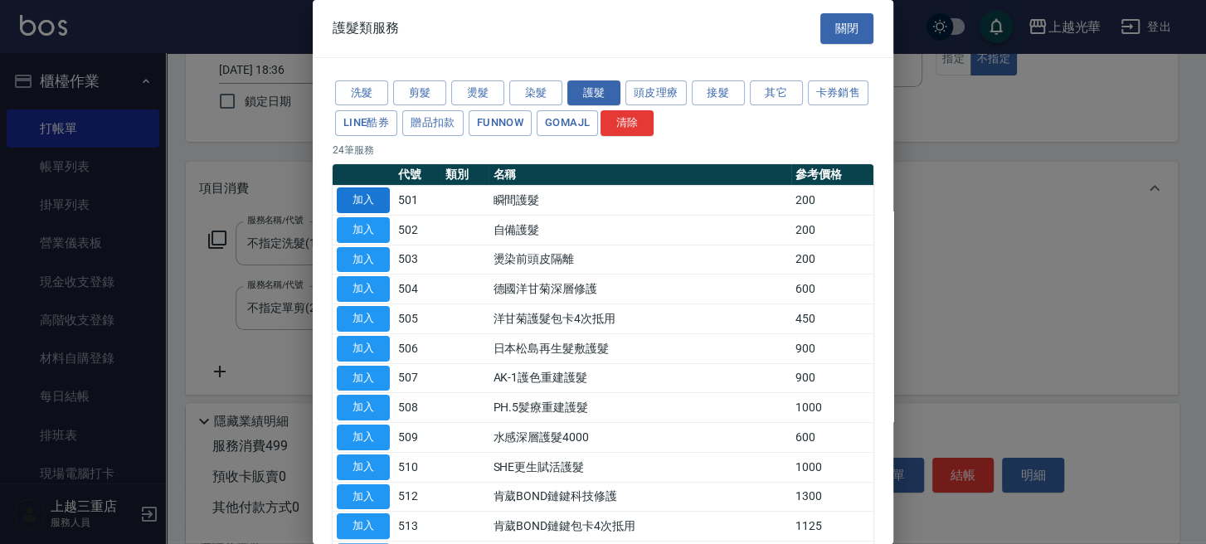
click at [382, 203] on button "加入" at bounding box center [363, 200] width 53 height 26
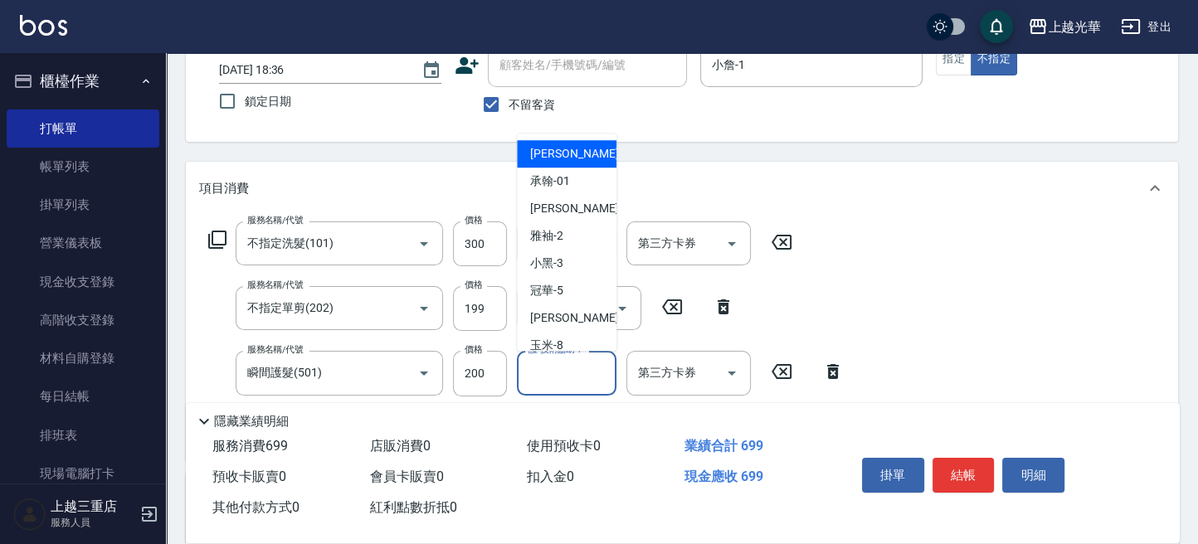
click at [536, 367] on input "護-技術協助-1" at bounding box center [566, 372] width 85 height 29
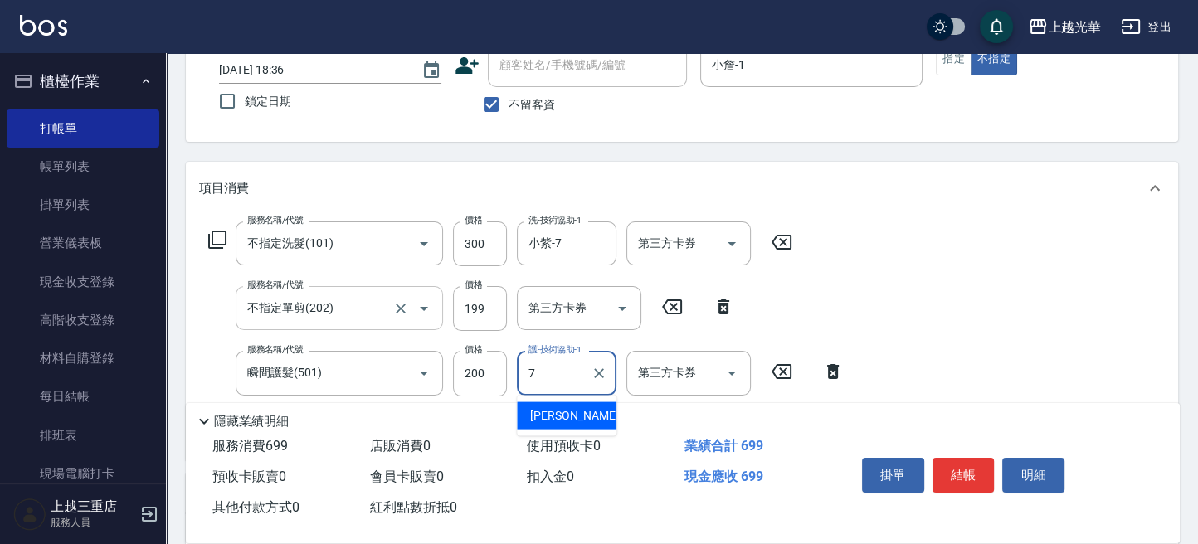
type input "小紫-7"
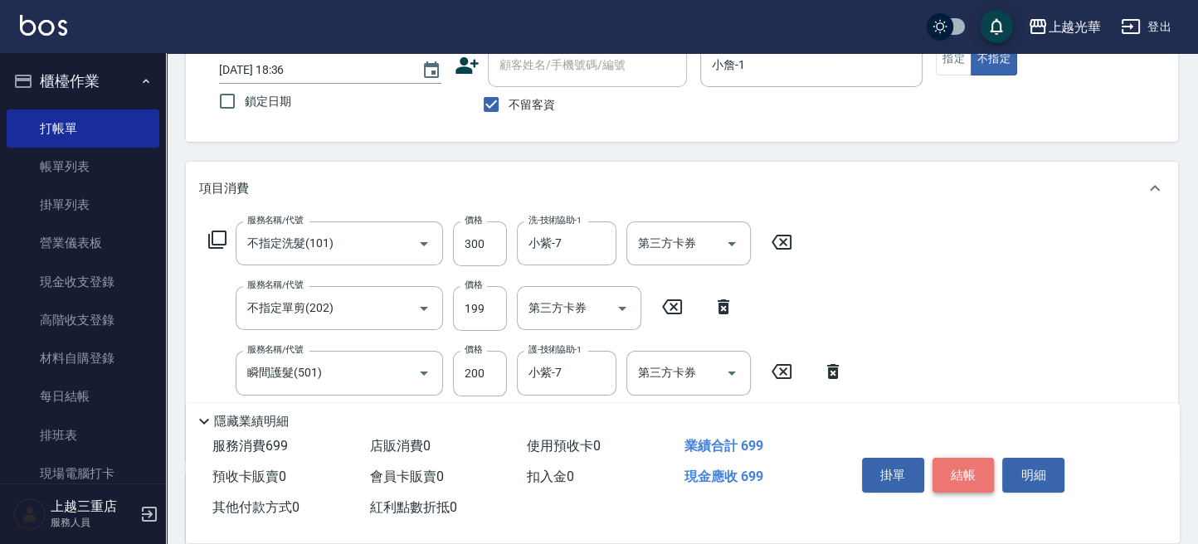
click at [965, 470] on button "結帳" at bounding box center [963, 475] width 62 height 35
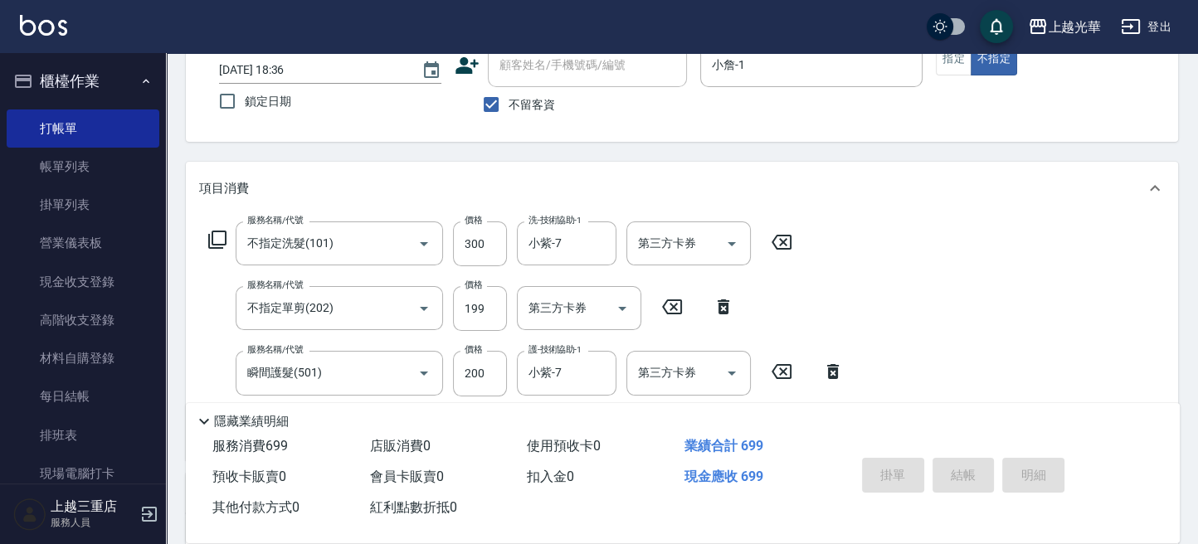
type input "2025/09/26 18:37"
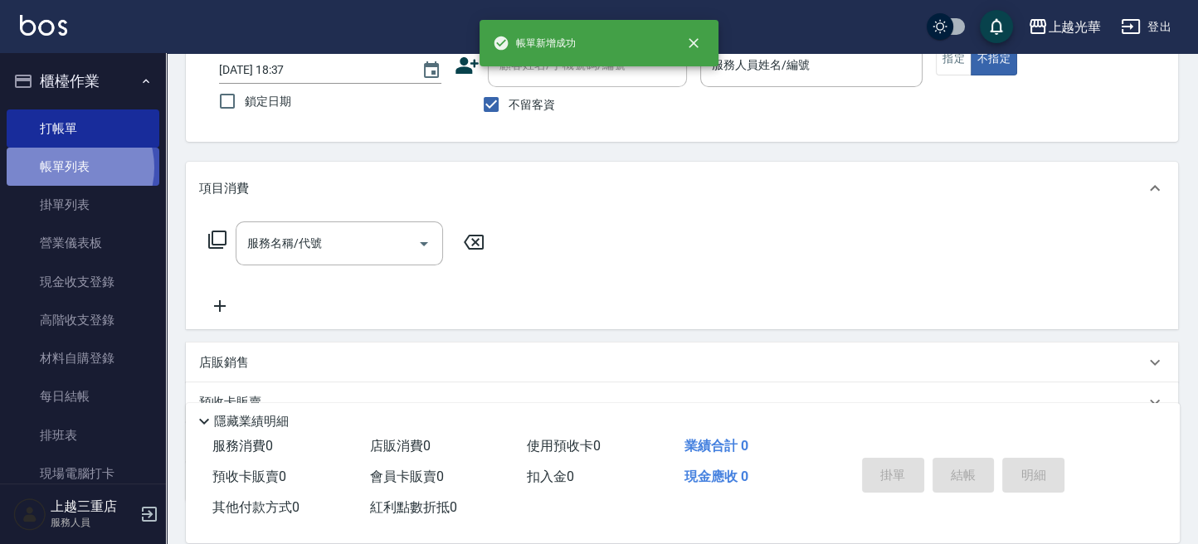
click at [68, 168] on link "帳單列表" at bounding box center [83, 167] width 153 height 38
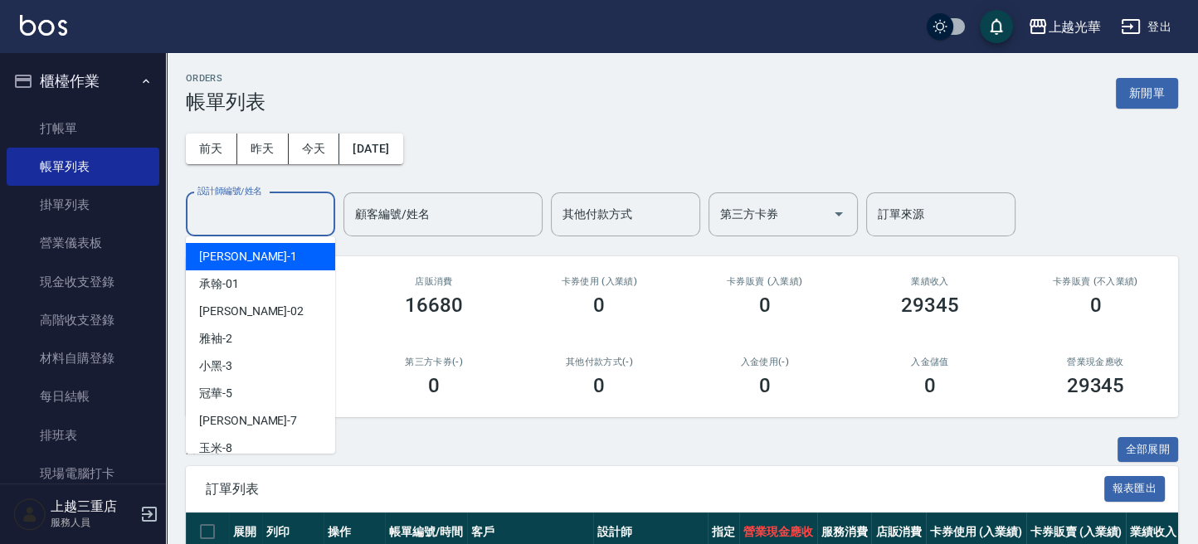
click at [298, 218] on input "設計師編號/姓名" at bounding box center [260, 214] width 134 height 29
click at [281, 265] on div "小詹 -1" at bounding box center [260, 256] width 149 height 27
type input "小詹-1"
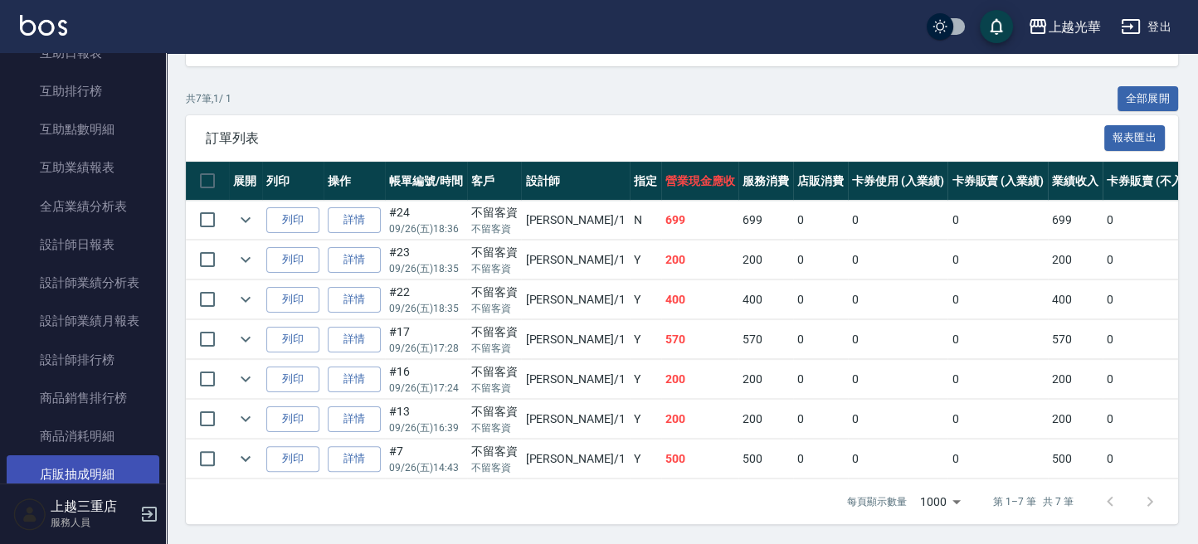
scroll to position [664, 0]
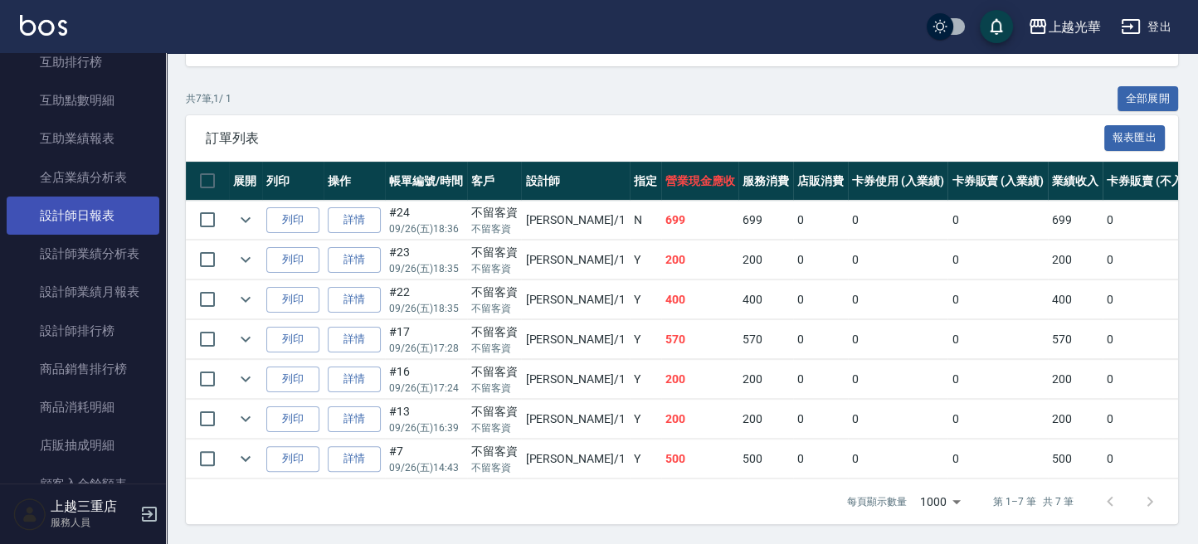
click at [94, 219] on link "設計師日報表" at bounding box center [83, 216] width 153 height 38
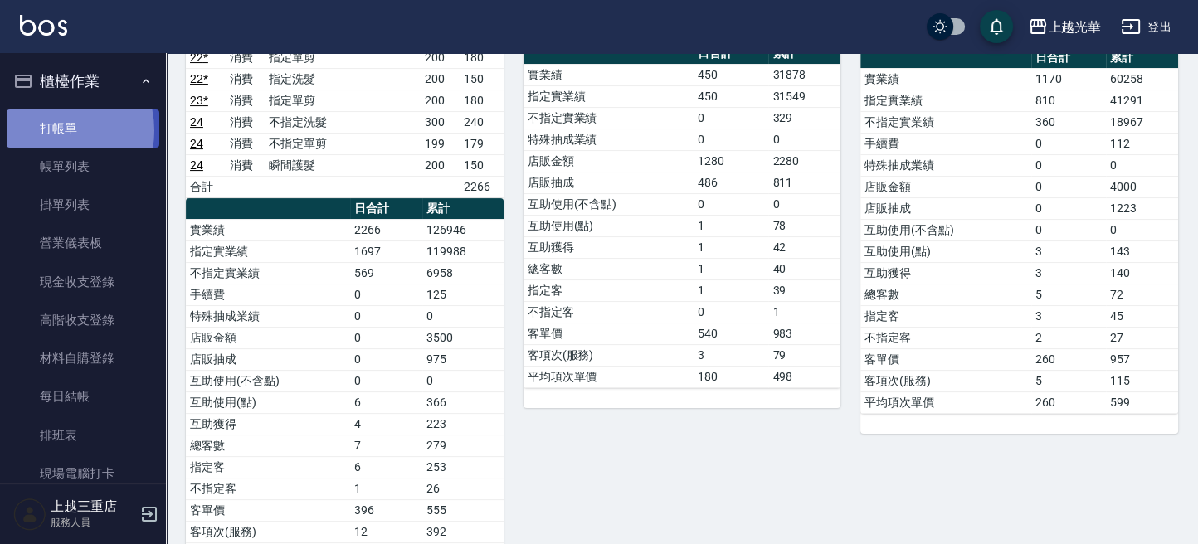
click at [45, 130] on link "打帳單" at bounding box center [83, 129] width 153 height 38
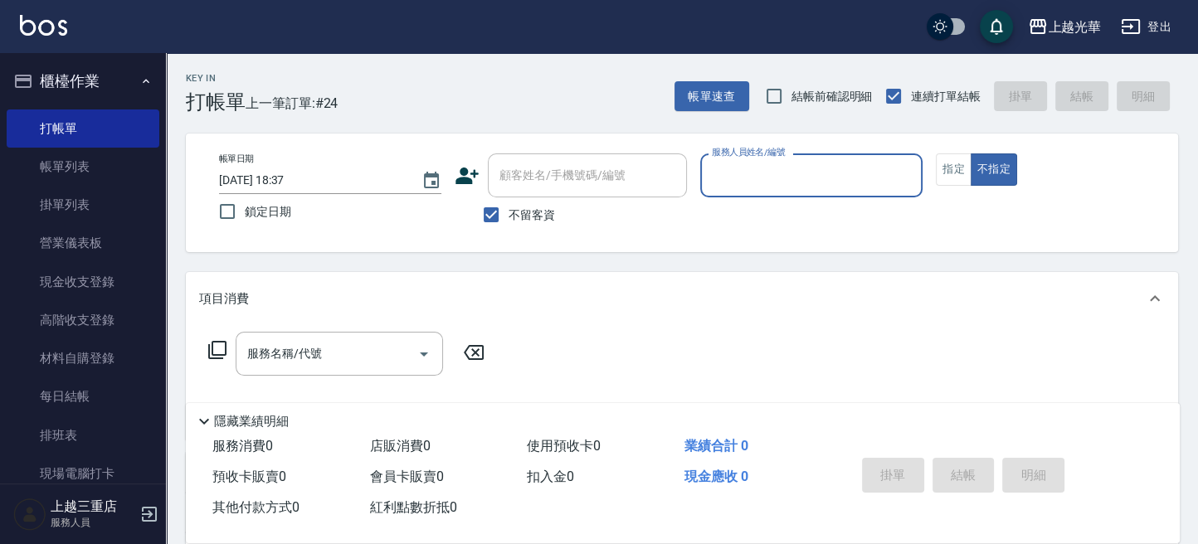
drag, startPoint x: 79, startPoint y: 155, endPoint x: 594, endPoint y: 245, distance: 522.9
click at [79, 155] on link "帳單列表" at bounding box center [83, 167] width 153 height 38
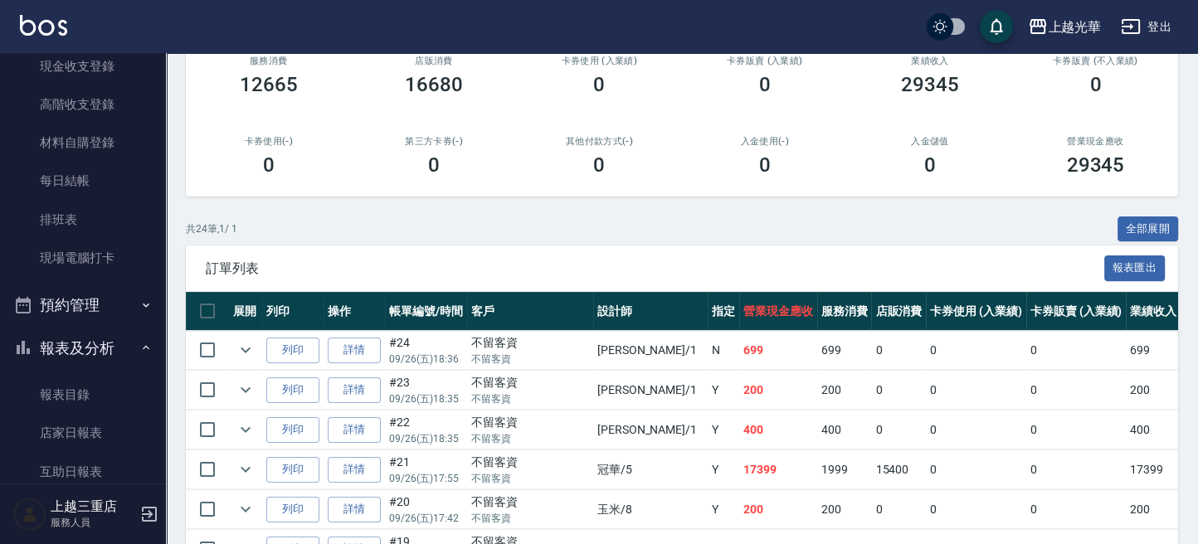
scroll to position [332, 0]
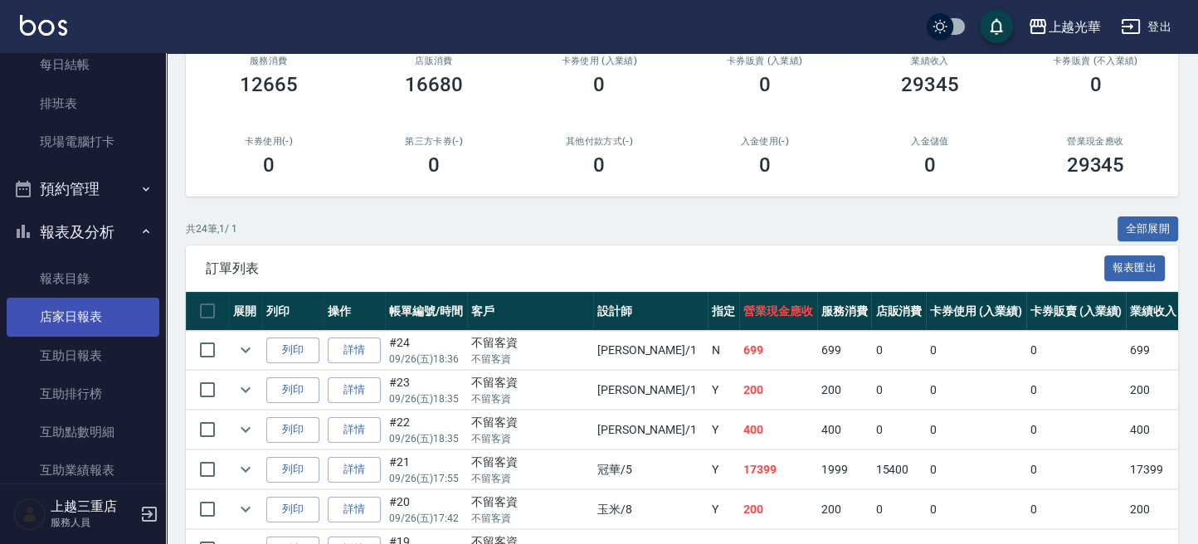
click at [76, 320] on link "店家日報表" at bounding box center [83, 317] width 153 height 38
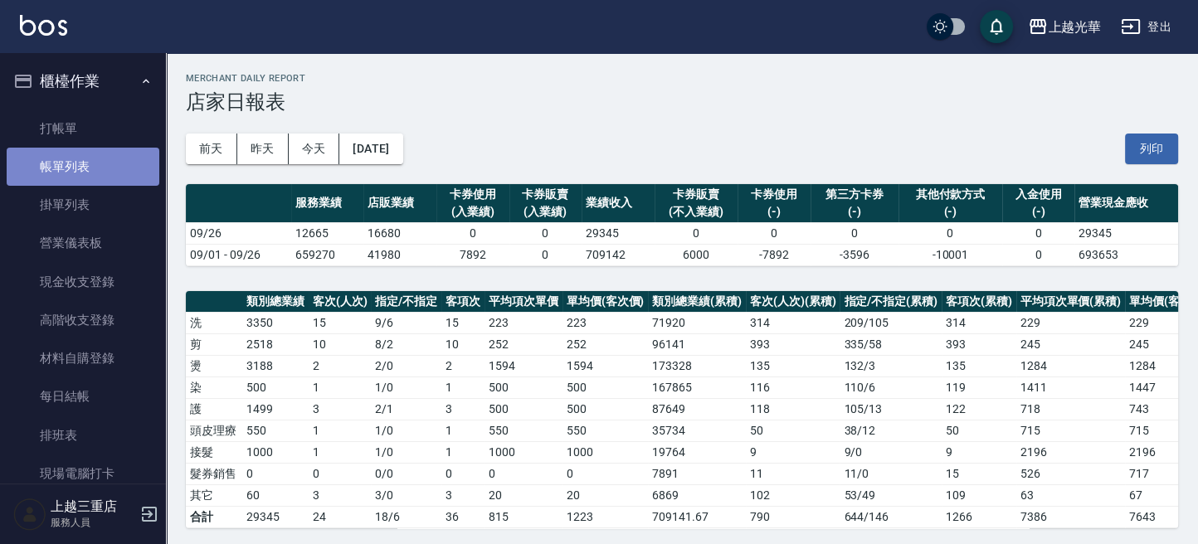
click at [105, 171] on link "帳單列表" at bounding box center [83, 167] width 153 height 38
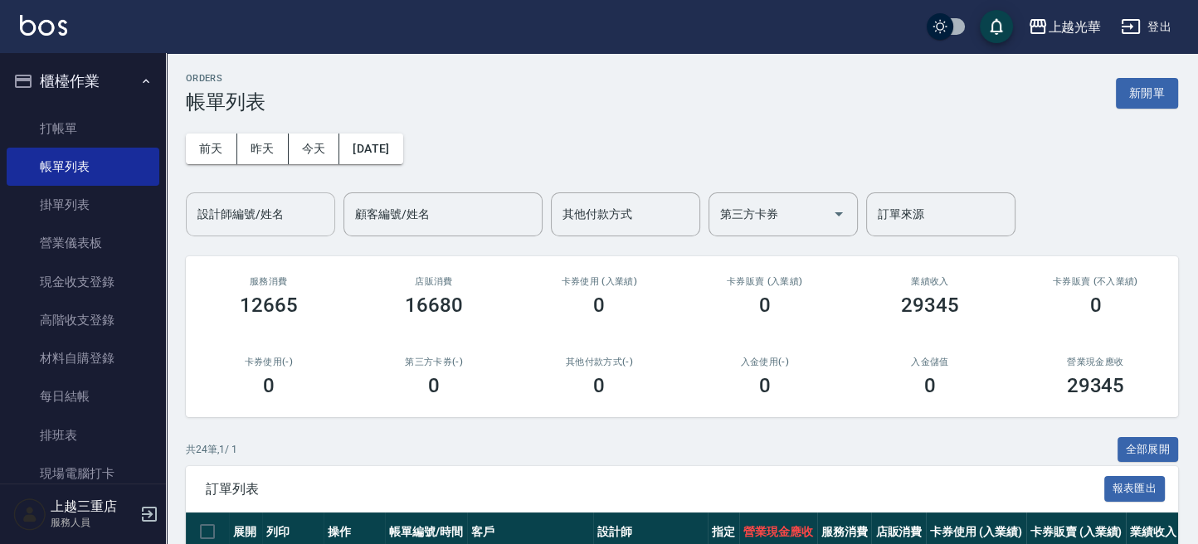
click at [207, 221] on input "設計師編號/姓名" at bounding box center [260, 214] width 134 height 29
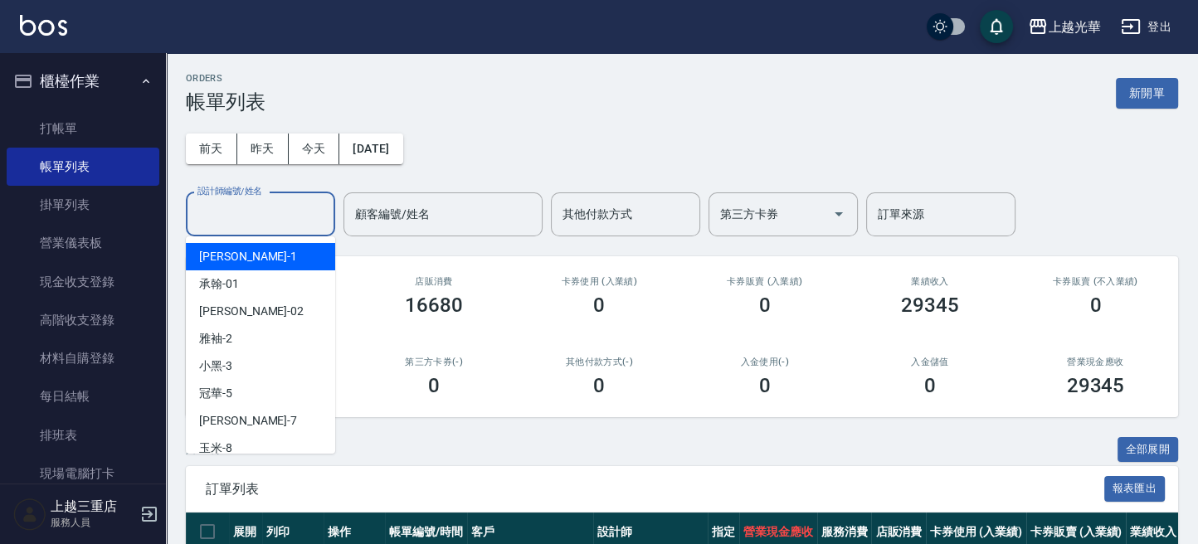
click at [221, 252] on span "小詹 -1" at bounding box center [248, 256] width 98 height 17
type input "小詹-1"
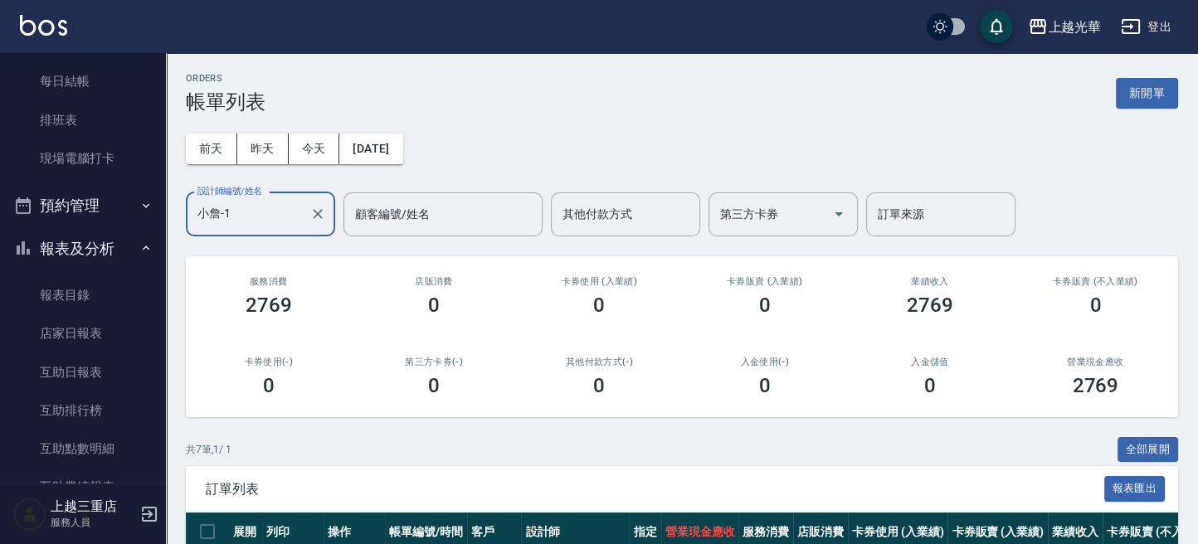
scroll to position [332, 0]
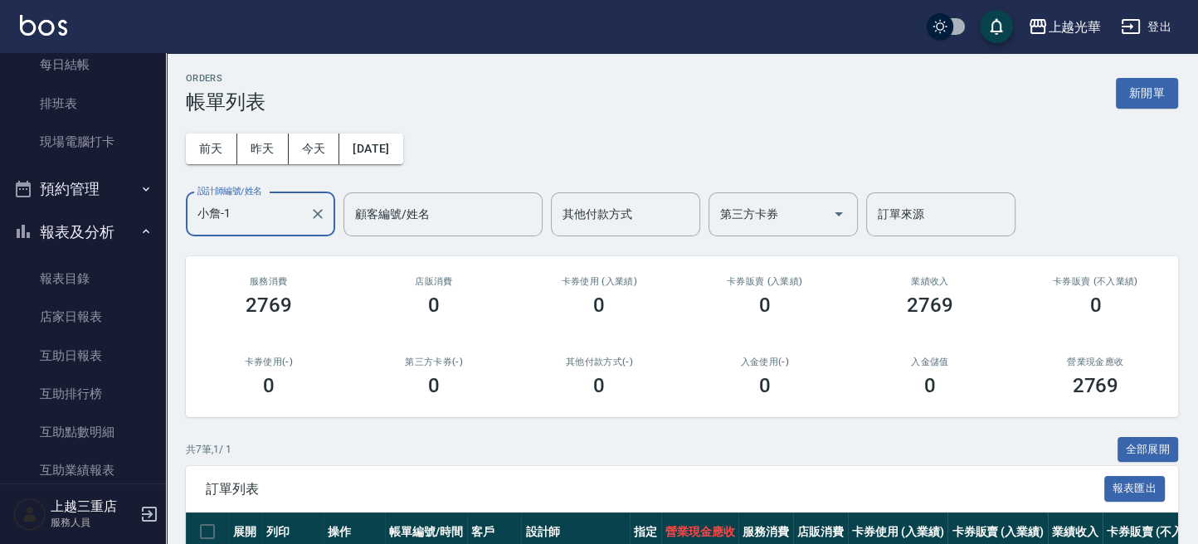
click at [329, 217] on div "小詹-1 設計師編號/姓名" at bounding box center [260, 214] width 149 height 44
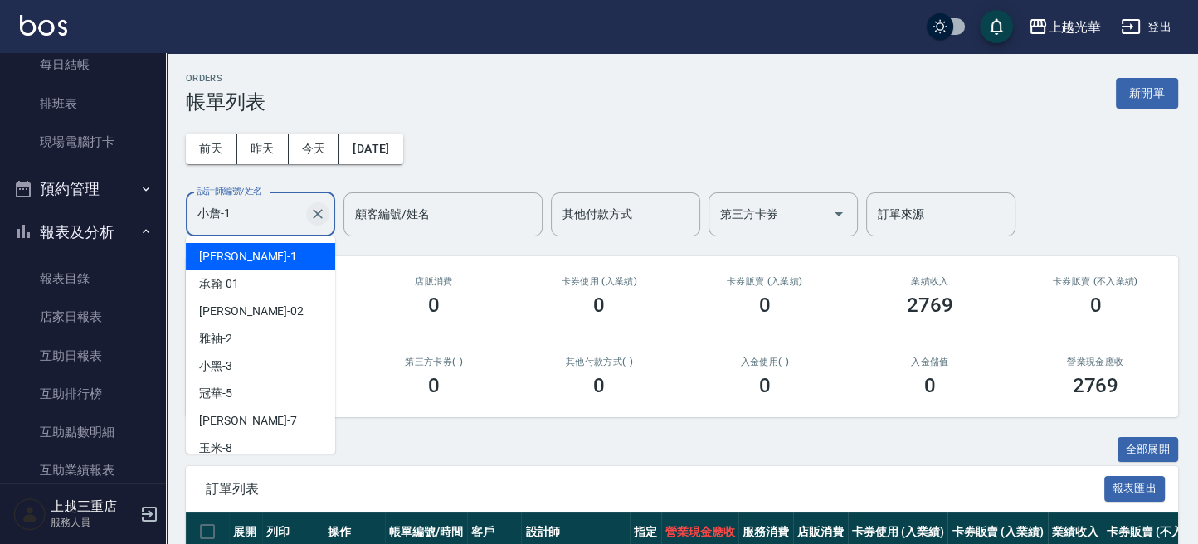
click at [319, 218] on icon "Clear" at bounding box center [317, 214] width 17 height 17
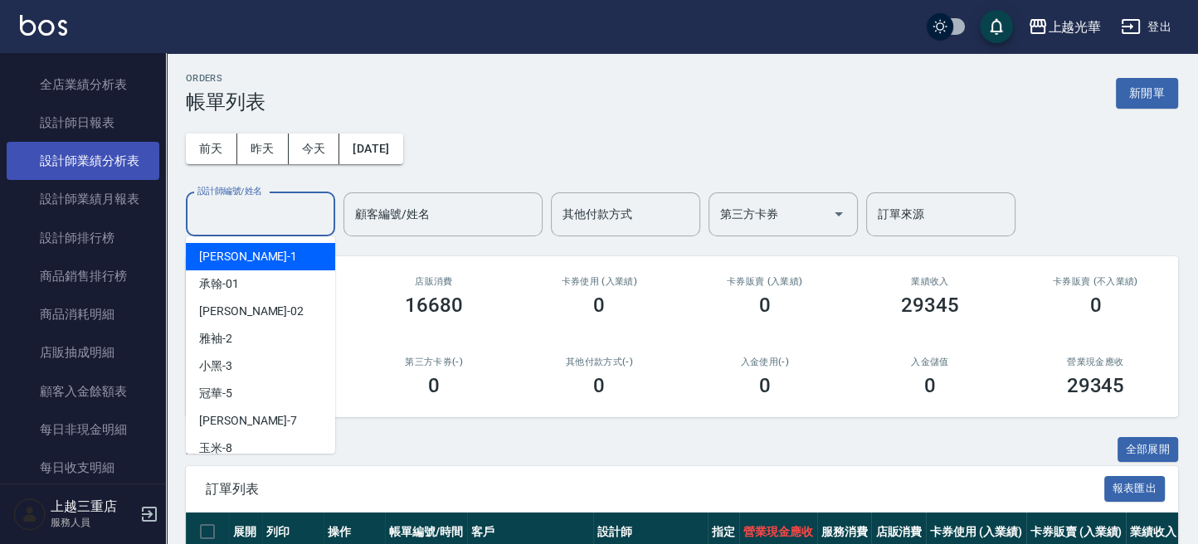
scroll to position [467, 0]
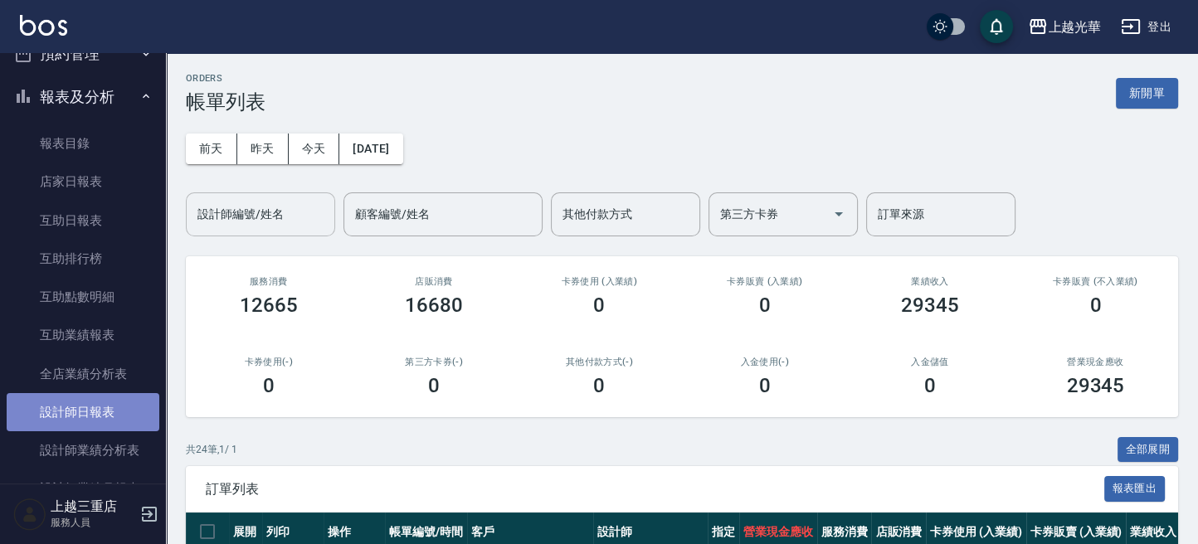
click at [103, 415] on link "設計師日報表" at bounding box center [83, 412] width 153 height 38
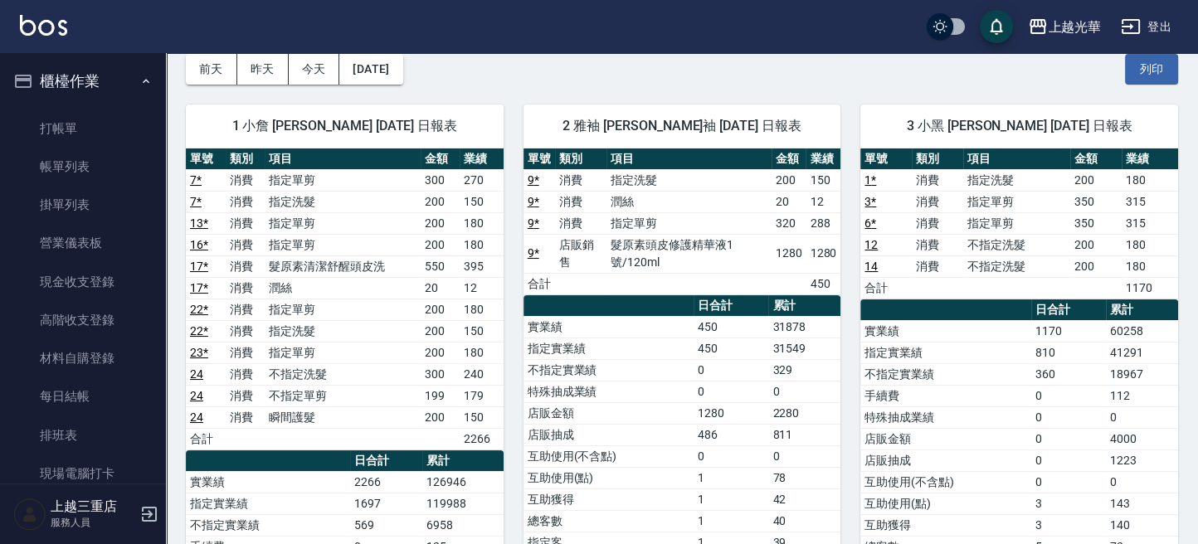
scroll to position [110, 0]
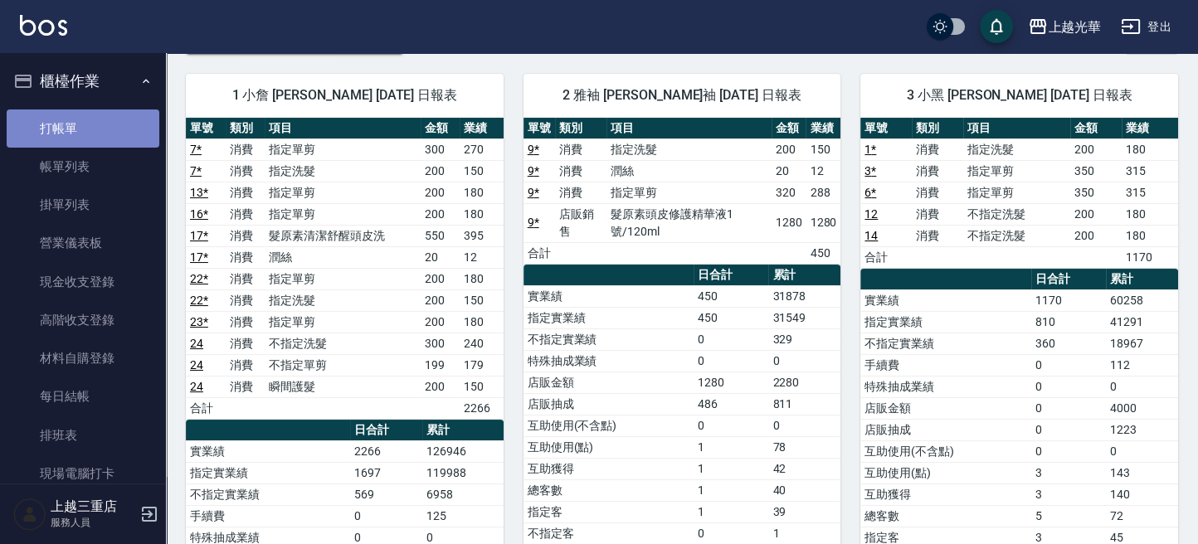
click at [106, 139] on link "打帳單" at bounding box center [83, 129] width 153 height 38
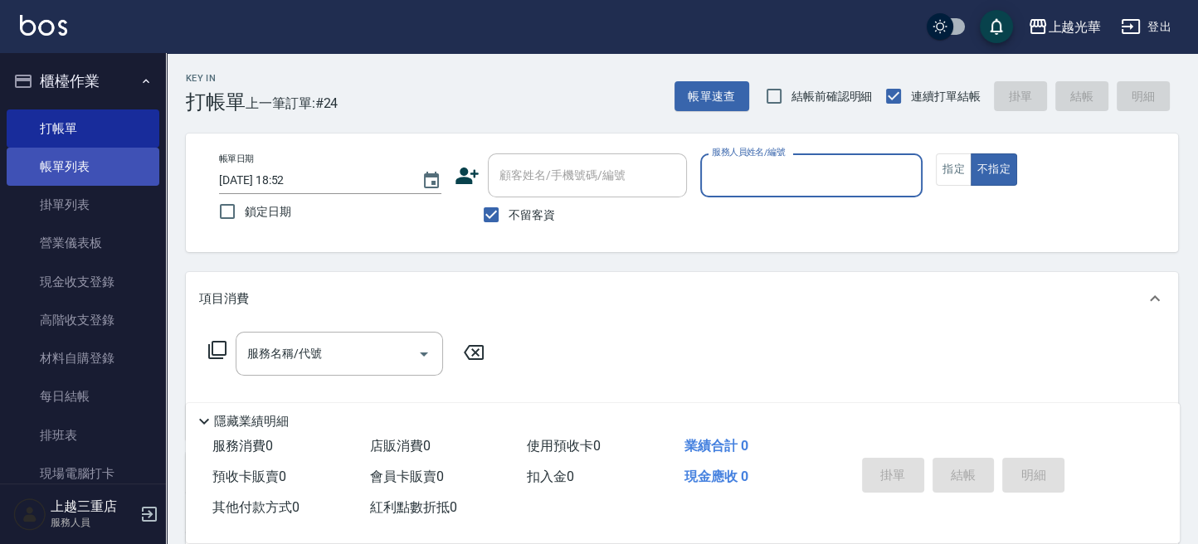
click at [90, 163] on link "帳單列表" at bounding box center [83, 167] width 153 height 38
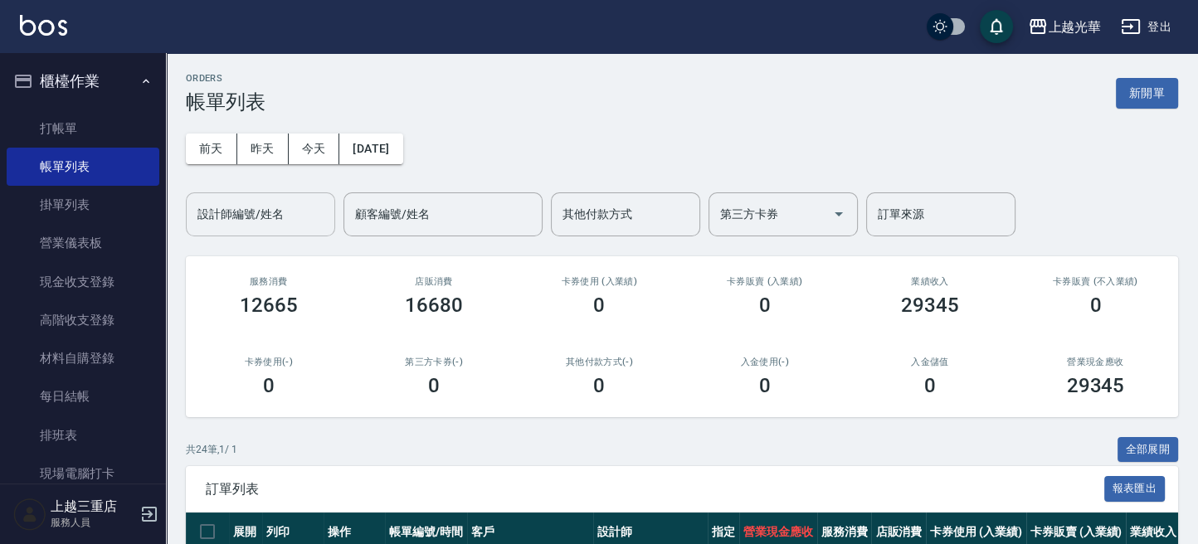
click at [280, 217] on input "設計師編號/姓名" at bounding box center [260, 214] width 134 height 29
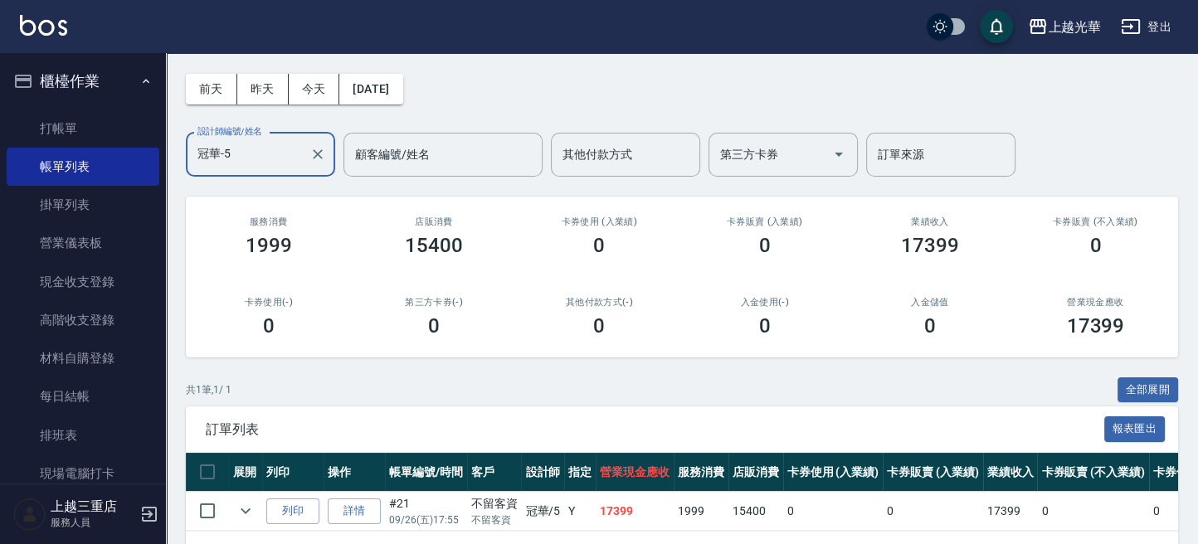
scroll to position [127, 0]
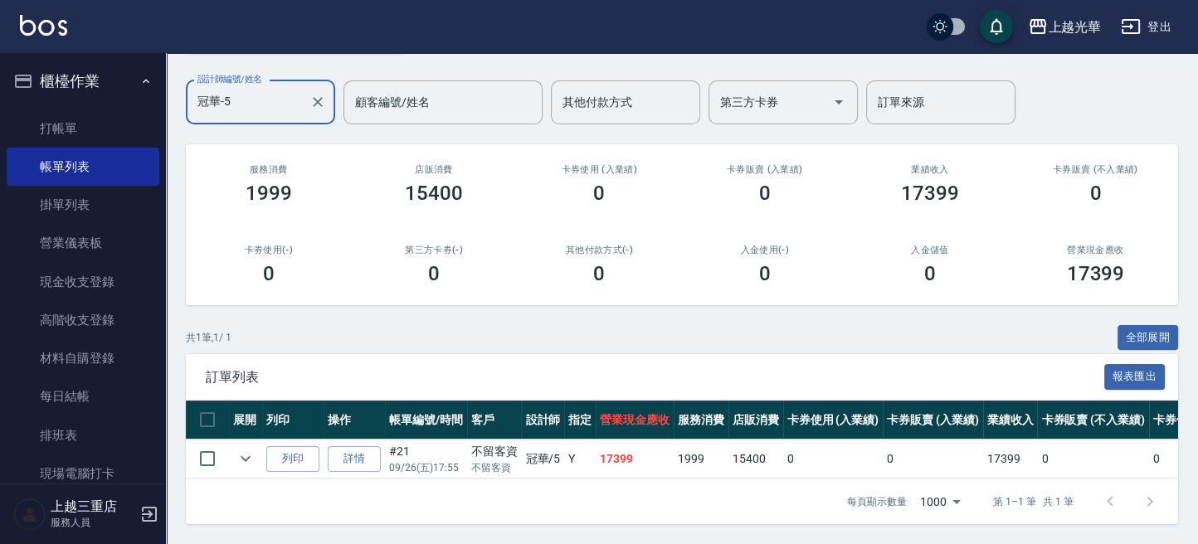
type input "冠華-5"
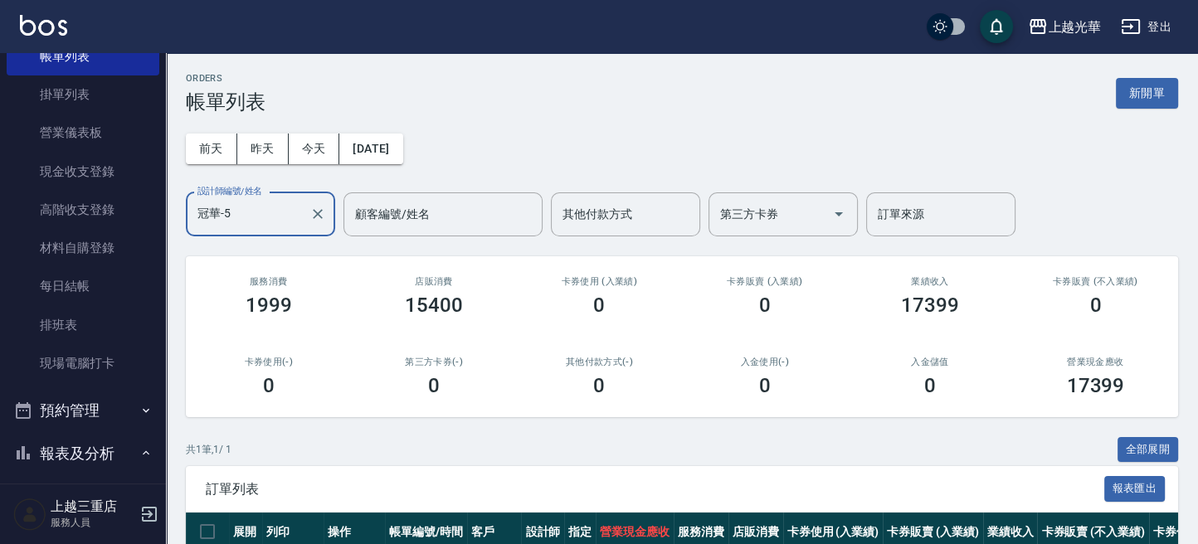
scroll to position [0, 0]
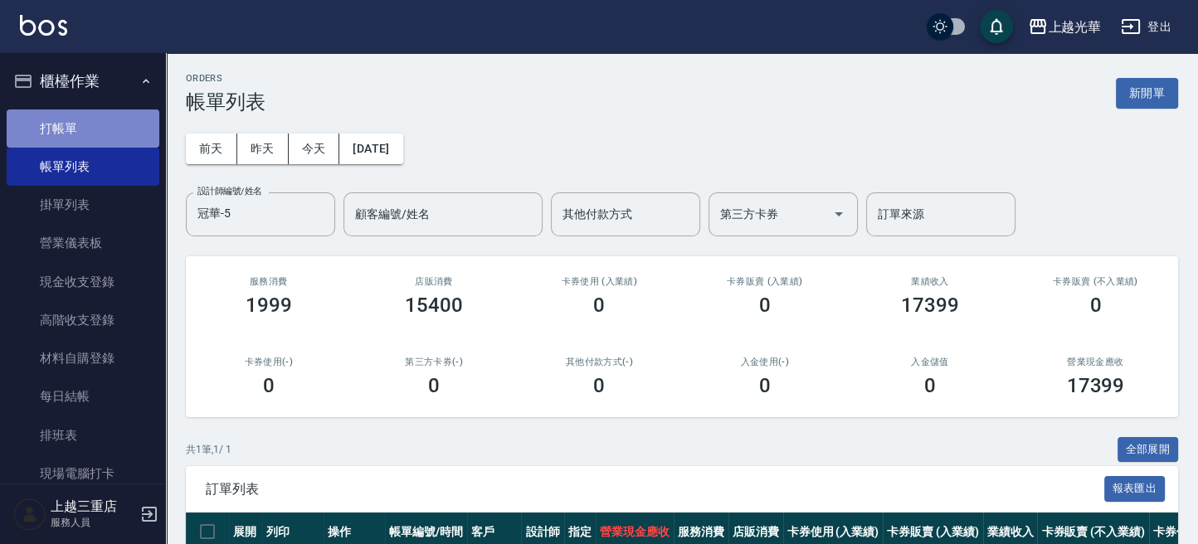
click at [93, 124] on link "打帳單" at bounding box center [83, 129] width 153 height 38
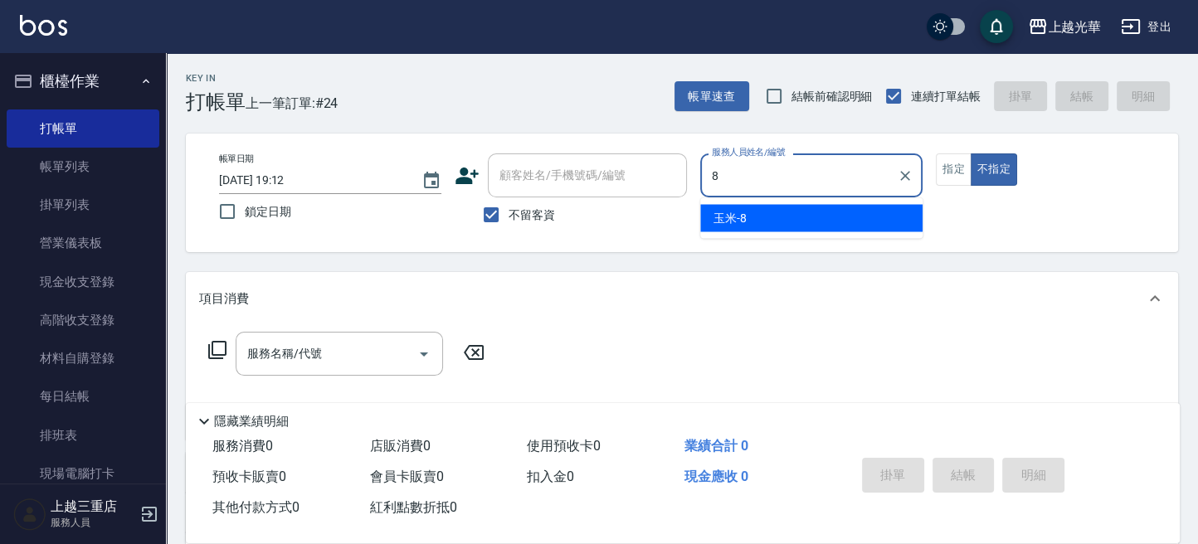
type input "玉米-8"
type button "false"
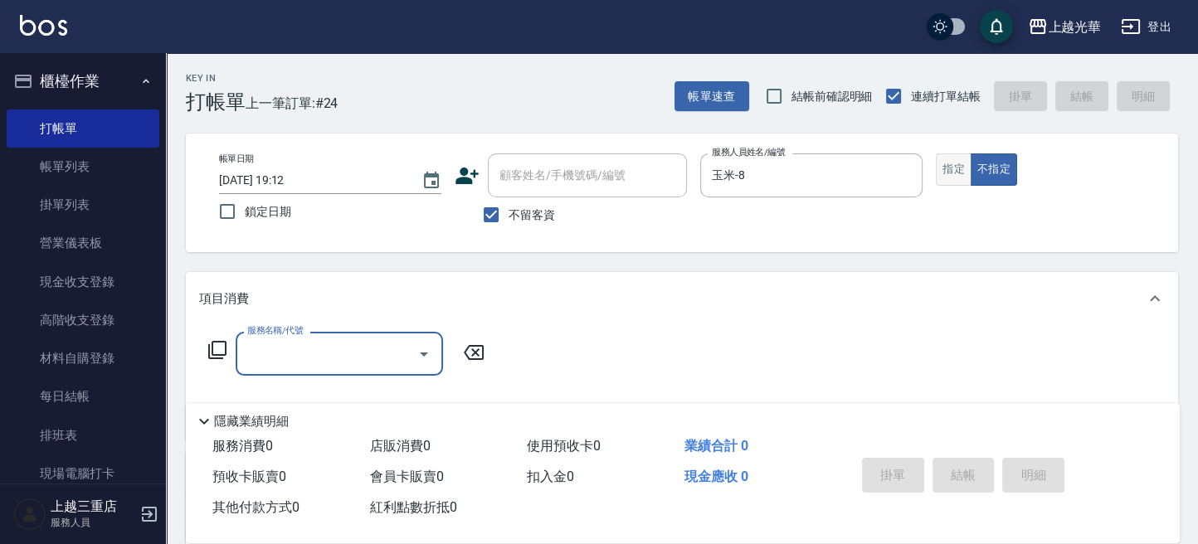
click at [952, 173] on button "指定" at bounding box center [954, 169] width 36 height 32
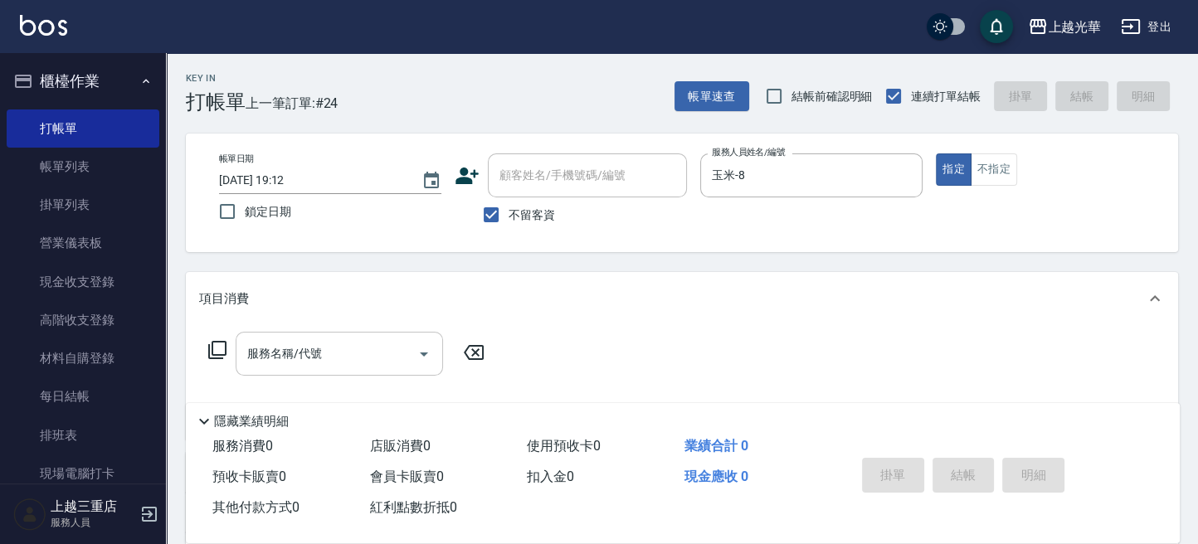
click at [316, 354] on input "服務名稱/代號" at bounding box center [327, 353] width 168 height 29
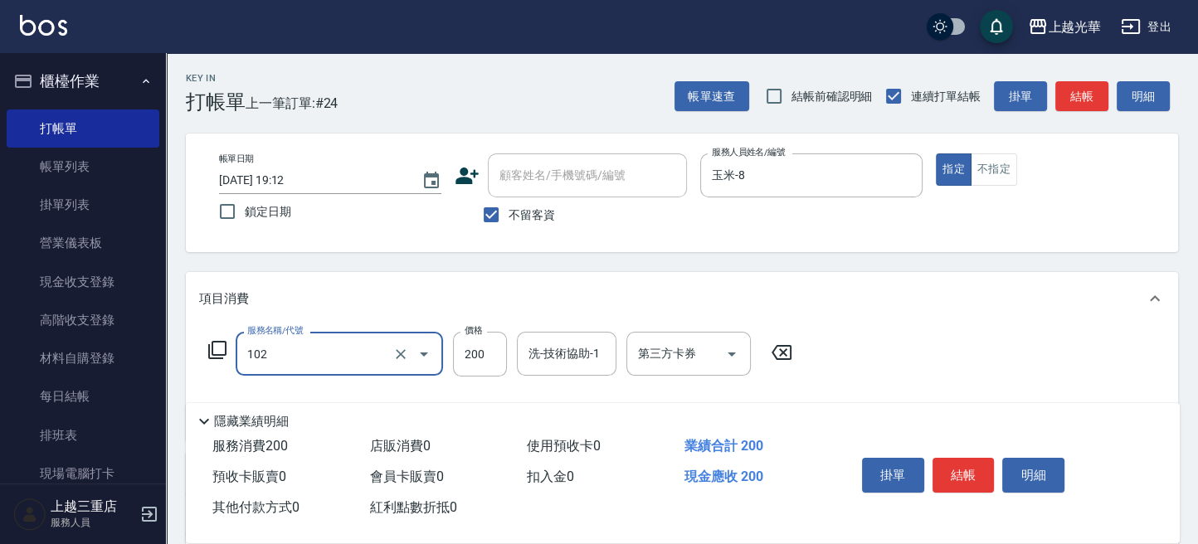
type input "指定洗髮(102)"
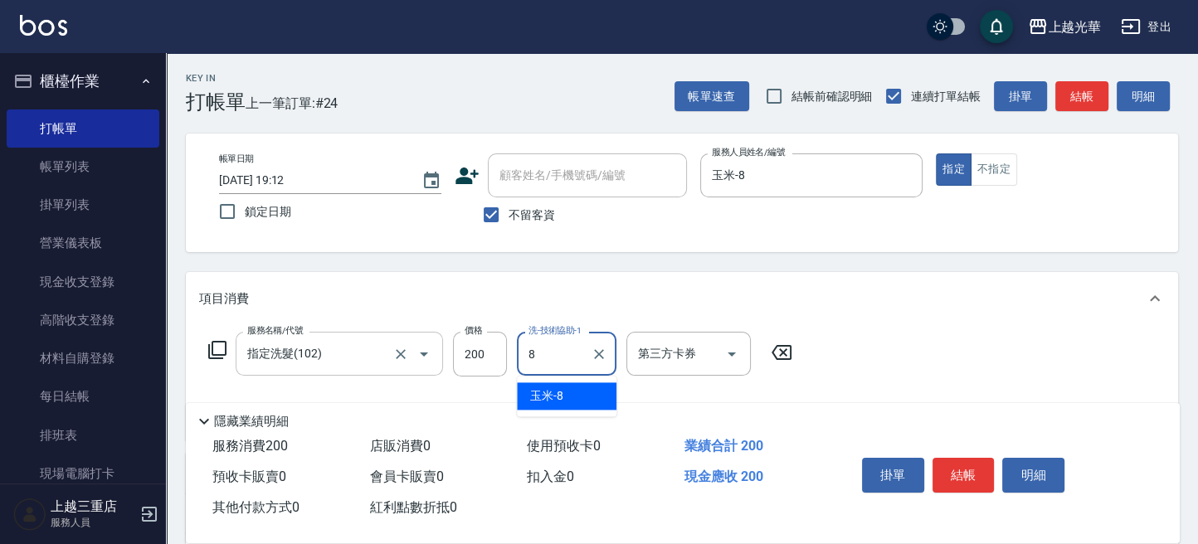
type input "玉米-8"
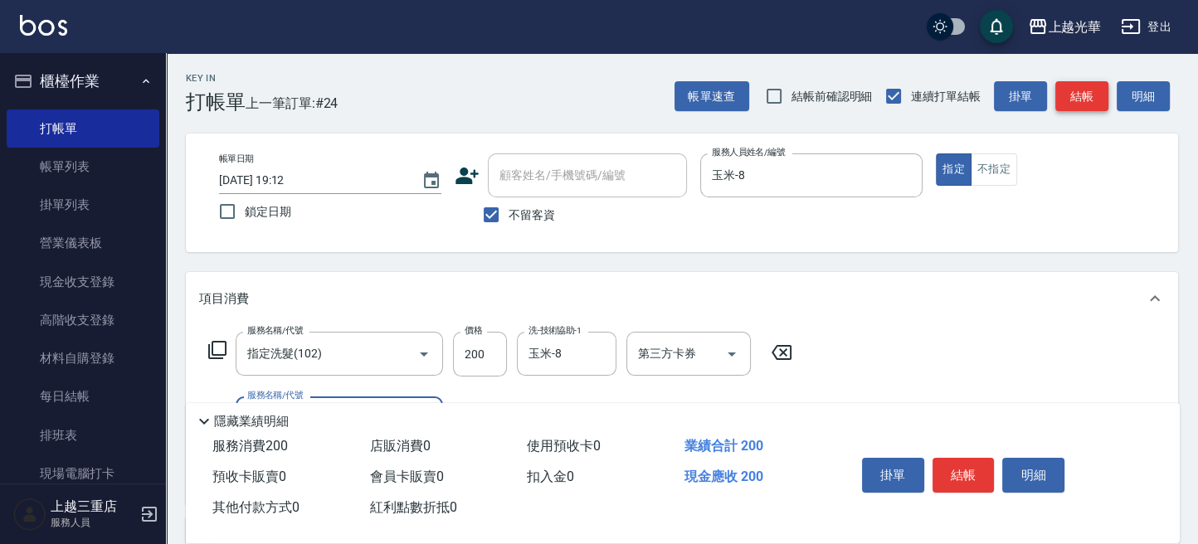
click at [1094, 102] on button "結帳" at bounding box center [1081, 96] width 53 height 31
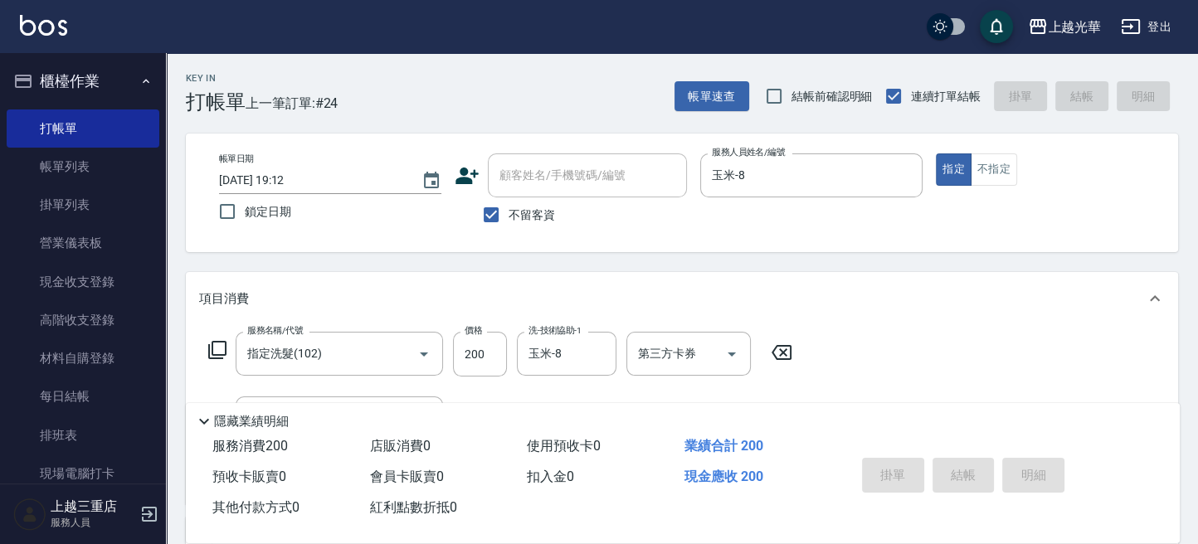
type input "2025/09/26 19:13"
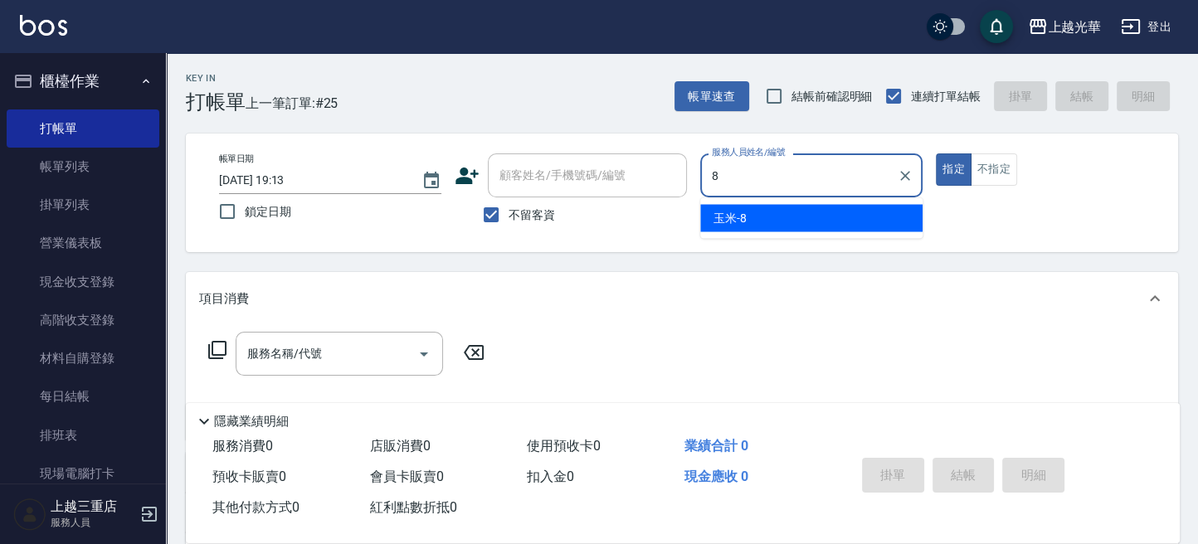
type input "玉米-8"
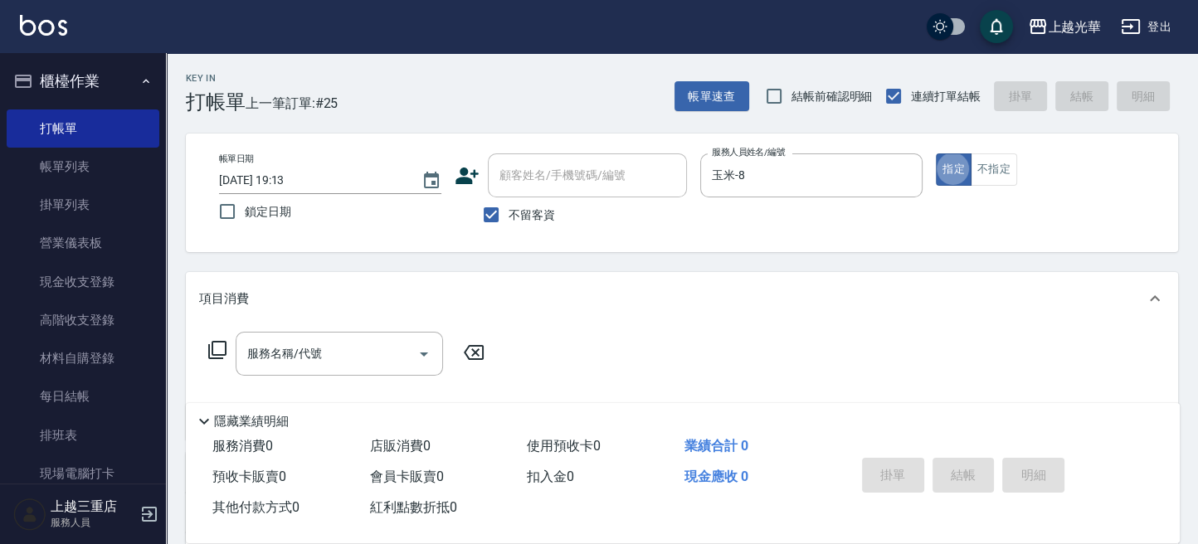
type button "true"
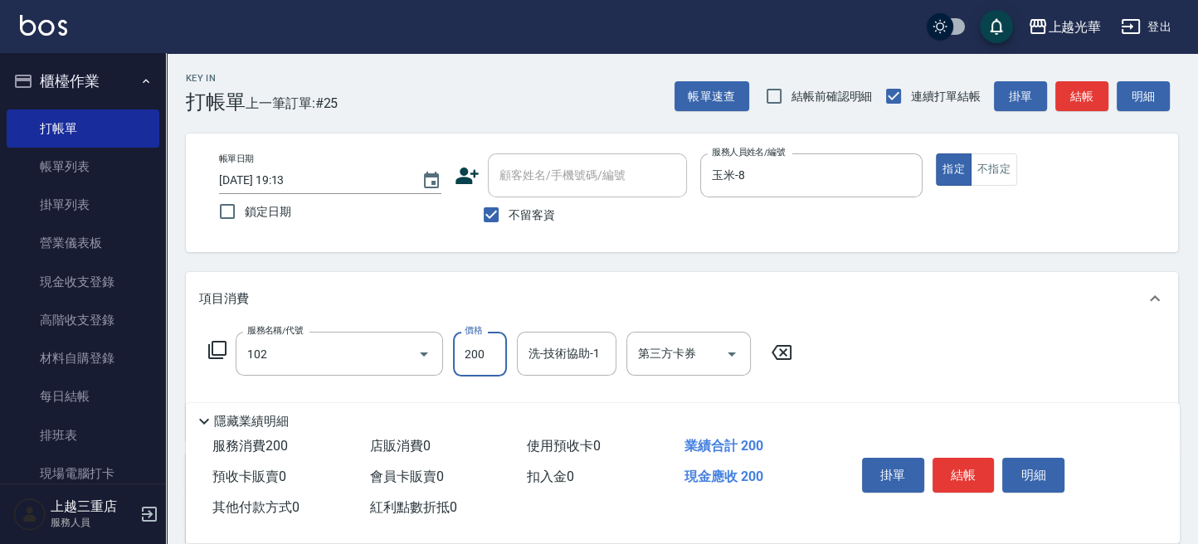
type input "指定洗髮(102)"
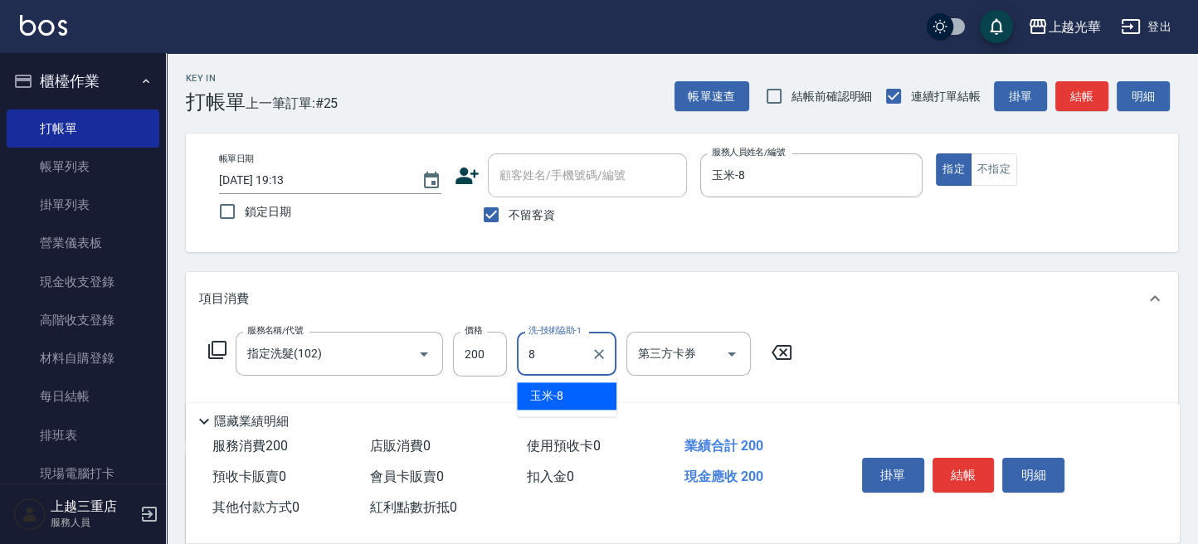
type input "玉米-8"
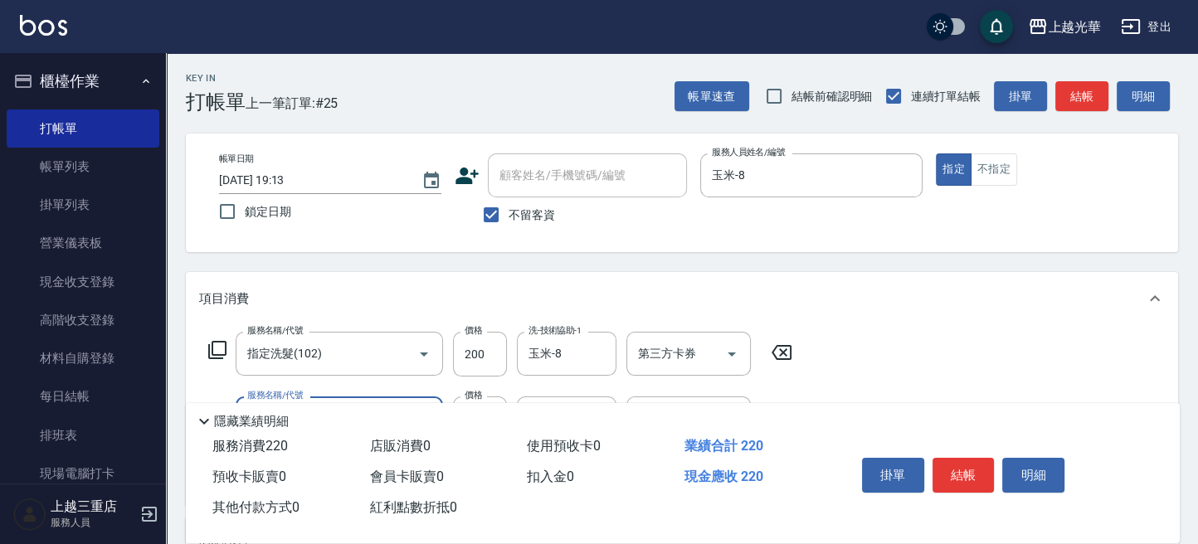
type input "潤絲(801)"
type input "玉米-8"
click at [1077, 96] on button "結帳" at bounding box center [1081, 96] width 53 height 31
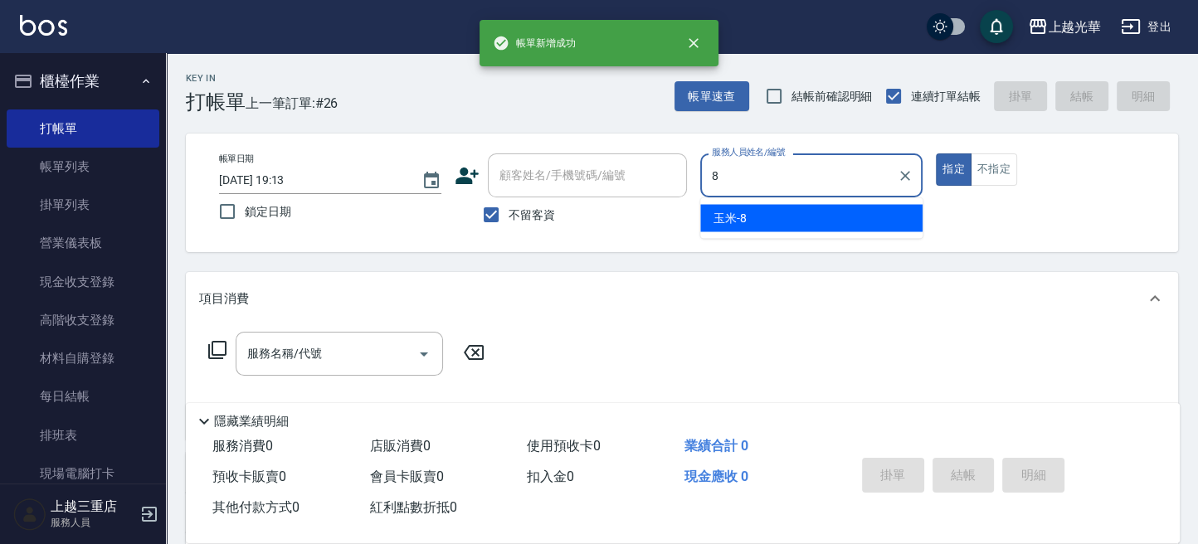
type input "玉米-8"
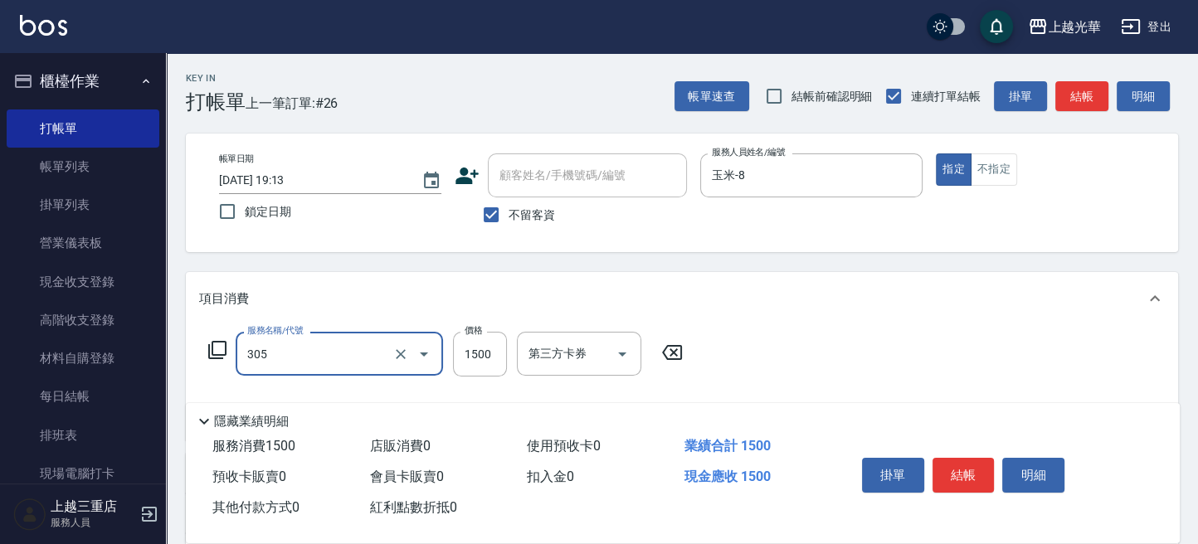
type input "設計燙髮1500(305)"
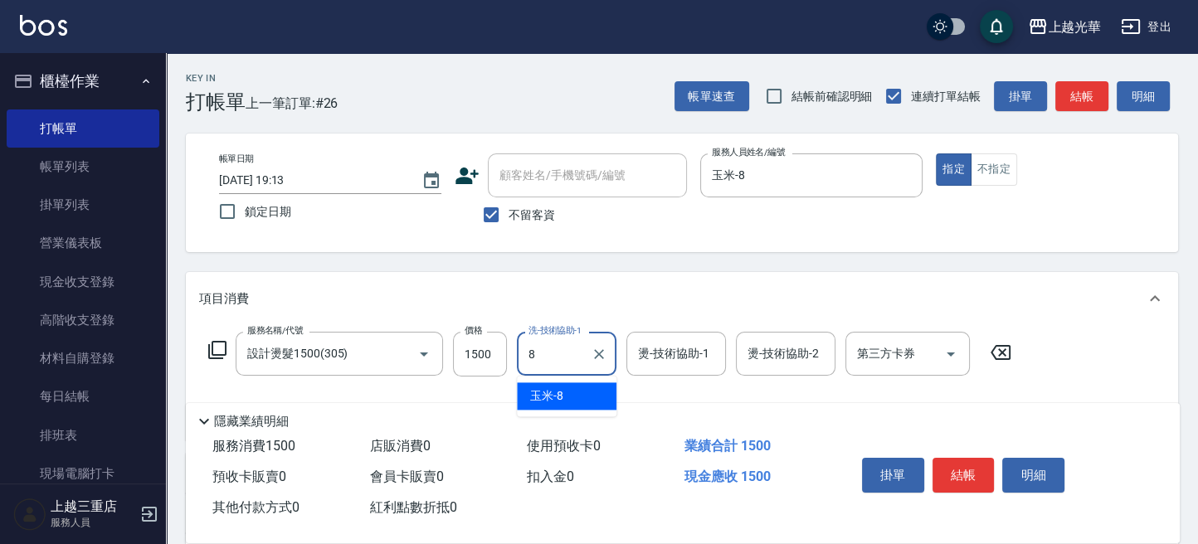
type input "玉米-8"
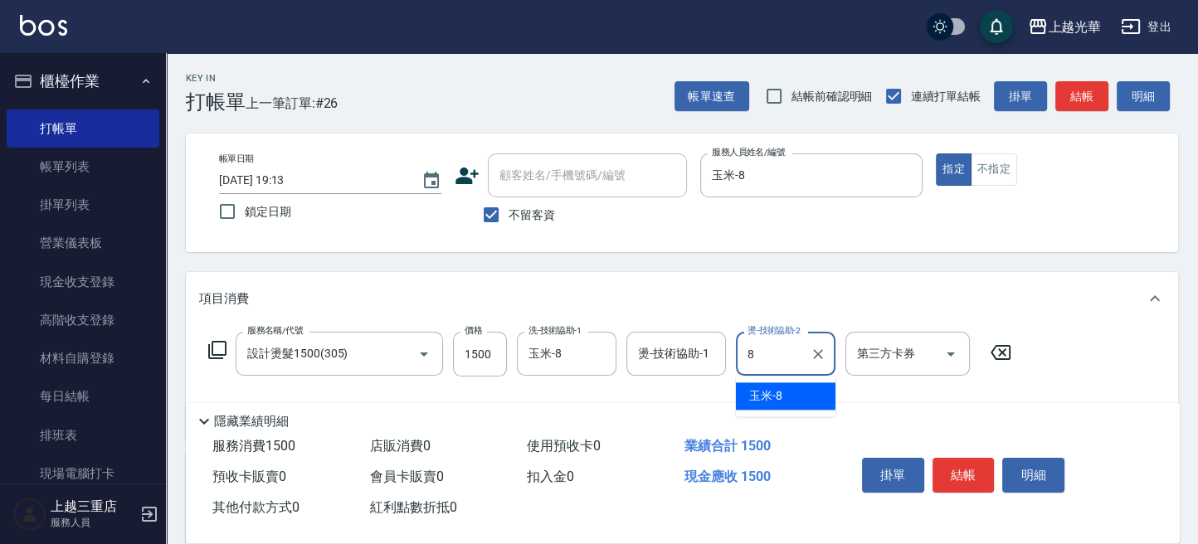
type input "玉米-8"
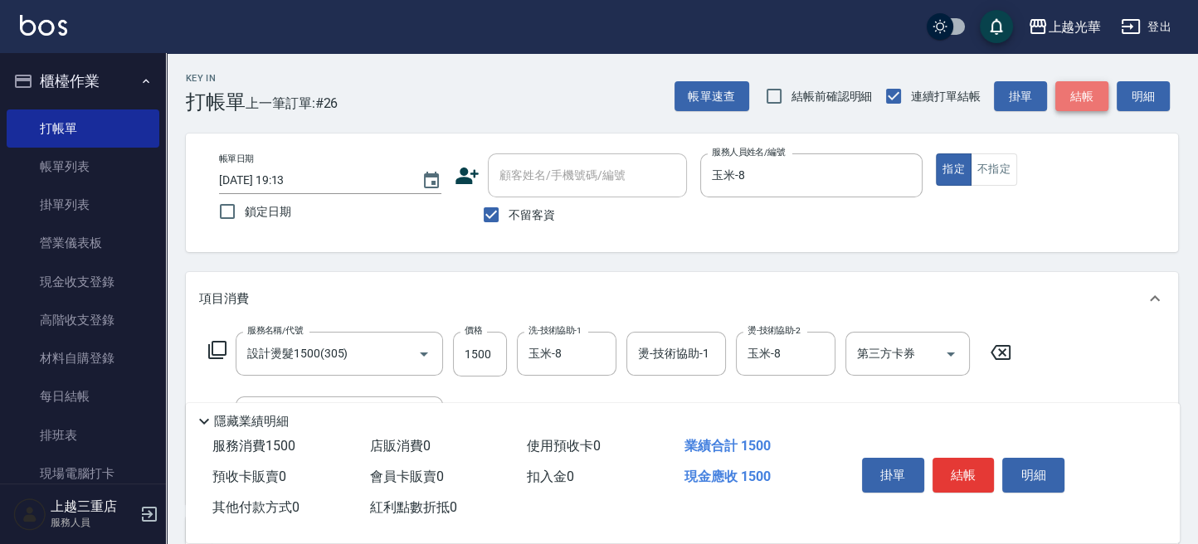
click at [1096, 89] on button "結帳" at bounding box center [1081, 96] width 53 height 31
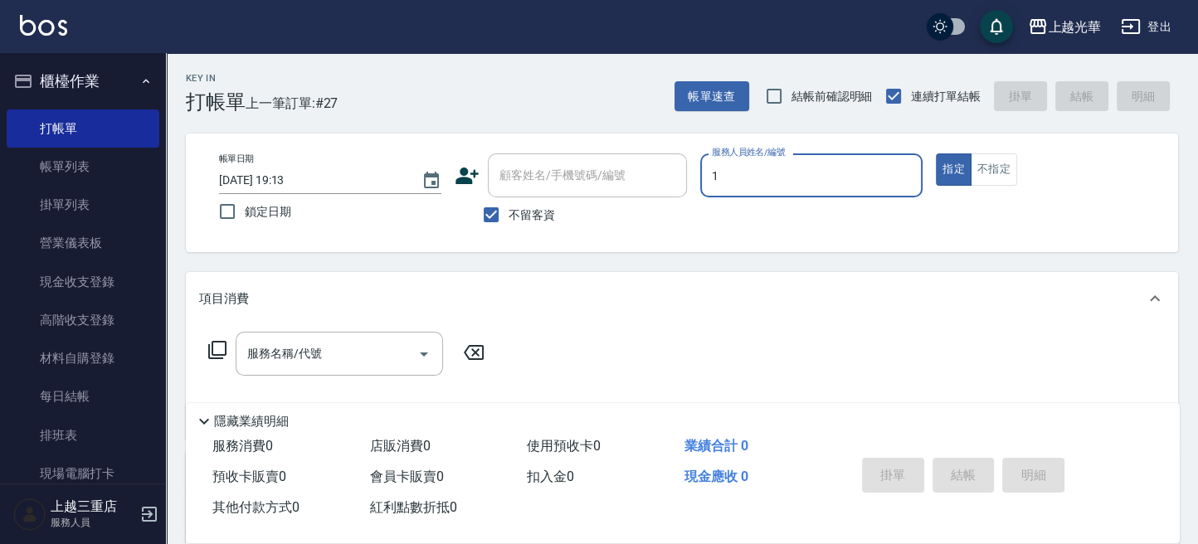
type input "小詹-1"
click at [280, 370] on div "服務名稱/代號" at bounding box center [339, 354] width 207 height 44
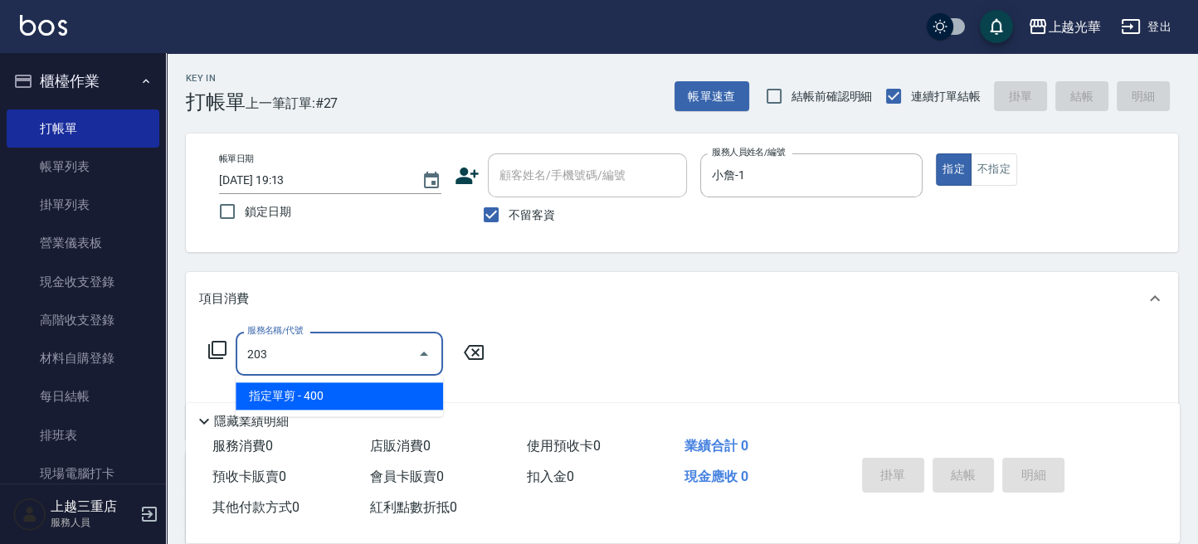
type input "指定單剪(203)"
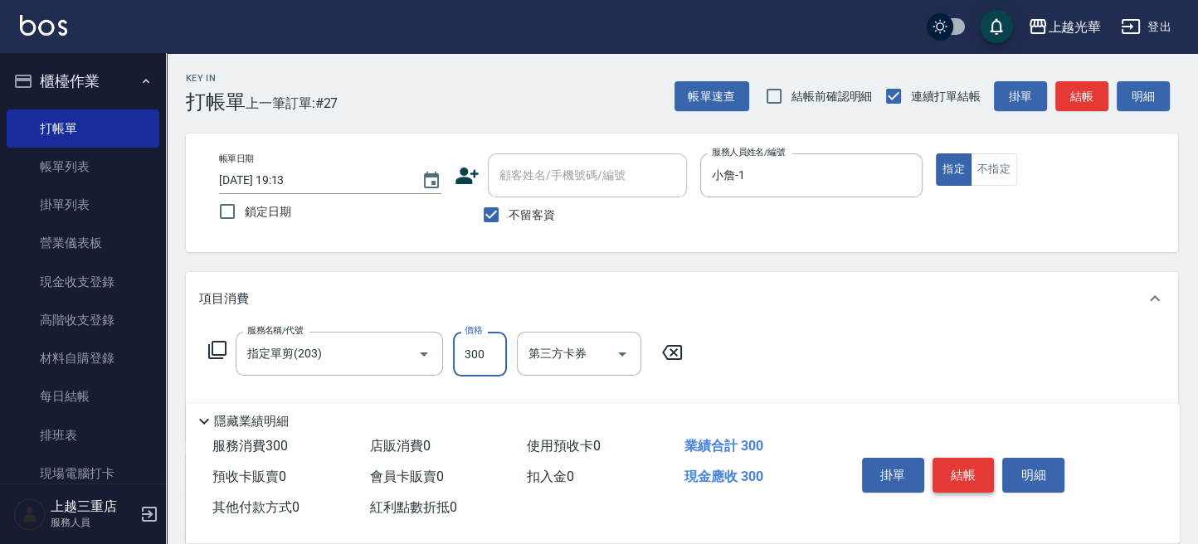
type input "300"
click at [952, 462] on button "結帳" at bounding box center [963, 475] width 62 height 35
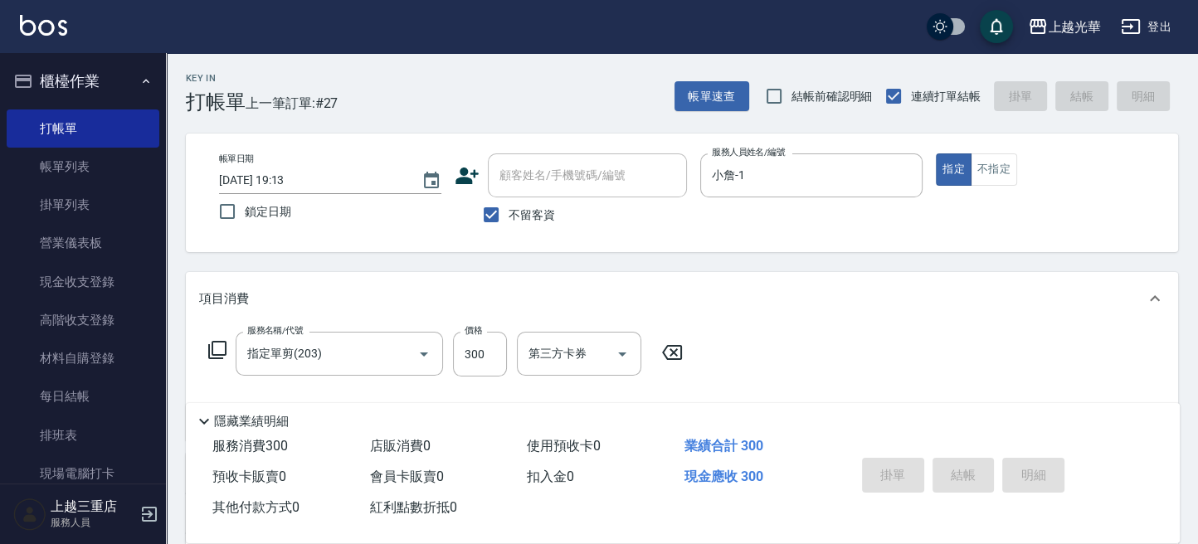
type input "2025/09/26 19:22"
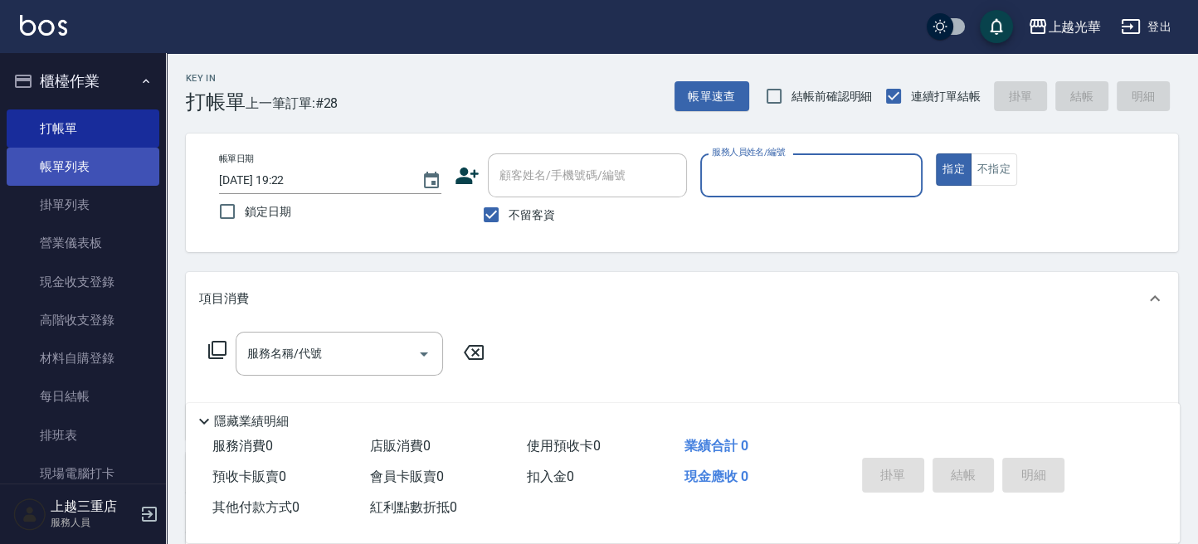
click at [103, 168] on link "帳單列表" at bounding box center [83, 167] width 153 height 38
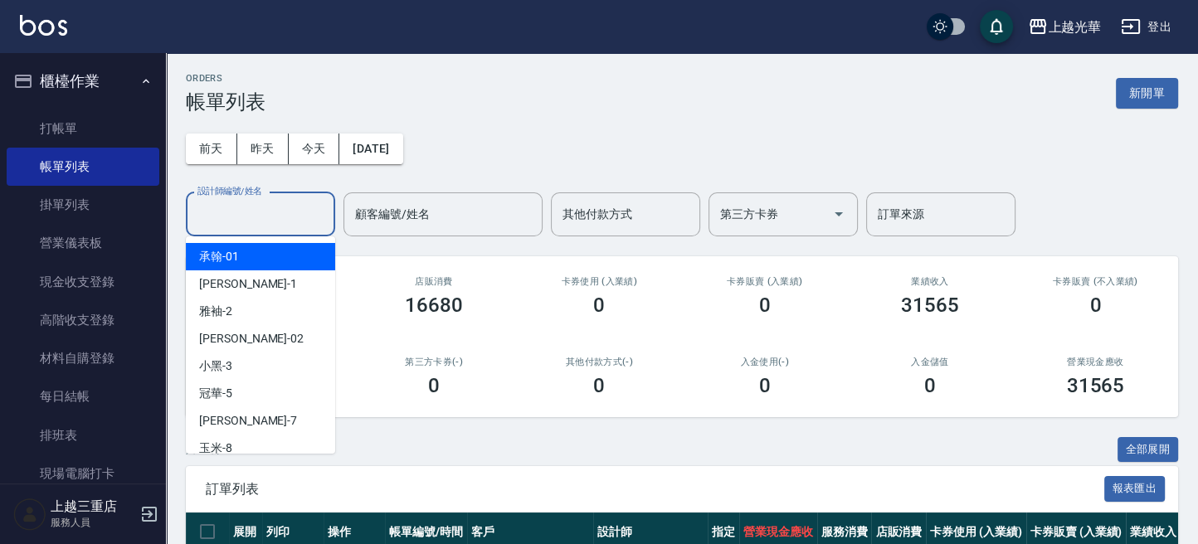
click at [209, 205] on div "設計師編號/姓名 設計師編號/姓名" at bounding box center [260, 214] width 149 height 44
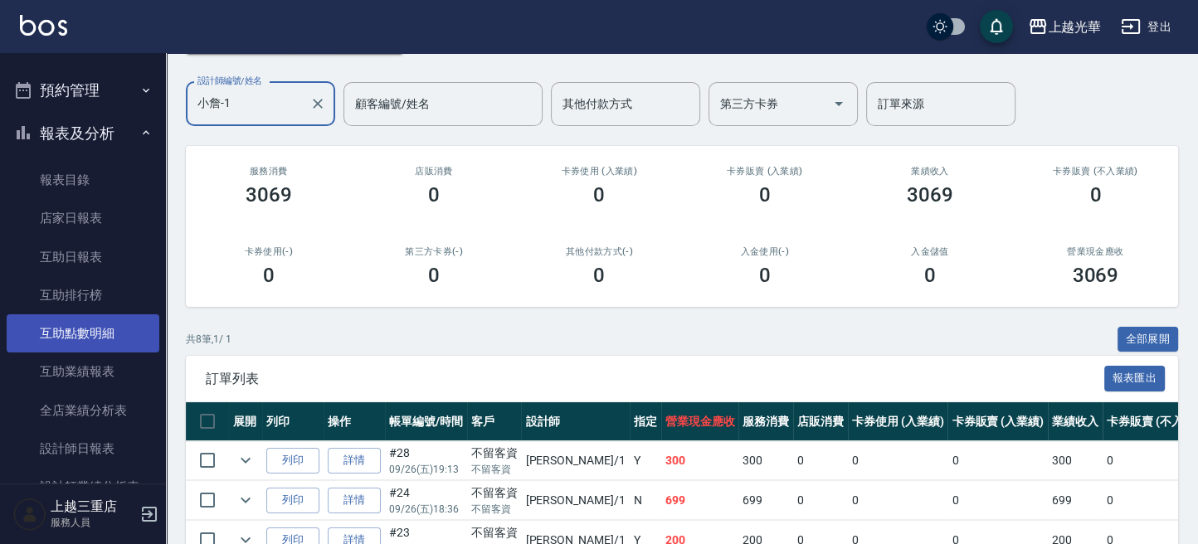
scroll to position [442, 0]
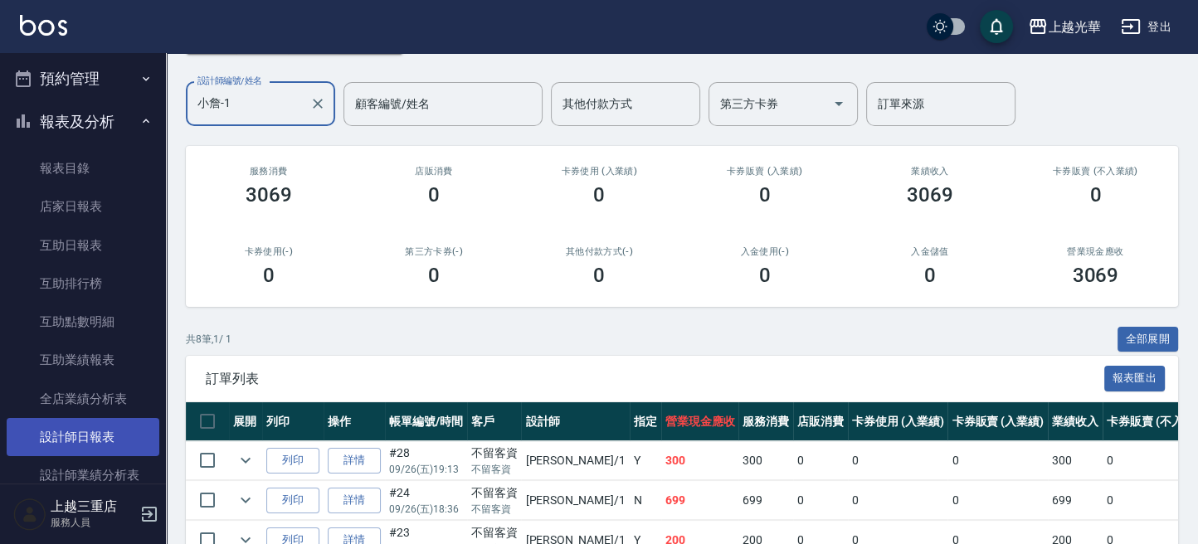
type input "小詹-1"
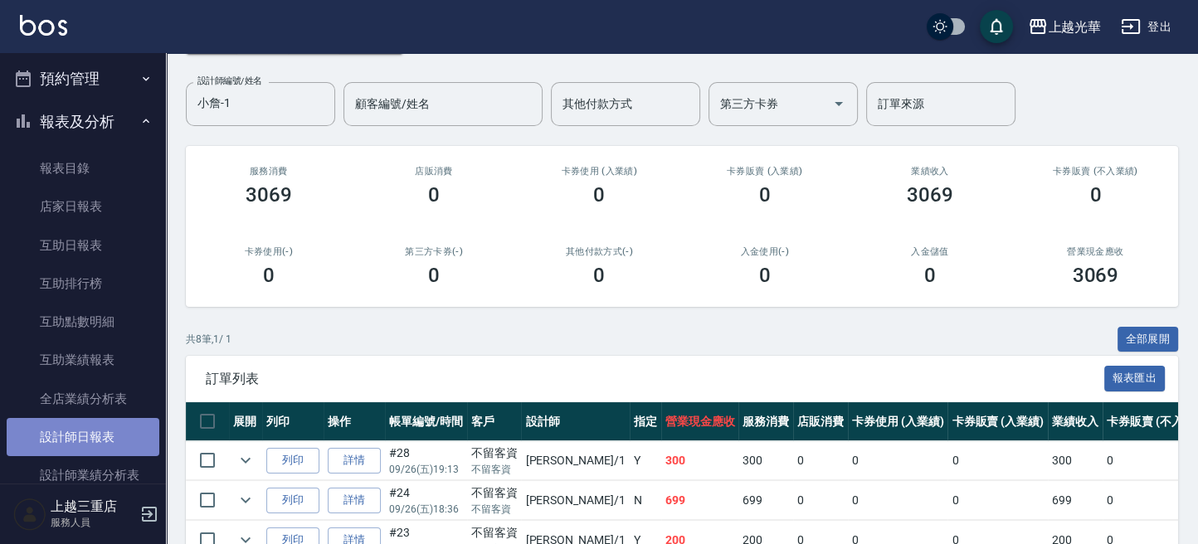
click at [98, 435] on link "設計師日報表" at bounding box center [83, 437] width 153 height 38
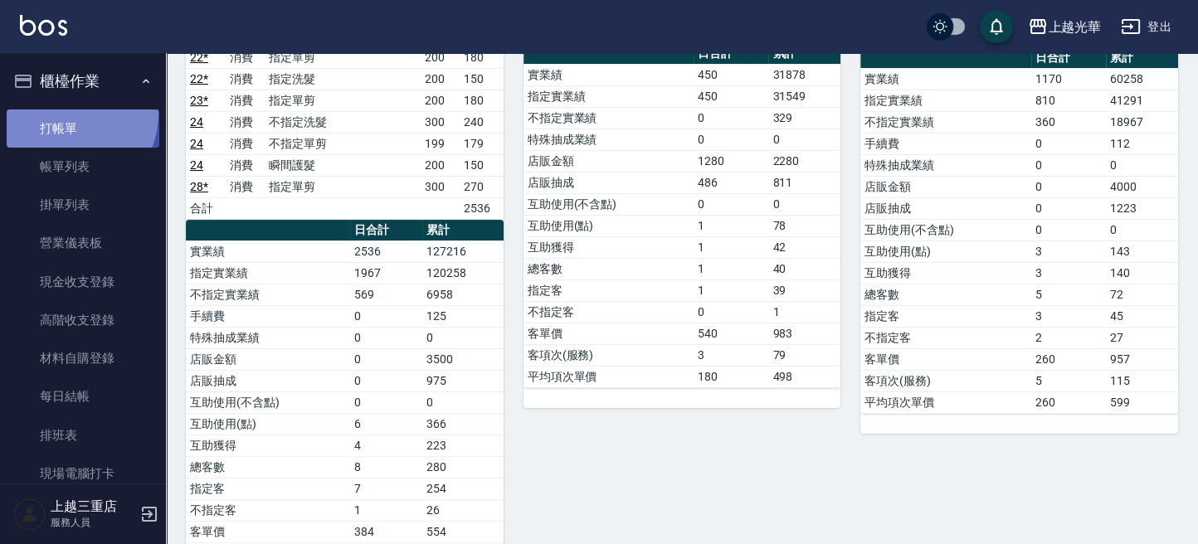
click at [61, 113] on link "打帳單" at bounding box center [83, 129] width 153 height 38
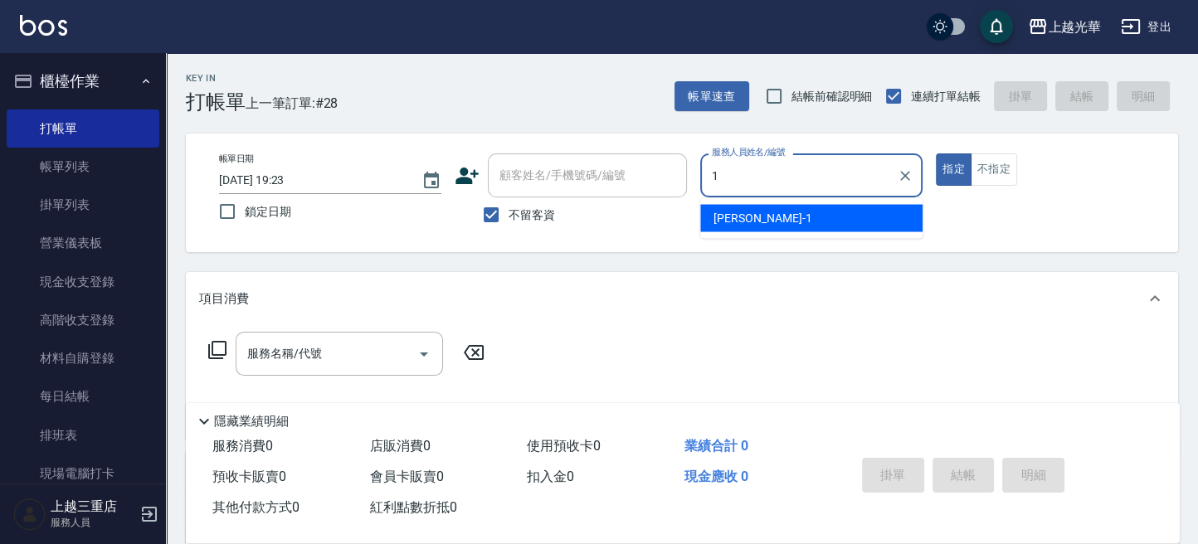
type input "1"
type button "true"
type input "小詹-1"
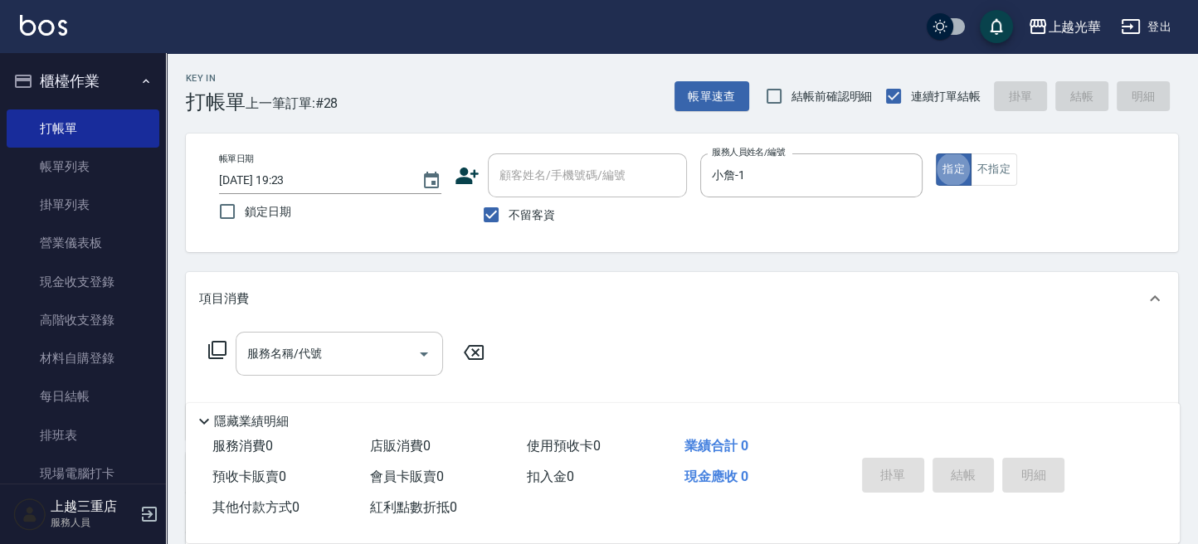
click at [333, 341] on input "服務名稱/代號" at bounding box center [327, 353] width 168 height 29
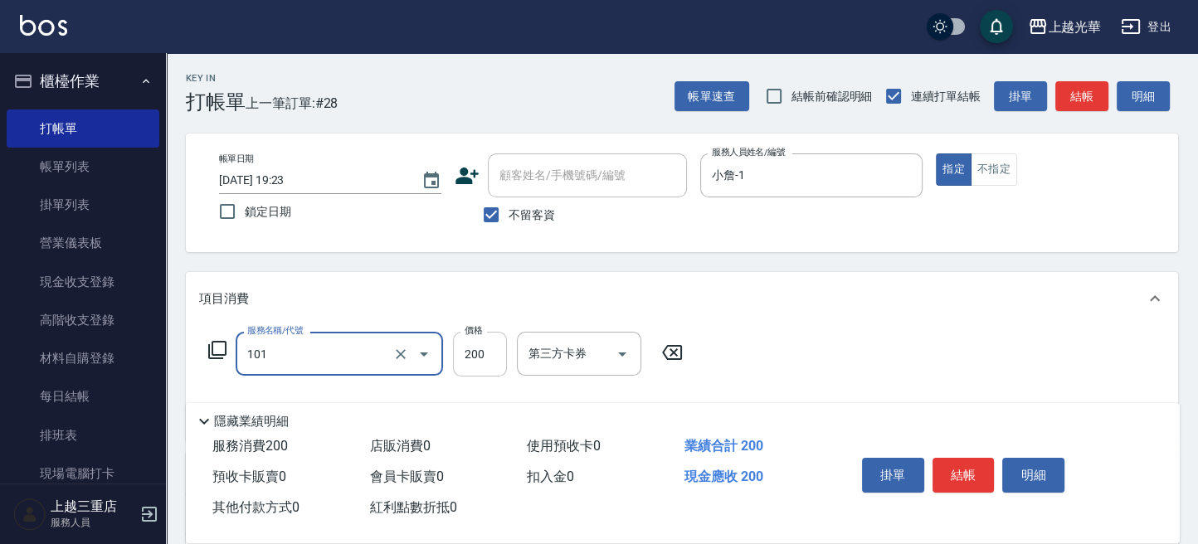
type input "不指定洗髮(101)"
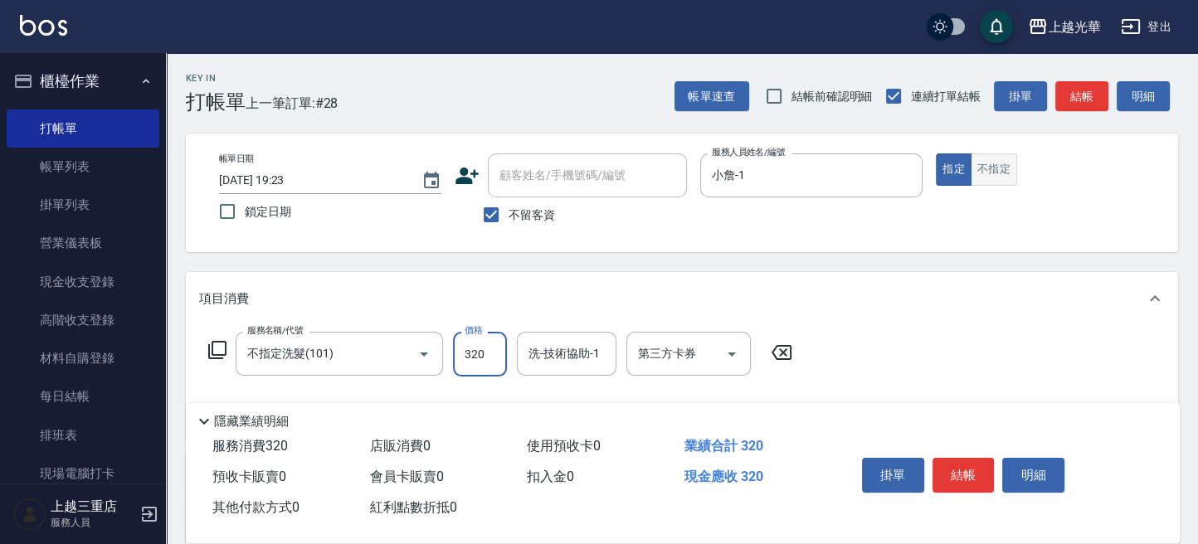
type input "320"
click at [991, 169] on button "不指定" at bounding box center [994, 169] width 46 height 32
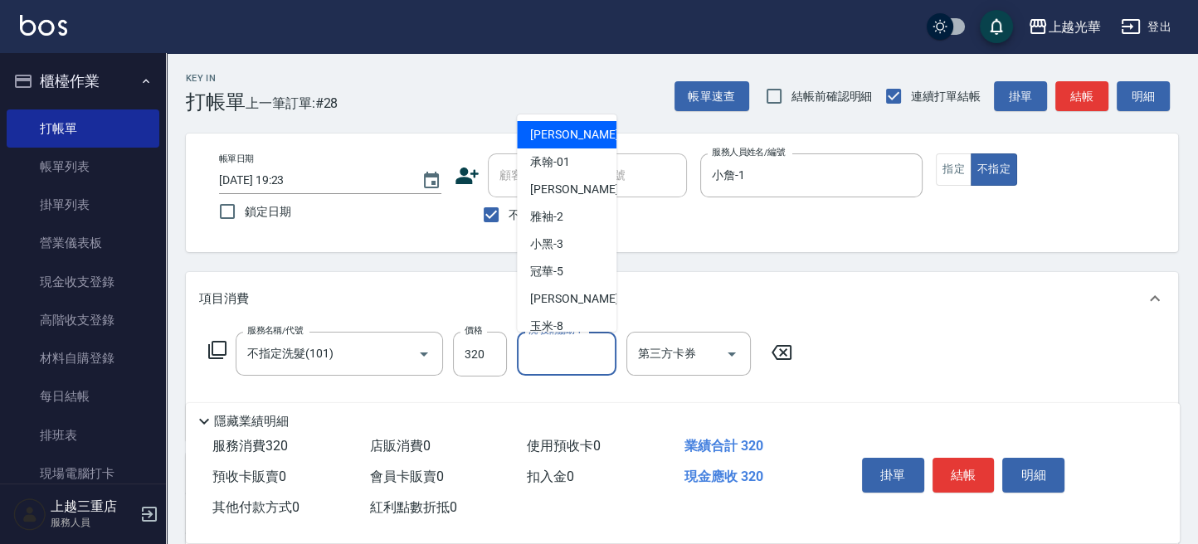
click at [571, 354] on input "洗-技術協助-1" at bounding box center [566, 353] width 85 height 29
type input "小詹-1"
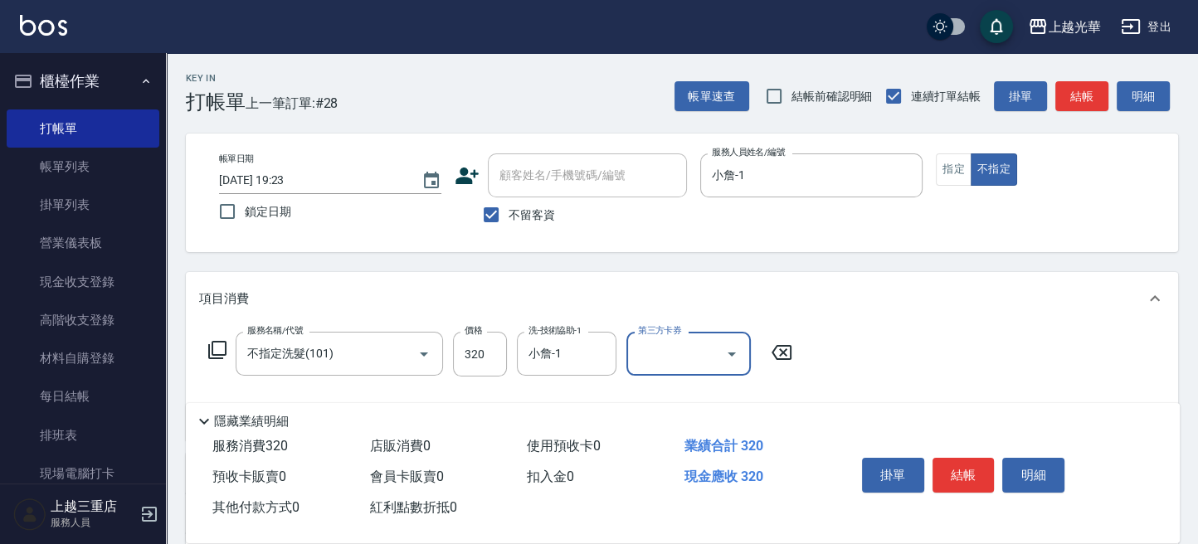
click at [947, 464] on button "結帳" at bounding box center [963, 475] width 62 height 35
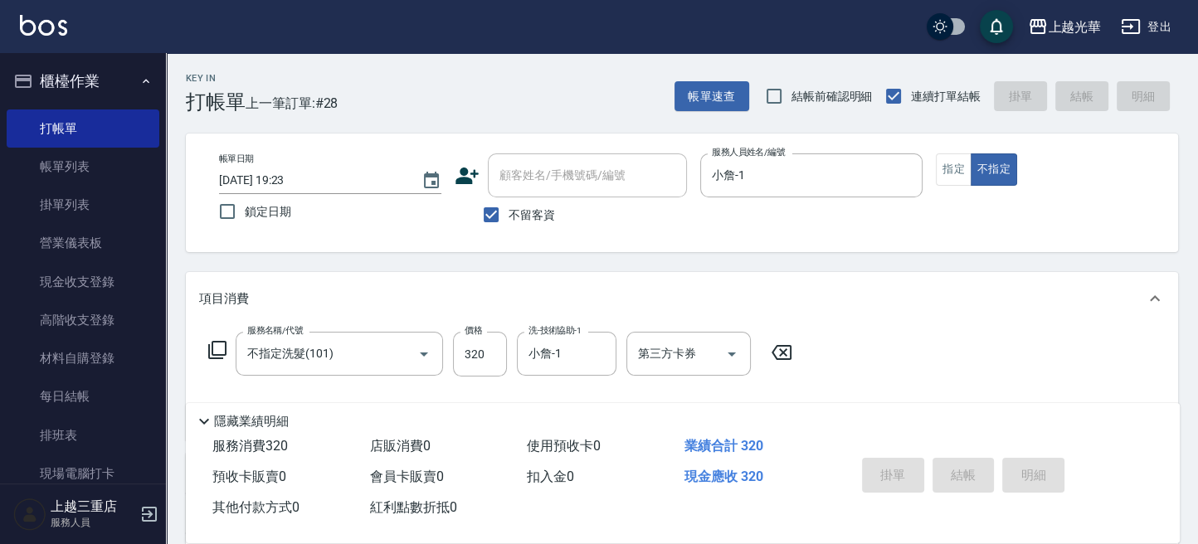
type input "2025/09/26 19:58"
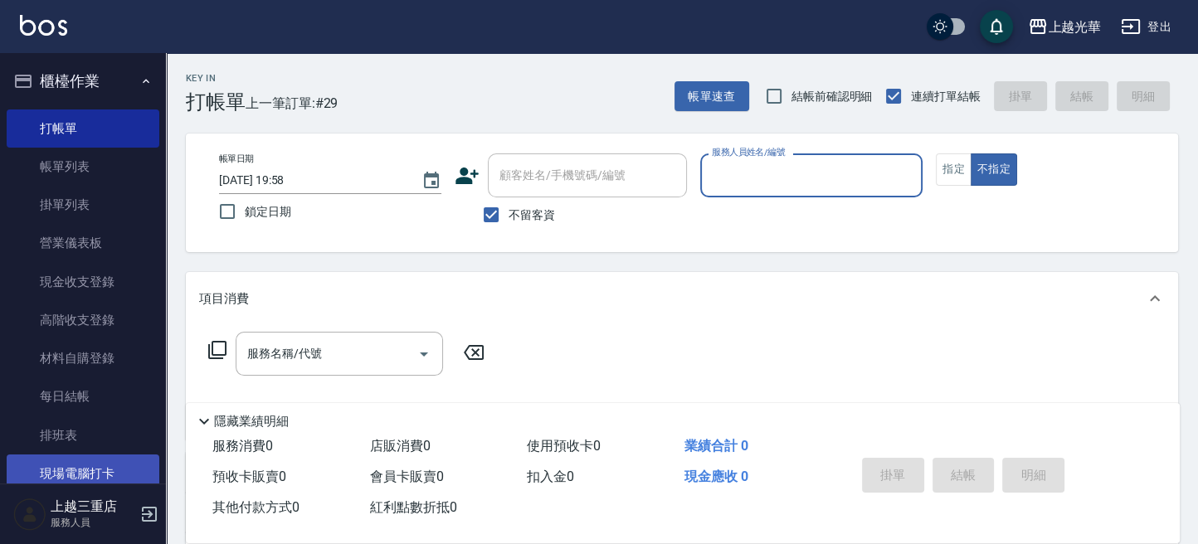
click at [100, 474] on link "現場電腦打卡" at bounding box center [83, 474] width 153 height 38
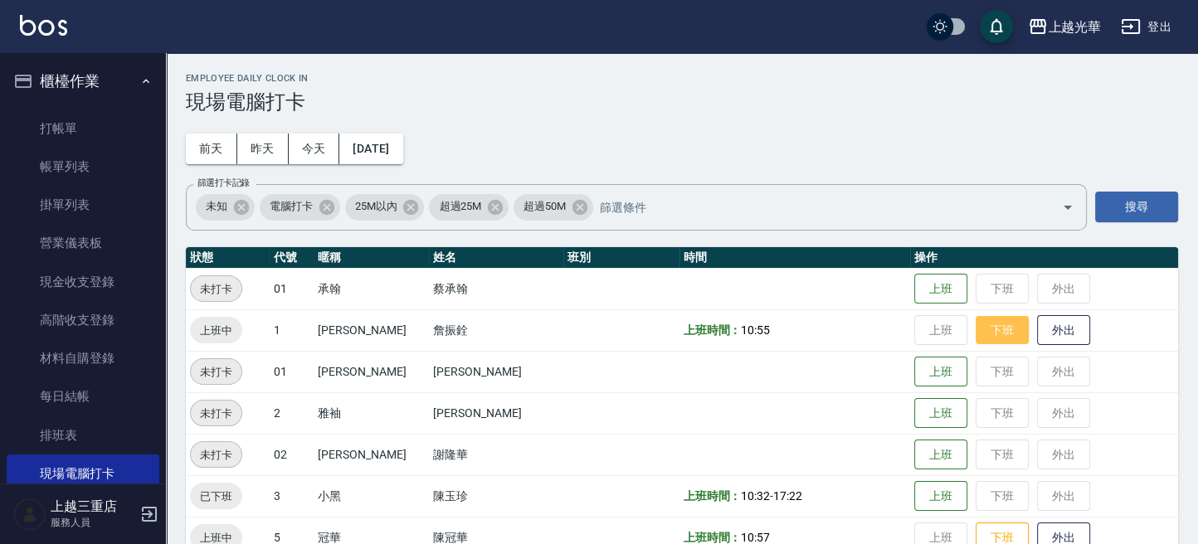
click at [992, 330] on button "下班" at bounding box center [1002, 330] width 53 height 29
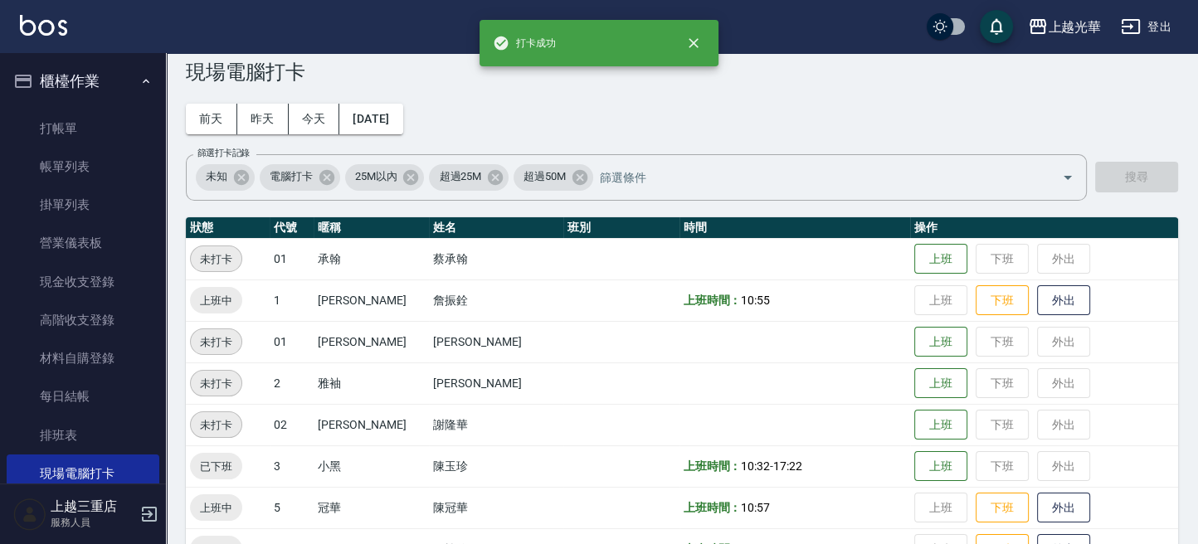
scroll to position [110, 0]
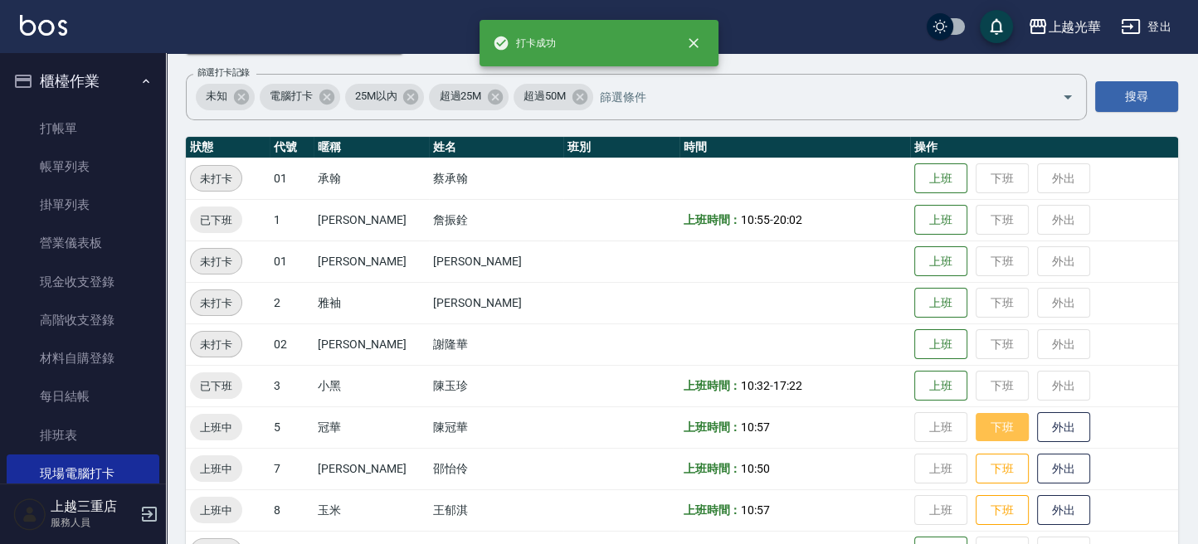
click at [976, 428] on button "下班" at bounding box center [1002, 427] width 53 height 29
click at [982, 471] on button "下班" at bounding box center [1002, 469] width 53 height 29
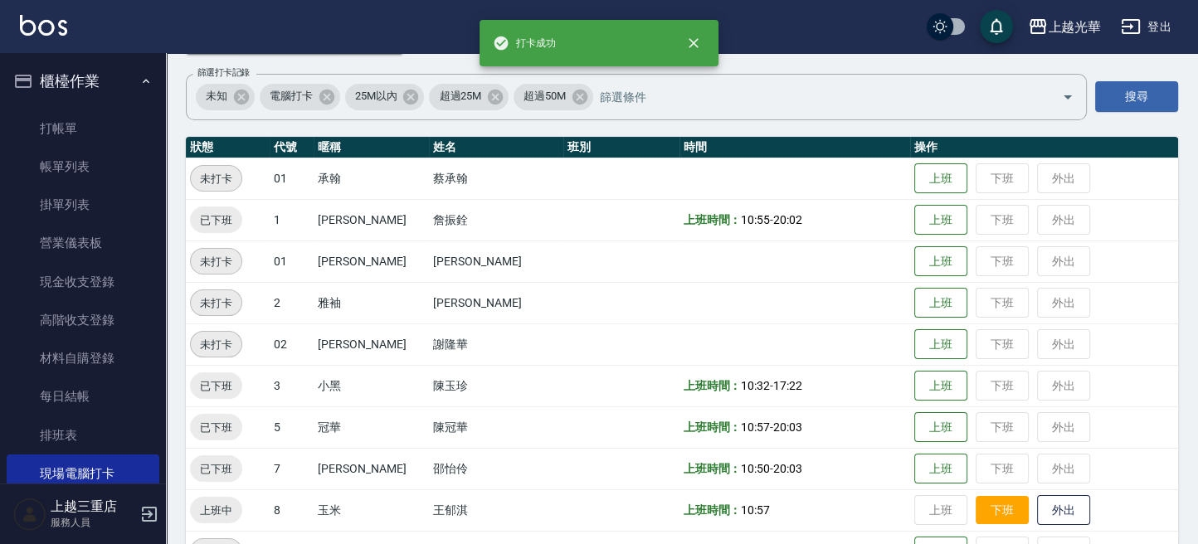
click at [986, 494] on td "上班 下班 外出" at bounding box center [1044, 509] width 268 height 41
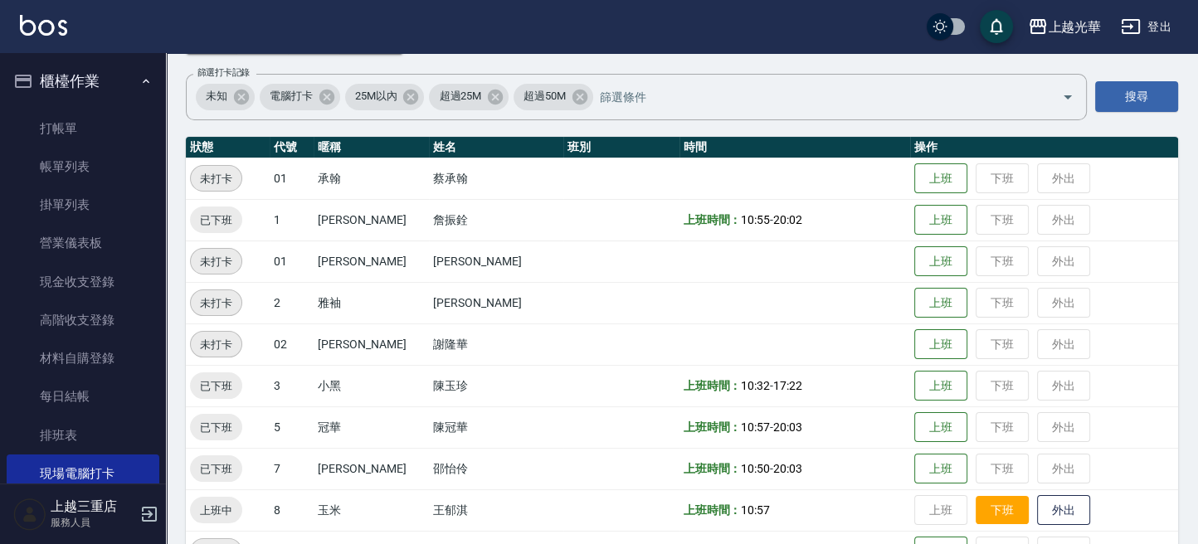
click at [989, 508] on button "下班" at bounding box center [1002, 510] width 53 height 29
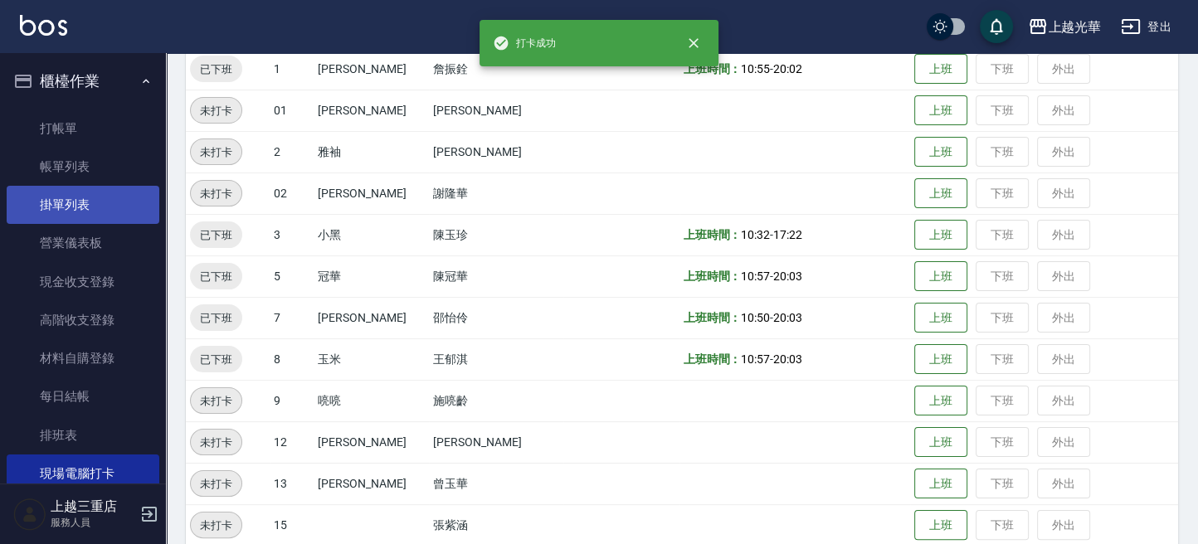
scroll to position [0, 0]
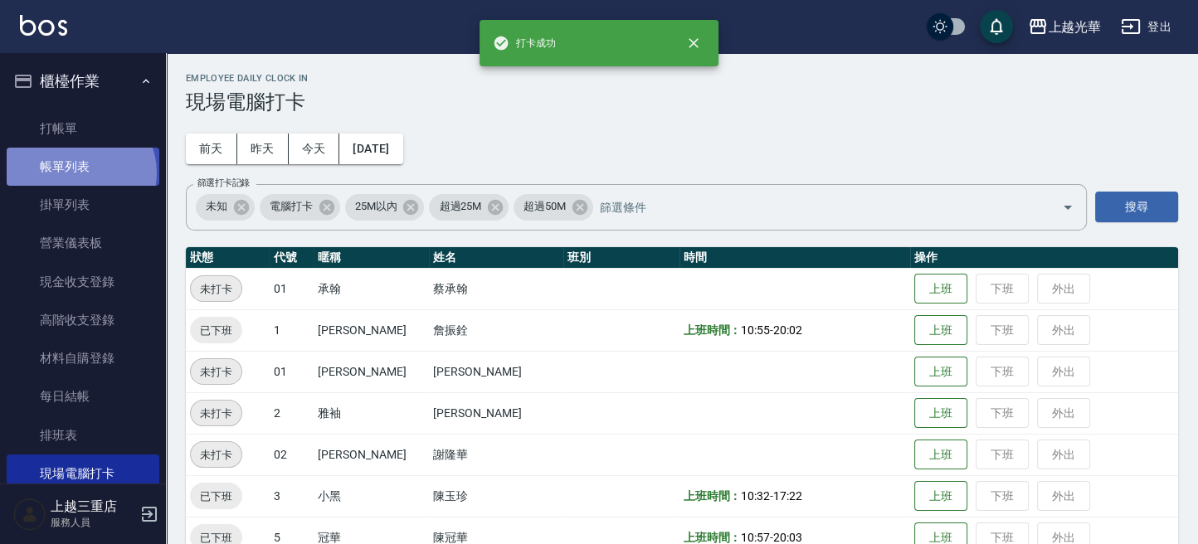
click at [78, 173] on link "帳單列表" at bounding box center [83, 167] width 153 height 38
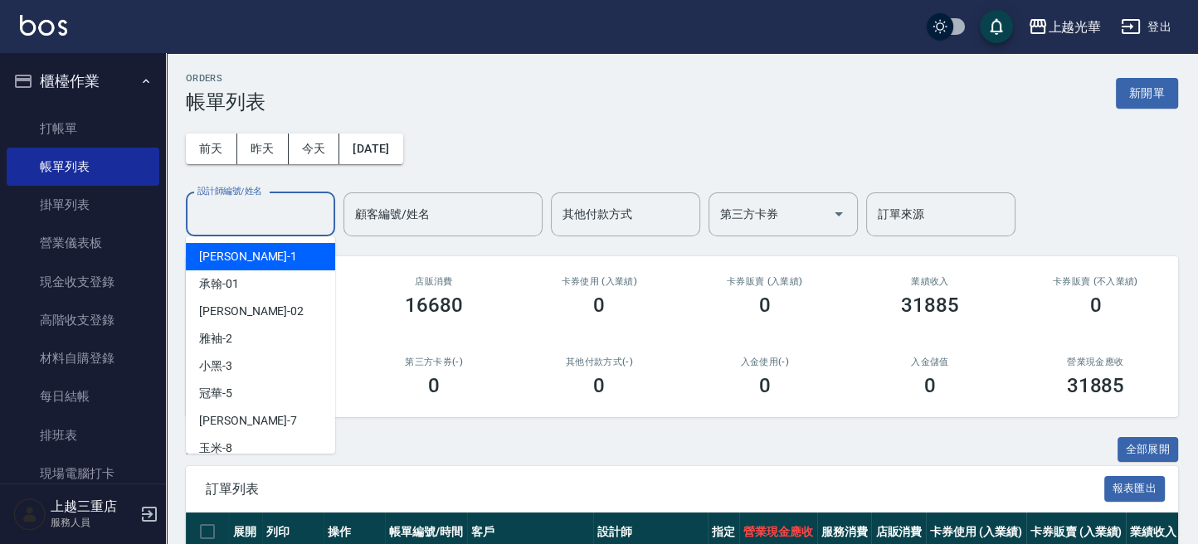
click at [275, 212] on input "設計師編號/姓名" at bounding box center [260, 214] width 134 height 29
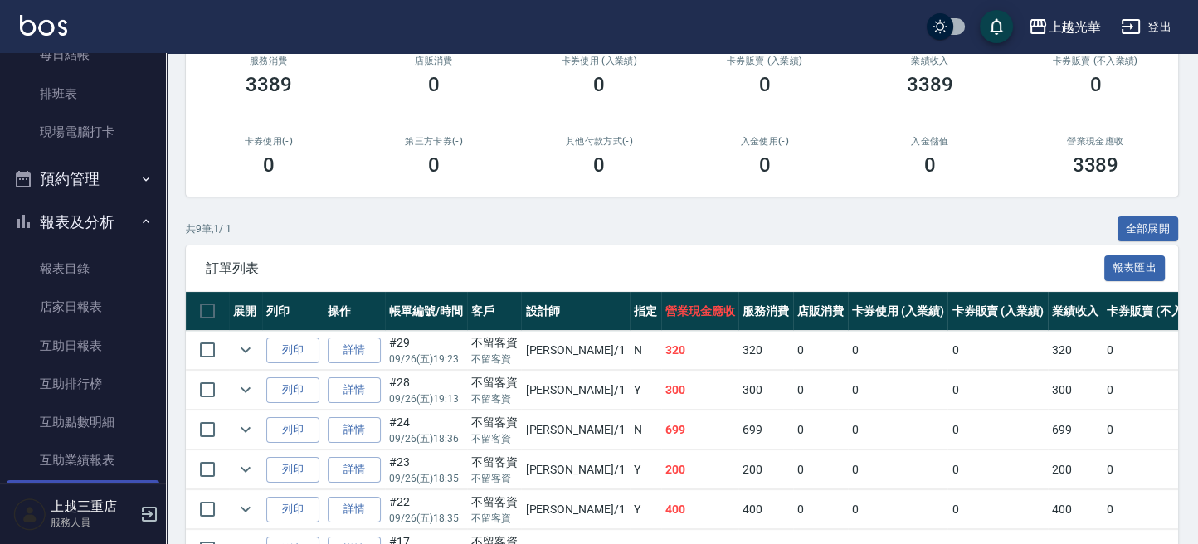
scroll to position [552, 0]
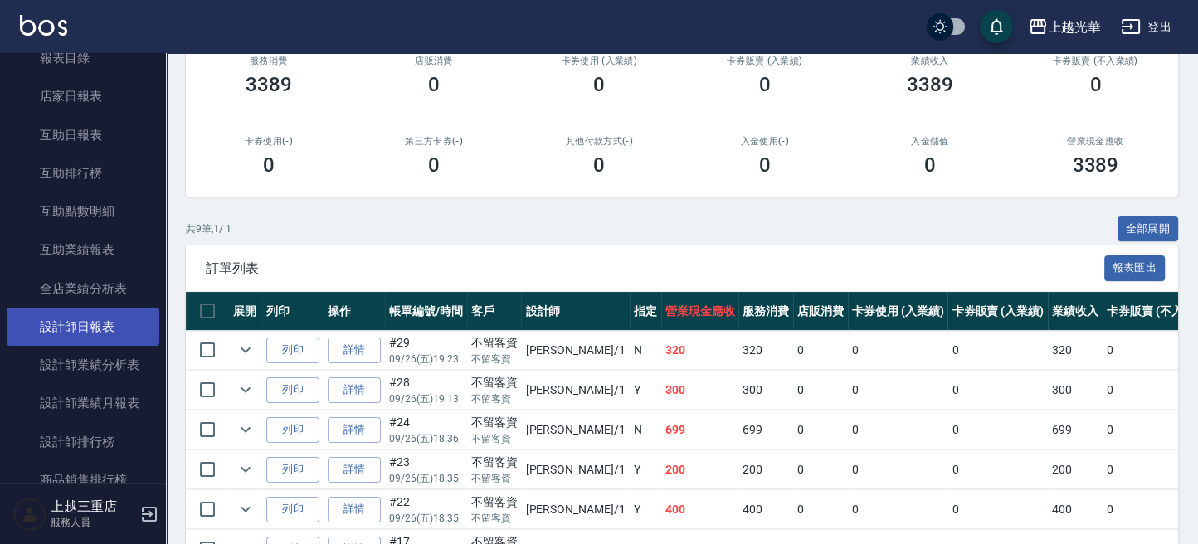
type input "小詹-1"
click at [100, 324] on link "設計師日報表" at bounding box center [83, 327] width 153 height 38
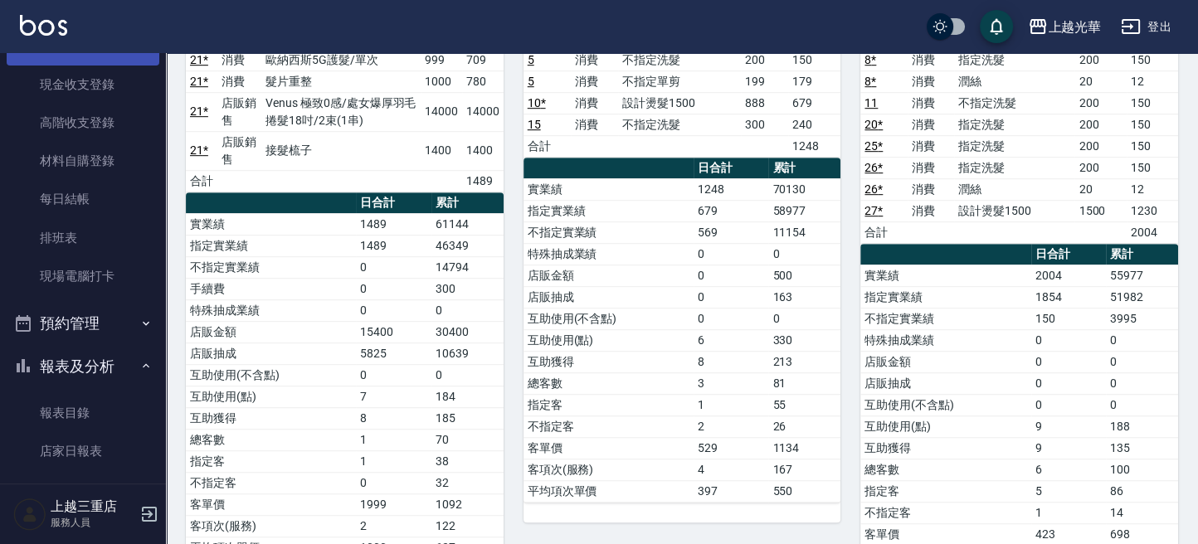
scroll to position [442, 0]
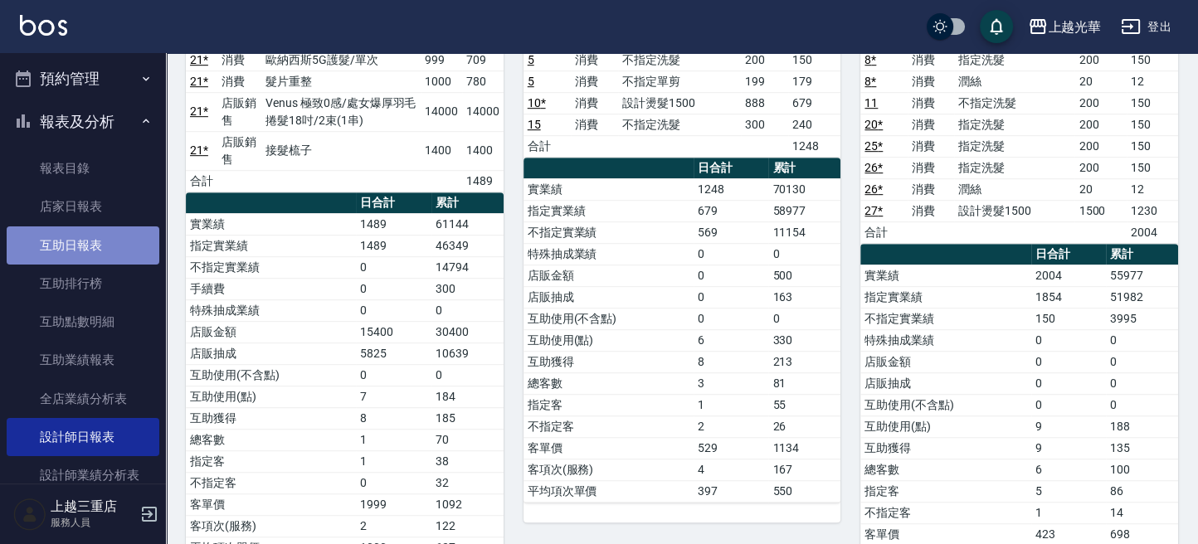
click at [107, 226] on link "互助日報表" at bounding box center [83, 245] width 153 height 38
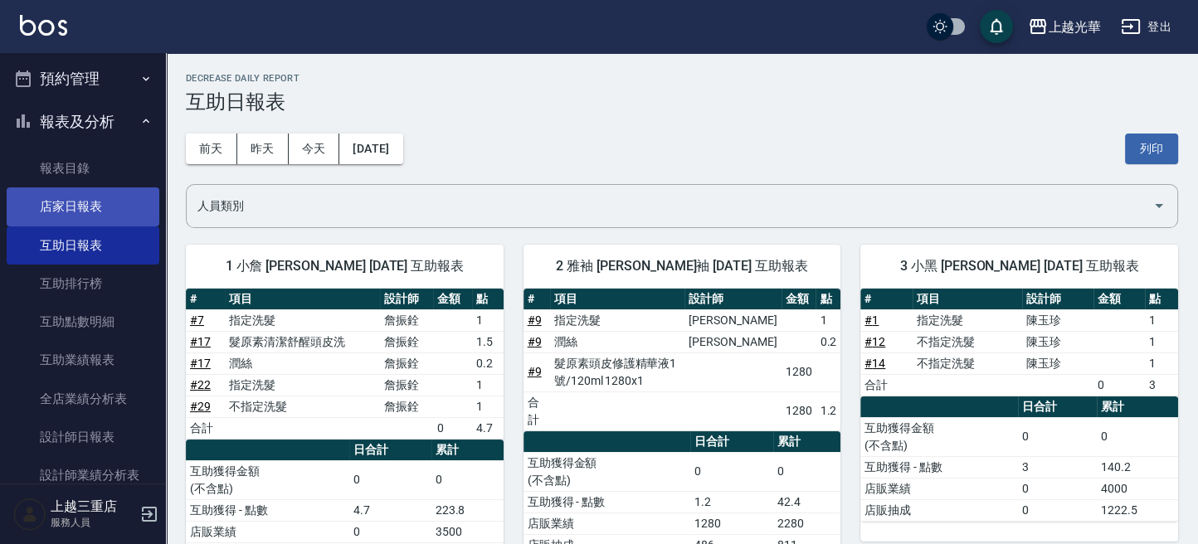
click at [110, 214] on link "店家日報表" at bounding box center [83, 206] width 153 height 38
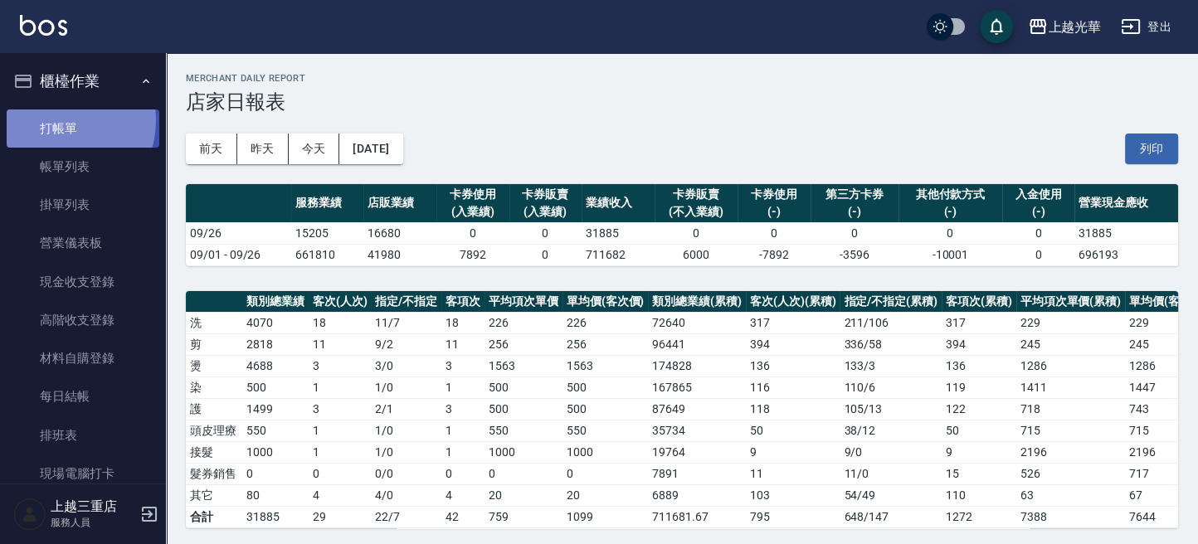
click at [57, 120] on link "打帳單" at bounding box center [83, 129] width 153 height 38
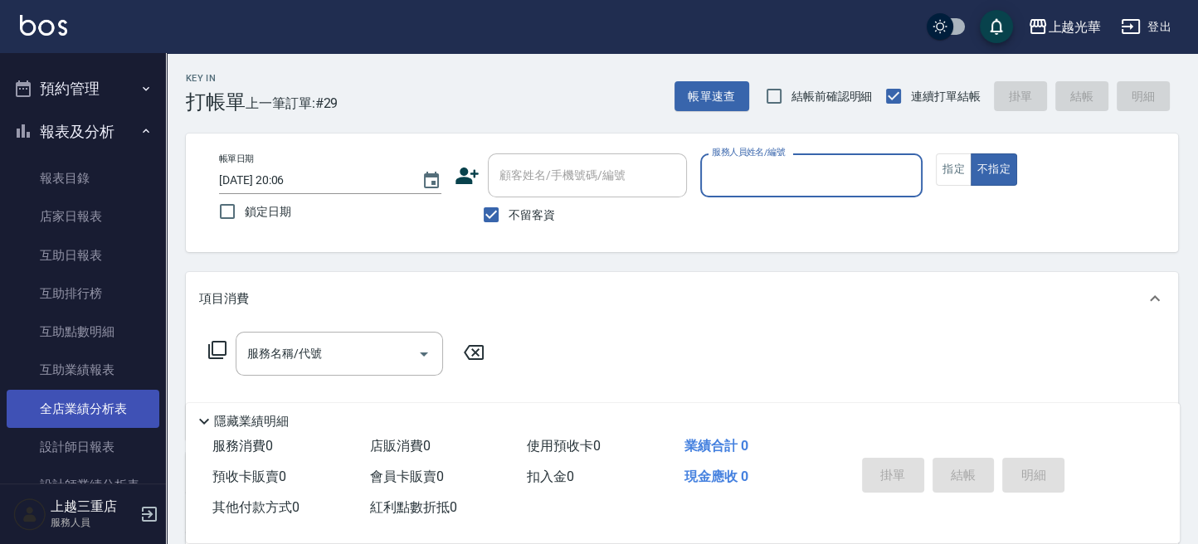
scroll to position [552, 0]
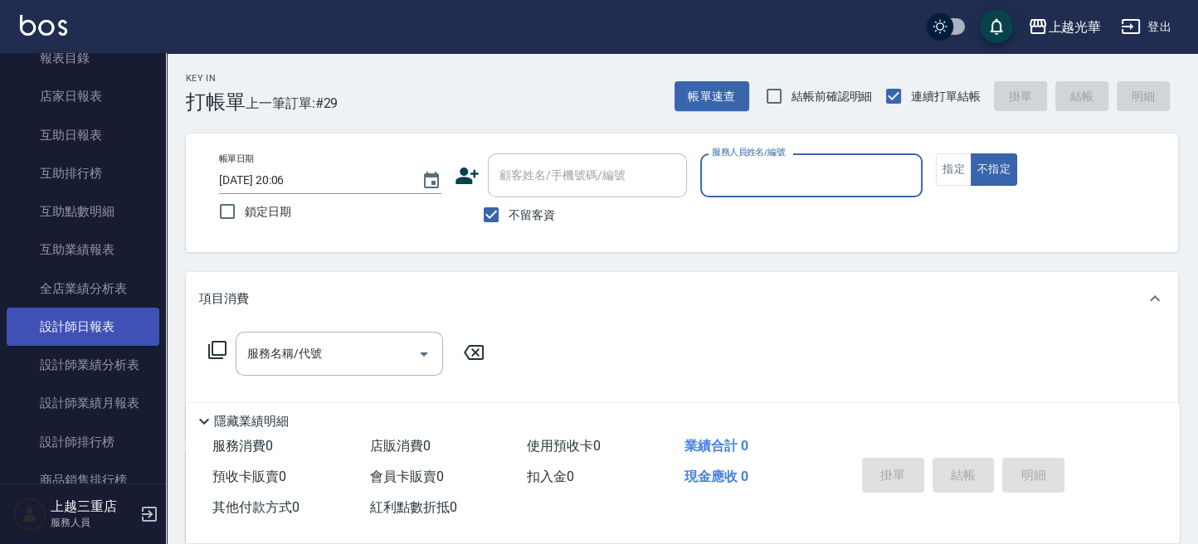
click at [97, 327] on link "設計師日報表" at bounding box center [83, 327] width 153 height 38
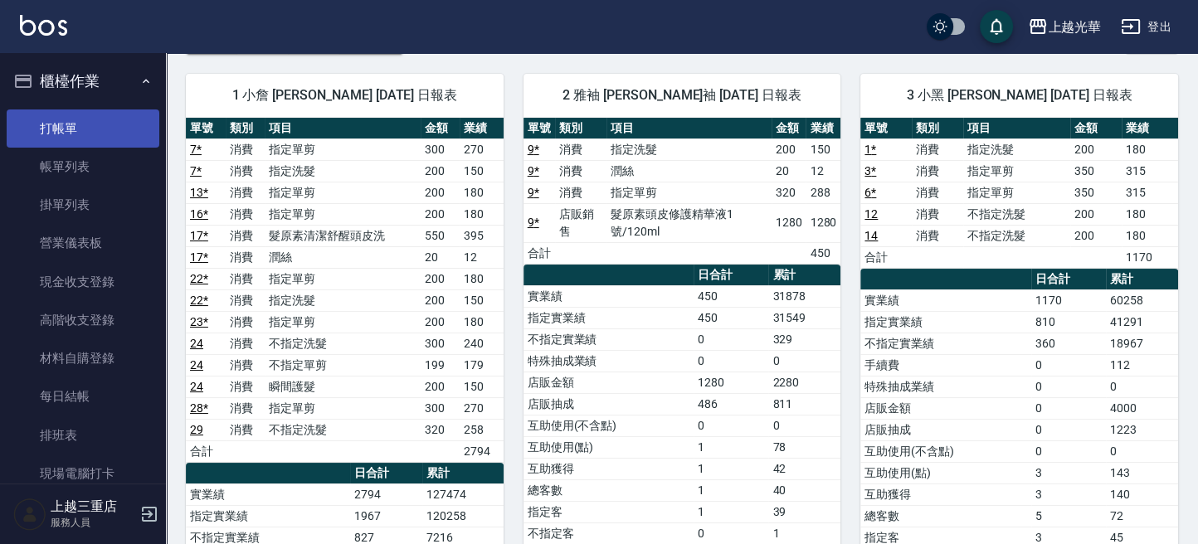
click at [88, 122] on link "打帳單" at bounding box center [83, 129] width 153 height 38
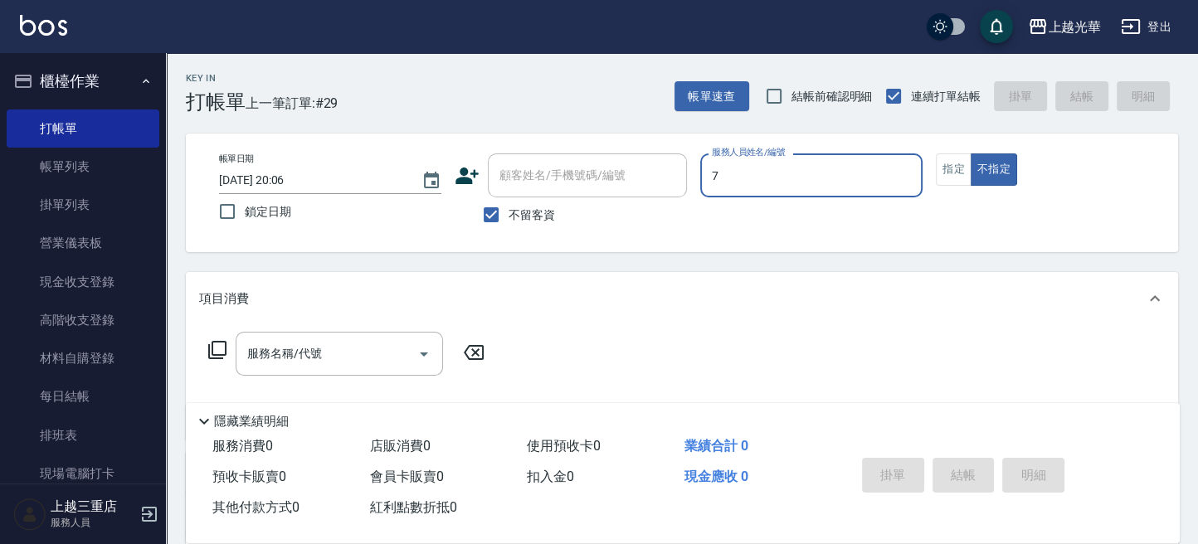
type input "小紫-7"
type button "false"
click at [992, 182] on button "不指定" at bounding box center [994, 169] width 46 height 32
click at [347, 364] on input "服務名稱/代號" at bounding box center [327, 353] width 168 height 29
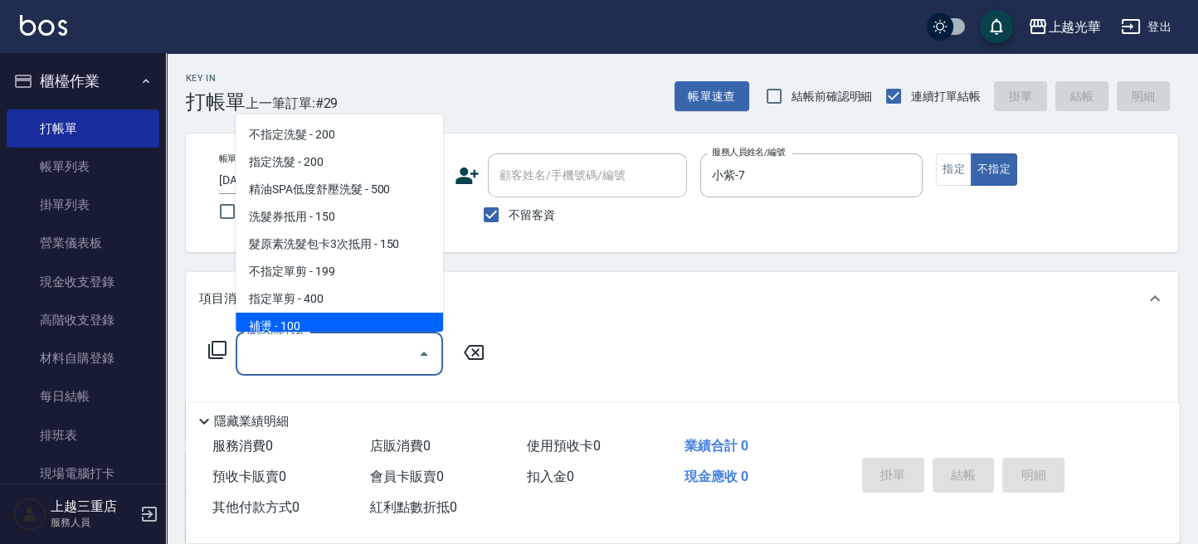
type input "ㄔ"
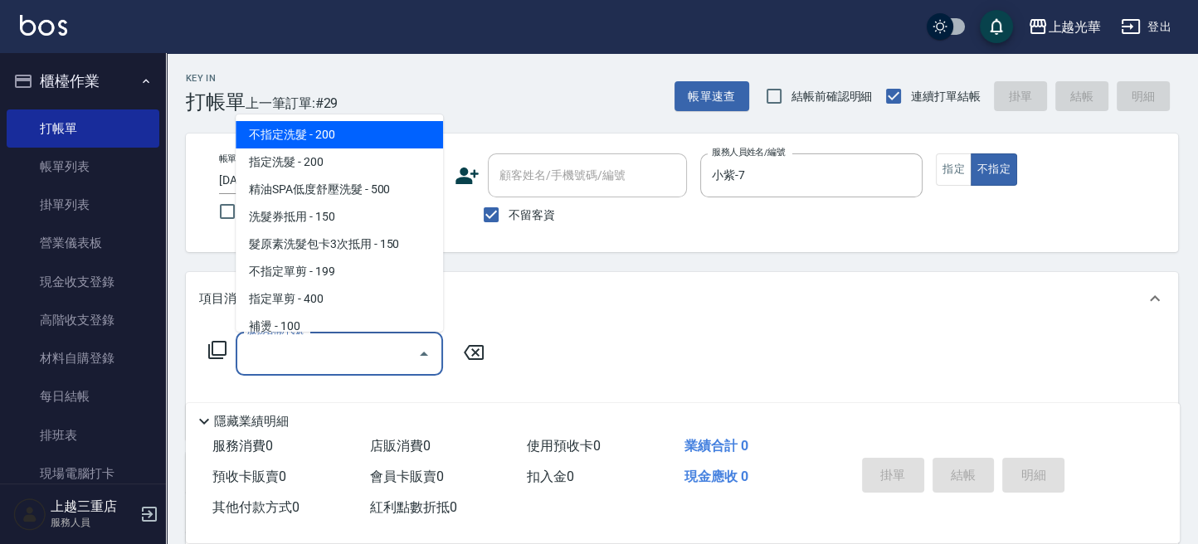
type input "ㄔ"
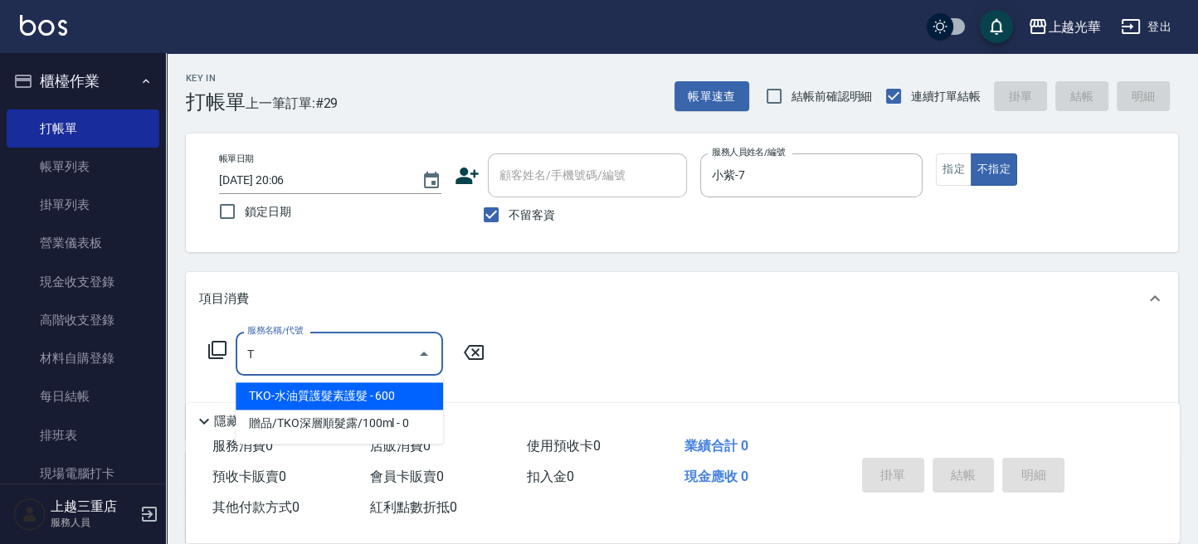
click at [387, 397] on span "TKO-水油質護髮素護髮 - 600" at bounding box center [339, 395] width 207 height 27
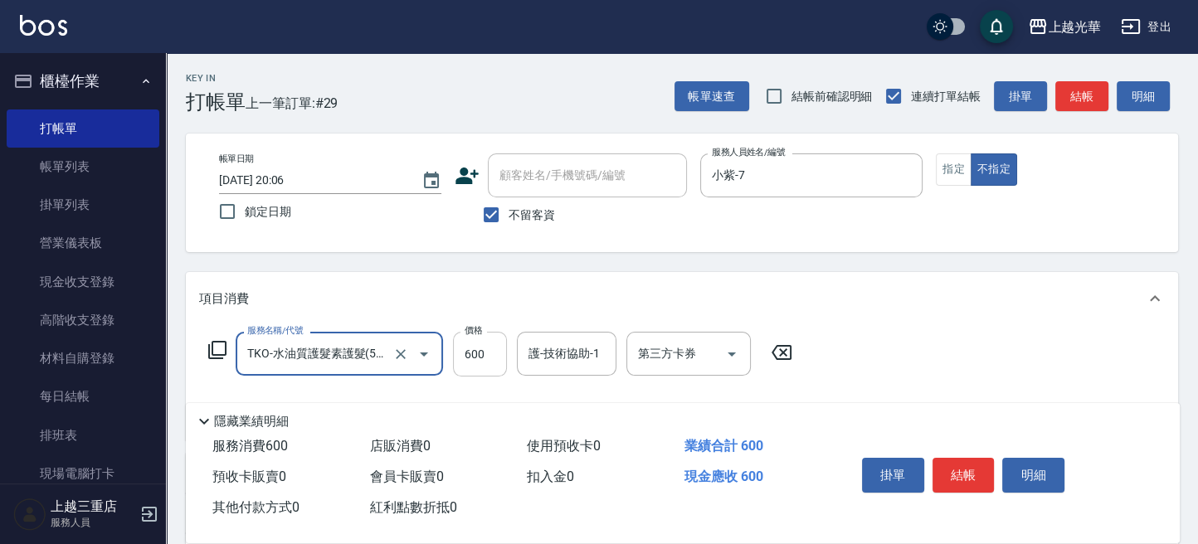
type input "TKO-水油質護髮素護髮(521)"
click at [491, 362] on input "600" at bounding box center [480, 354] width 54 height 45
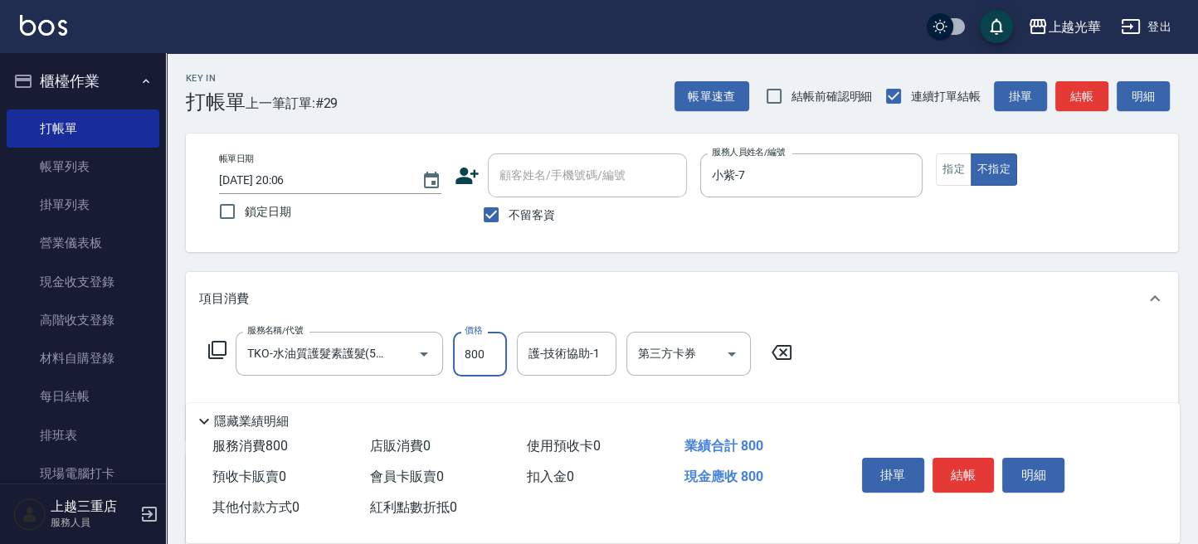
type input "800"
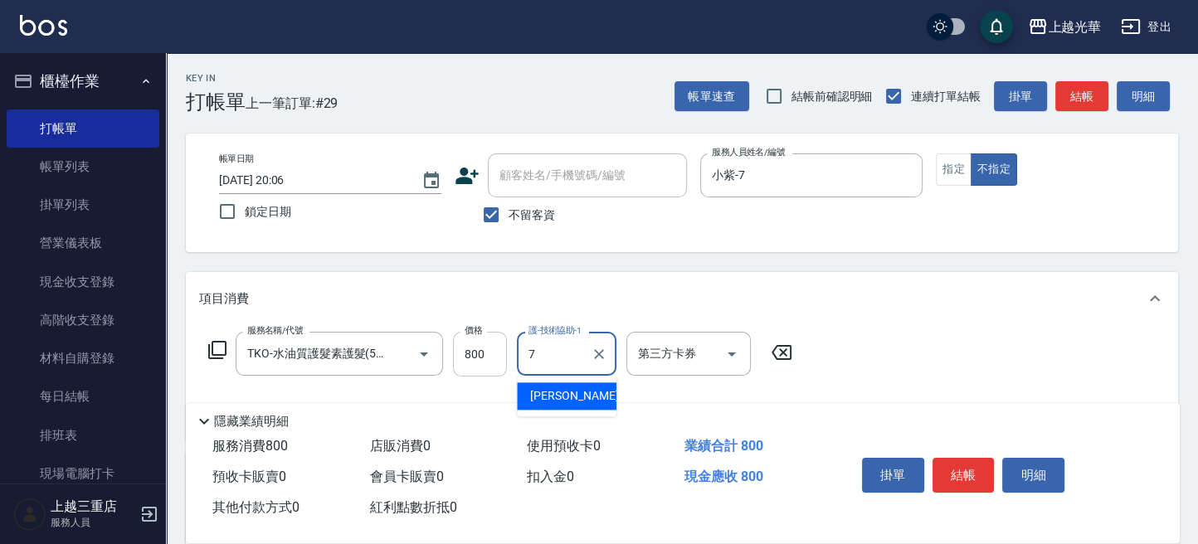
type input "小紫-7"
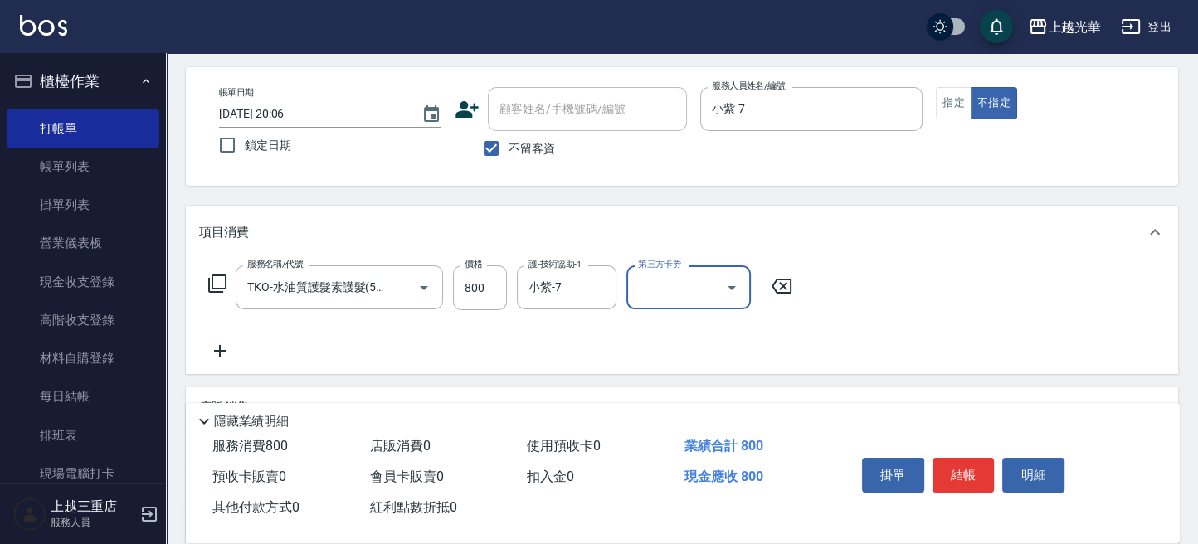
scroll to position [110, 0]
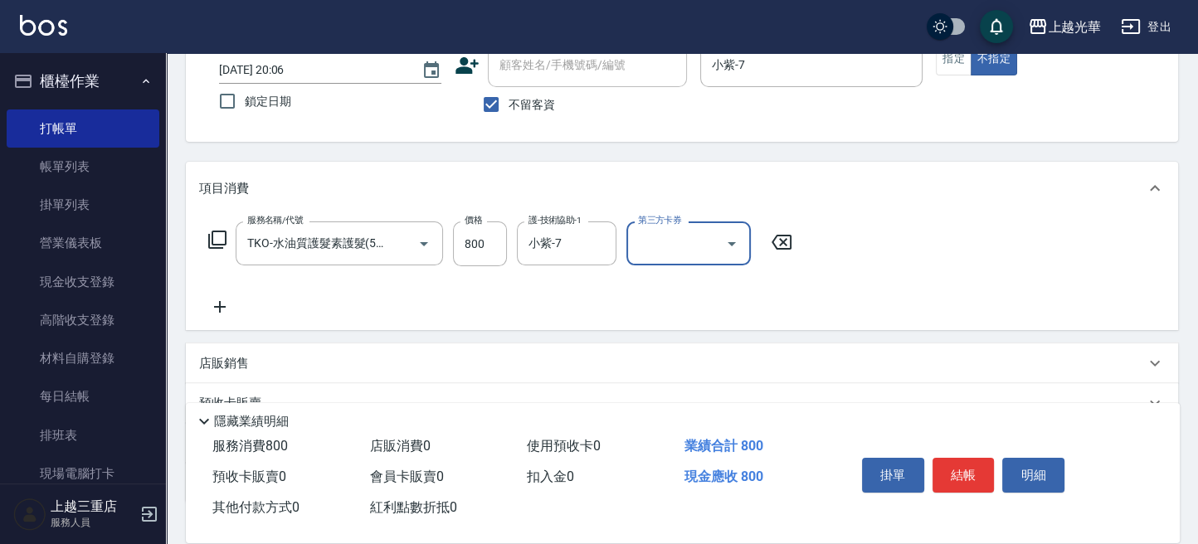
click at [226, 308] on icon at bounding box center [219, 307] width 41 height 20
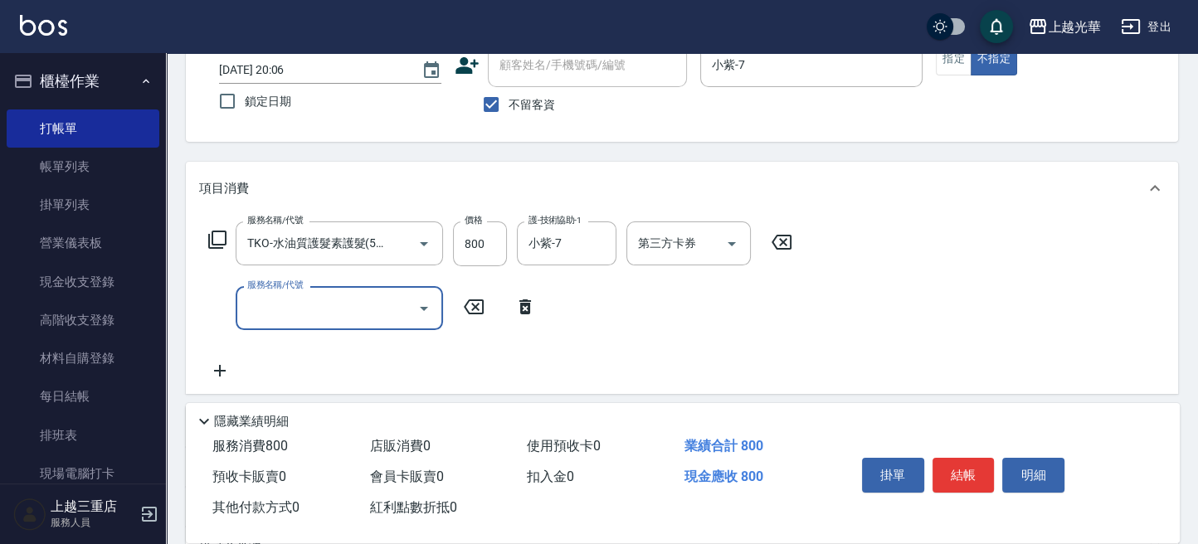
scroll to position [0, 0]
type input "指定洗髮(102)"
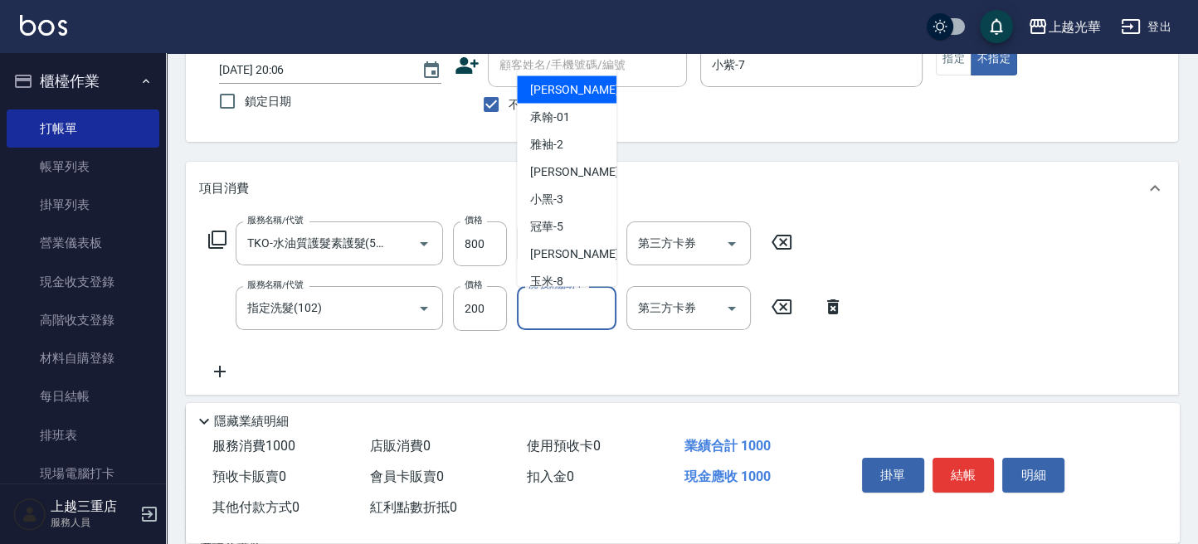
click at [587, 313] on input "洗-技術協助-1" at bounding box center [566, 308] width 85 height 29
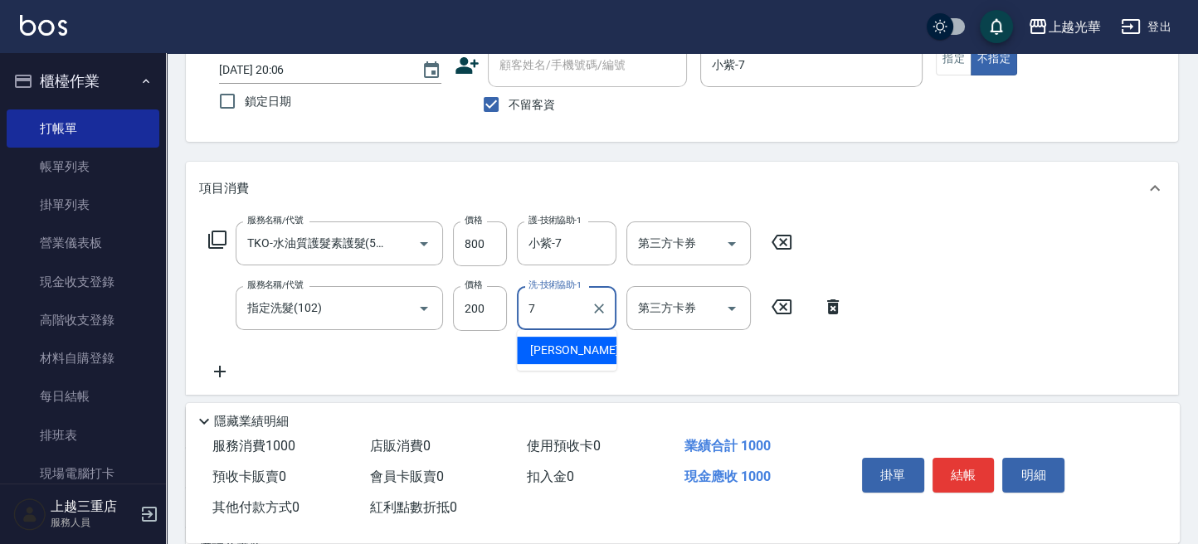
type input "小紫-7"
click at [215, 375] on icon at bounding box center [219, 372] width 41 height 20
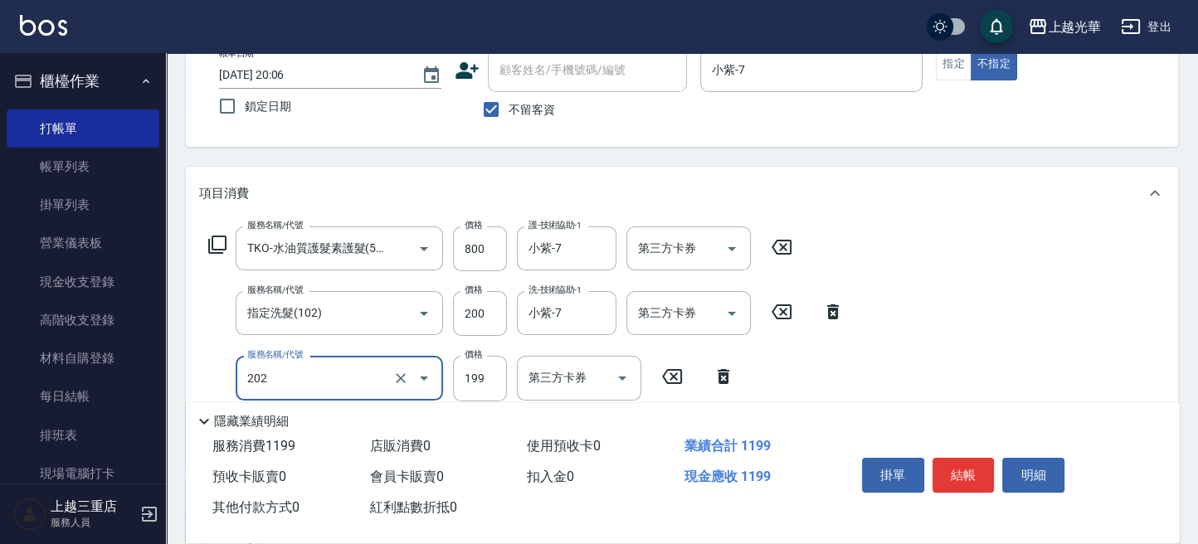
scroll to position [221, 0]
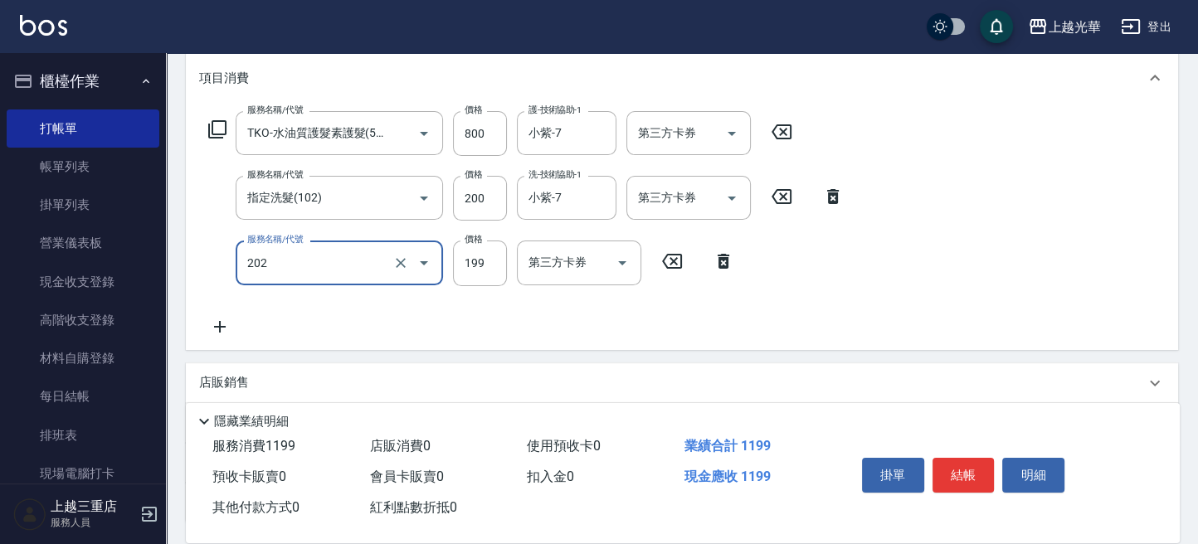
type input "不指定單剪(202)"
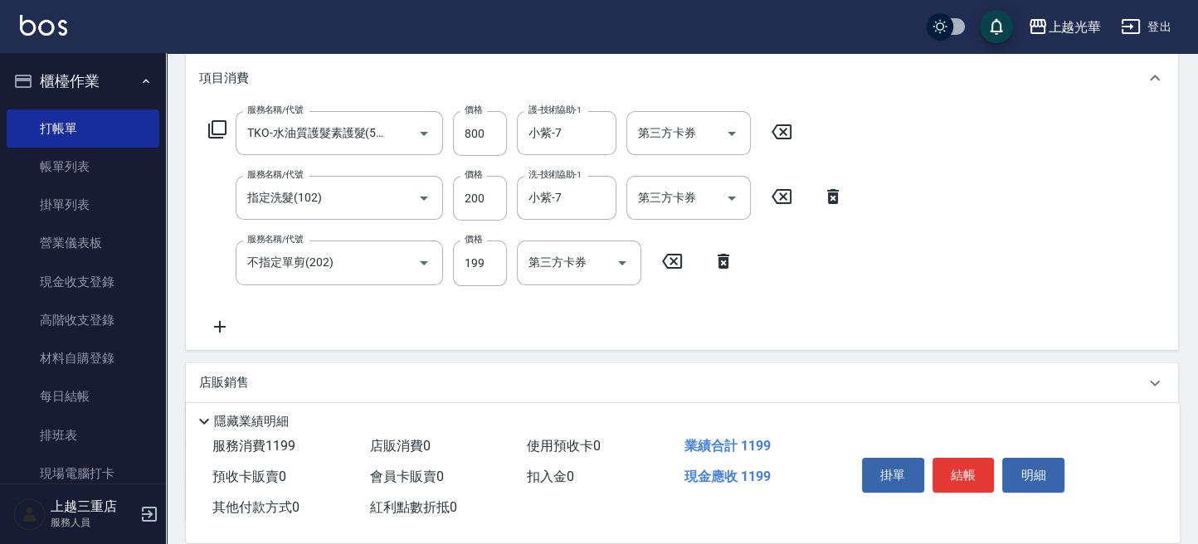
click at [864, 295] on div "服務名稱/代號 TKO-水油質護髮素護髮(521) 服務名稱/代號 價格 800 價格 護-技術協助-1 小紫-7 護-技術協助-1 第三方卡券 第三方卡券 …" at bounding box center [682, 227] width 992 height 245
drag, startPoint x: 403, startPoint y: 195, endPoint x: 387, endPoint y: 197, distance: 16.0
click at [401, 195] on icon "Clear" at bounding box center [400, 198] width 17 height 17
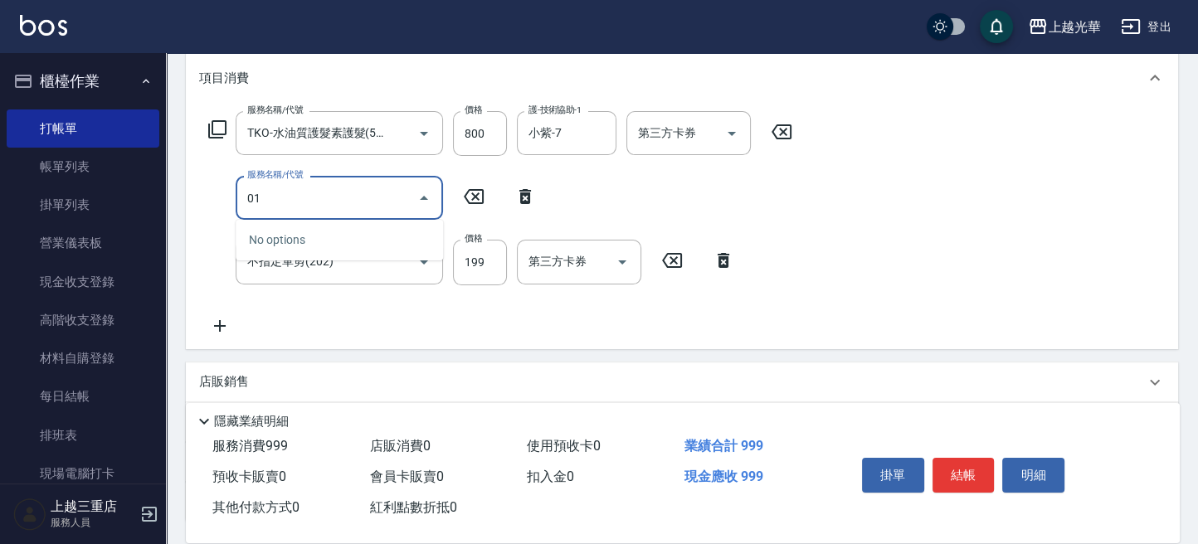
type input "0"
type input "不指定洗髮(101)"
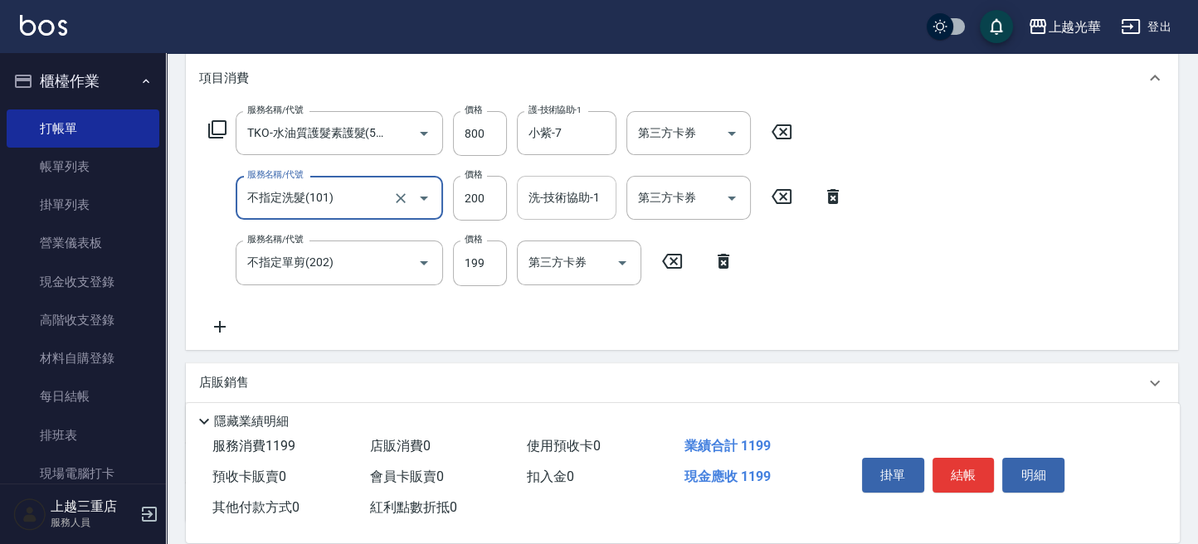
click at [563, 202] on input "洗-技術協助-1" at bounding box center [566, 197] width 85 height 29
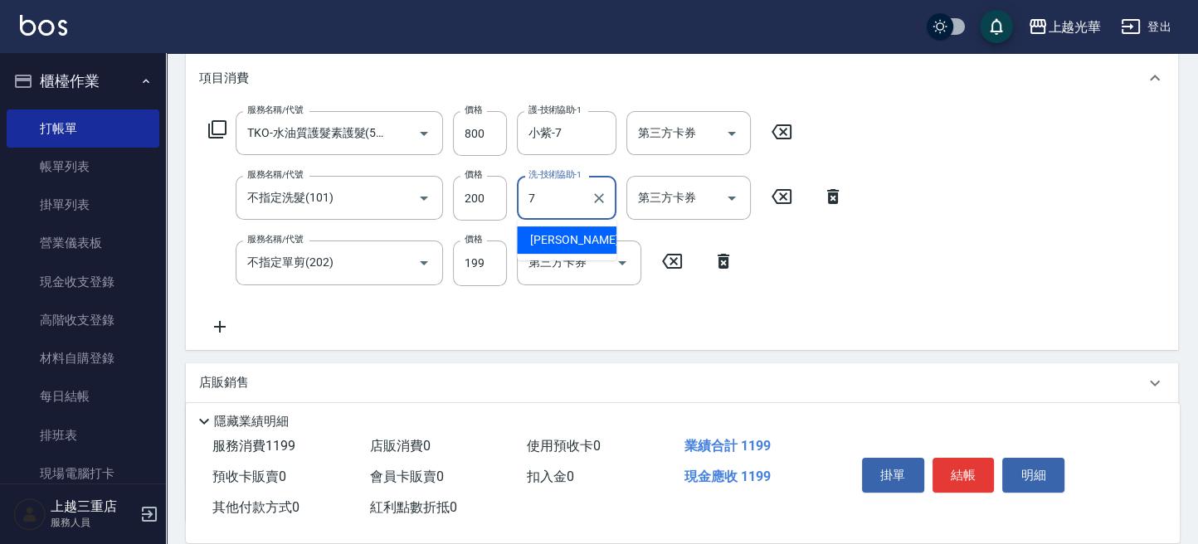
type input "小紫-7"
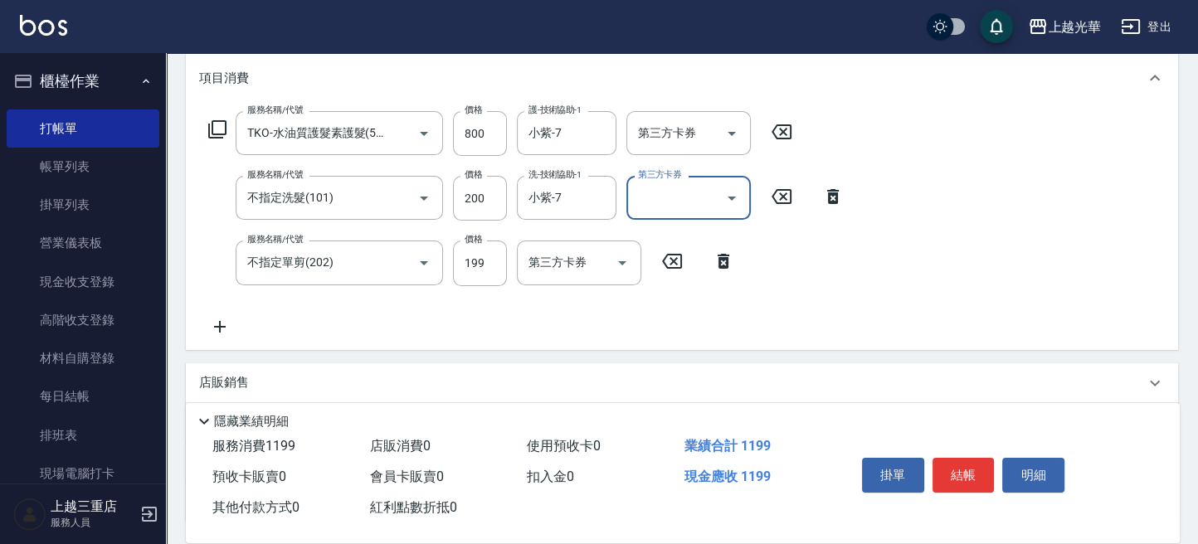
click at [978, 202] on div "服務名稱/代號 TKO-水油質護髮素護髮(521) 服務名稱/代號 價格 800 價格 護-技術協助-1 小紫-7 護-技術協助-1 第三方卡券 第三方卡券 …" at bounding box center [682, 227] width 992 height 245
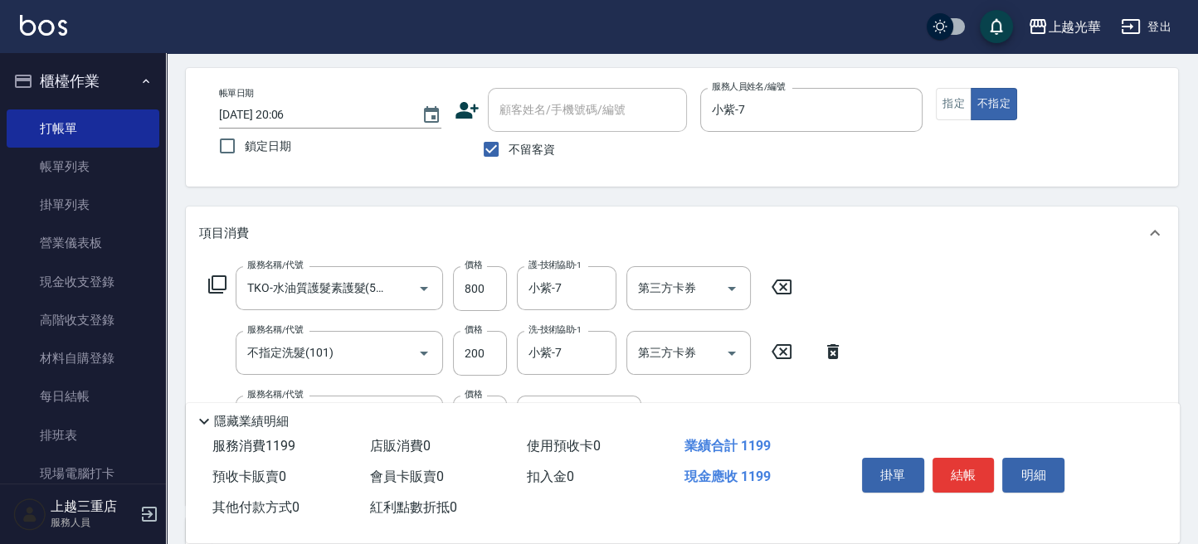
scroll to position [110, 0]
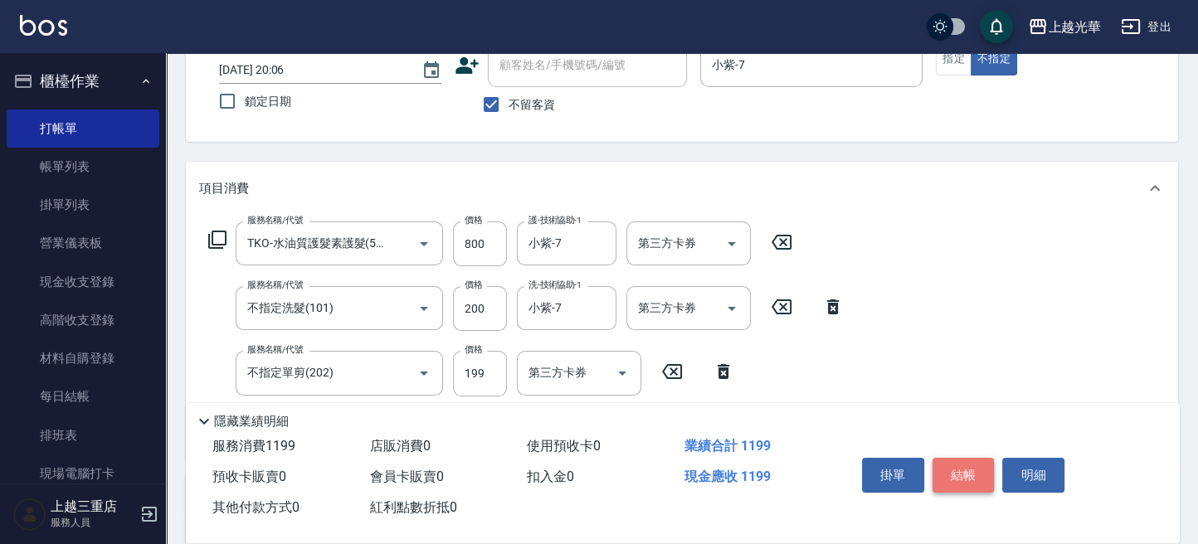
click at [967, 458] on button "結帳" at bounding box center [963, 475] width 62 height 35
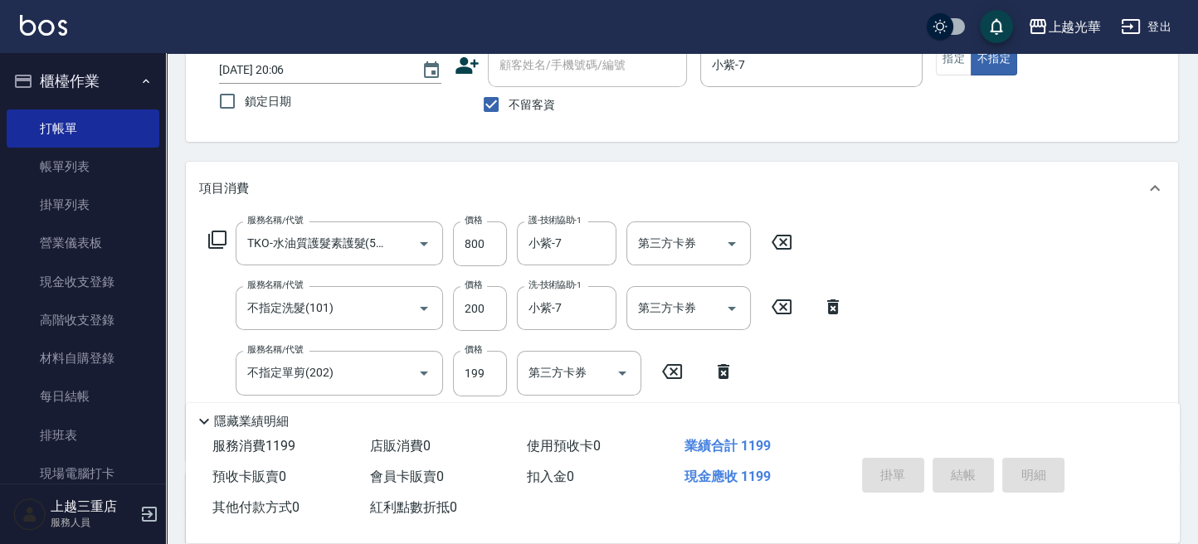
type input "2025/09/26 20:08"
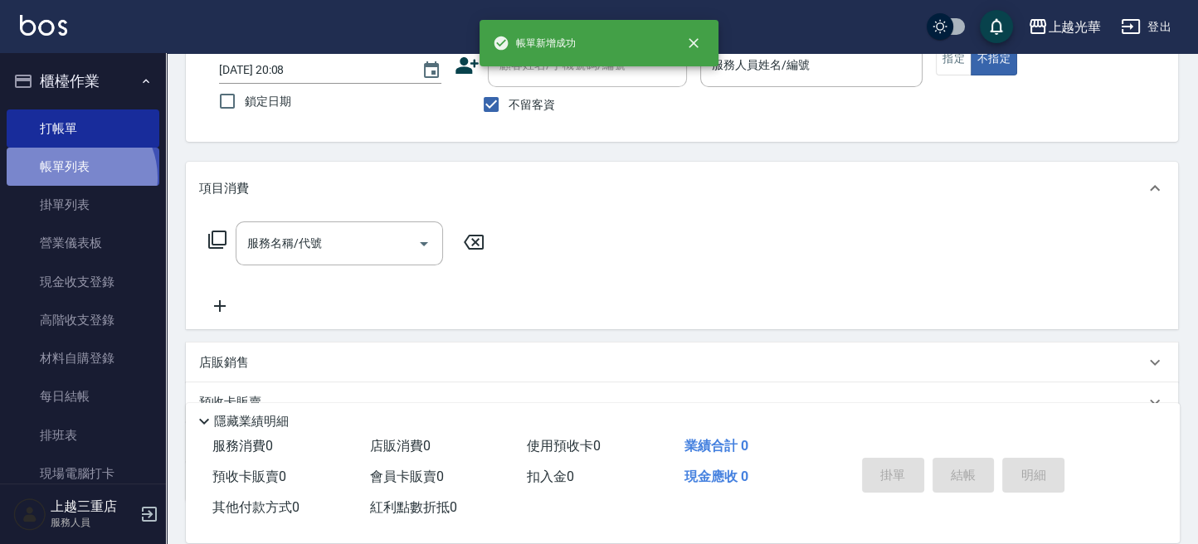
click at [74, 178] on link "帳單列表" at bounding box center [83, 167] width 153 height 38
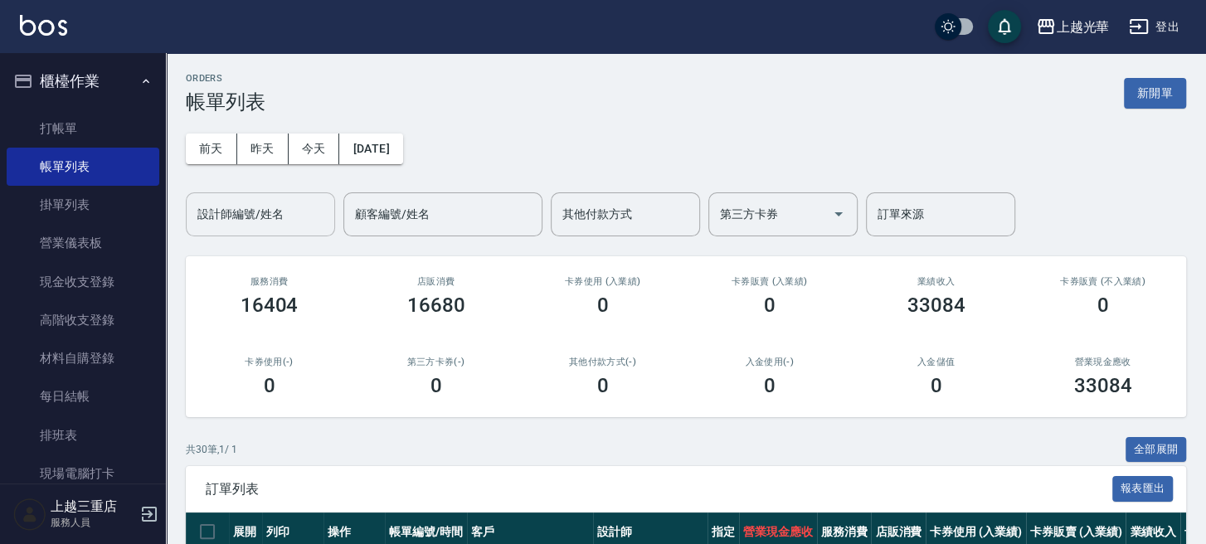
click at [220, 198] on div "設計師編號/姓名" at bounding box center [260, 214] width 149 height 44
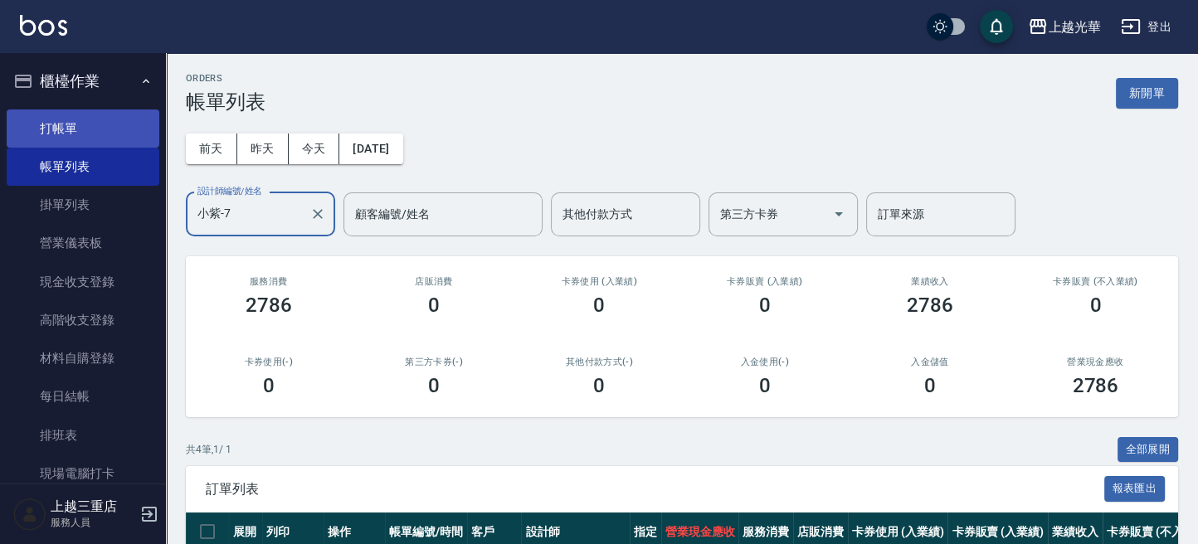
click at [105, 124] on link "打帳單" at bounding box center [83, 129] width 153 height 38
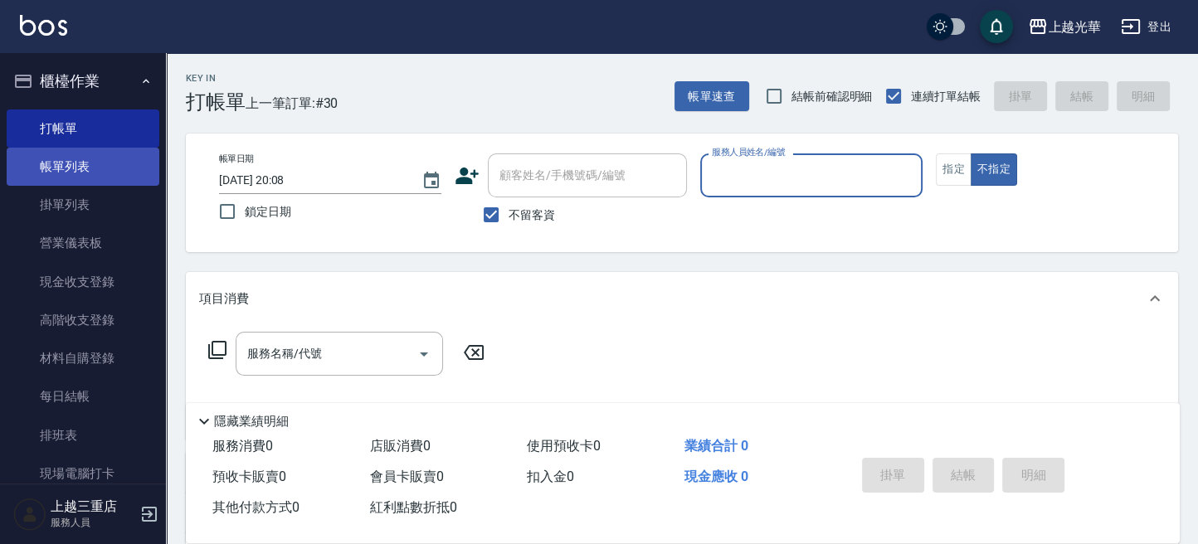
click at [50, 170] on link "帳單列表" at bounding box center [83, 167] width 153 height 38
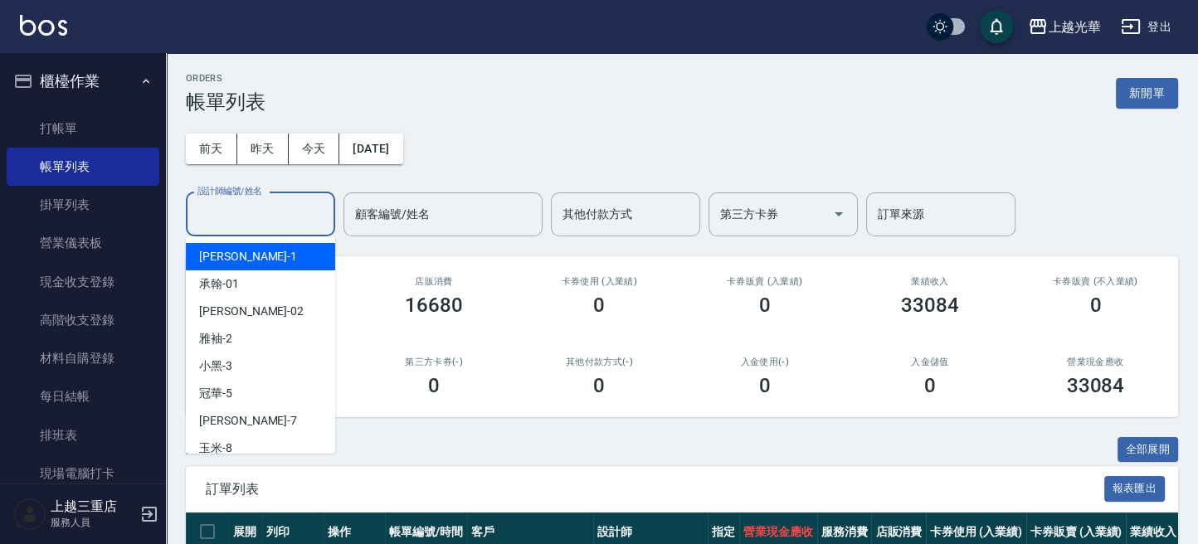
click at [228, 216] on input "設計師編號/姓名" at bounding box center [260, 214] width 134 height 29
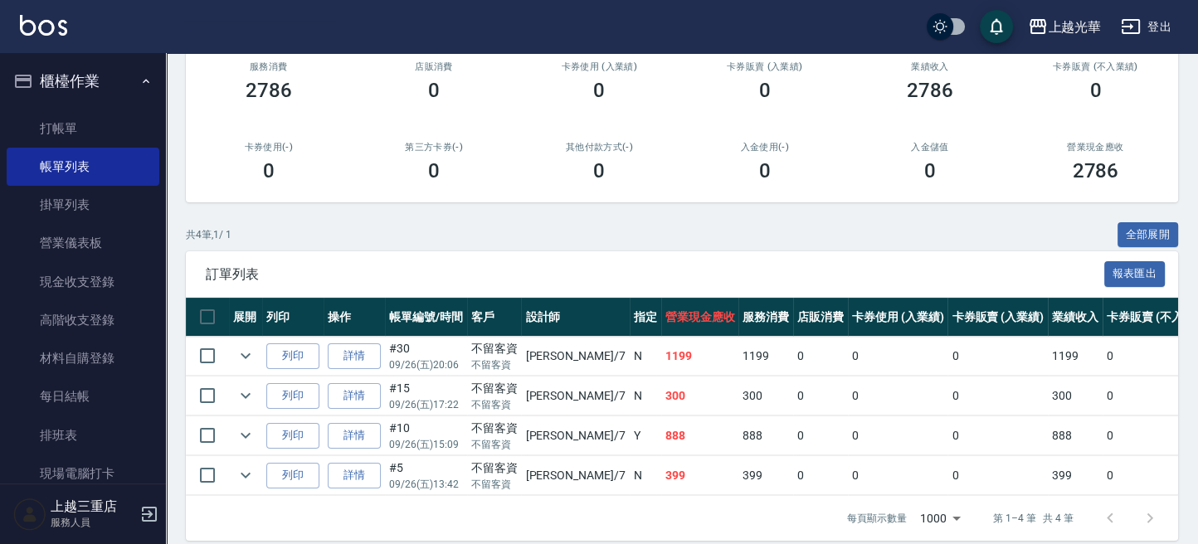
scroll to position [246, 0]
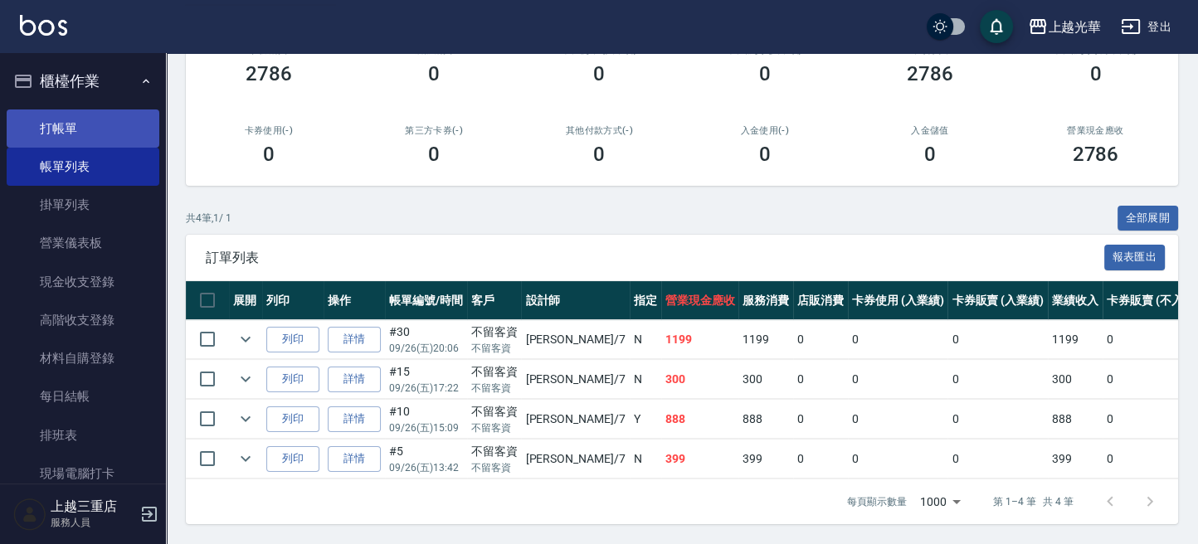
click at [94, 126] on link "打帳單" at bounding box center [83, 129] width 153 height 38
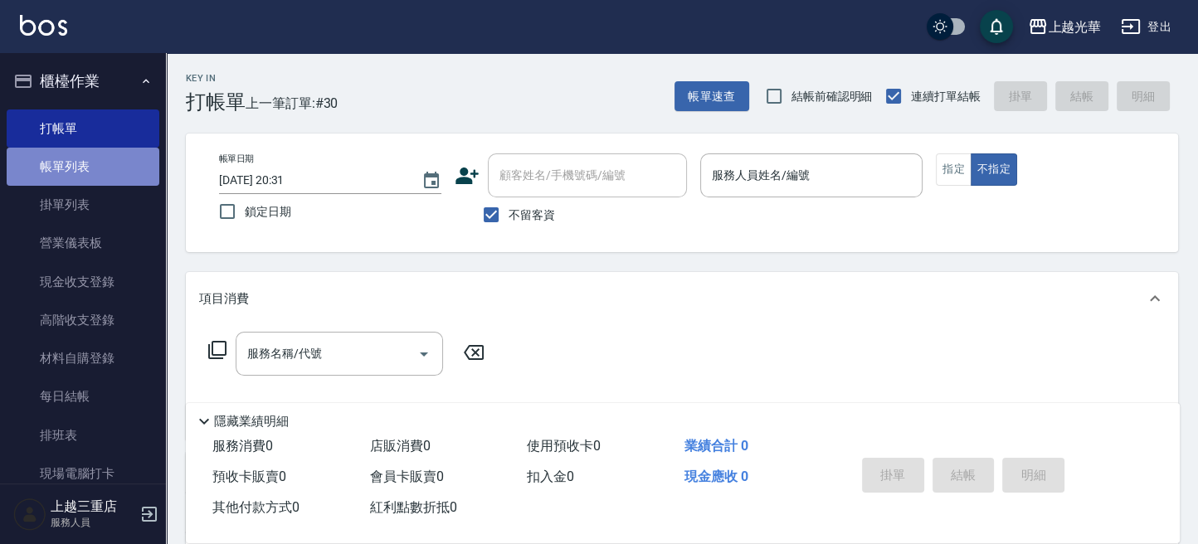
click at [97, 148] on link "帳單列表" at bounding box center [83, 167] width 153 height 38
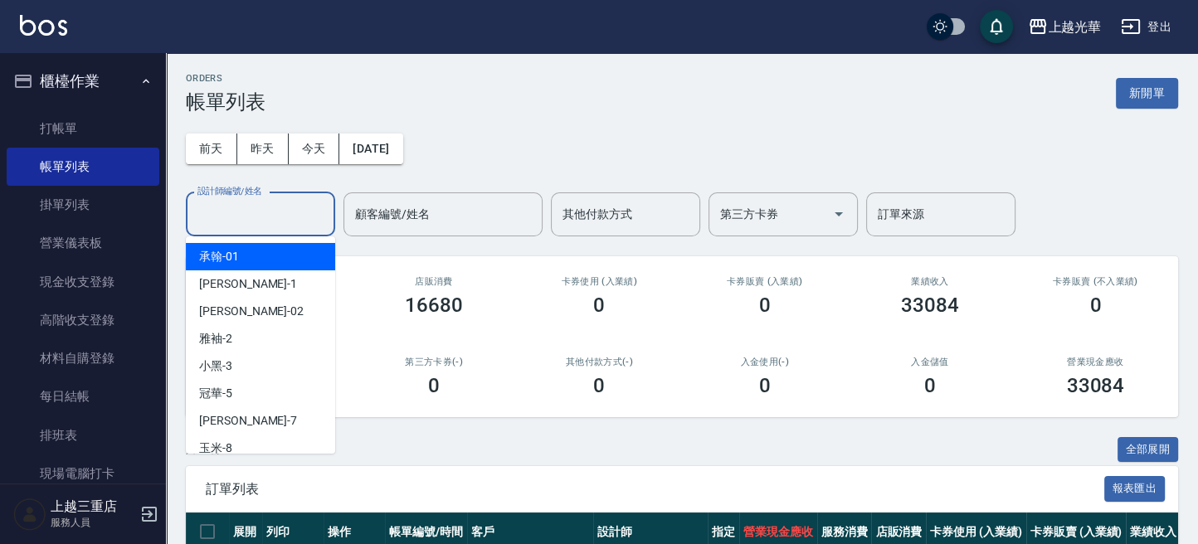
click at [283, 219] on input "設計師編號/姓名" at bounding box center [260, 214] width 134 height 29
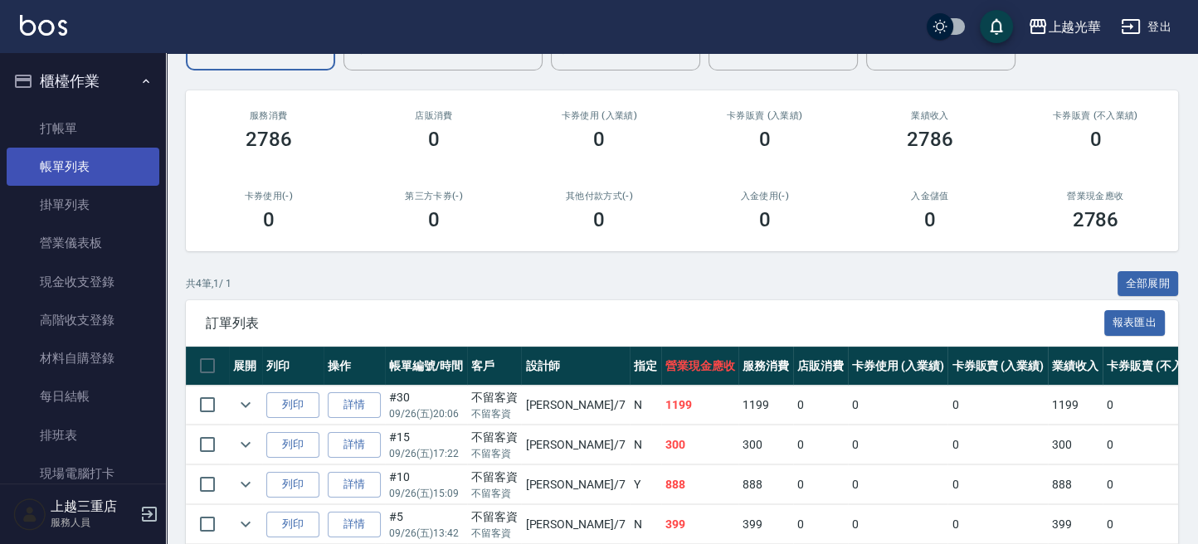
scroll to position [135, 0]
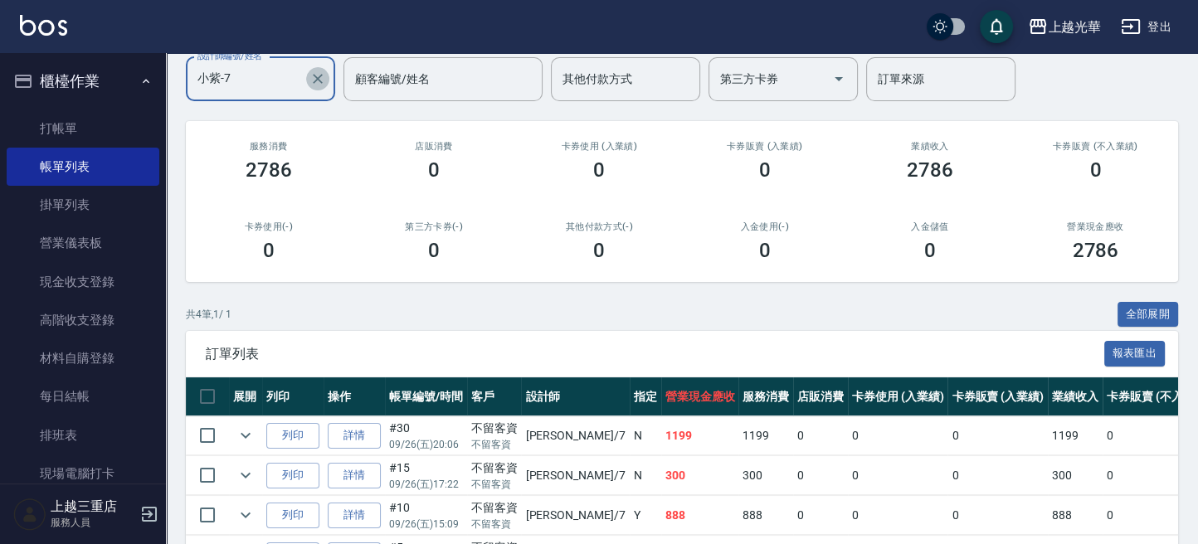
click at [315, 88] on button "Clear" at bounding box center [317, 78] width 23 height 23
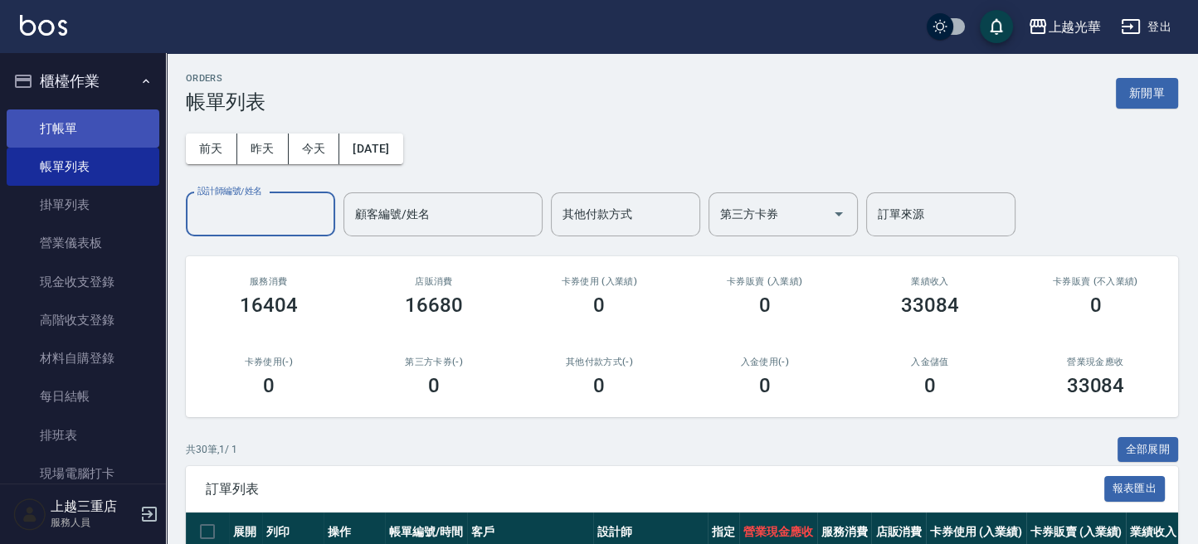
click at [90, 129] on link "打帳單" at bounding box center [83, 129] width 153 height 38
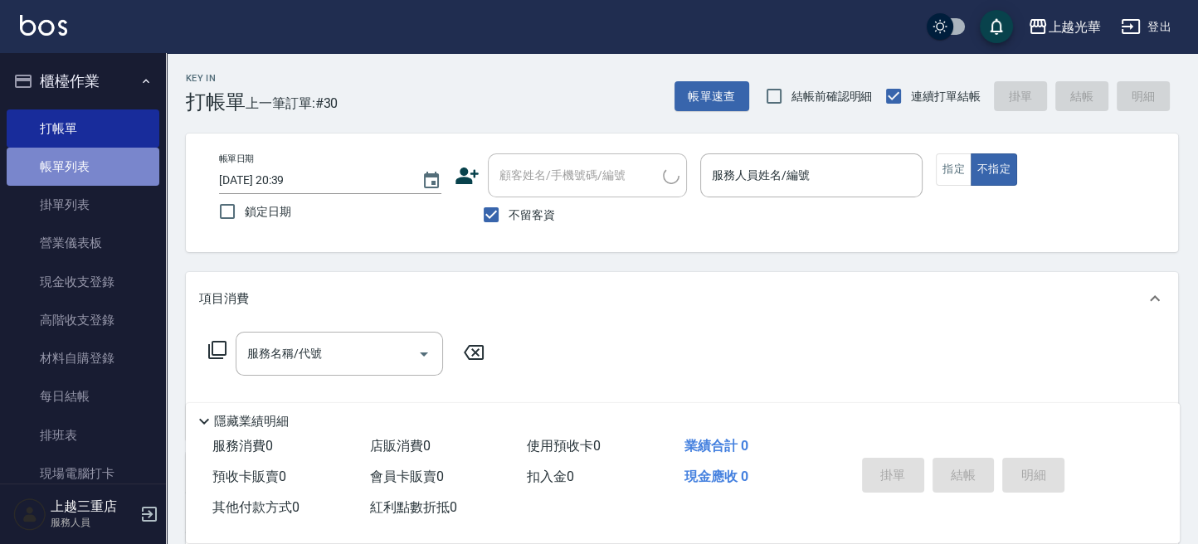
click at [90, 177] on link "帳單列表" at bounding box center [83, 167] width 153 height 38
click at [98, 170] on link "帳單列表" at bounding box center [83, 167] width 153 height 38
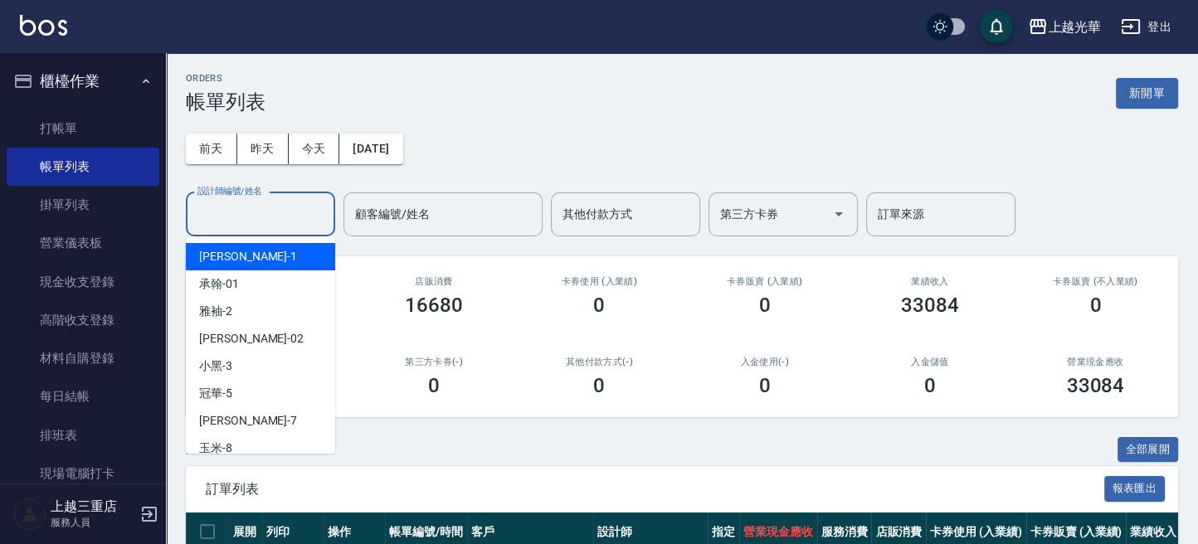
click at [252, 216] on input "設計師編號/姓名" at bounding box center [260, 214] width 134 height 29
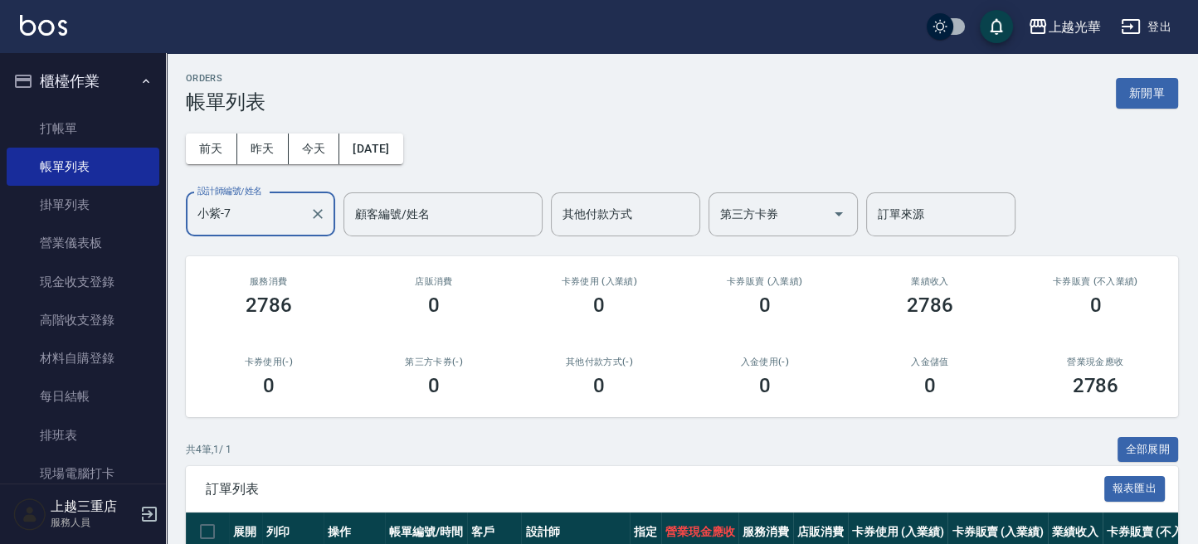
scroll to position [246, 0]
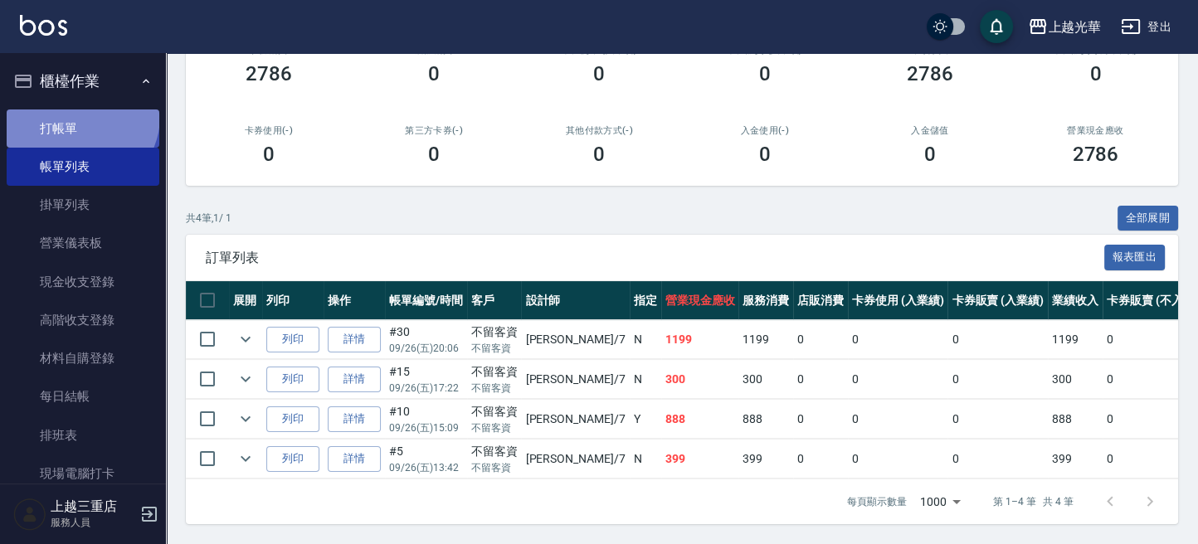
click at [79, 116] on link "打帳單" at bounding box center [83, 129] width 153 height 38
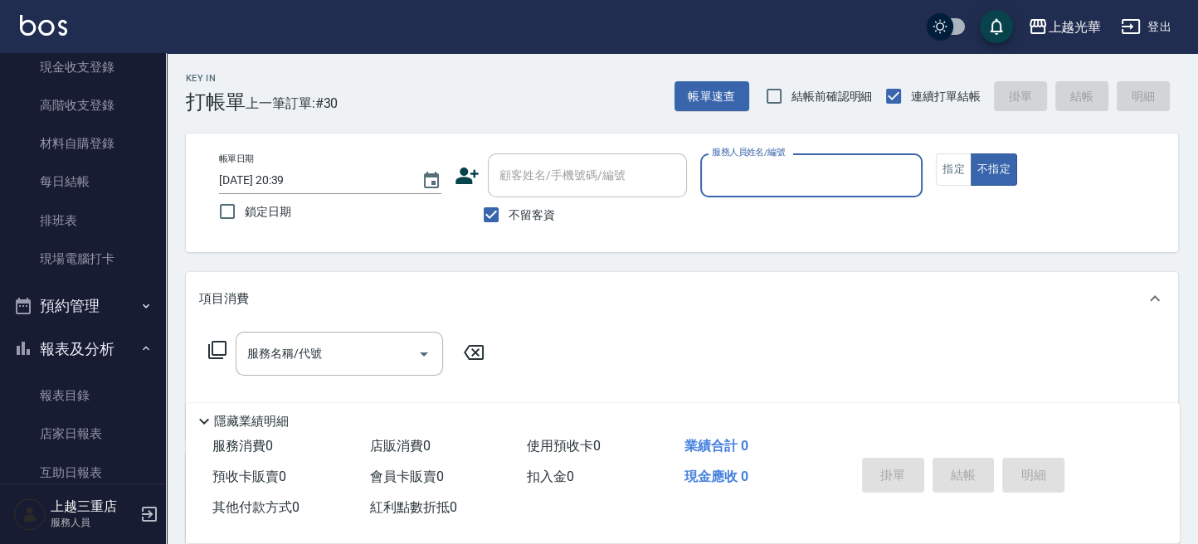
scroll to position [221, 0]
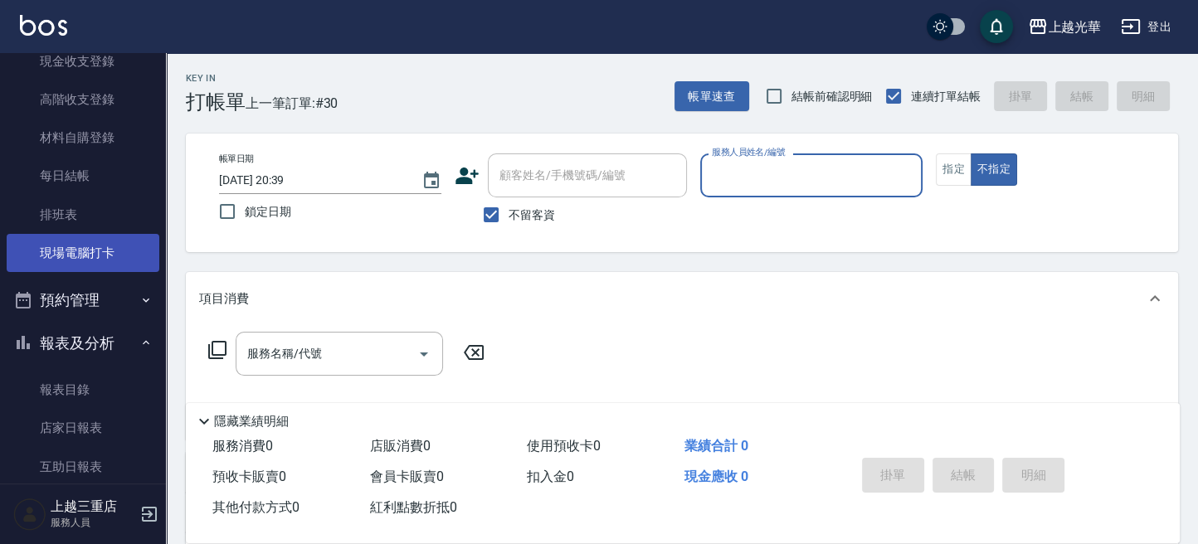
click at [96, 251] on link "現場電腦打卡" at bounding box center [83, 253] width 153 height 38
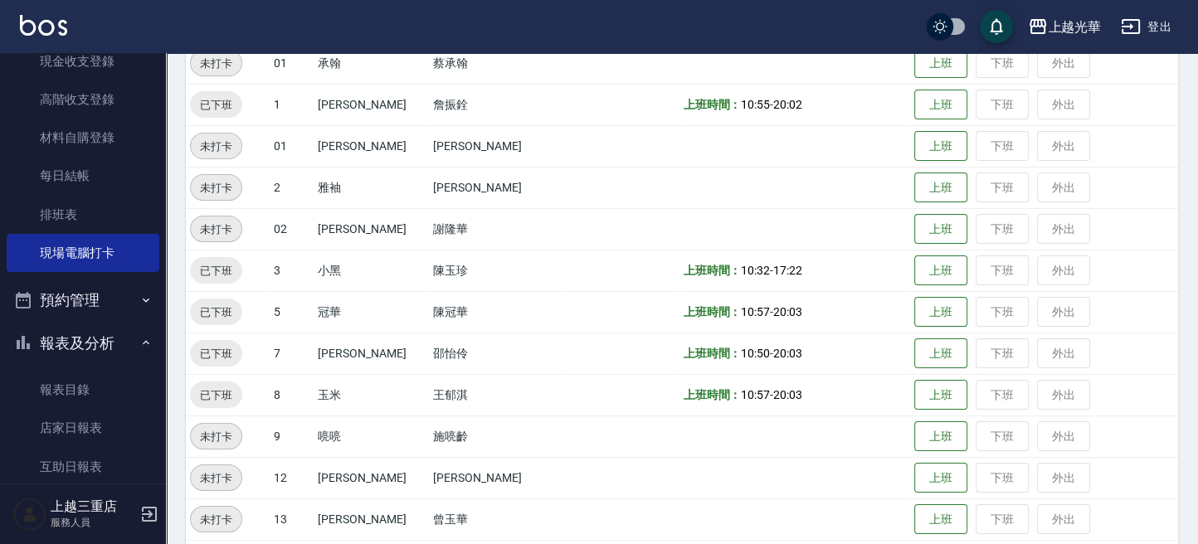
scroll to position [442, 0]
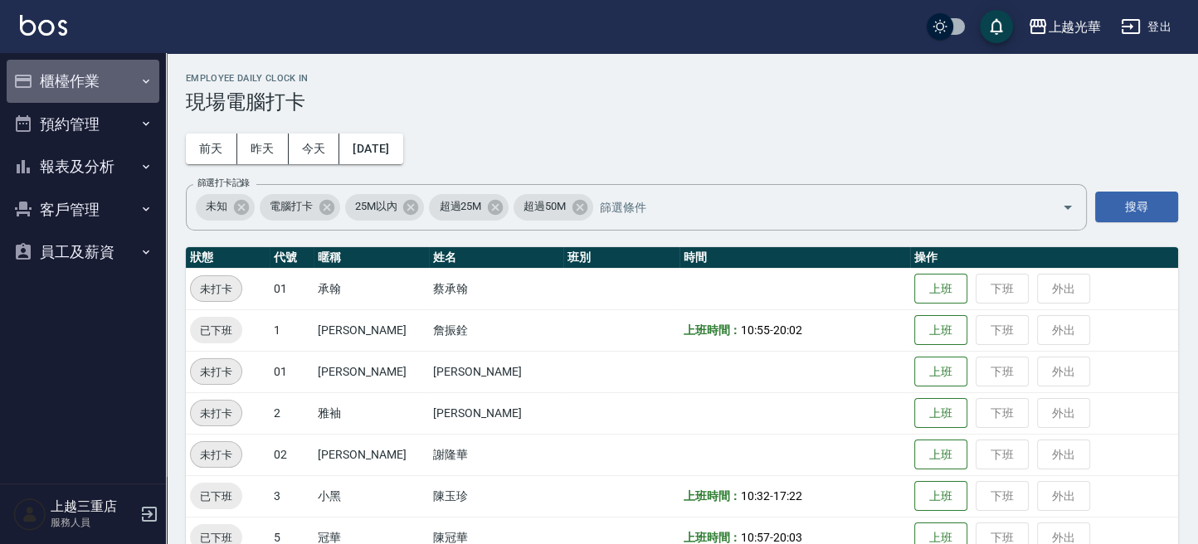
click at [118, 79] on button "櫃檯作業" at bounding box center [83, 81] width 153 height 43
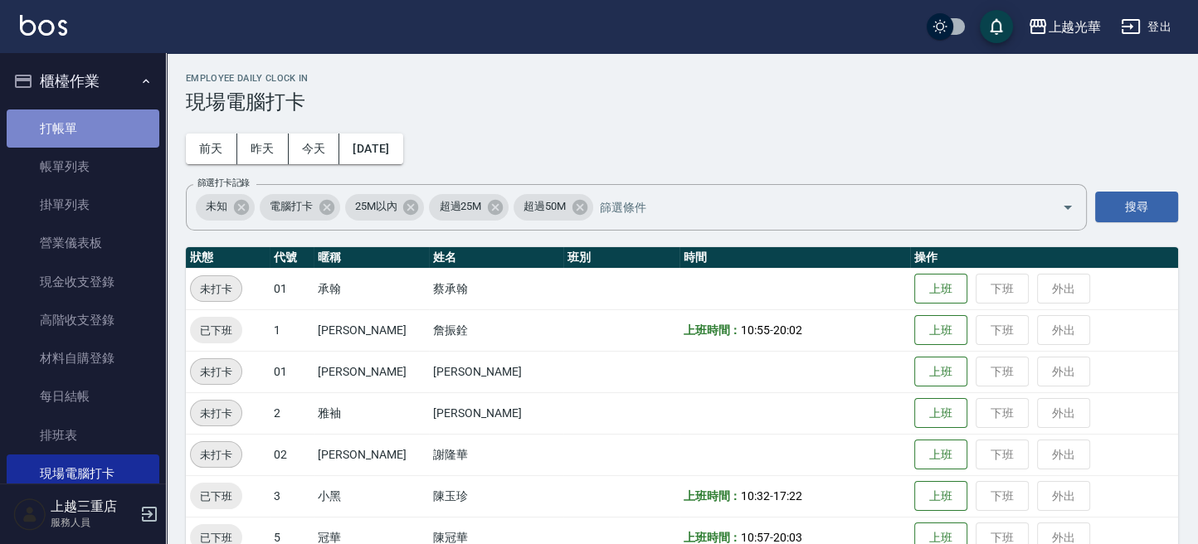
click at [83, 118] on link "打帳單" at bounding box center [83, 129] width 153 height 38
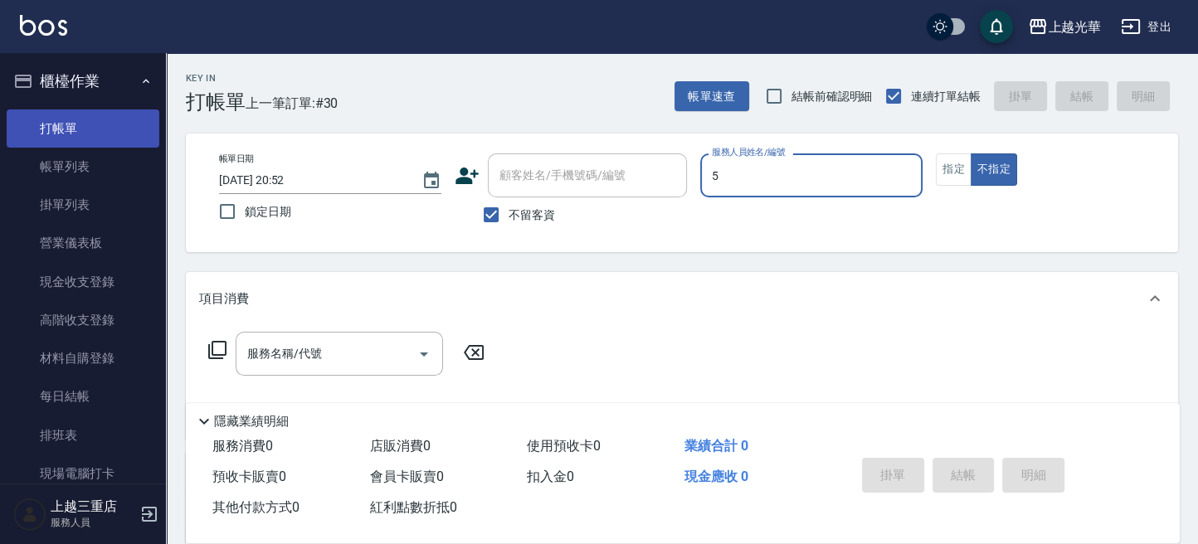
type input "冠華-5"
type button "false"
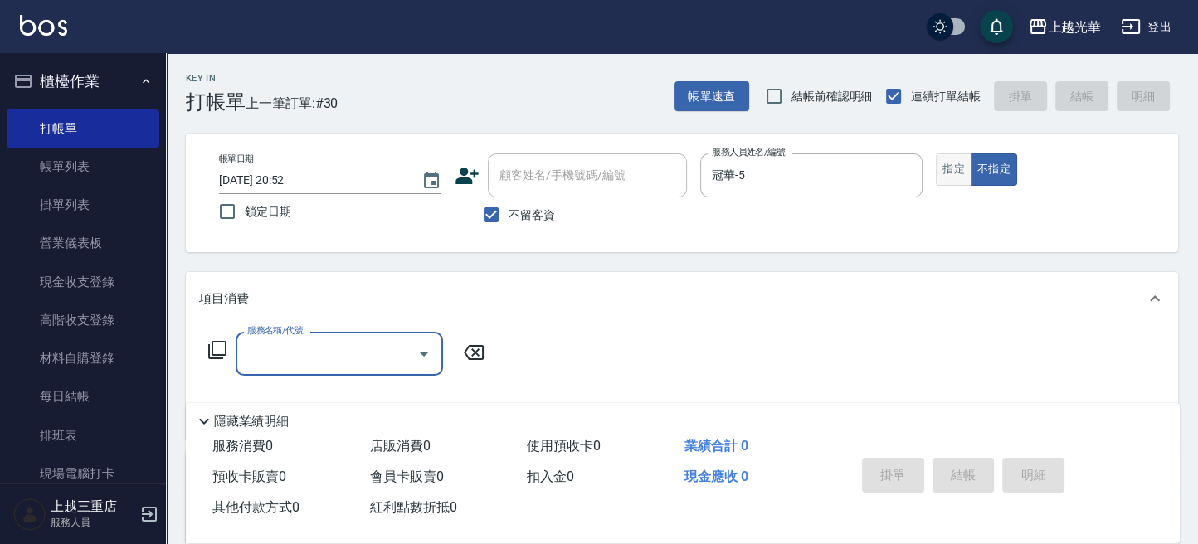
drag, startPoint x: 961, startPoint y: 166, endPoint x: 954, endPoint y: 170, distance: 8.5
click at [956, 168] on button "指定" at bounding box center [954, 169] width 36 height 32
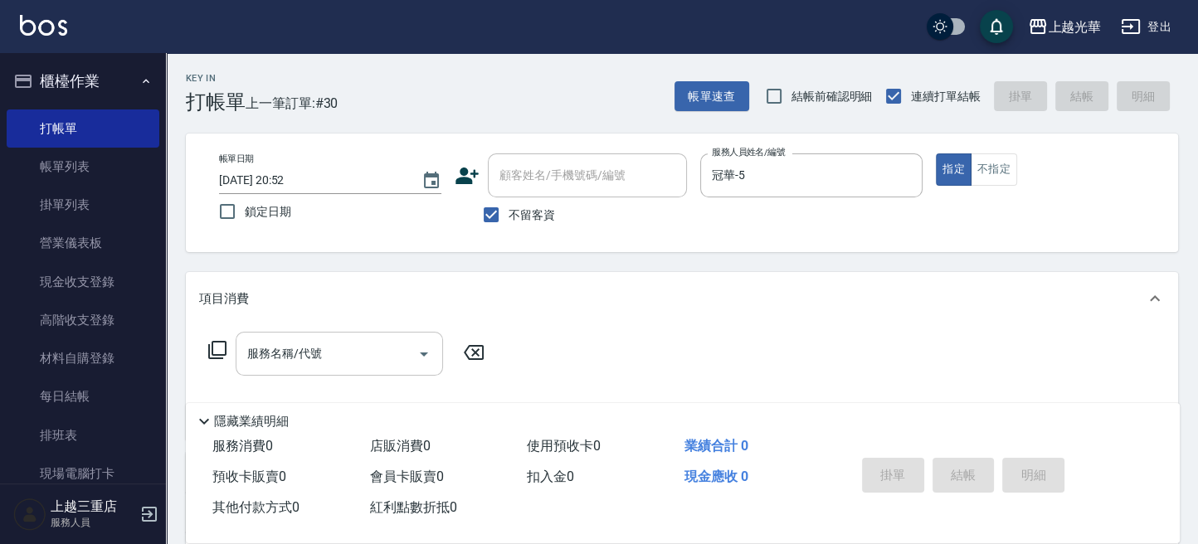
click at [353, 361] on input "服務名稱/代號" at bounding box center [327, 353] width 168 height 29
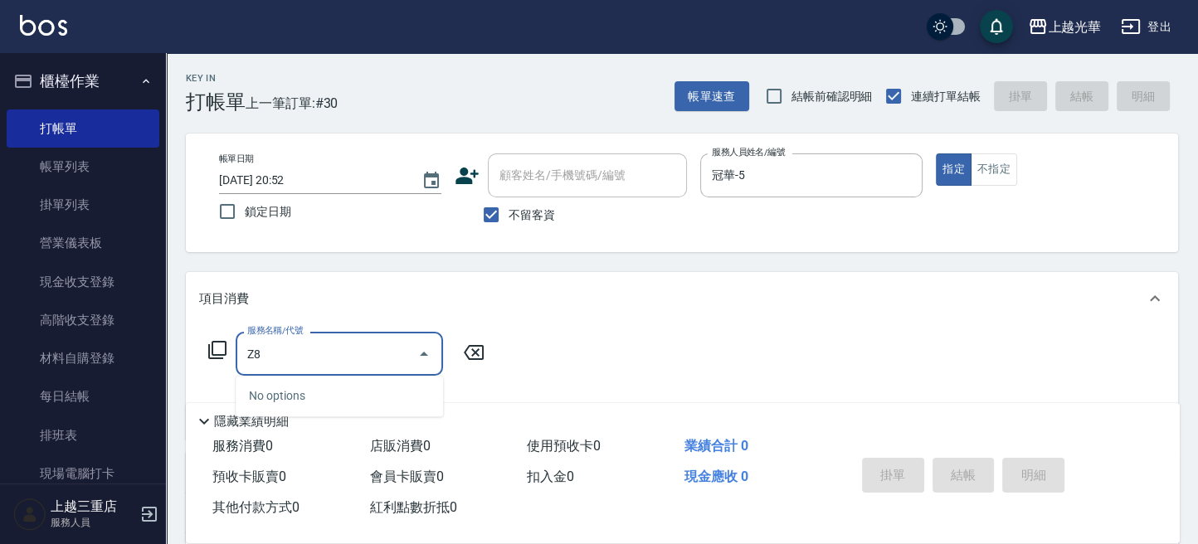
type input "Z"
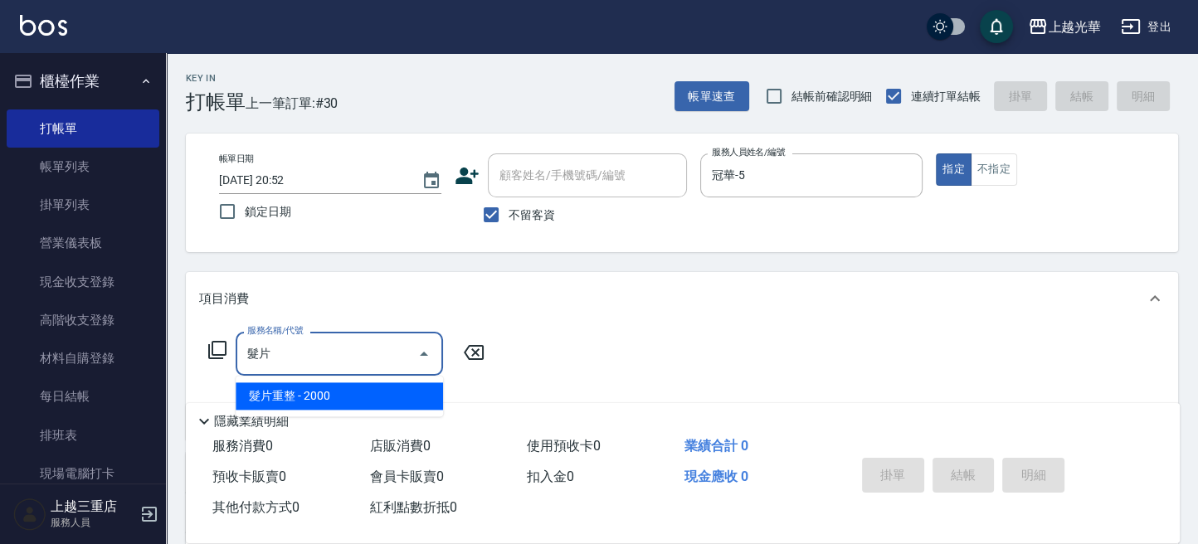
click at [397, 388] on span "髮片重整 - 2000" at bounding box center [339, 395] width 207 height 27
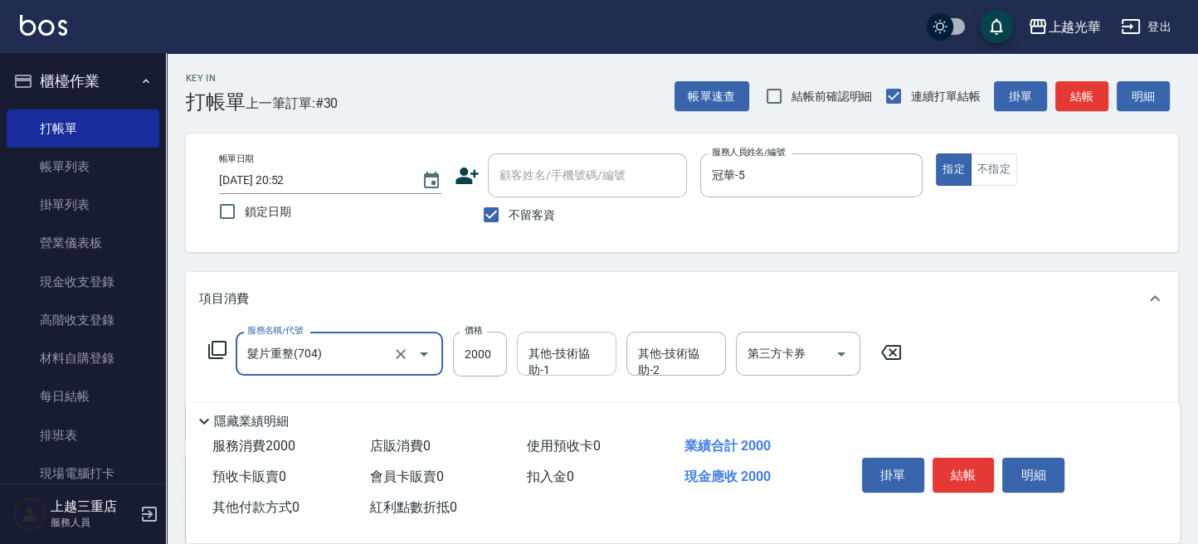
type input "髮片重整(704)"
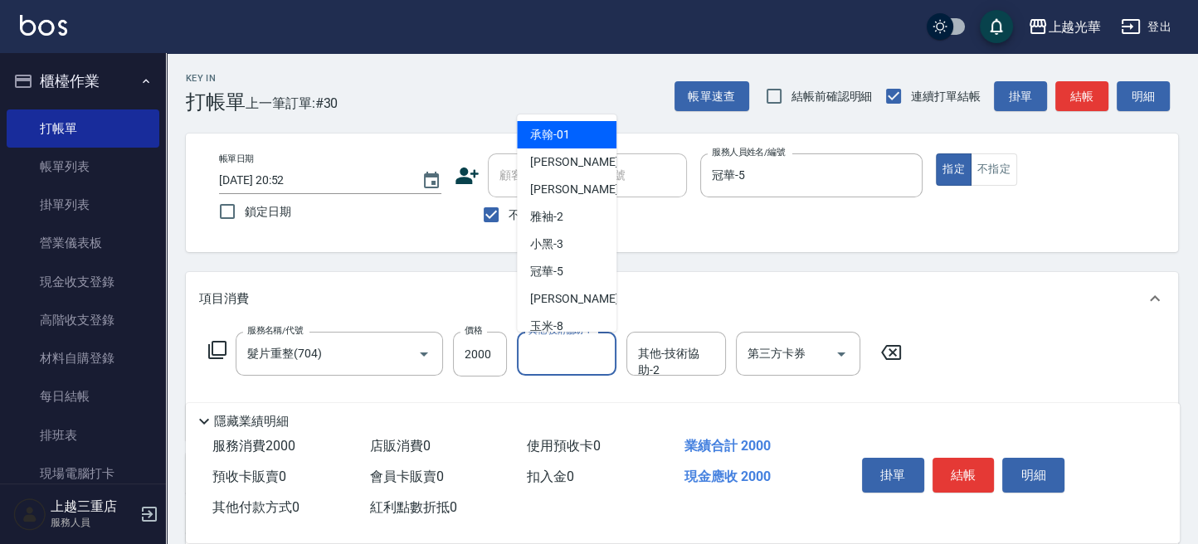
click at [557, 348] on input "其他-技術協助-1" at bounding box center [566, 353] width 85 height 29
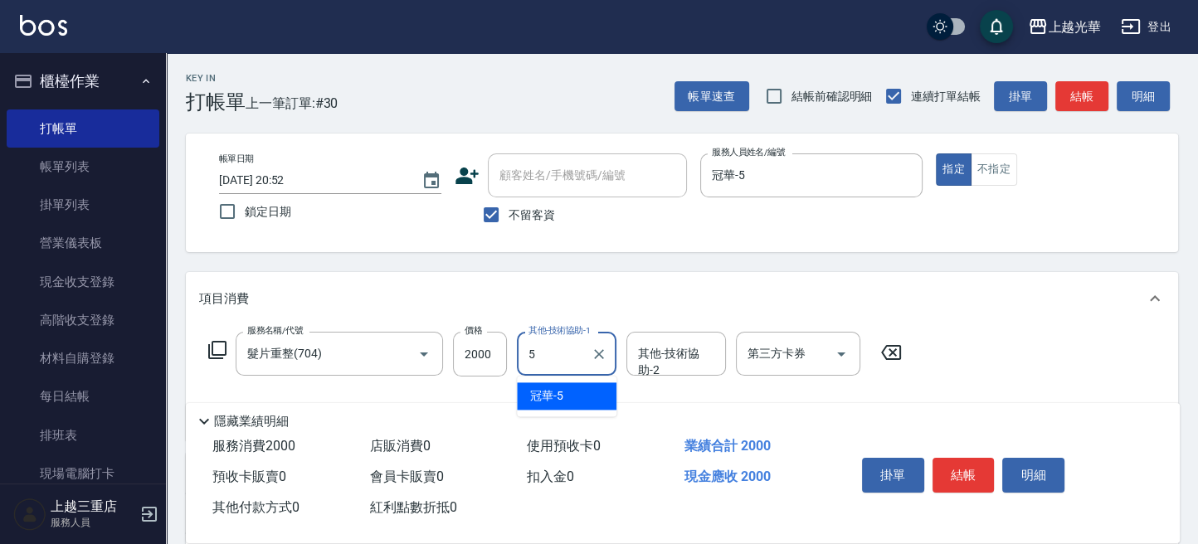
type input "冠華-5"
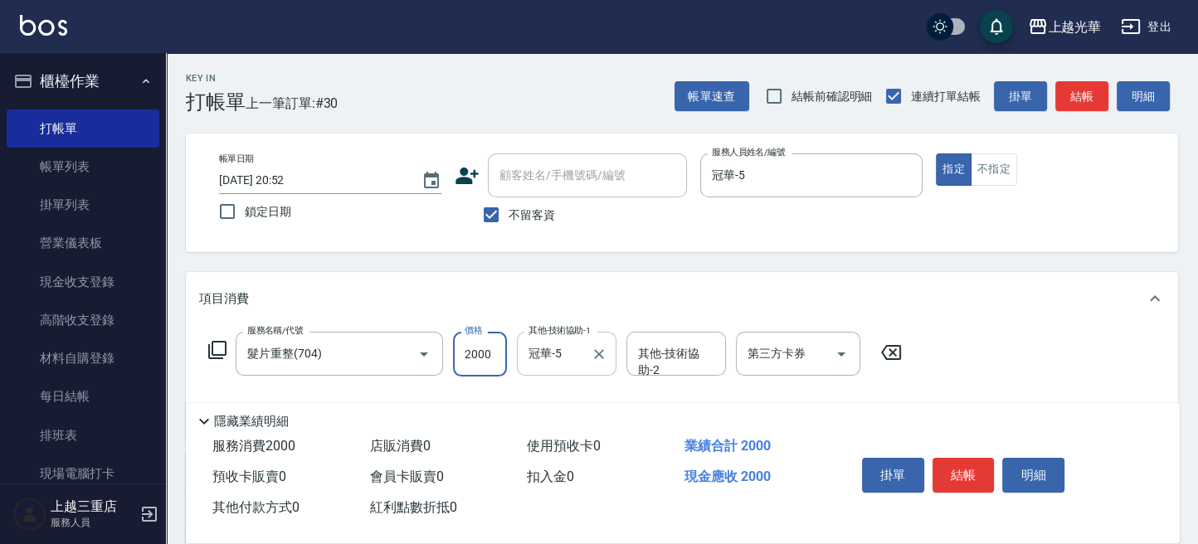
drag, startPoint x: 488, startPoint y: 356, endPoint x: 561, endPoint y: 360, distance: 73.1
click at [488, 354] on input "2000" at bounding box center [480, 354] width 54 height 45
type input "3000"
click at [986, 187] on div "帳單日期 2025/09/26 20:52 鎖定日期 顧客姓名/手機號碼/編號 顧客姓名/手機號碼/編號 不留客資 服務人員姓名/編號 冠華-5 服務人員姓名…" at bounding box center [682, 192] width 952 height 79
click at [1072, 93] on button "結帳" at bounding box center [1081, 96] width 53 height 31
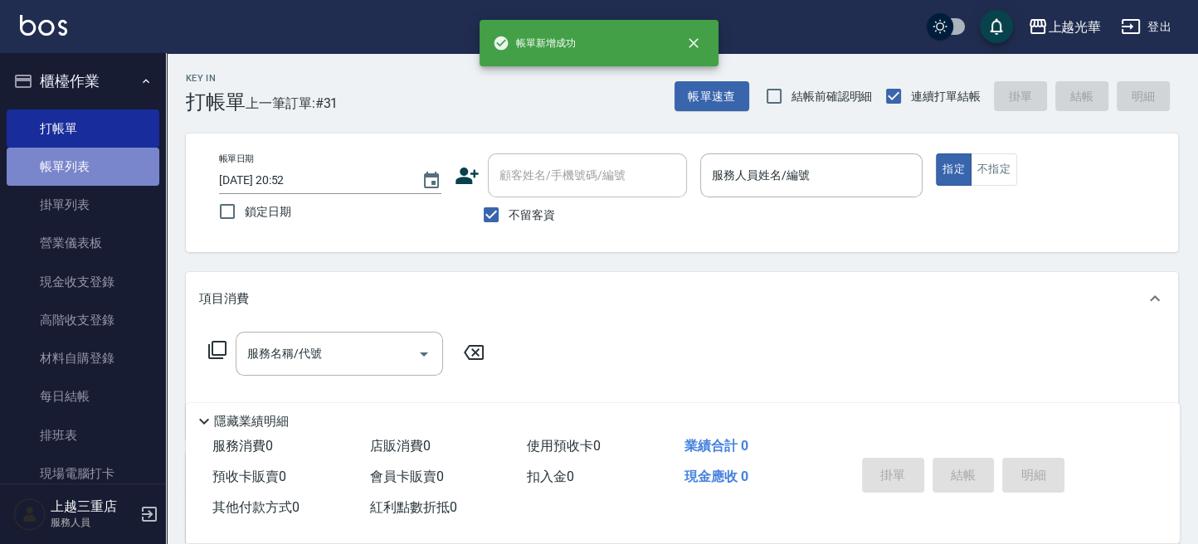
click at [102, 168] on link "帳單列表" at bounding box center [83, 167] width 153 height 38
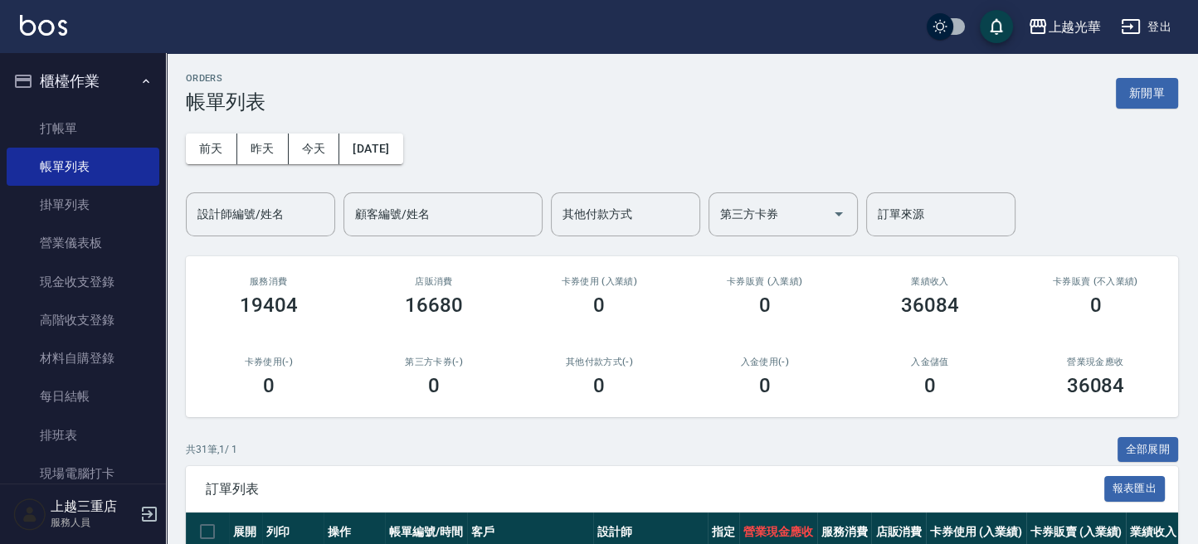
click at [265, 217] on div "設計師編號/姓名 設計師編號/姓名" at bounding box center [260, 214] width 149 height 44
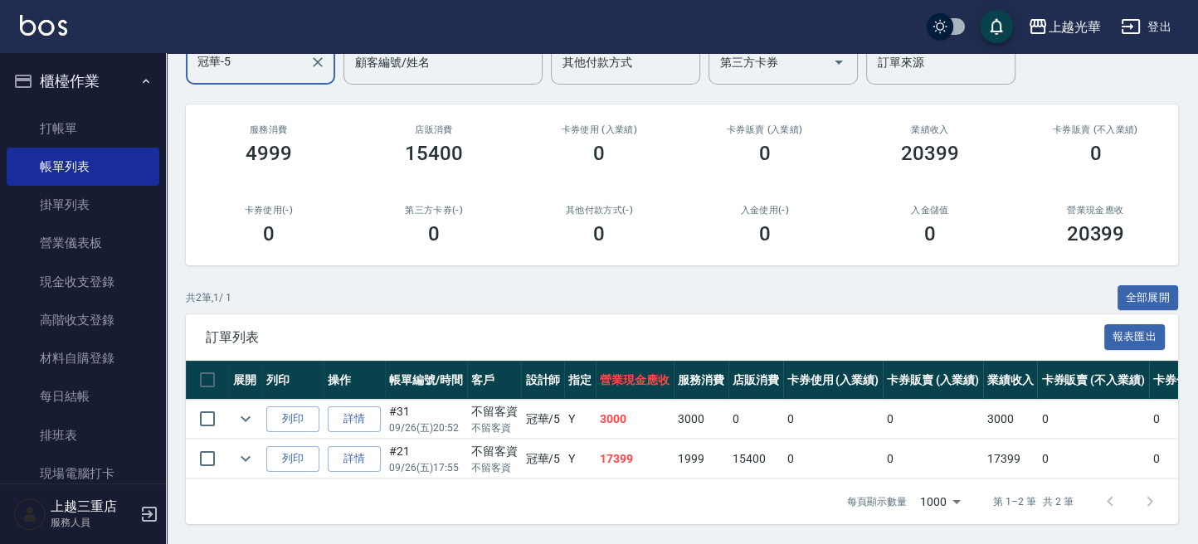
scroll to position [206, 0]
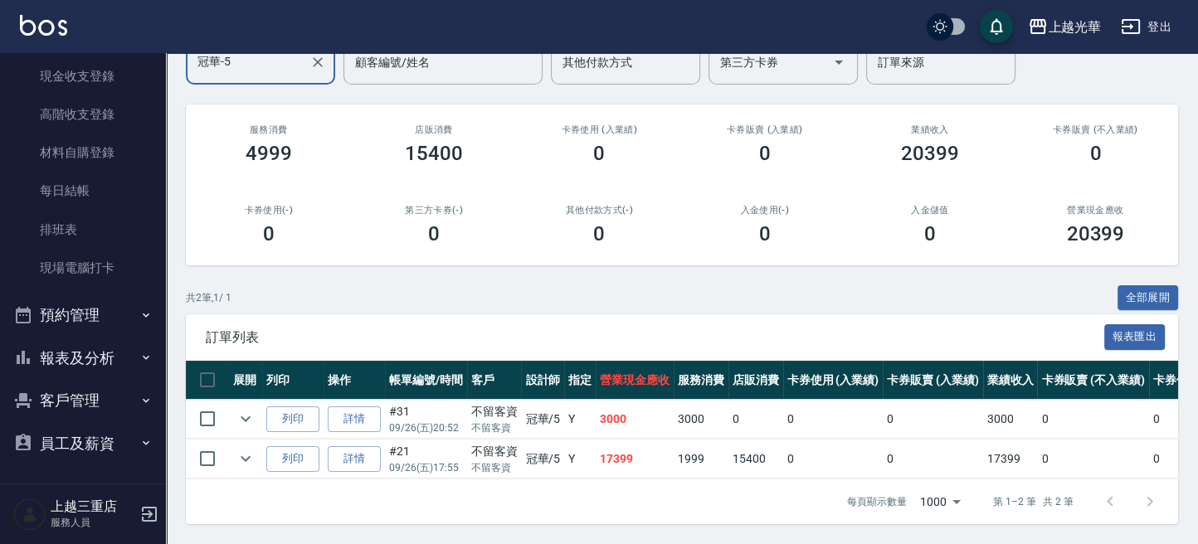
type input "冠華-5"
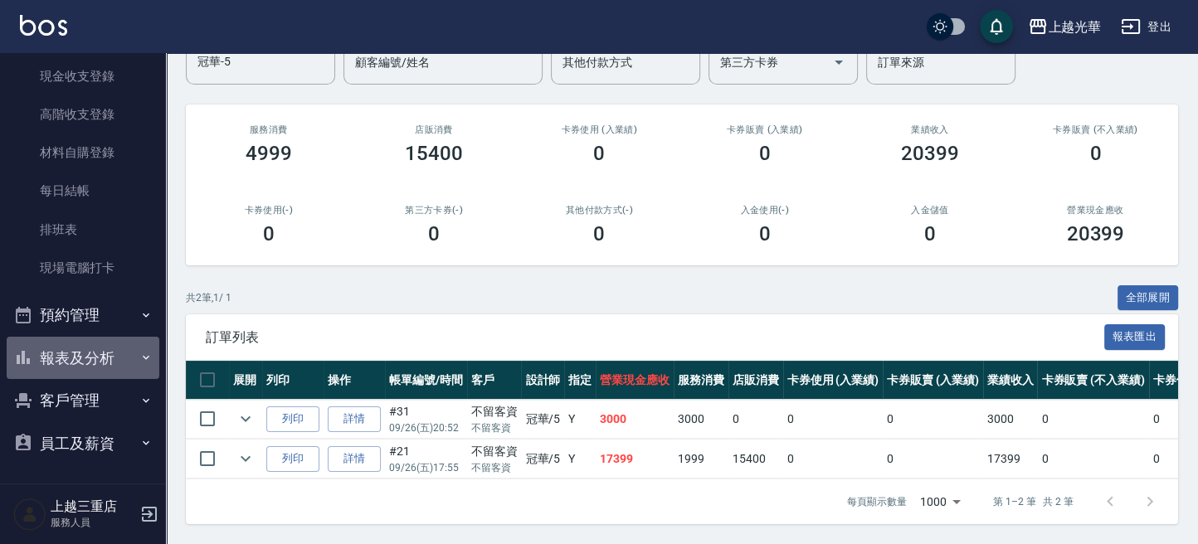
click at [97, 365] on button "報表及分析" at bounding box center [83, 358] width 153 height 43
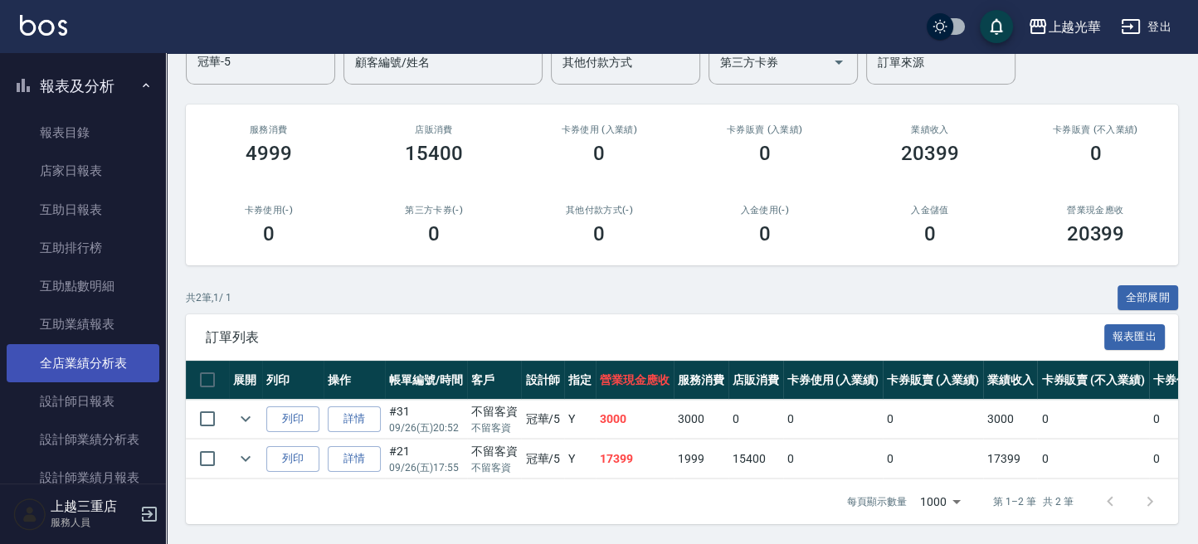
scroll to position [648, 0]
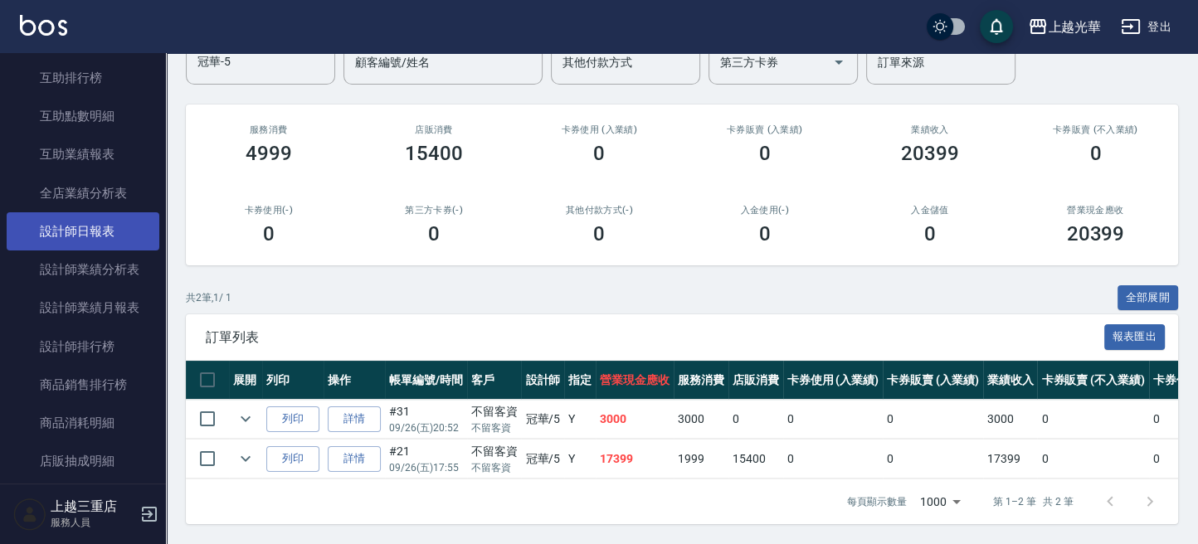
click at [95, 229] on link "設計師日報表" at bounding box center [83, 231] width 153 height 38
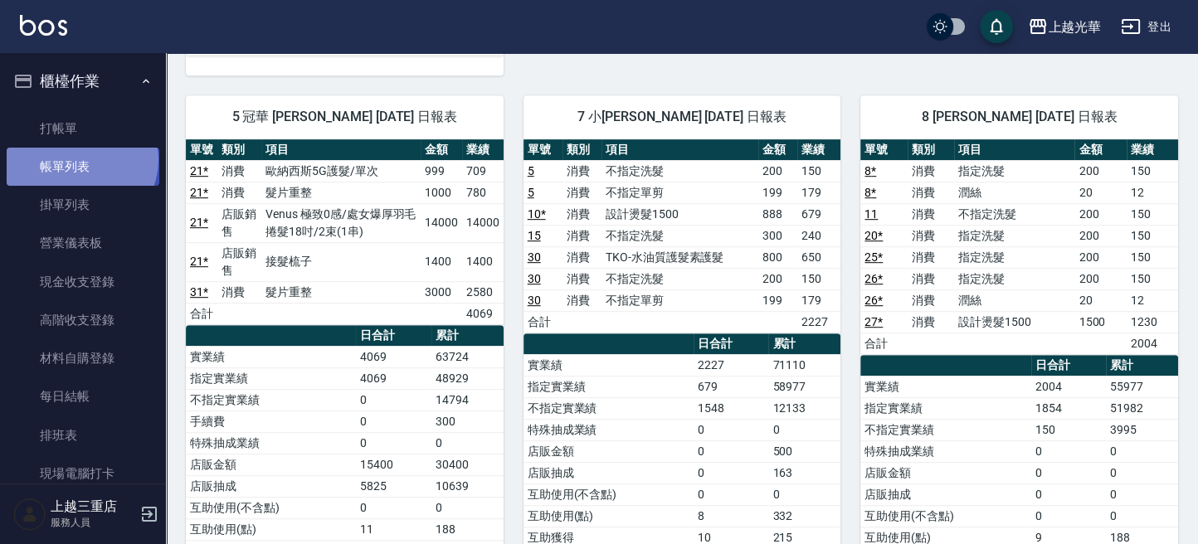
click at [80, 160] on link "帳單列表" at bounding box center [83, 167] width 153 height 38
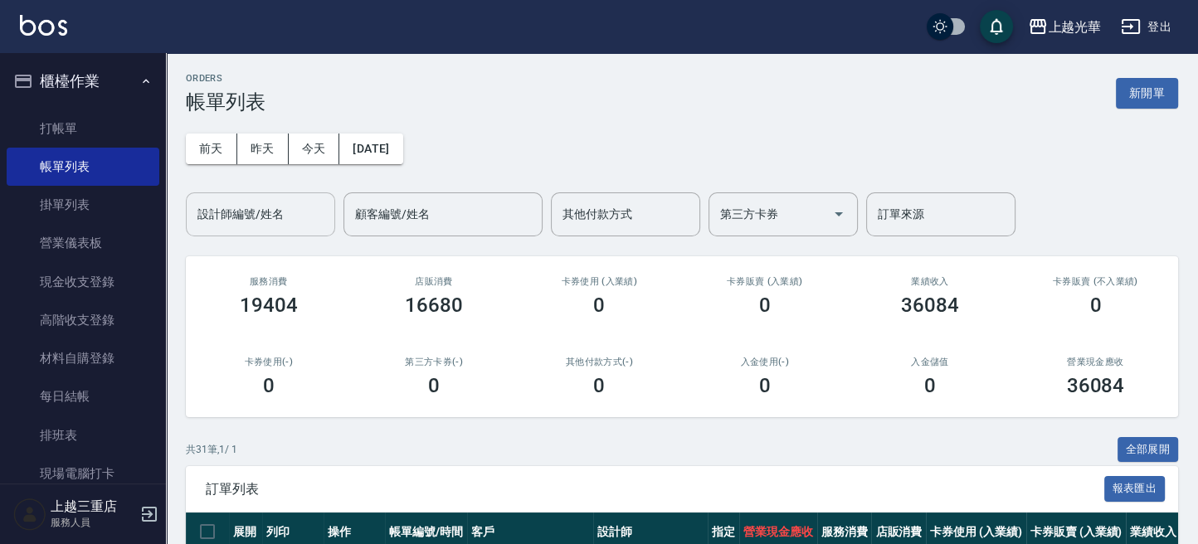
click at [267, 219] on input "設計師編號/姓名" at bounding box center [260, 214] width 134 height 29
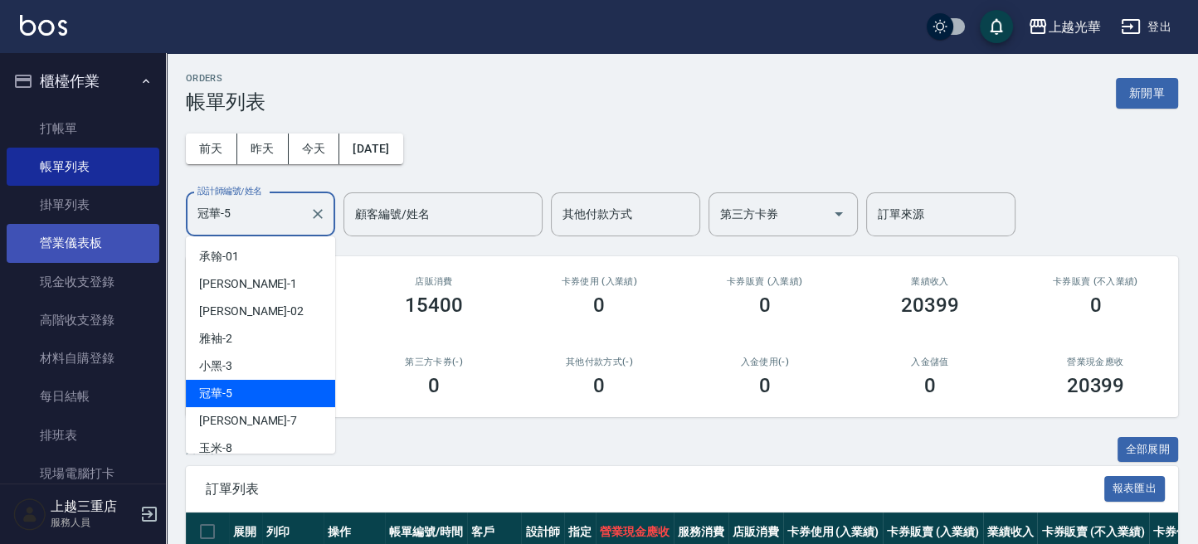
drag, startPoint x: 281, startPoint y: 217, endPoint x: 71, endPoint y: 224, distance: 210.8
click at [63, 222] on div "上越光華 登出 櫃檯作業 打帳單 帳單列表 掛單列表 營業儀表板 現金收支登錄 高階收支登錄 材料自購登錄 每日結帳 排班表 現場電腦打卡 預約管理 預約管理…" at bounding box center [599, 348] width 1198 height 696
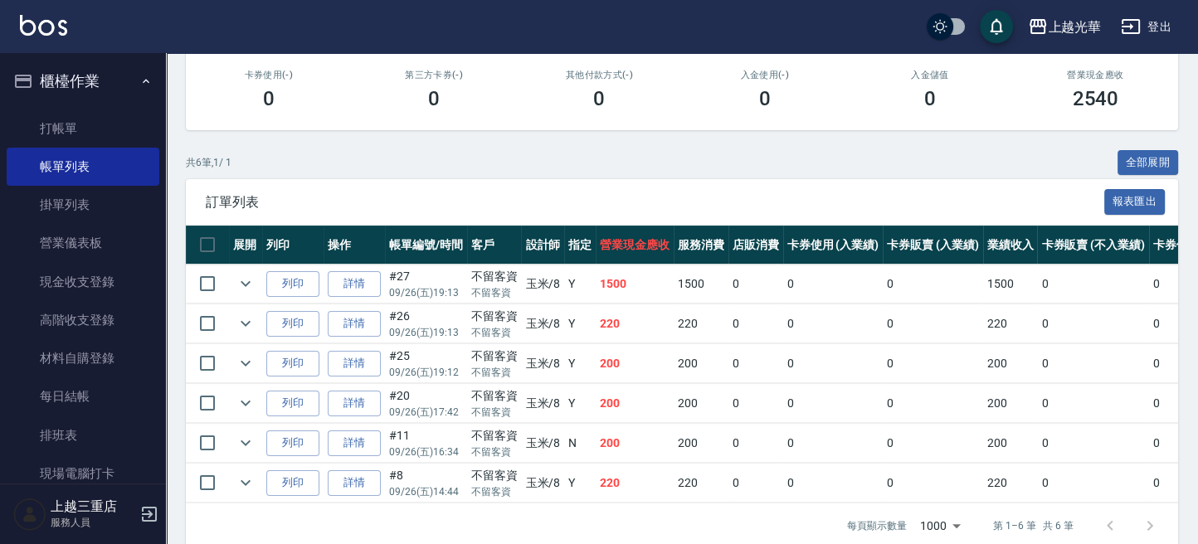
scroll to position [324, 0]
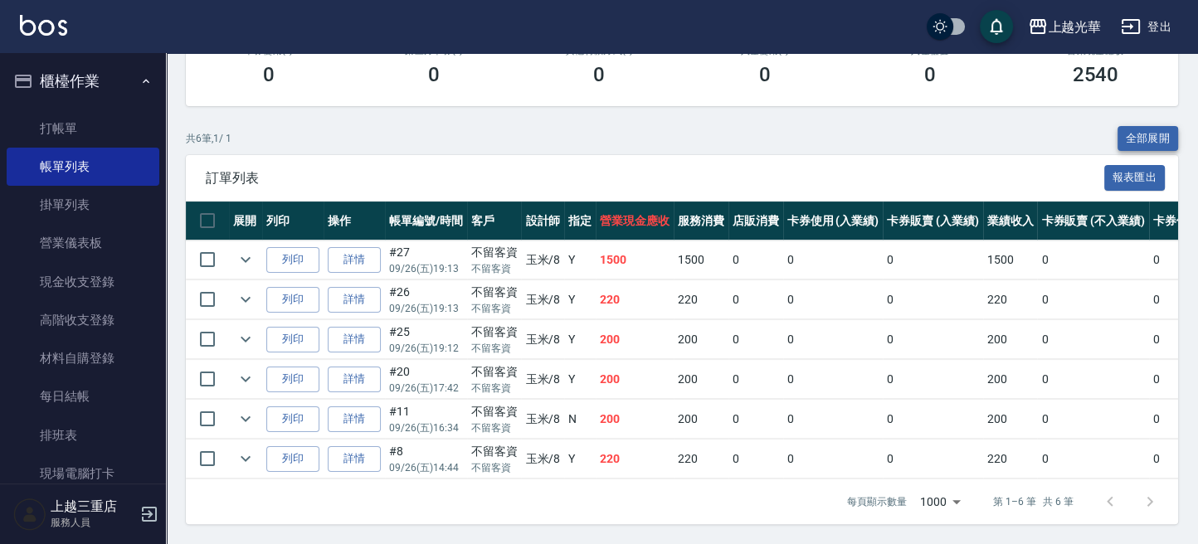
type input "玉米-8"
click at [1142, 126] on button "全部展開" at bounding box center [1147, 139] width 61 height 26
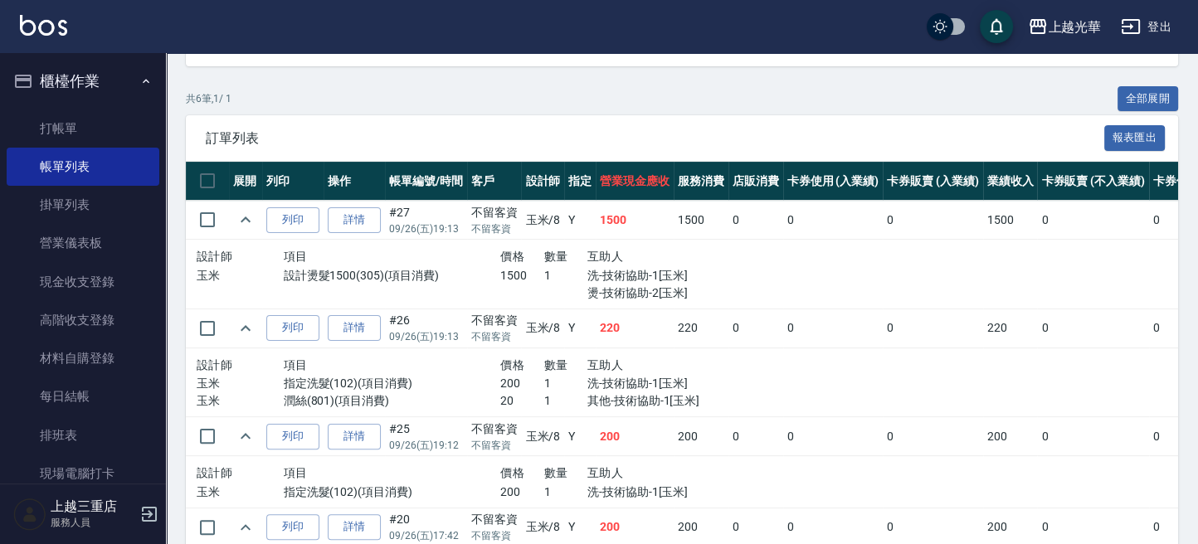
scroll to position [0, 0]
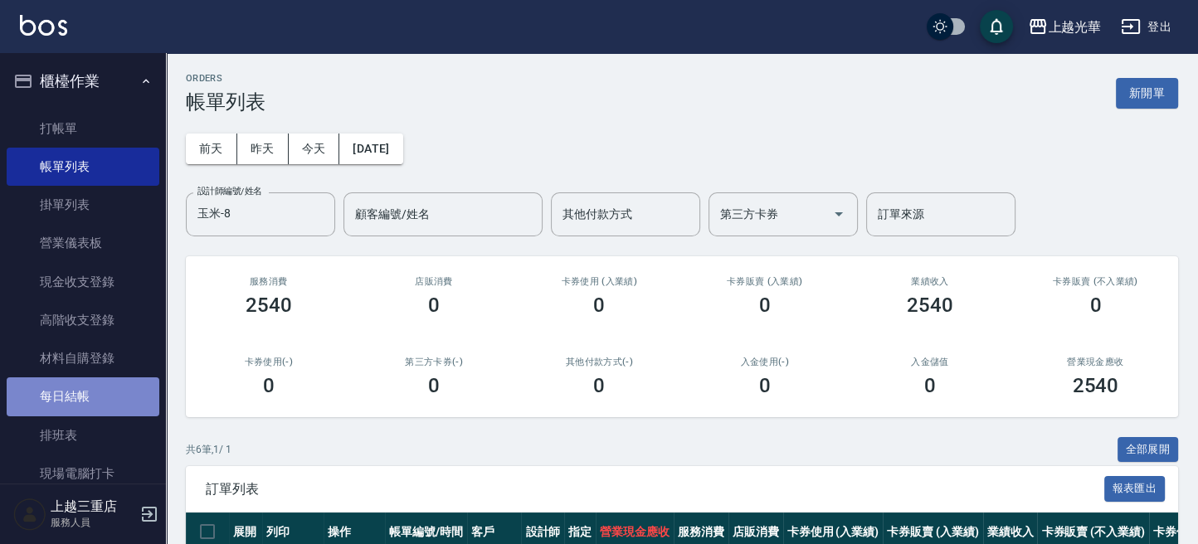
click at [103, 383] on link "每日結帳" at bounding box center [83, 396] width 153 height 38
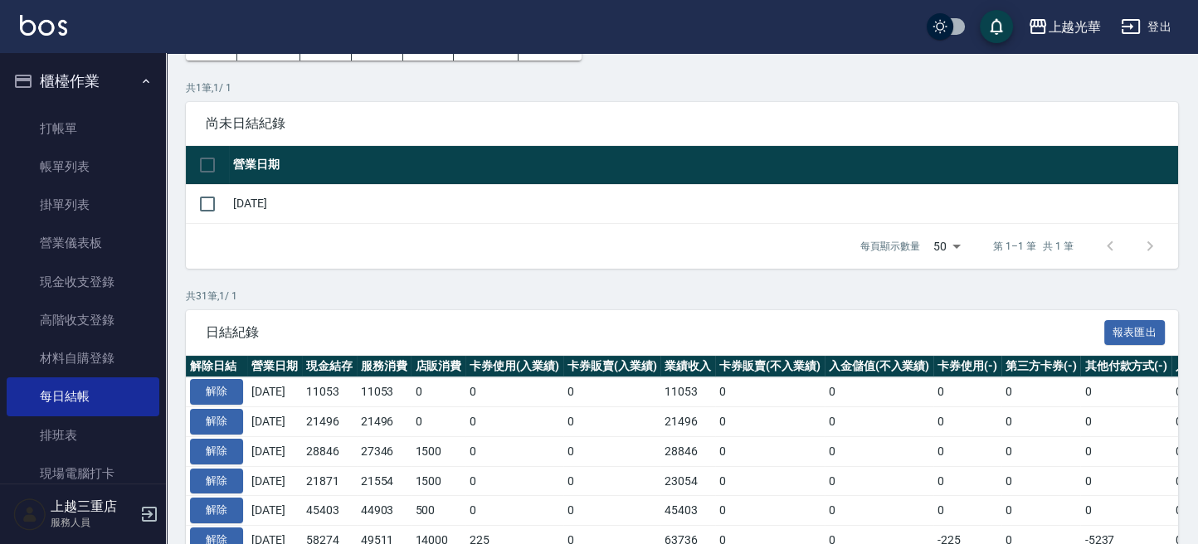
scroll to position [221, 0]
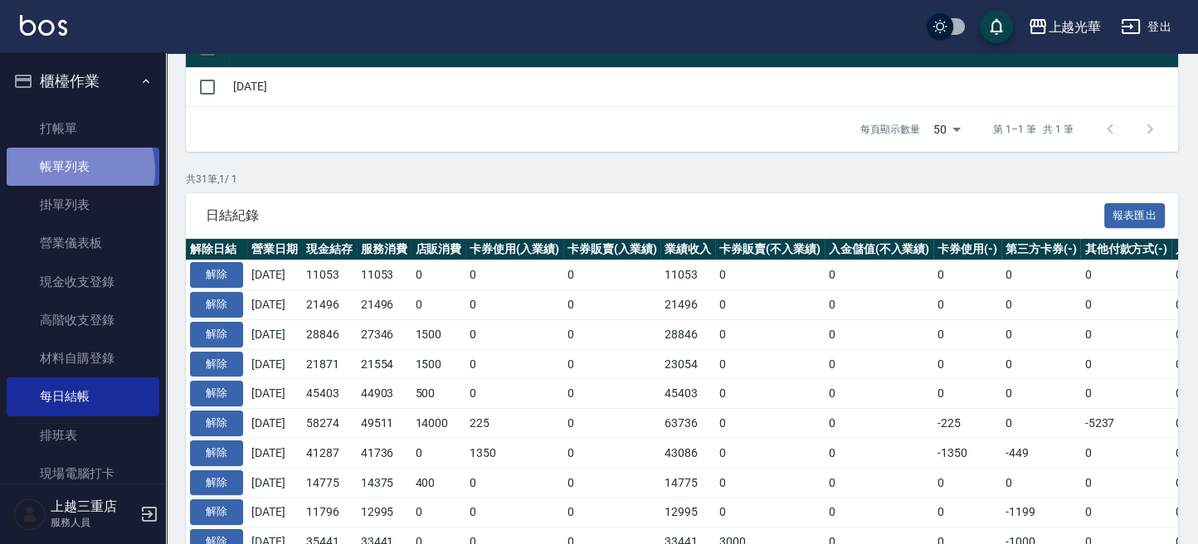
click at [69, 170] on link "帳單列表" at bounding box center [83, 167] width 153 height 38
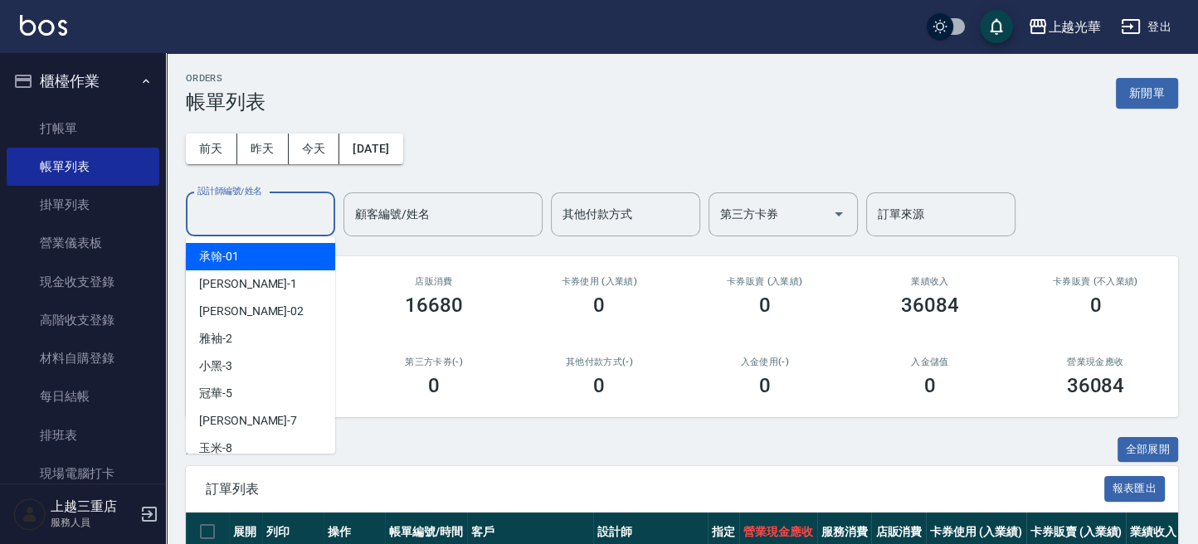
click at [268, 224] on input "設計師編號/姓名" at bounding box center [260, 214] width 134 height 29
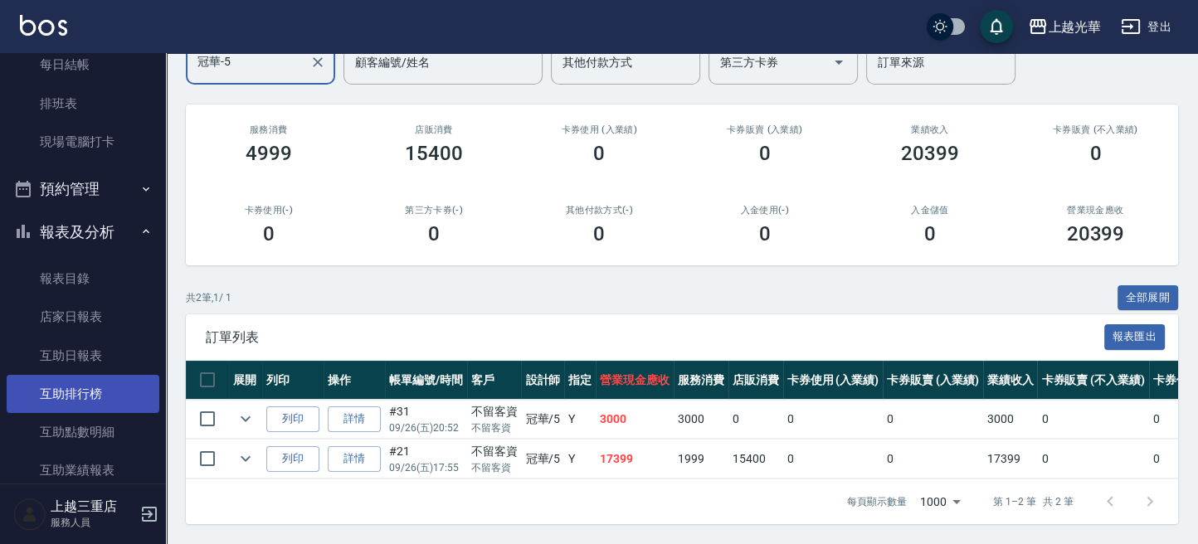
scroll to position [442, 0]
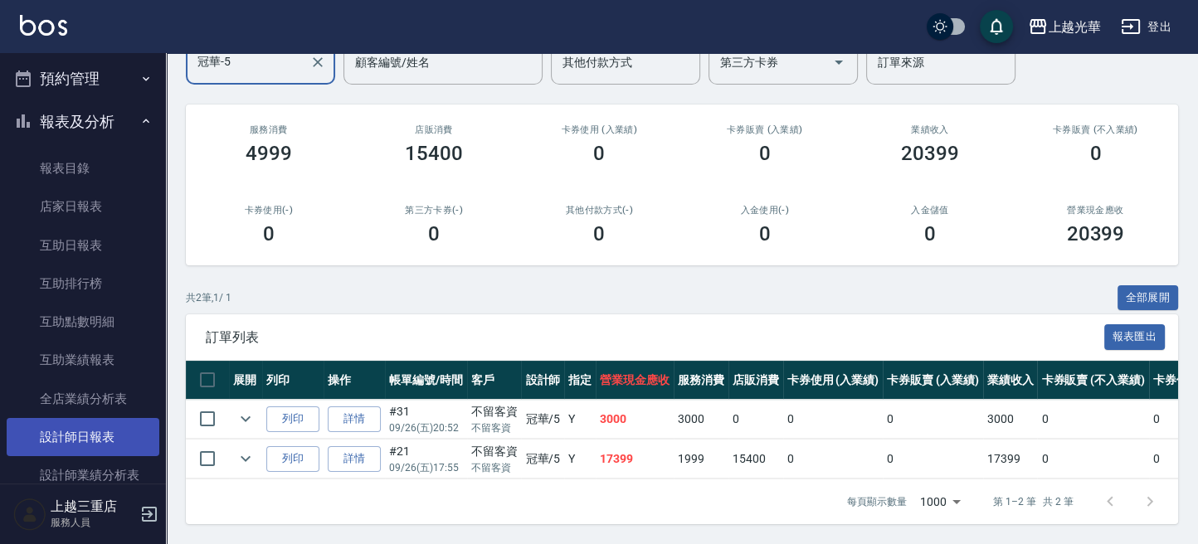
type input "冠華-5"
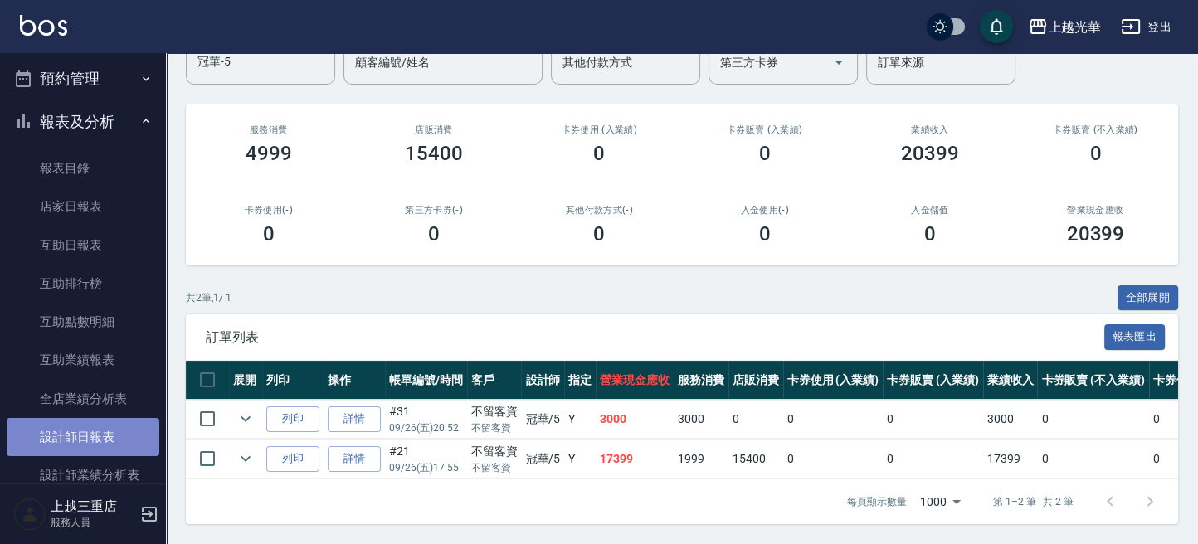
click at [94, 434] on link "設計師日報表" at bounding box center [83, 437] width 153 height 38
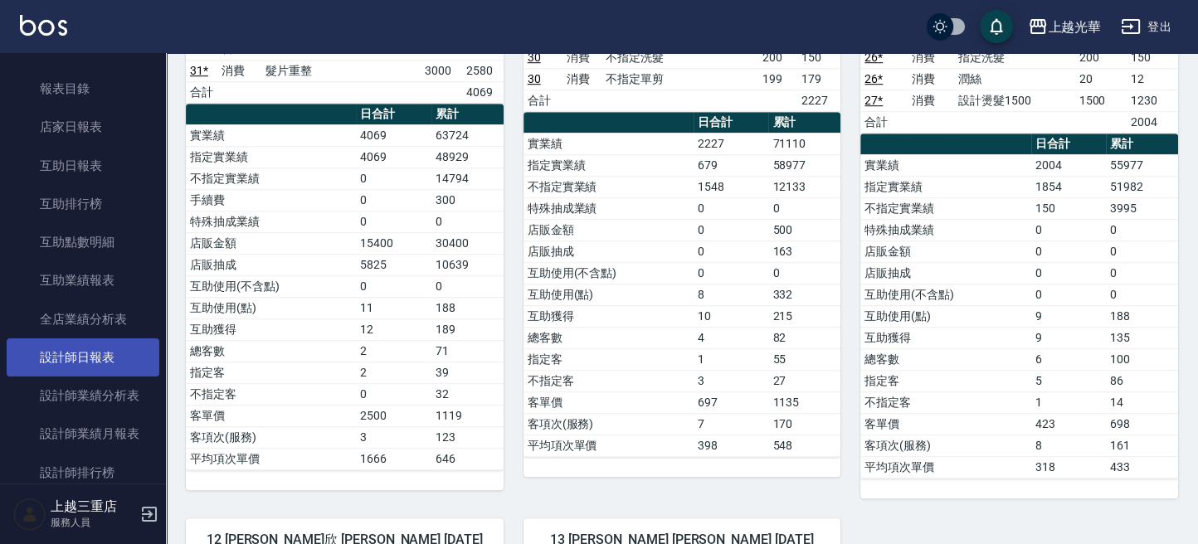
scroll to position [552, 0]
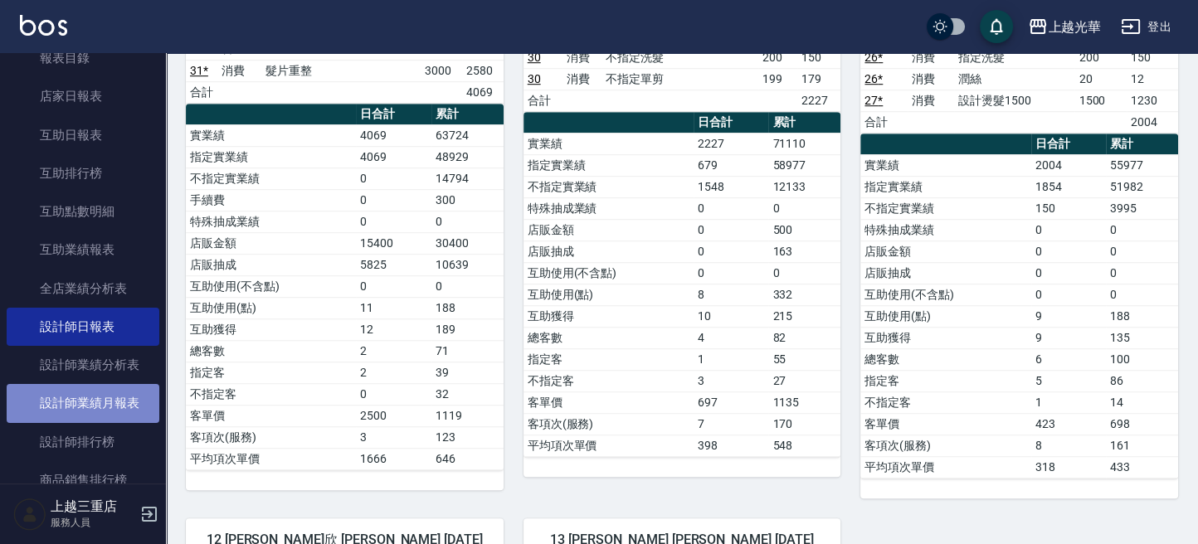
click at [116, 408] on link "設計師業績月報表" at bounding box center [83, 403] width 153 height 38
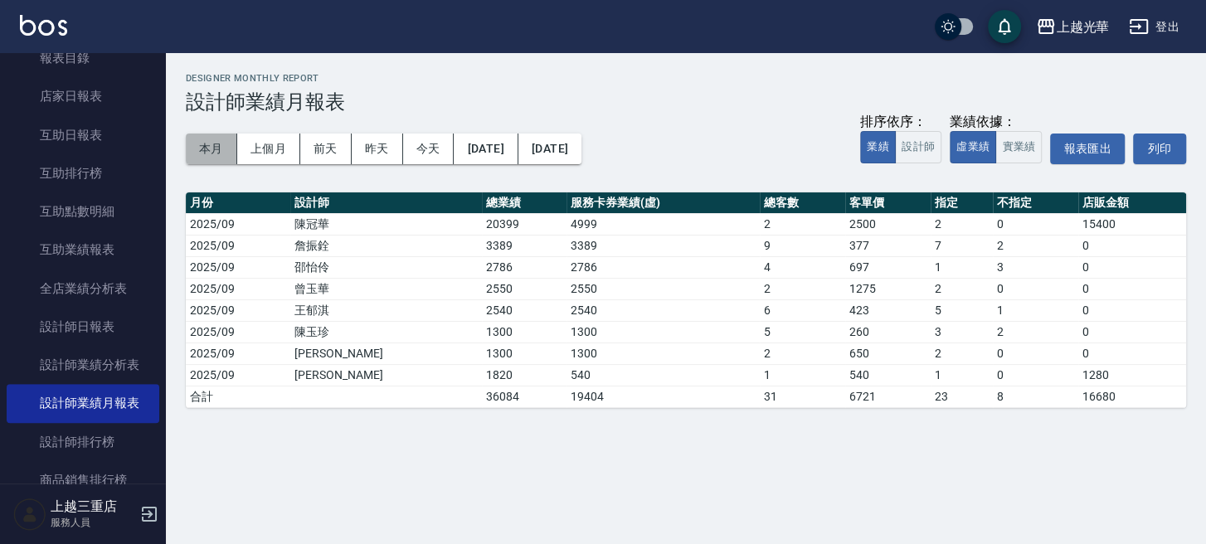
click at [212, 149] on button "本月" at bounding box center [211, 149] width 51 height 31
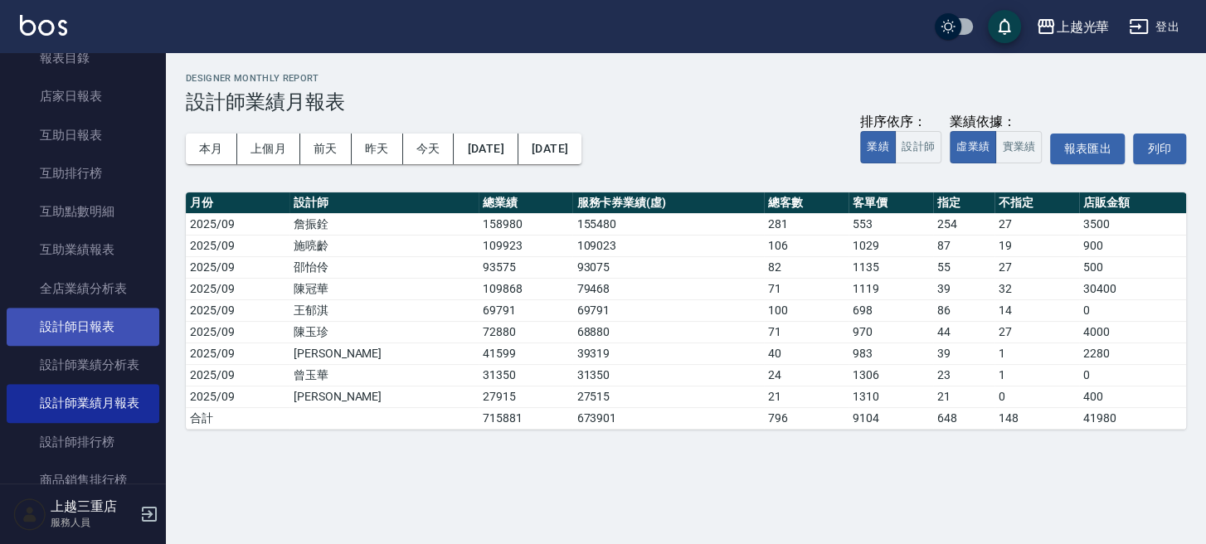
click at [105, 333] on link "設計師日報表" at bounding box center [83, 327] width 153 height 38
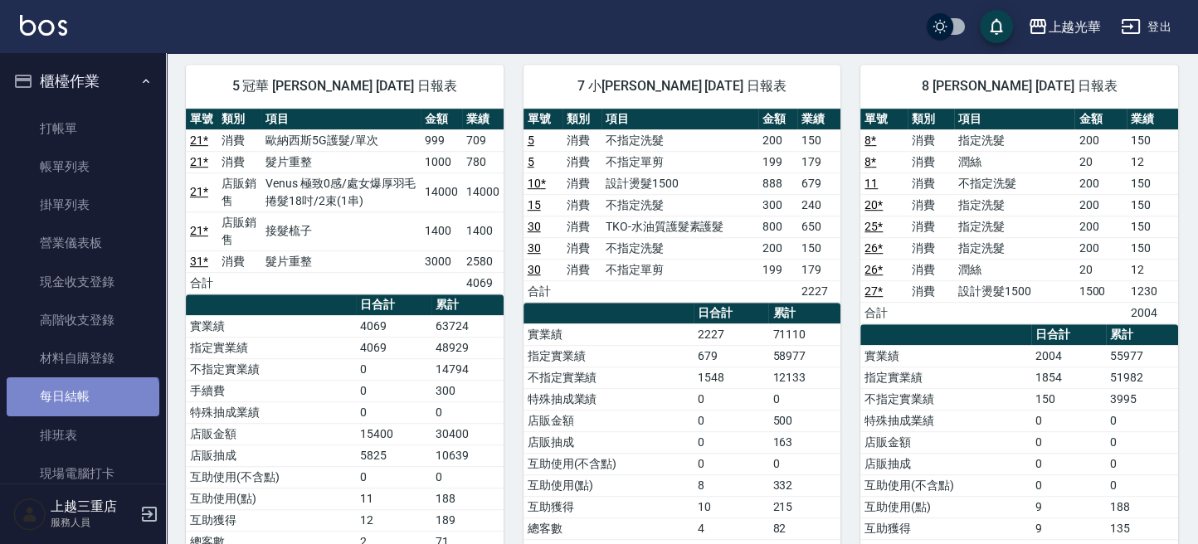
click at [81, 406] on link "每日結帳" at bounding box center [83, 396] width 153 height 38
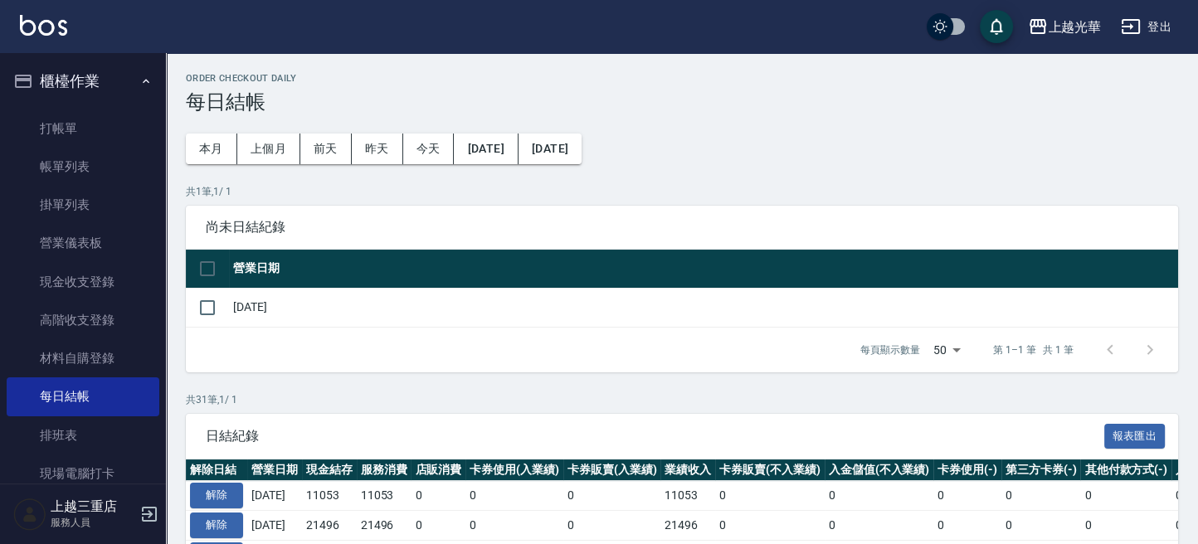
drag, startPoint x: 206, startPoint y: 266, endPoint x: 260, endPoint y: 323, distance: 78.6
click at [215, 275] on input "checkbox" at bounding box center [207, 268] width 35 height 35
checkbox input "true"
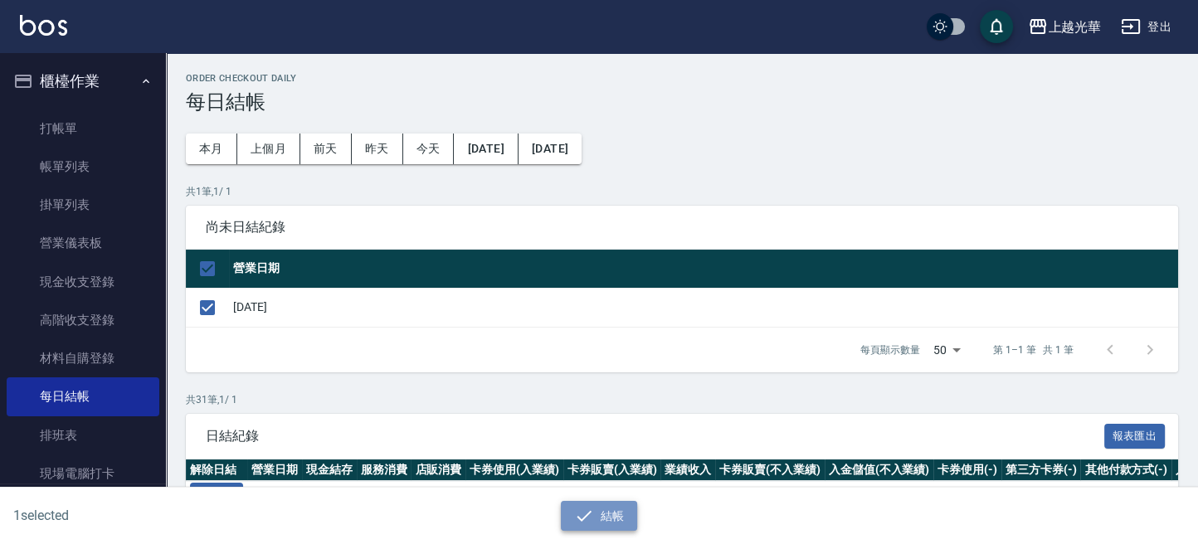
click at [606, 517] on button "結帳" at bounding box center [599, 516] width 77 height 31
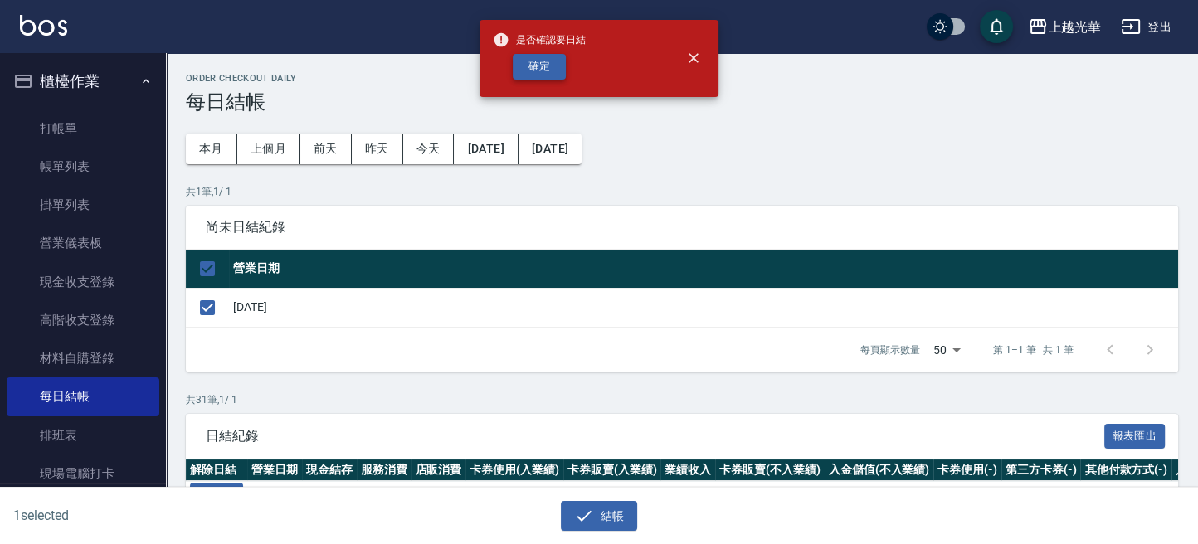
click at [538, 73] on button "確定" at bounding box center [539, 67] width 53 height 26
checkbox input "false"
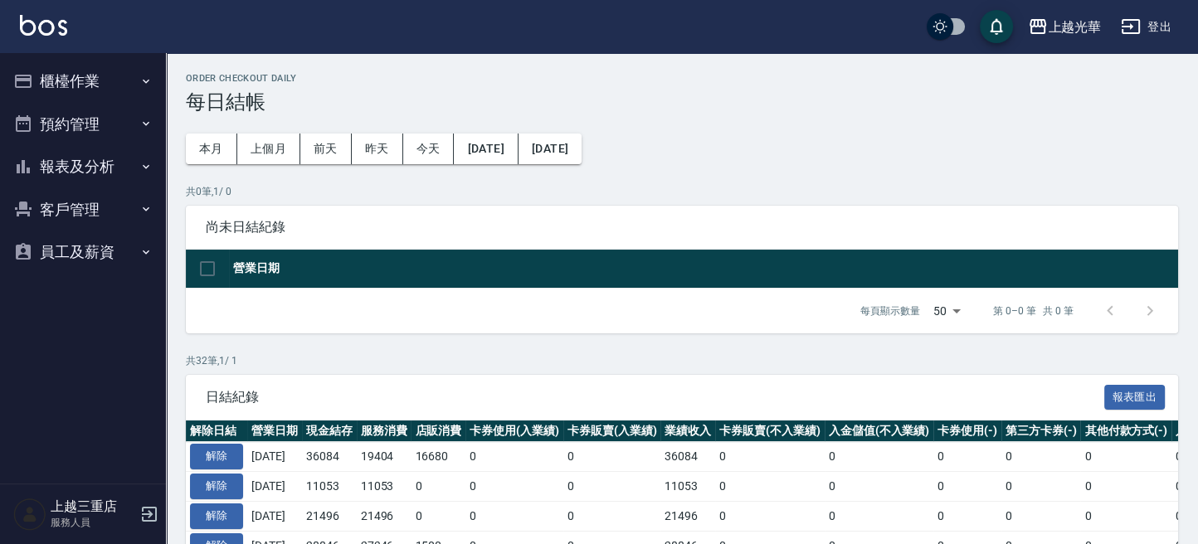
click at [114, 81] on button "櫃檯作業" at bounding box center [83, 81] width 153 height 43
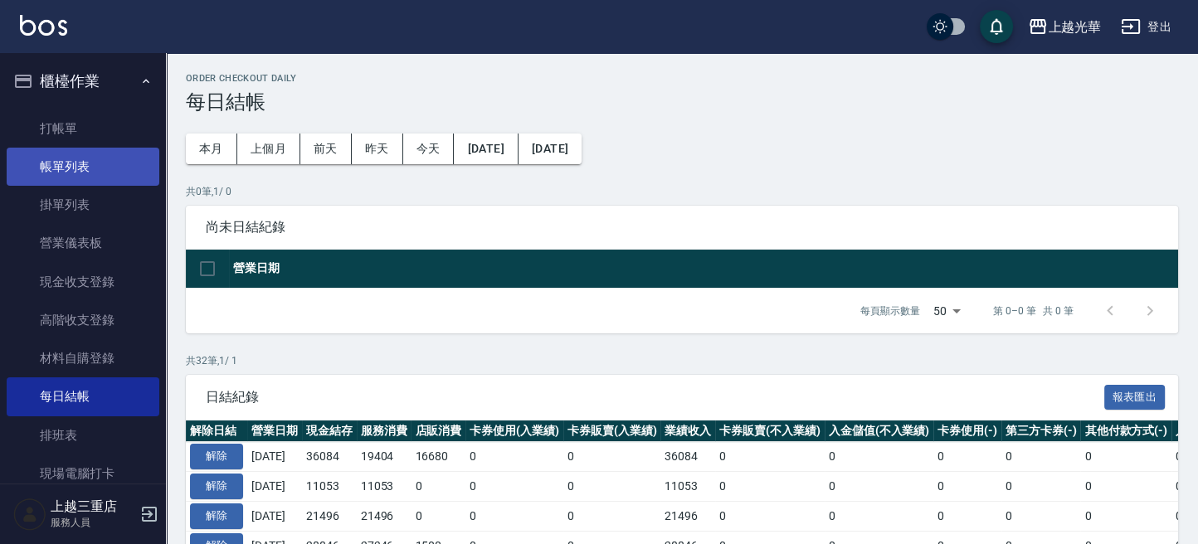
click at [100, 161] on link "帳單列表" at bounding box center [83, 167] width 153 height 38
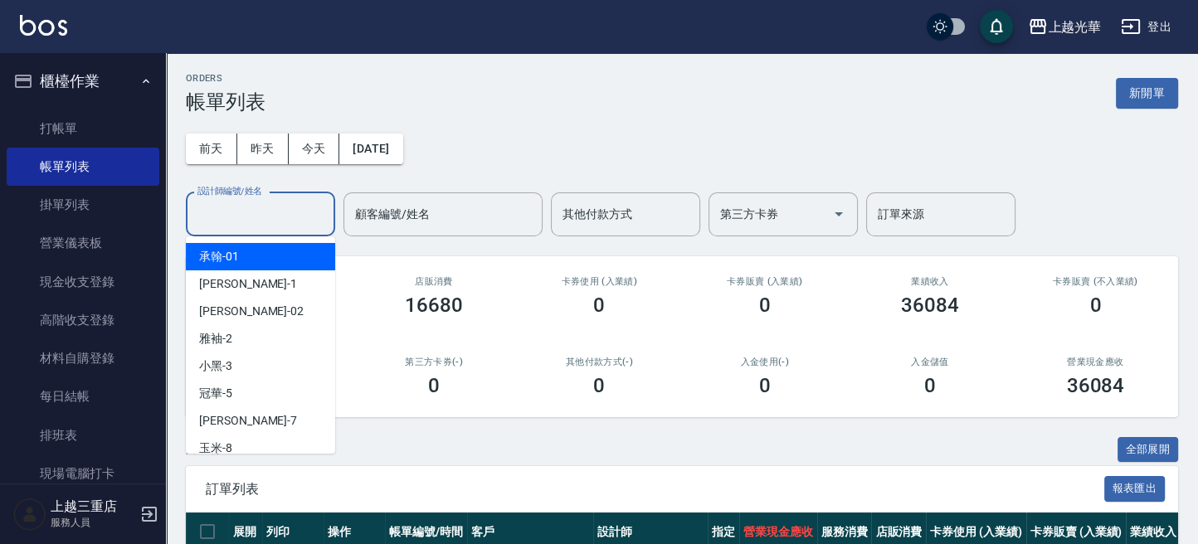
click at [277, 221] on input "設計師編號/姓名" at bounding box center [260, 214] width 134 height 29
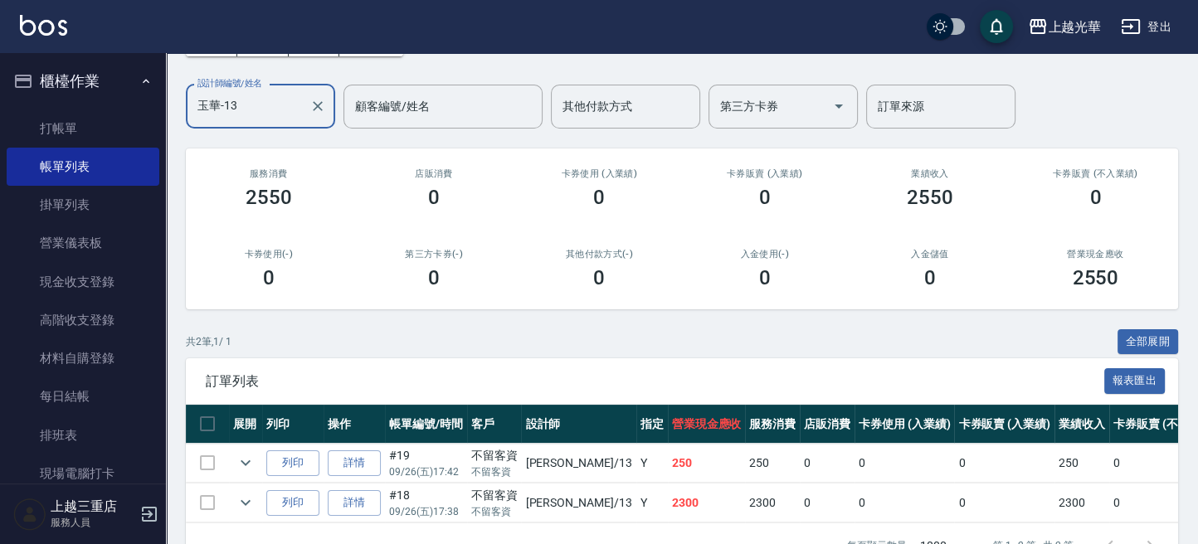
scroll to position [167, 0]
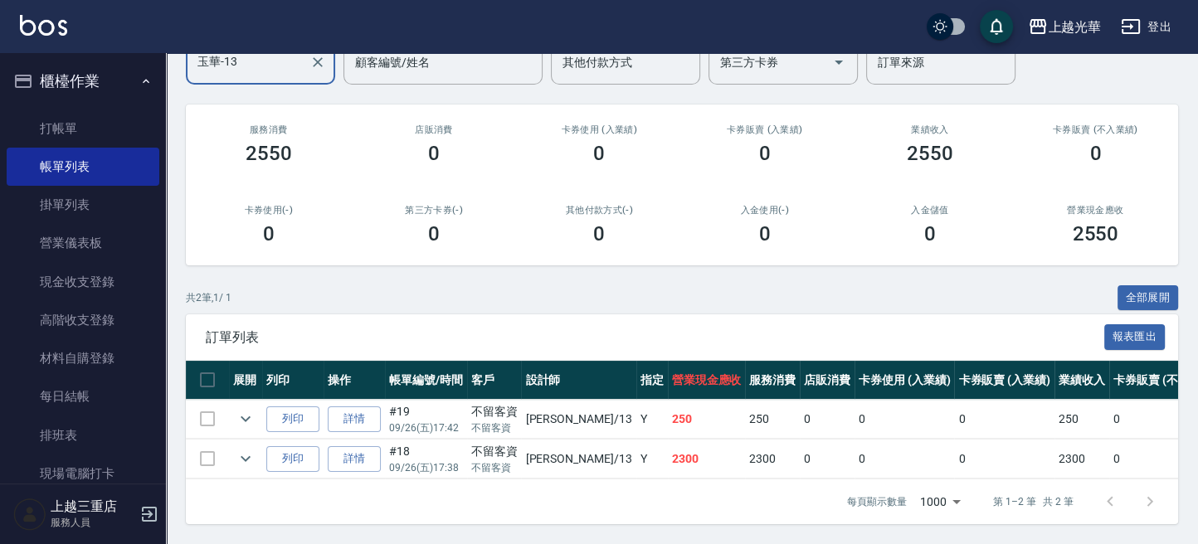
drag, startPoint x: 1149, startPoint y: 275, endPoint x: 1062, endPoint y: 320, distance: 97.9
click at [1147, 285] on button "全部展開" at bounding box center [1147, 298] width 61 height 26
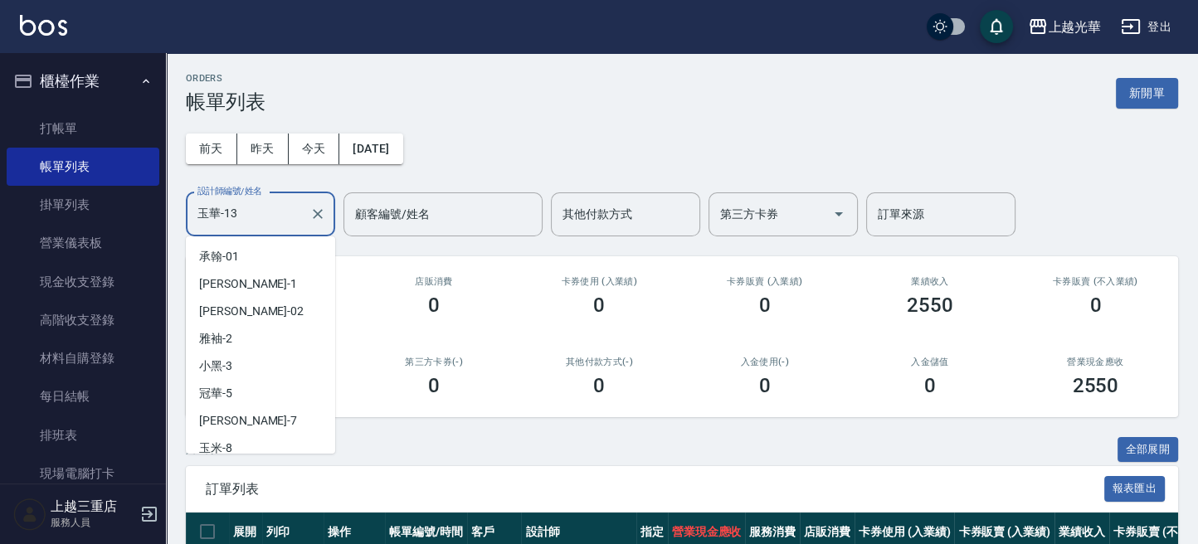
scroll to position [90, 0]
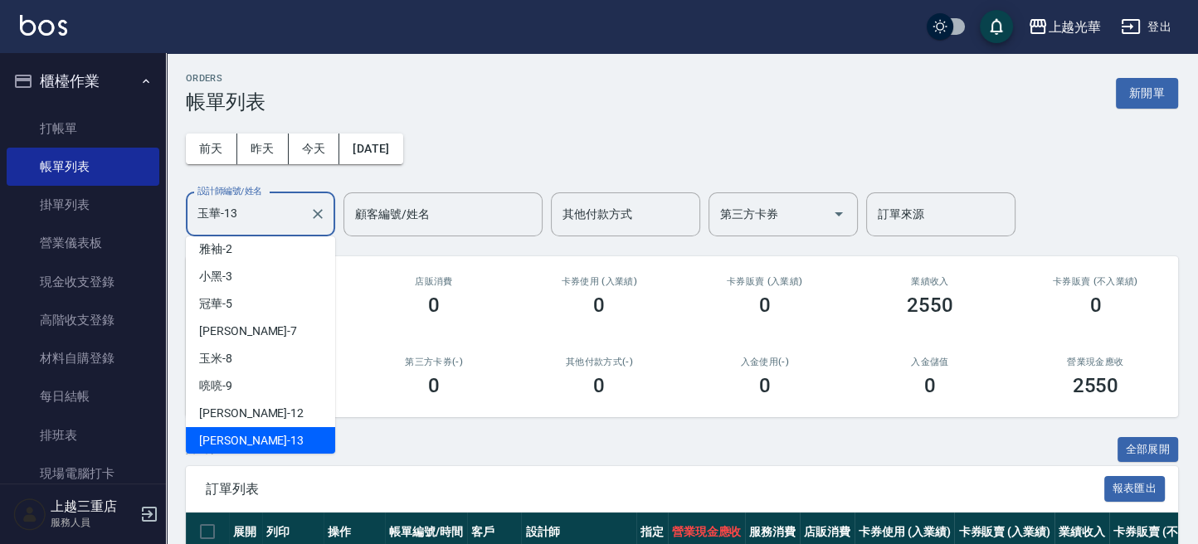
drag, startPoint x: 243, startPoint y: 211, endPoint x: 183, endPoint y: 197, distance: 61.2
click at [123, 206] on div "上越光華 登出 櫃檯作業 打帳單 帳單列表 掛單列表 營業儀表板 現金收支登錄 高階收支登錄 材料自購登錄 每日結帳 排班表 現場電腦打卡 預約管理 預約管理…" at bounding box center [599, 407] width 1198 height 815
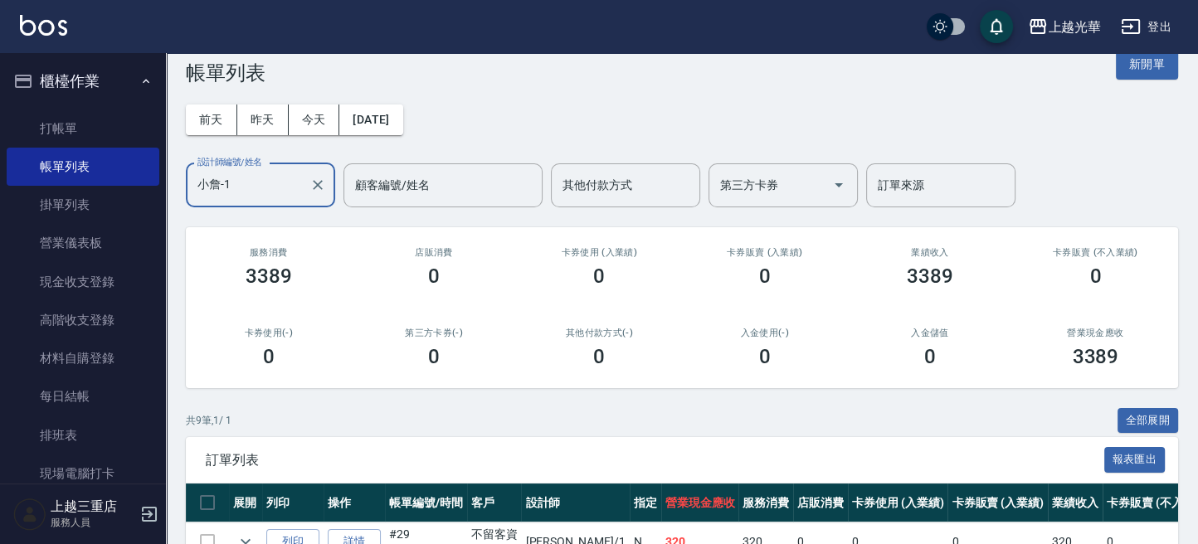
scroll to position [0, 0]
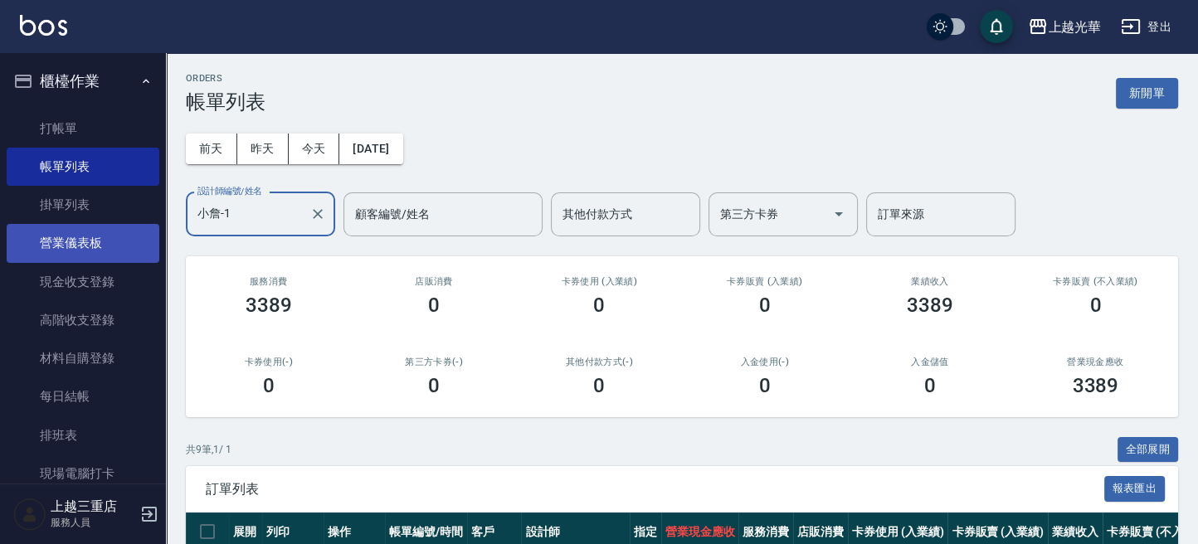
drag, startPoint x: 275, startPoint y: 215, endPoint x: 102, endPoint y: 229, distance: 173.1
click at [85, 237] on div "上越光華 登出 櫃檯作業 打帳單 帳單列表 掛單列表 營業儀表板 現金收支登錄 高階收支登錄 材料自購登錄 每日結帳 排班表 現場電腦打卡 預約管理 預約管理…" at bounding box center [599, 487] width 1198 height 975
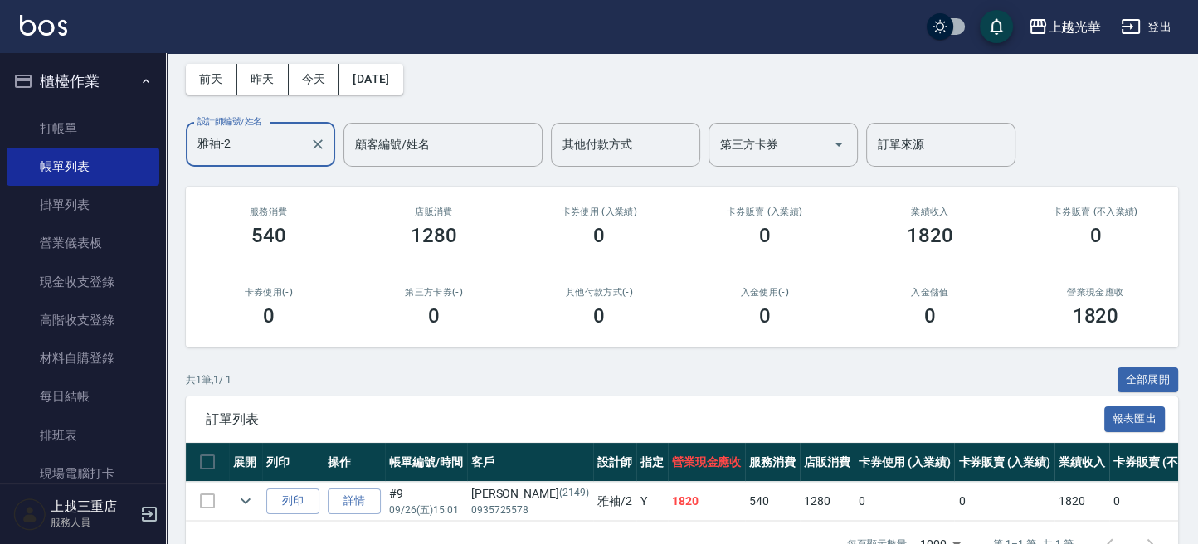
scroll to position [110, 0]
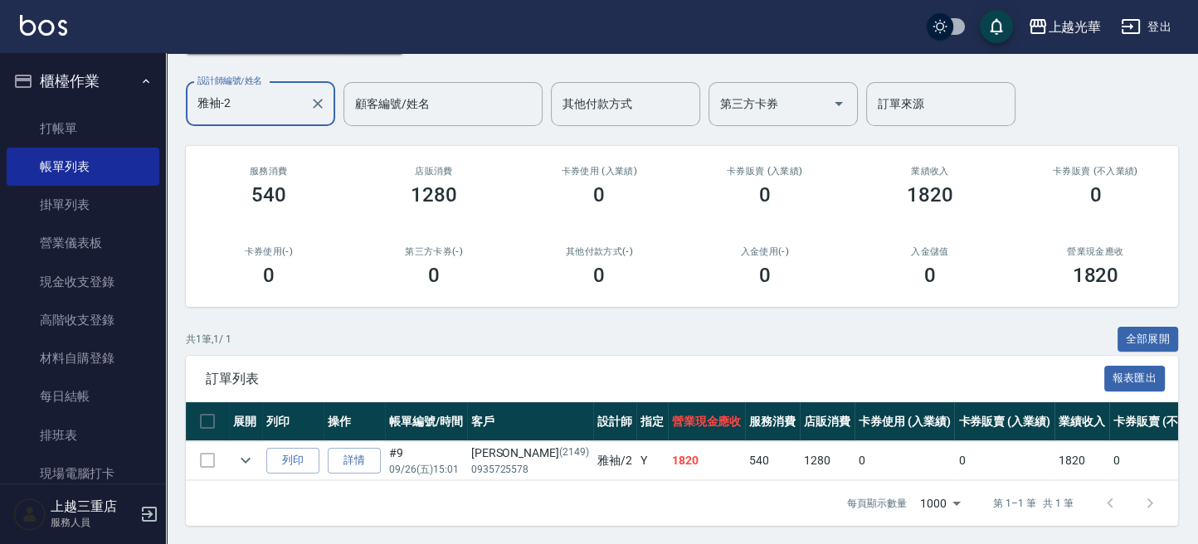
drag, startPoint x: 255, startPoint y: 82, endPoint x: 127, endPoint y: 79, distance: 127.8
click at [127, 79] on div "上越光華 登出 櫃檯作業 打帳單 帳單列表 掛單列表 營業儀表板 現金收支登錄 高階收支登錄 材料自購登錄 每日結帳 排班表 現場電腦打卡 預約管理 預約管理…" at bounding box center [599, 218] width 1198 height 656
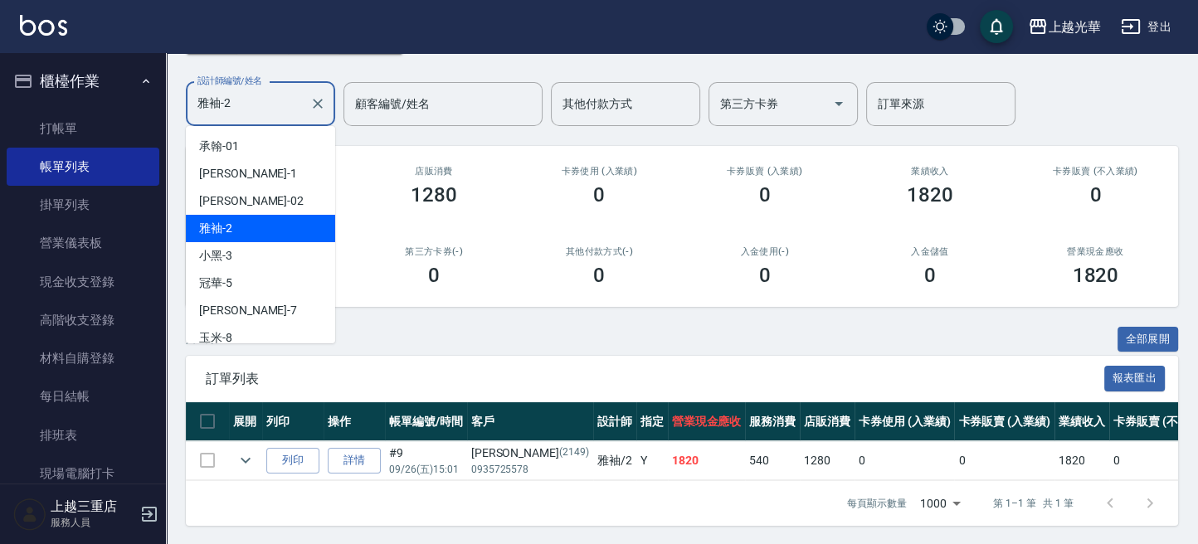
drag, startPoint x: 265, startPoint y: 90, endPoint x: 329, endPoint y: 83, distance: 63.4
click at [76, 105] on div "上越光華 登出 櫃檯作業 打帳單 帳單列表 掛單列表 營業儀表板 現金收支登錄 高階收支登錄 材料自購登錄 每日結帳 排班表 現場電腦打卡 預約管理 預約管理…" at bounding box center [599, 218] width 1198 height 656
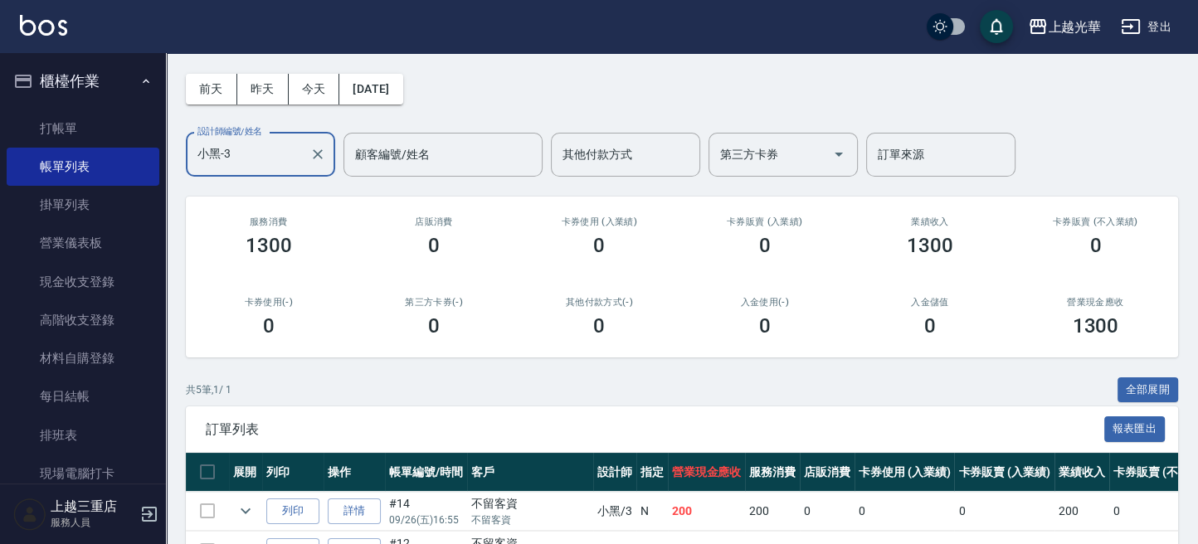
scroll to position [0, 0]
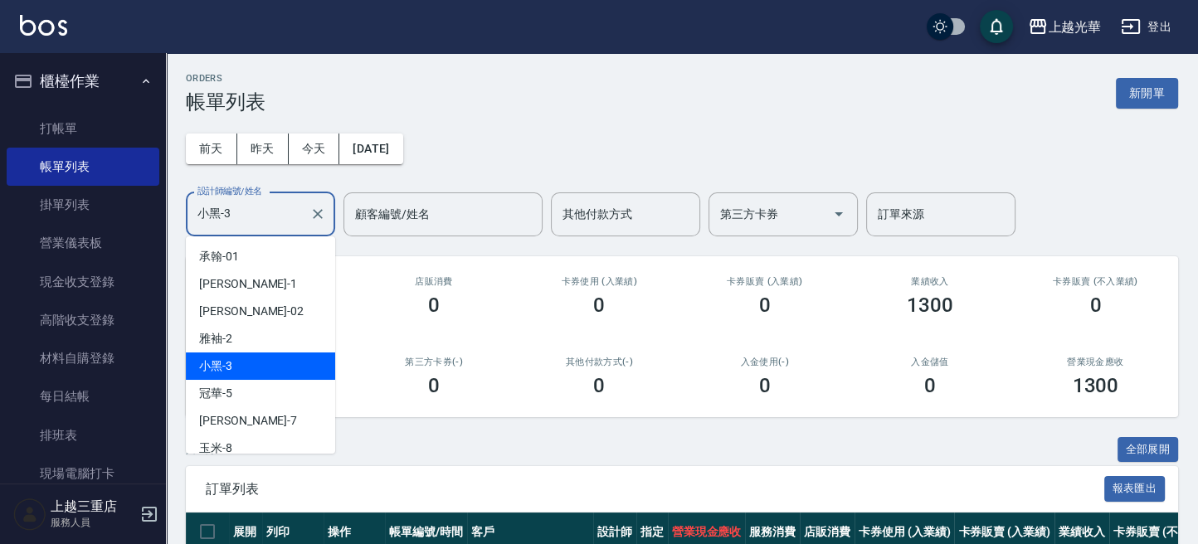
drag, startPoint x: 169, startPoint y: 197, endPoint x: 157, endPoint y: 186, distance: 17.0
click at [108, 194] on div "上越光華 登出 櫃檯作業 打帳單 帳單列表 掛單列表 營業儀表板 現金收支登錄 高階收支登錄 材料自購登錄 每日結帳 排班表 現場電腦打卡 預約管理 預約管理…" at bounding box center [599, 407] width 1198 height 815
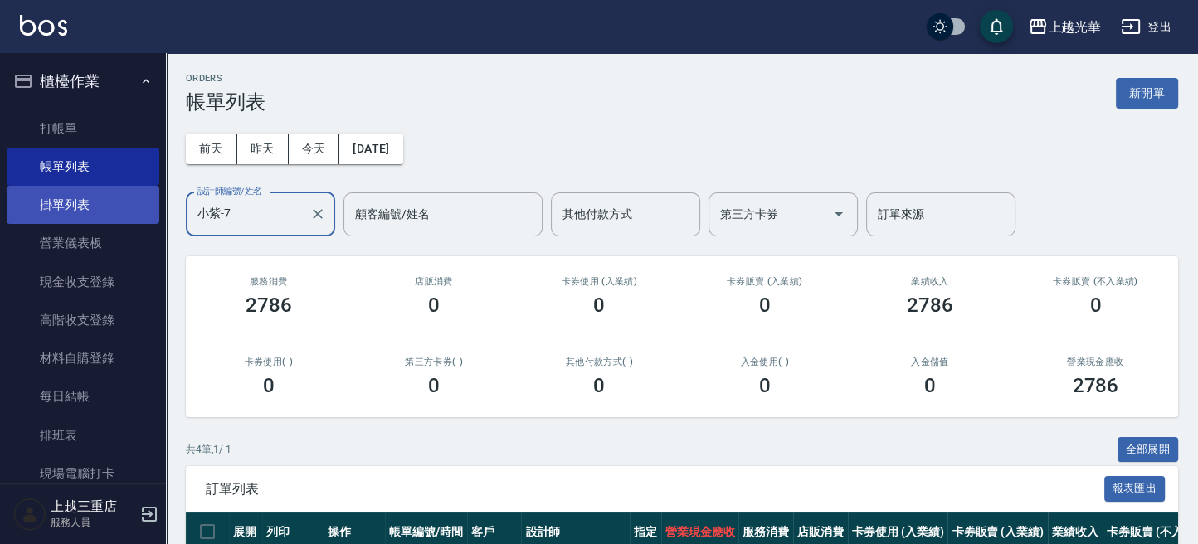
drag, startPoint x: 270, startPoint y: 213, endPoint x: 47, endPoint y: 221, distance: 222.5
click at [49, 221] on div "上越光華 登出 櫃檯作業 打帳單 帳單列表 掛單列表 營業儀表板 現金收支登錄 高階收支登錄 材料自購登錄 每日結帳 排班表 現場電腦打卡 預約管理 預約管理…" at bounding box center [599, 388] width 1198 height 776
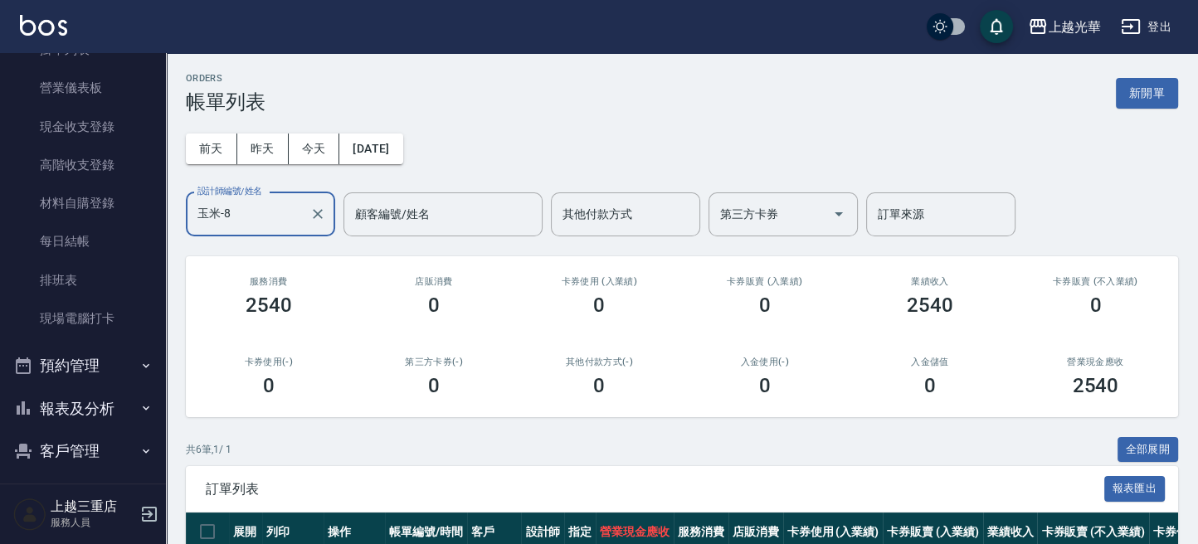
scroll to position [206, 0]
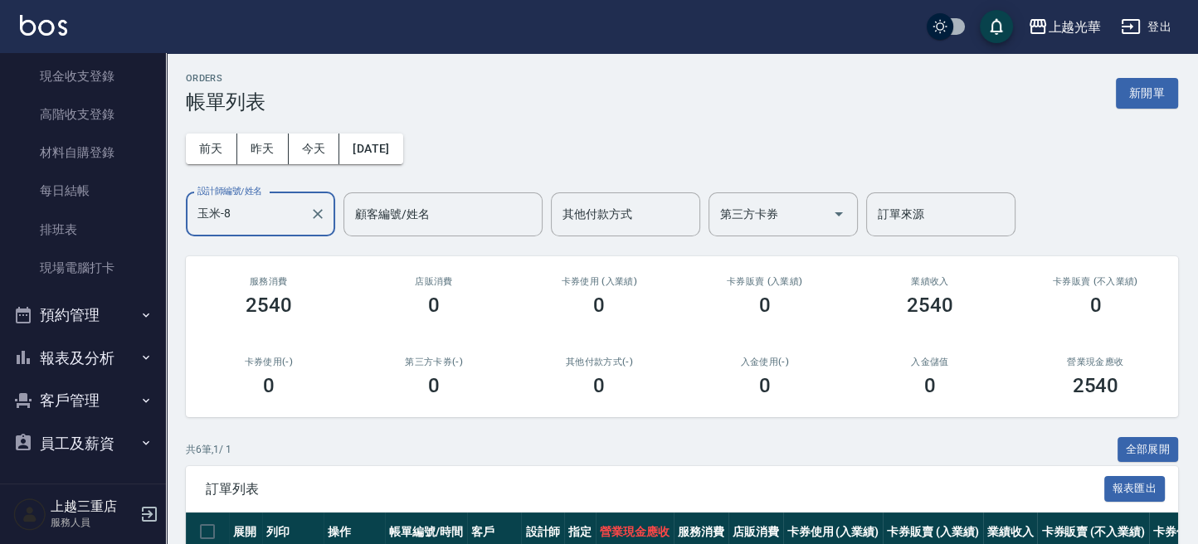
type input "玉米-8"
click at [112, 350] on button "報表及分析" at bounding box center [83, 358] width 153 height 43
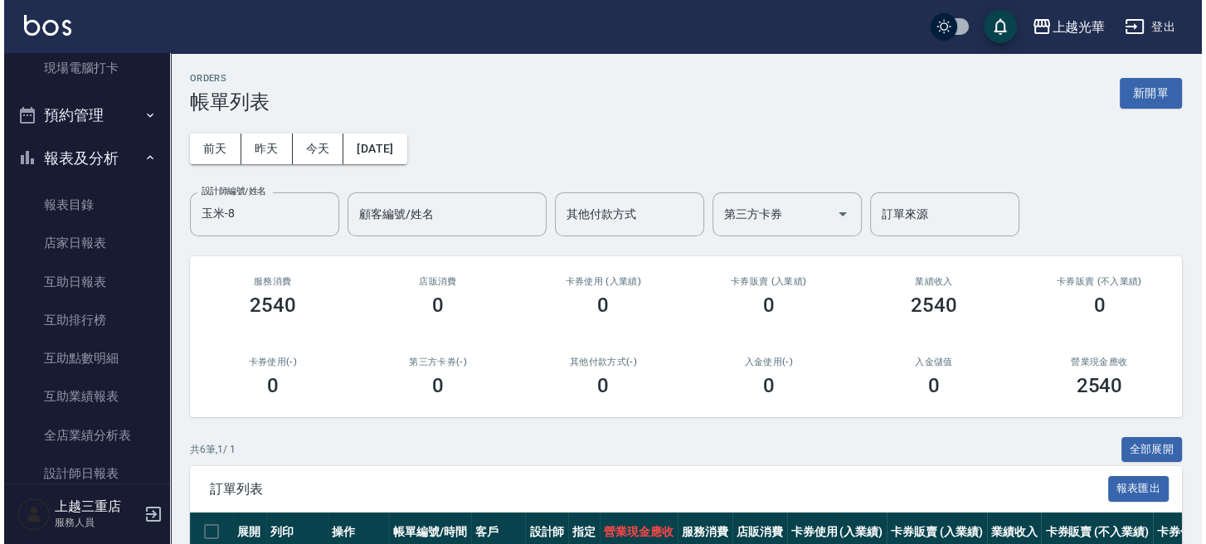
scroll to position [538, 0]
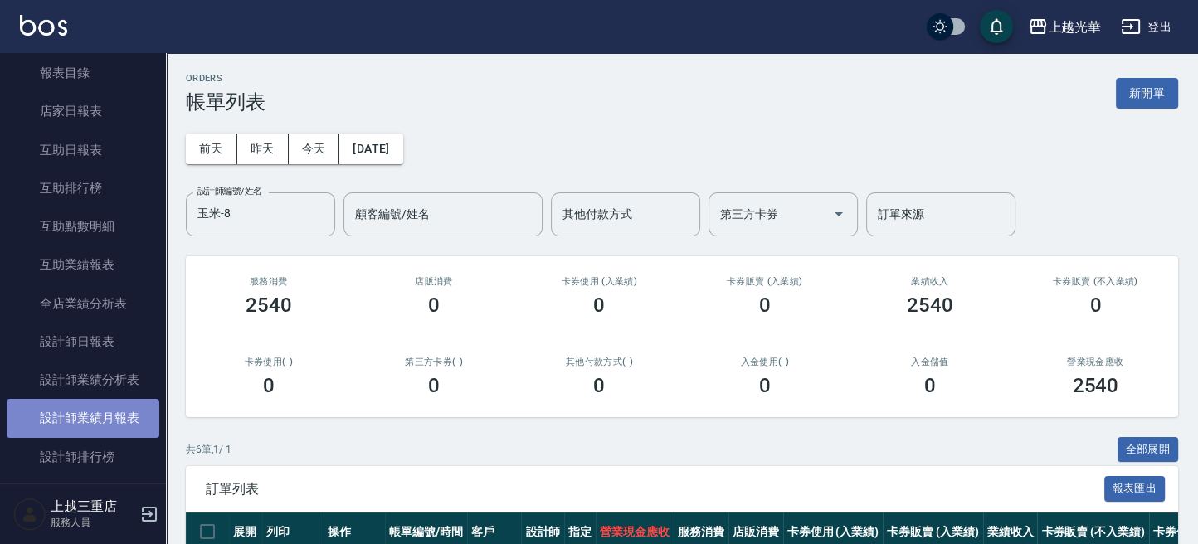
click at [100, 419] on link "設計師業績月報表" at bounding box center [83, 418] width 153 height 38
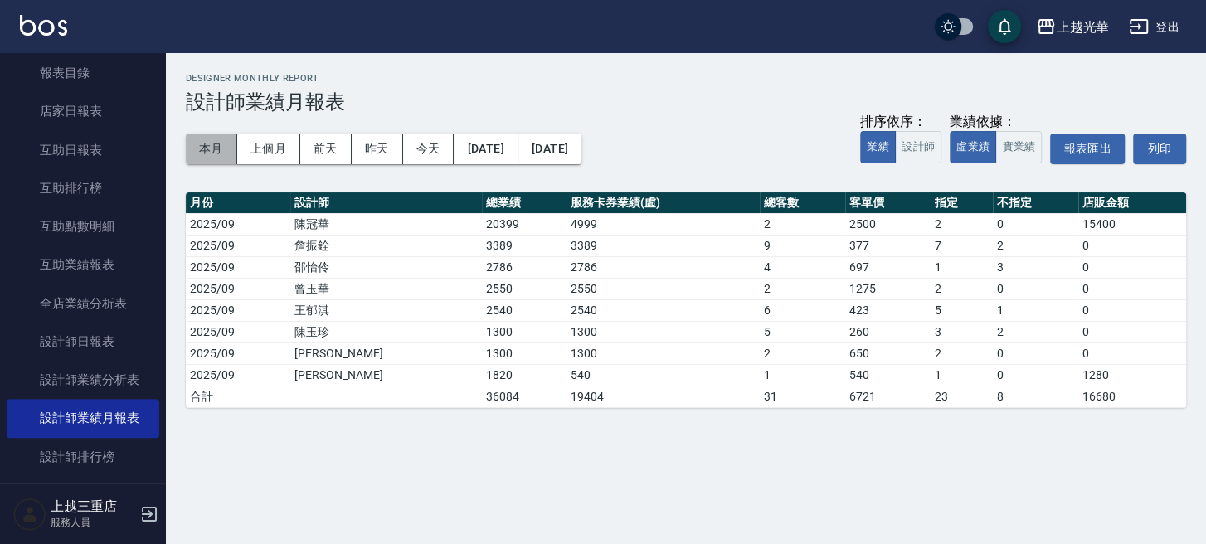
click at [215, 144] on button "本月" at bounding box center [211, 149] width 51 height 31
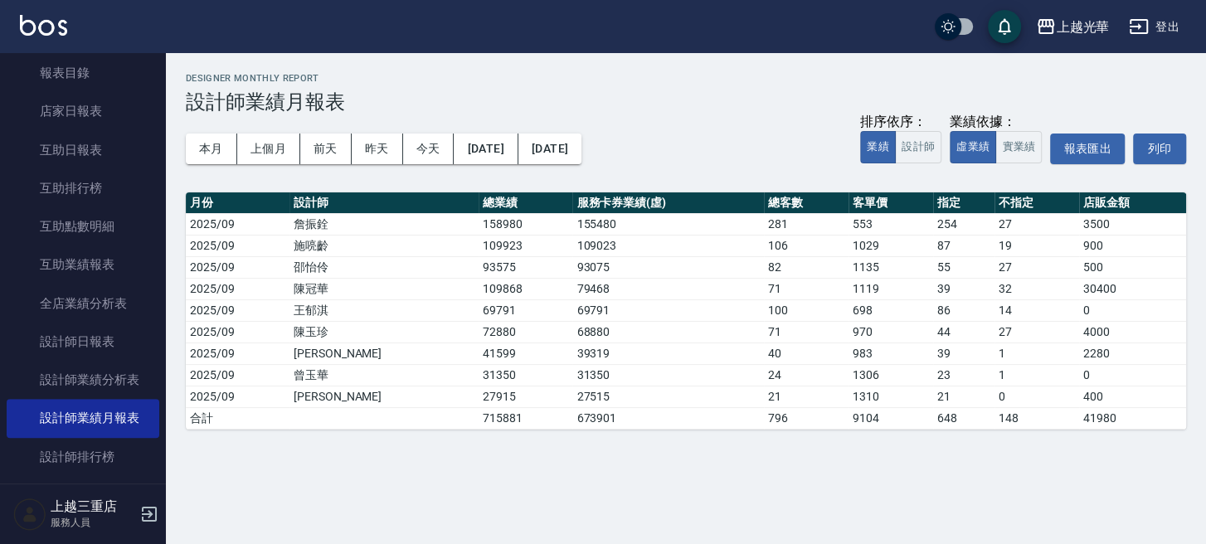
click at [708, 109] on h3 "設計師業績月報表" at bounding box center [686, 101] width 1000 height 23
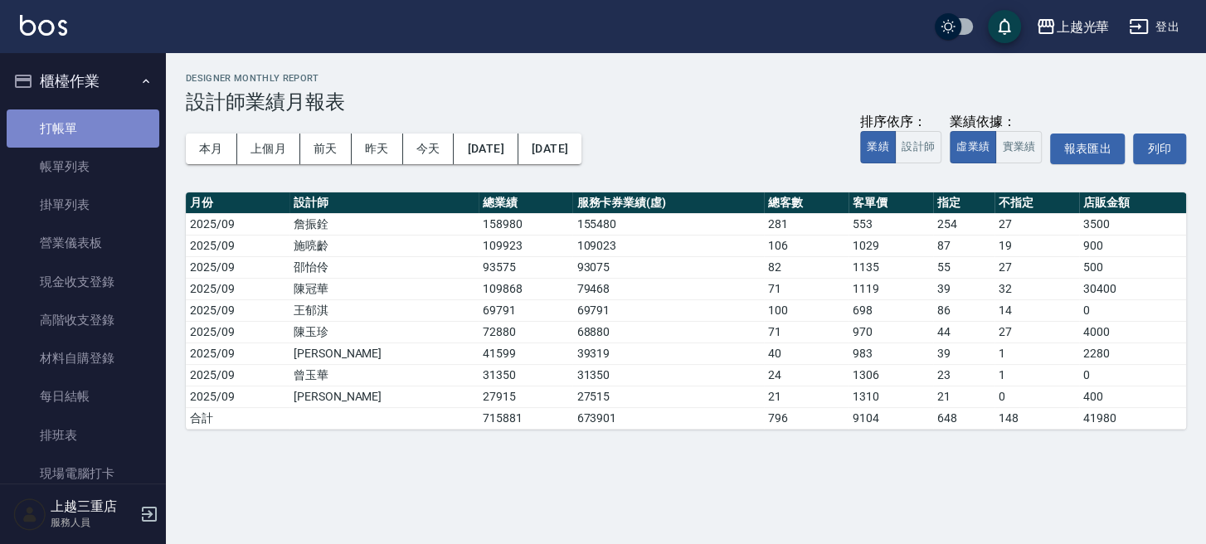
click at [95, 129] on link "打帳單" at bounding box center [83, 129] width 153 height 38
